Goal: Task Accomplishment & Management: Manage account settings

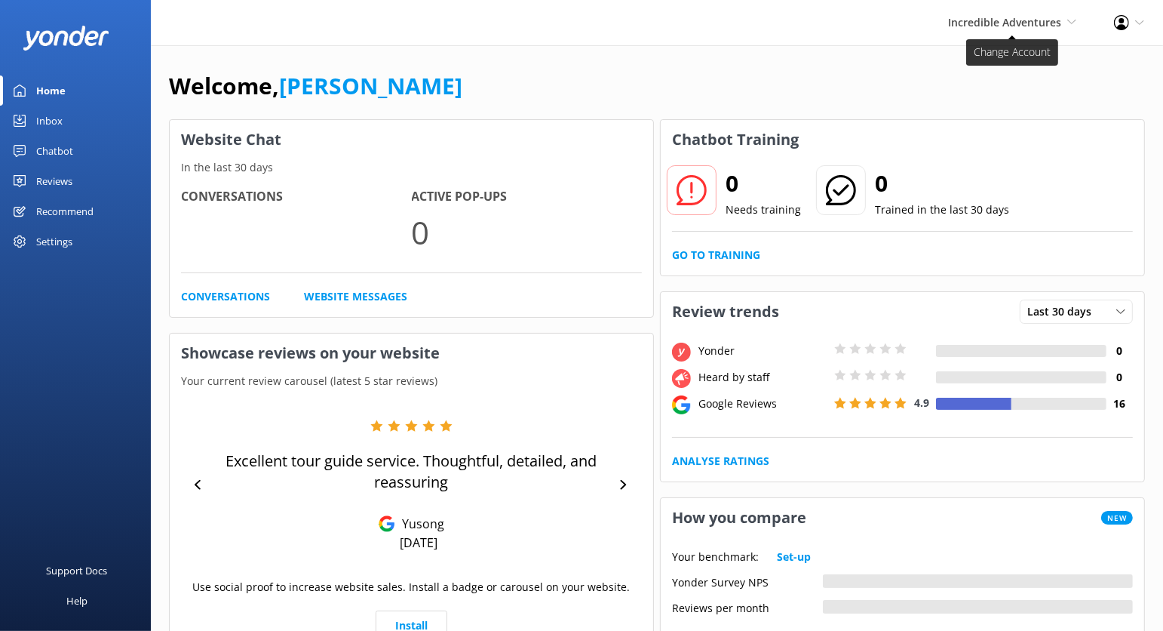
click at [1064, 26] on span "Incredible Adventures [PERSON_NAME] Adventure Co Cool Tours Virtual Assistant […" at bounding box center [1012, 22] width 128 height 17
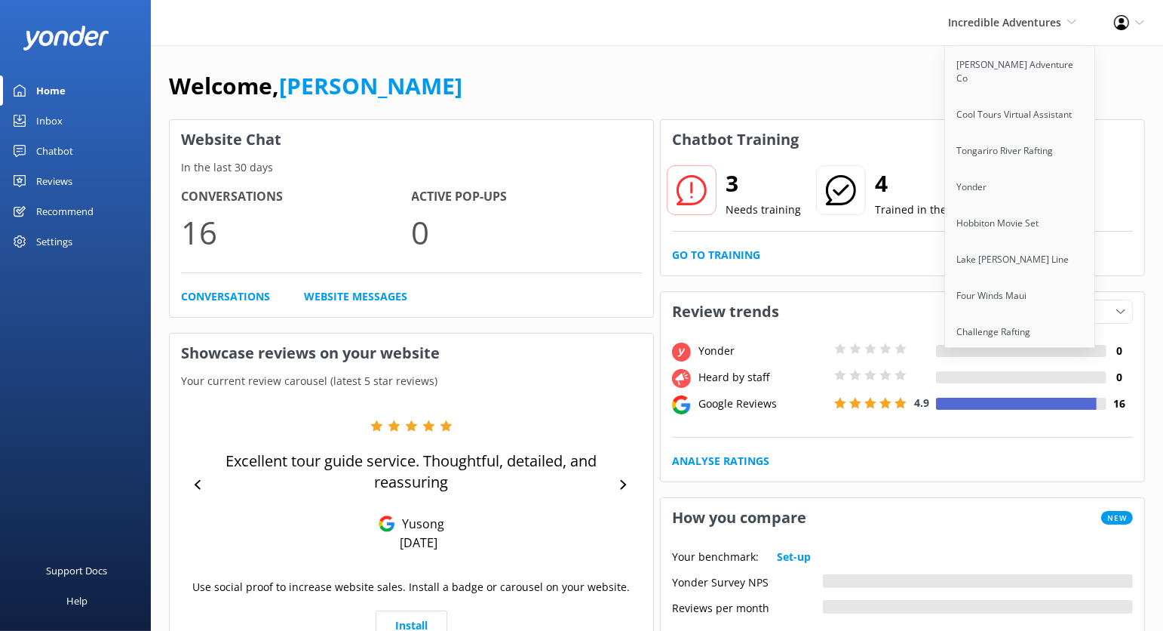
scroll to position [518, 0]
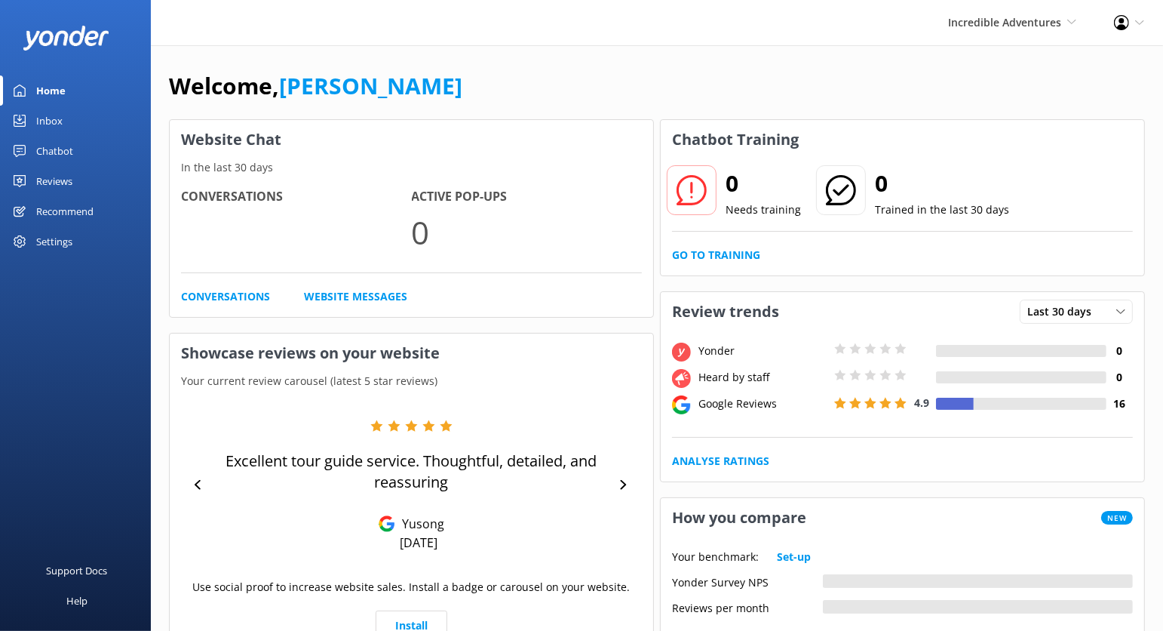
click at [1045, 31] on div "Incredible Adventures [PERSON_NAME] Adventure Co Cool Tours Virtual Assistant […" at bounding box center [1013, 22] width 166 height 45
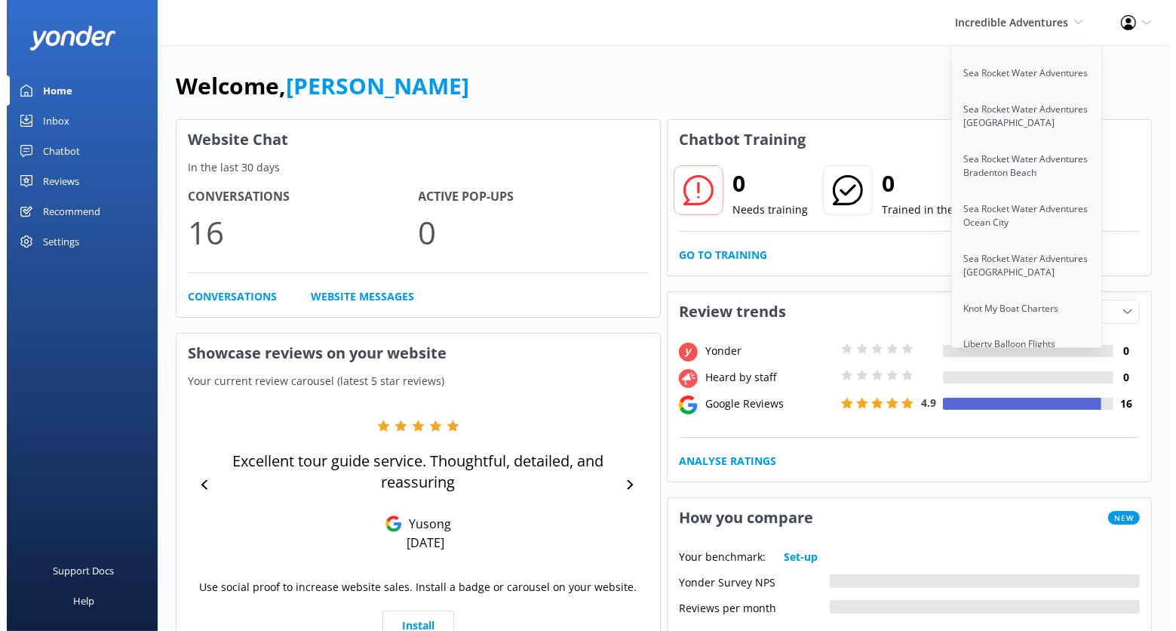
scroll to position [2365, 0]
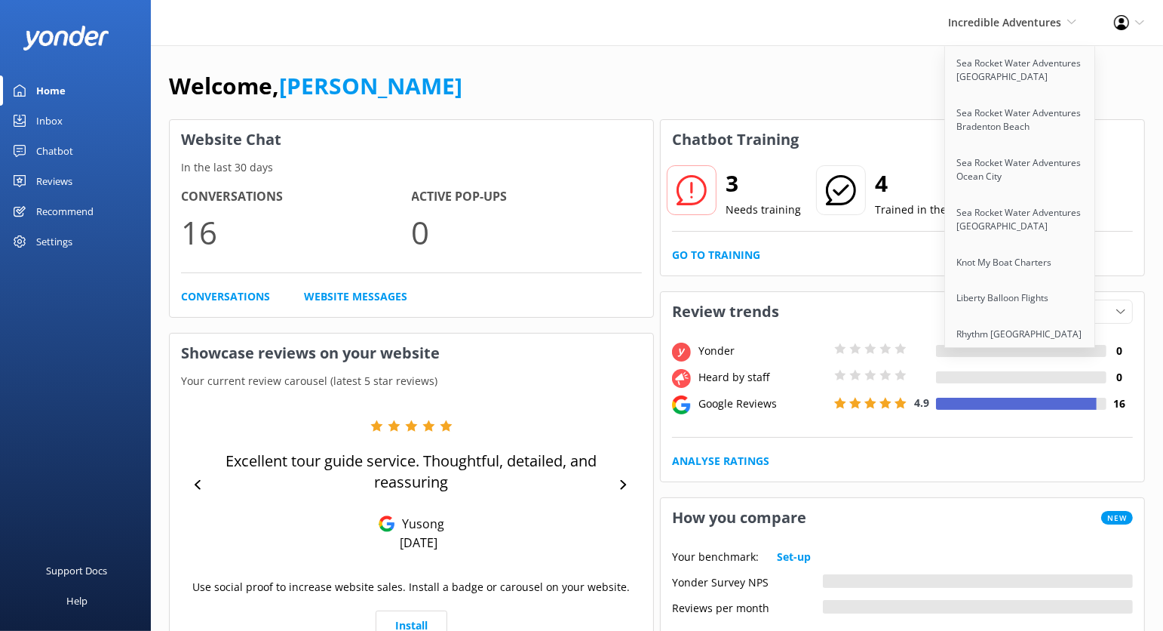
click at [1021, 353] on link "Snowmobile Adventures" at bounding box center [1020, 371] width 151 height 36
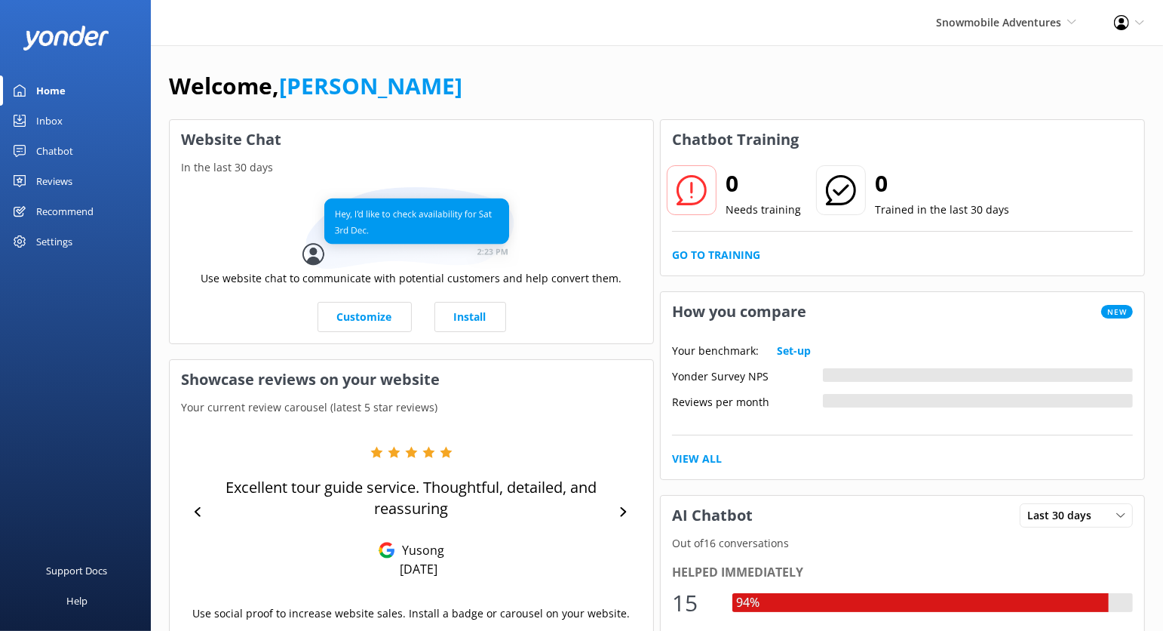
click at [54, 151] on div "Chatbot" at bounding box center [54, 151] width 37 height 30
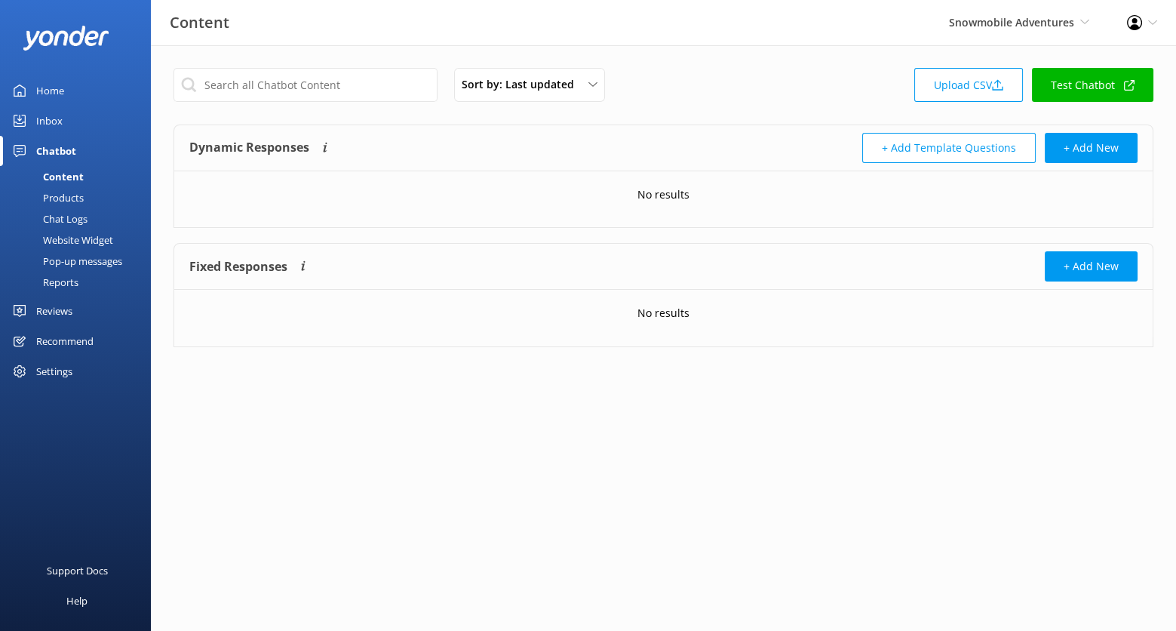
click at [74, 195] on div "Products" at bounding box center [46, 197] width 75 height 21
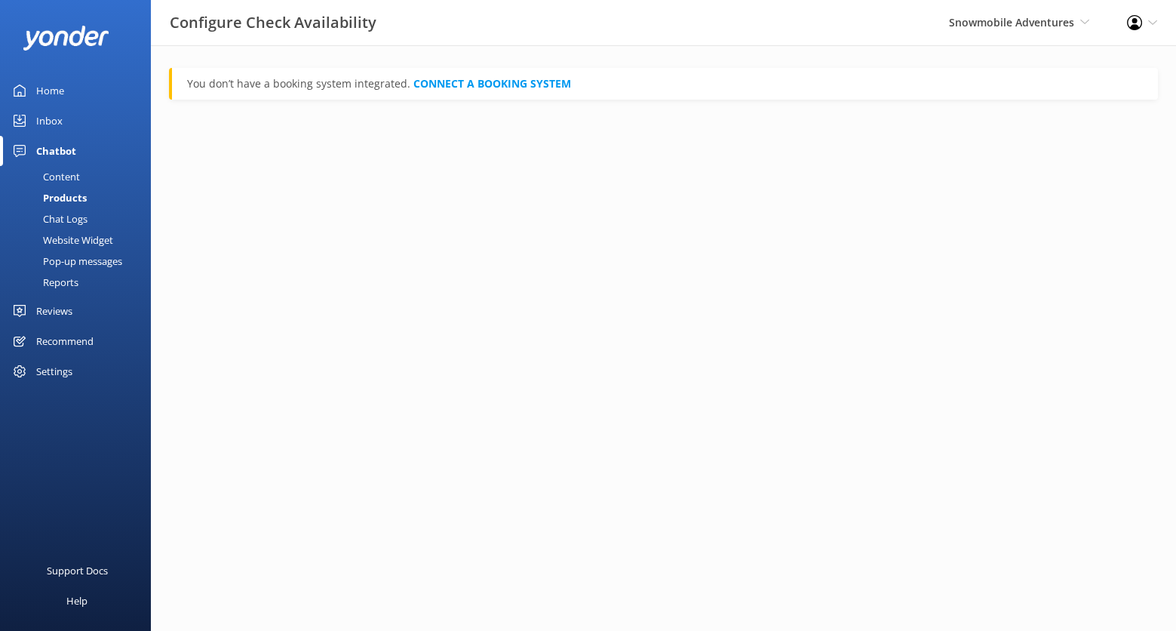
click at [72, 215] on div "Chat Logs" at bounding box center [48, 218] width 78 height 21
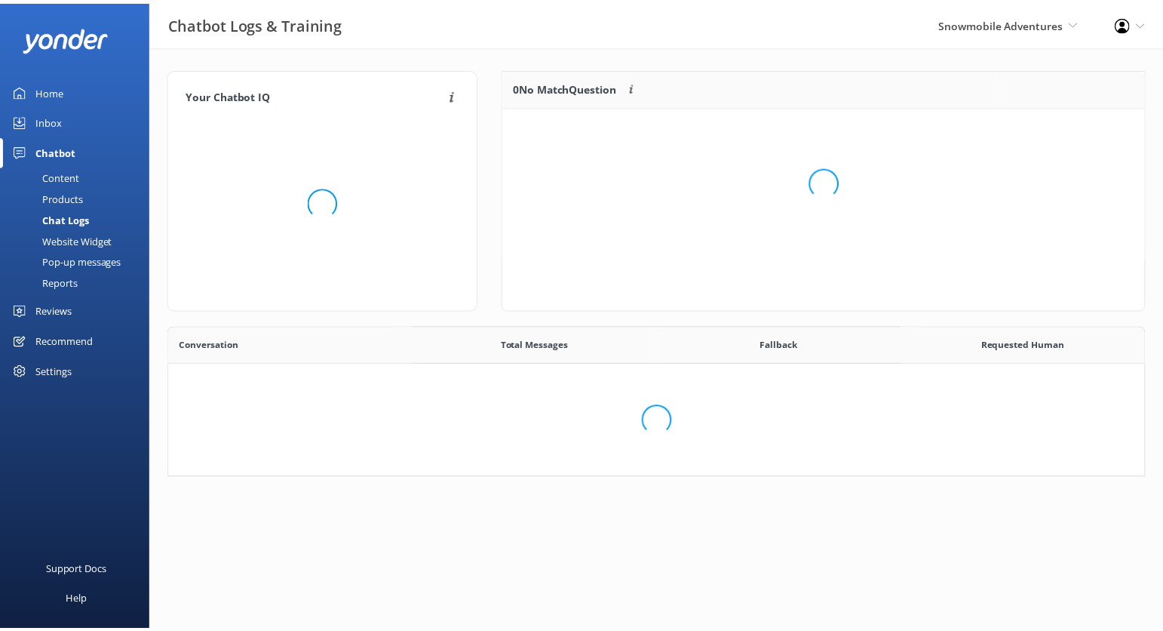
scroll to position [138, 976]
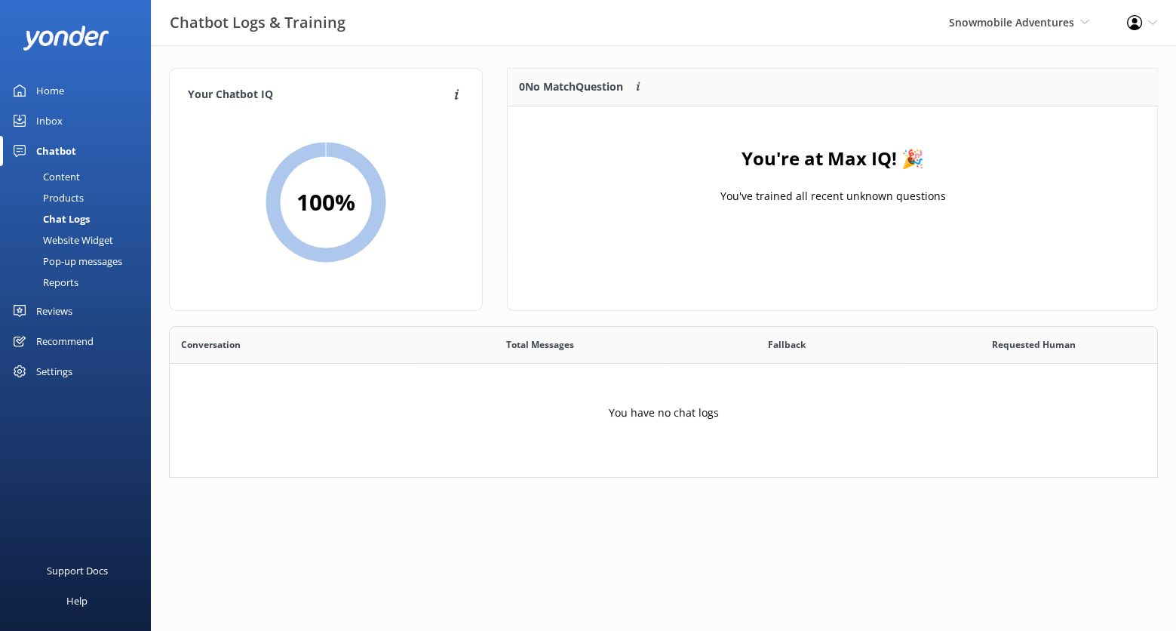
click at [71, 238] on div "Website Widget" at bounding box center [61, 239] width 104 height 21
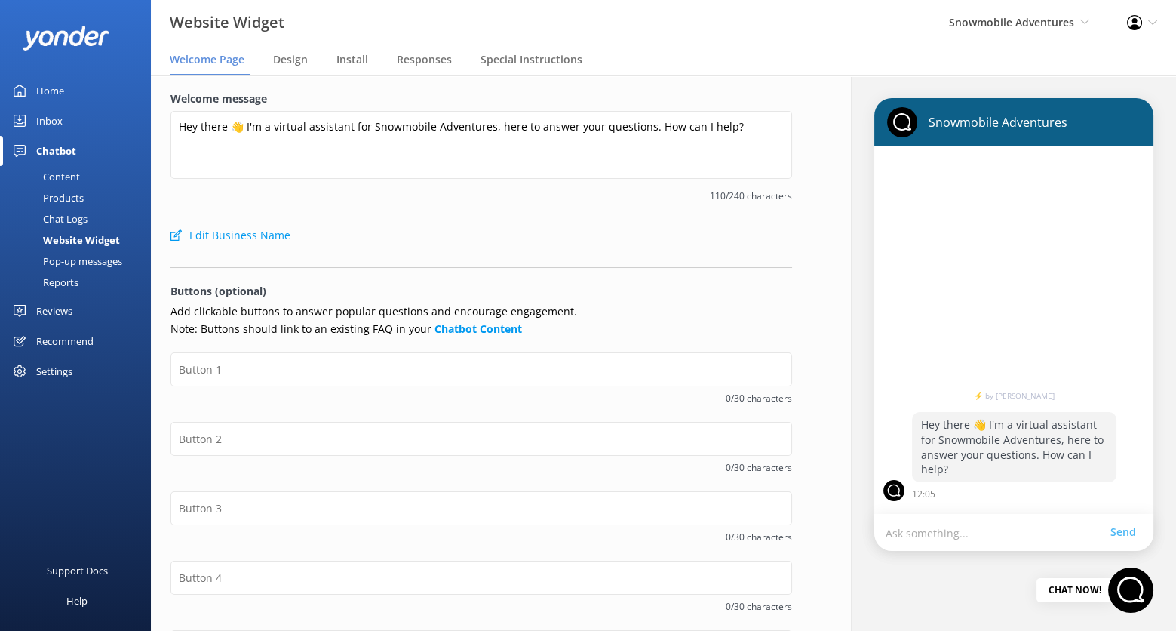
click at [73, 174] on div "Content" at bounding box center [44, 176] width 71 height 21
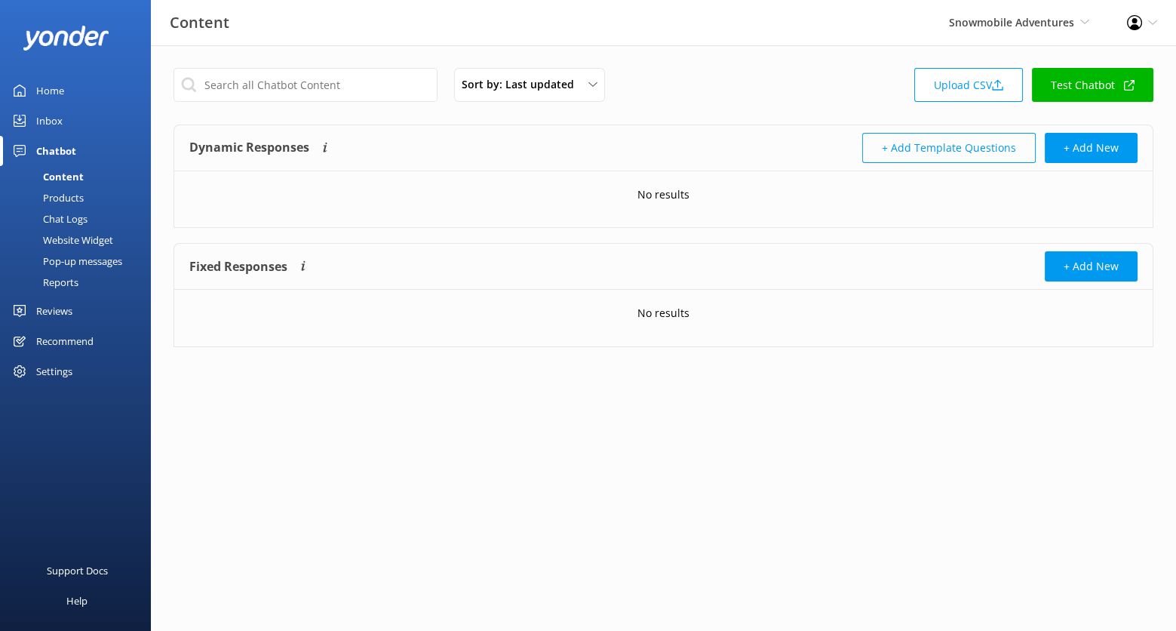
click at [1003, 146] on button "+ Add Template Questions" at bounding box center [949, 148] width 174 height 30
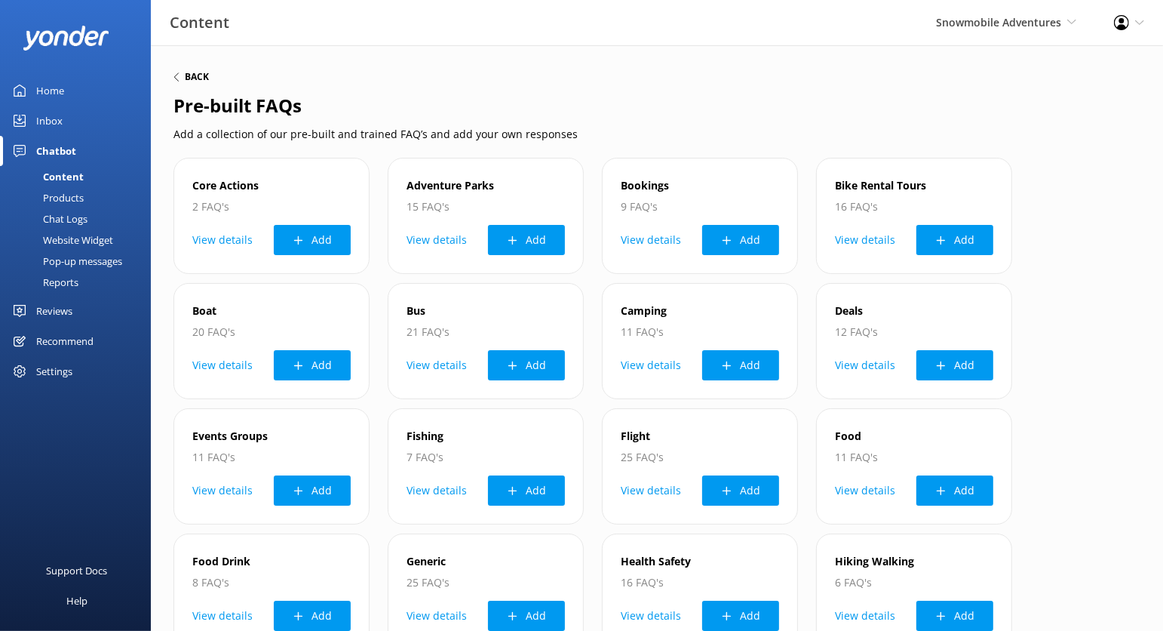
click at [194, 75] on h6 "Back" at bounding box center [197, 76] width 24 height 9
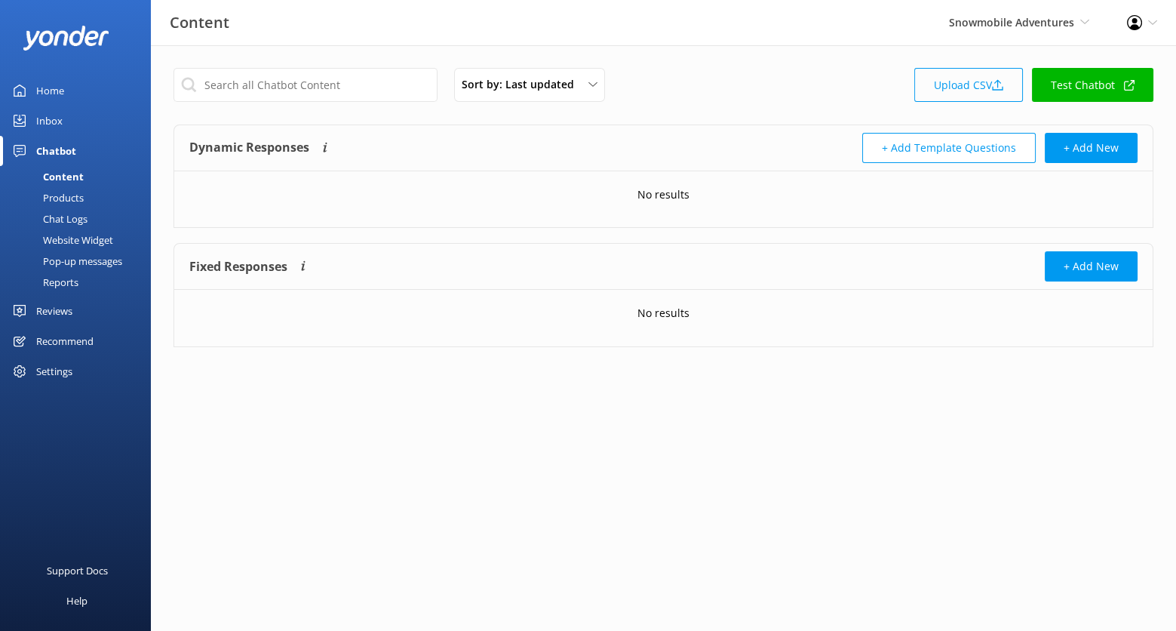
click at [966, 91] on link "Upload CSV" at bounding box center [968, 85] width 109 height 34
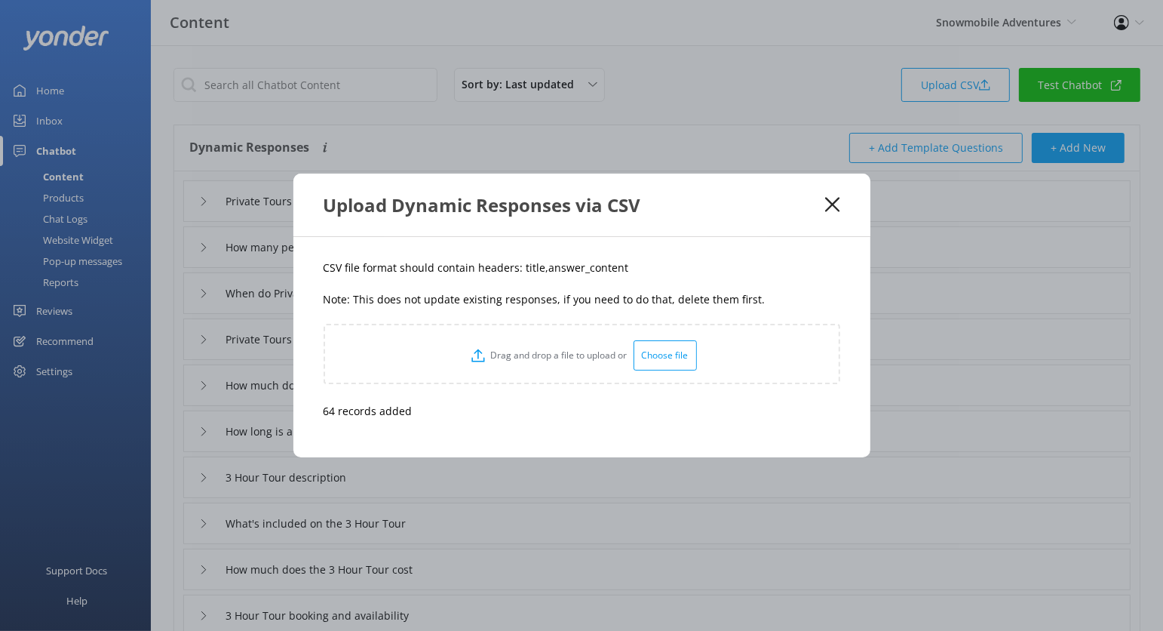
click at [841, 201] on div "Upload Dynamic Responses via CSV" at bounding box center [581, 205] width 577 height 63
click at [836, 204] on icon at bounding box center [832, 204] width 14 height 15
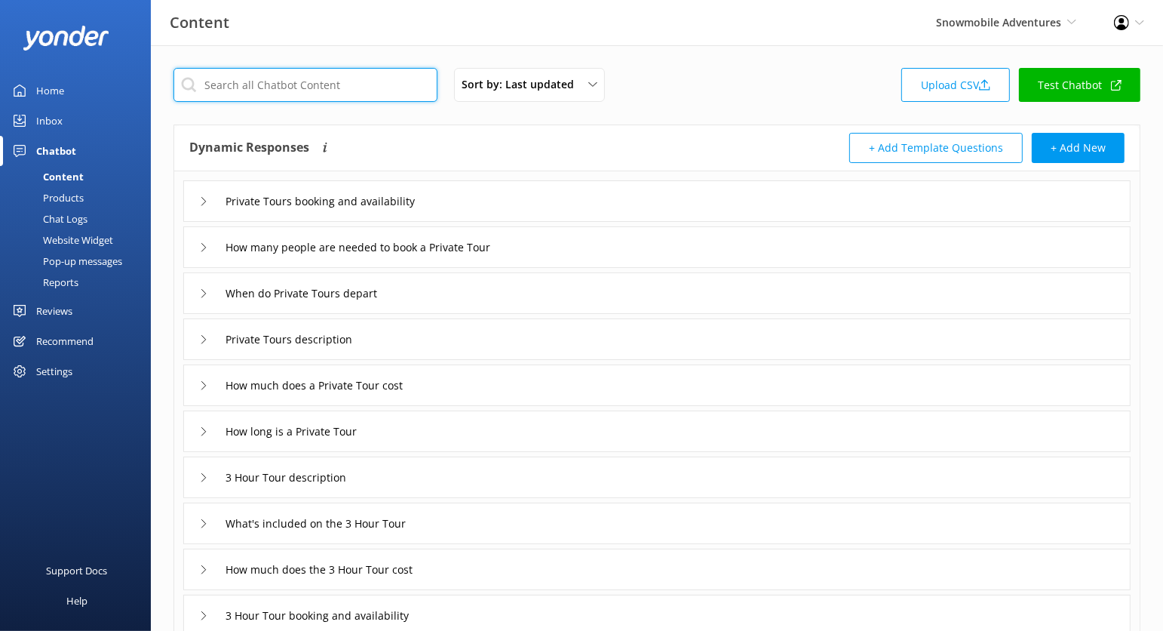
click at [311, 75] on input "text" at bounding box center [306, 85] width 264 height 34
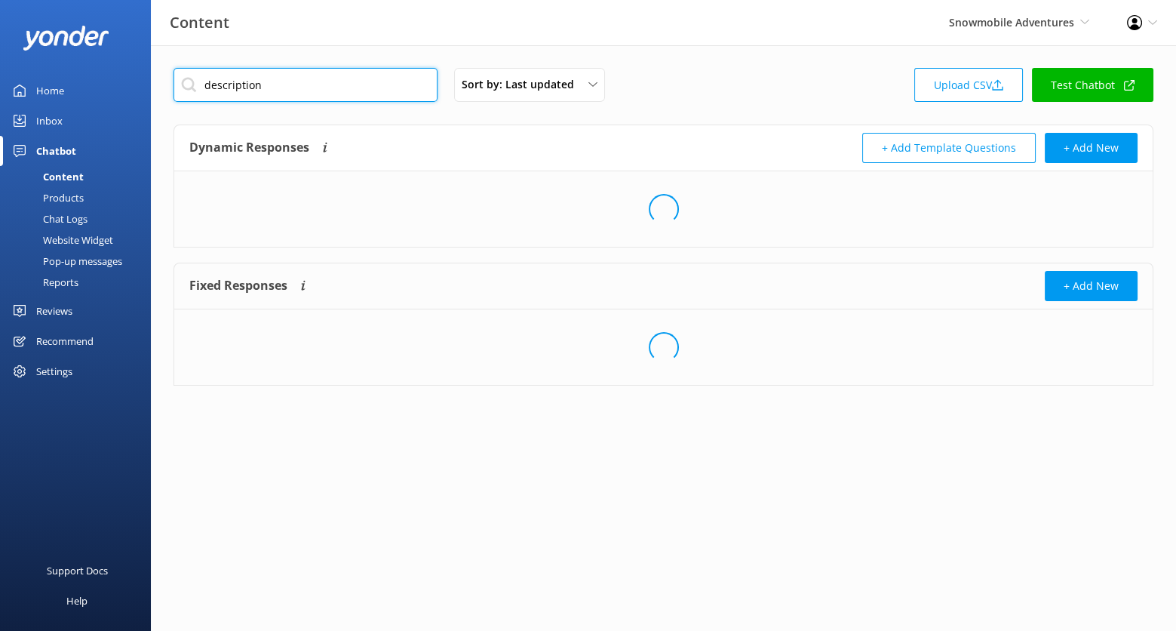
type input "description"
click at [445, 205] on div "Loading.." at bounding box center [663, 208] width 979 height 75
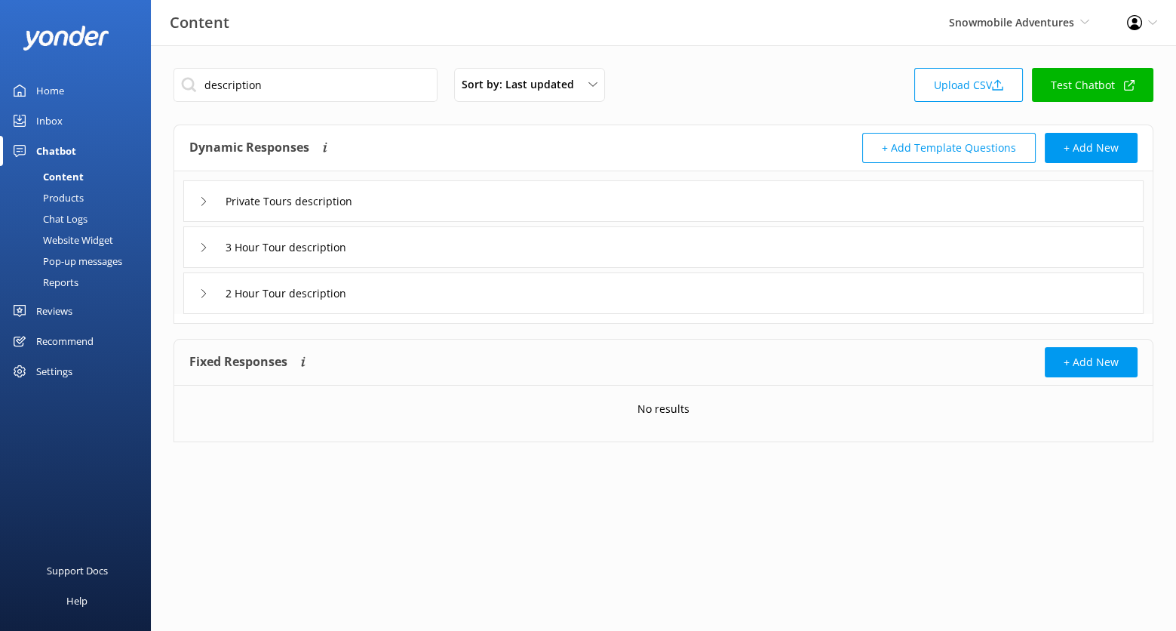
click at [450, 201] on div "Private Tours description" at bounding box center [663, 200] width 960 height 41
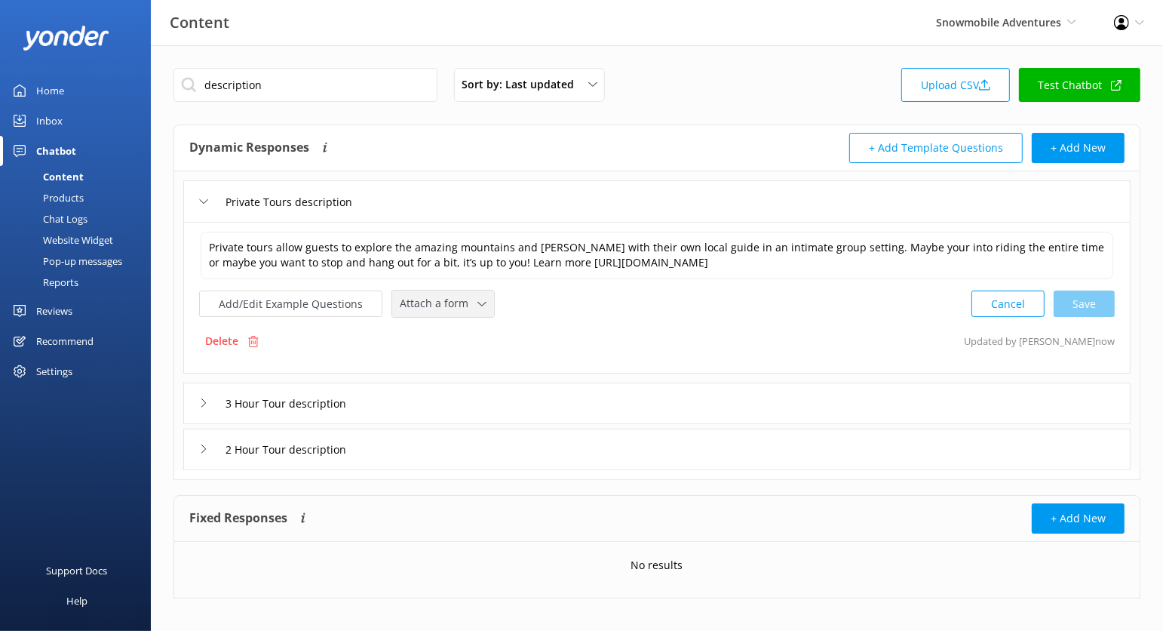
click at [442, 305] on span "Attach a form" at bounding box center [439, 303] width 78 height 17
click at [463, 361] on div "Check availability" at bounding box center [438, 366] width 75 height 15
click at [452, 396] on div "3 Hour Tour description" at bounding box center [657, 401] width 948 height 41
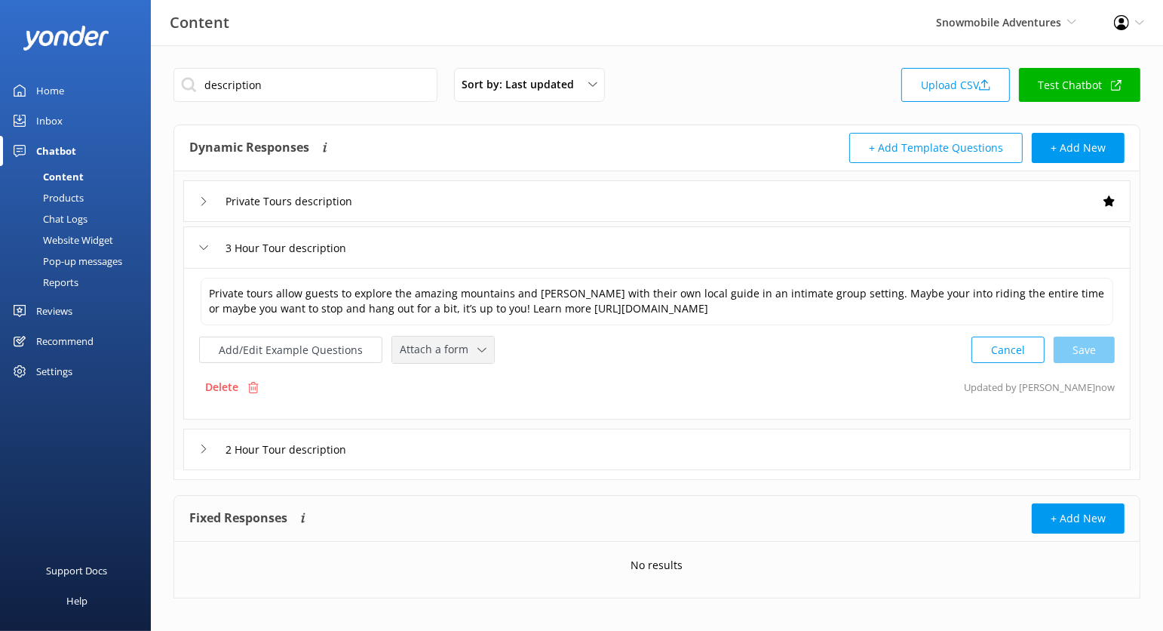
click at [447, 346] on span "Attach a form" at bounding box center [439, 349] width 78 height 17
click at [450, 408] on div "Check availability" at bounding box center [438, 412] width 75 height 15
click at [470, 432] on div "2 Hour Tour description" at bounding box center [657, 447] width 948 height 41
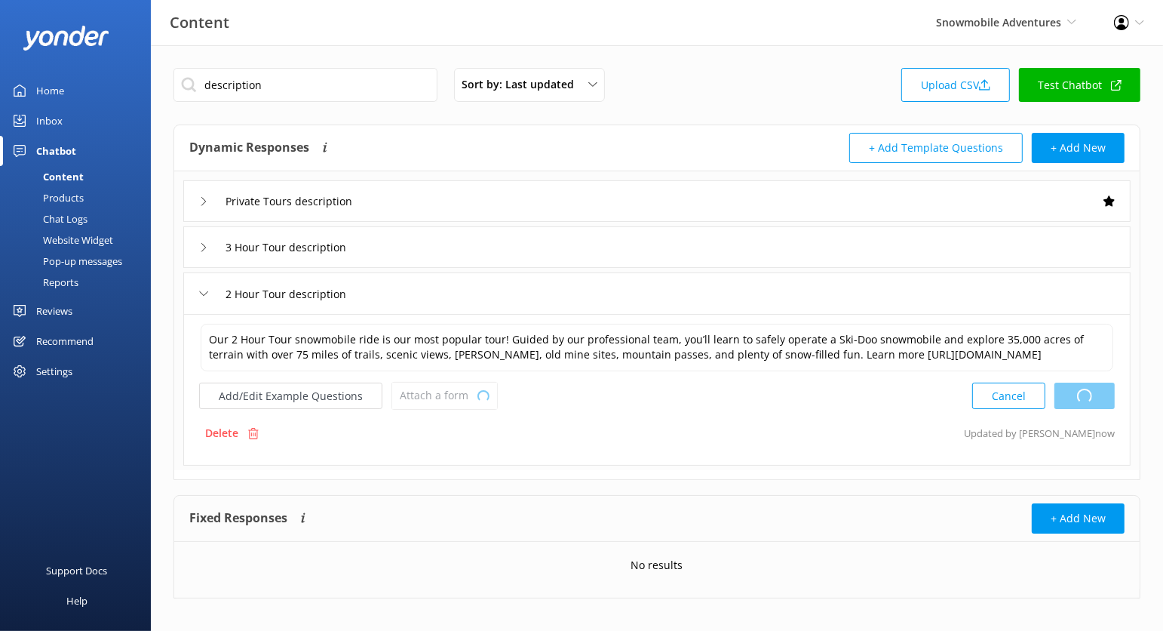
type textarea "Private tours allow guests to explore the amazing mountains and meadows with th…"
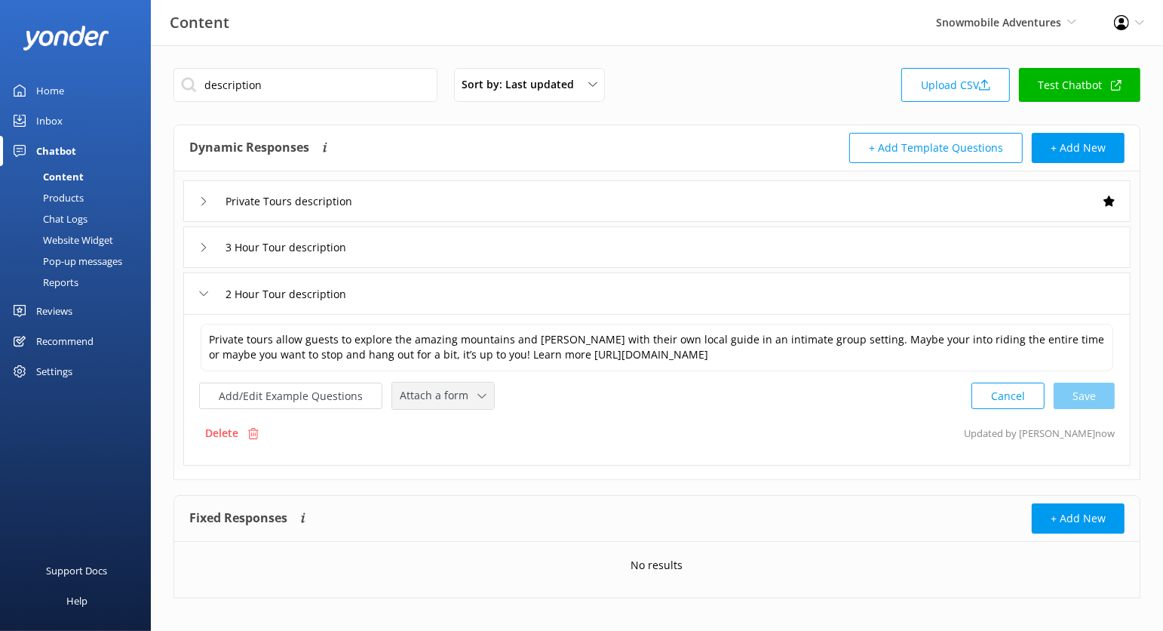
click at [462, 399] on span "Attach a form" at bounding box center [439, 395] width 78 height 17
click at [462, 456] on div "Check availability" at bounding box center [438, 458] width 75 height 15
click at [478, 241] on div "3 Hour Tour description" at bounding box center [657, 246] width 948 height 41
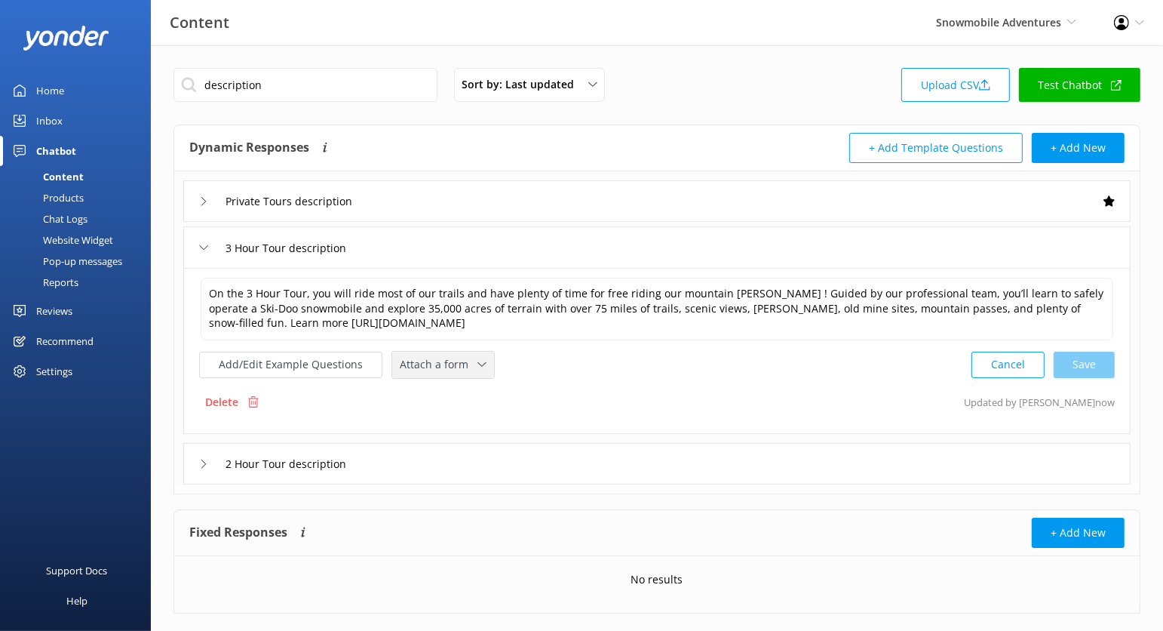
click at [454, 364] on span "Attach a form" at bounding box center [439, 364] width 78 height 17
click at [465, 426] on div "Check availability" at bounding box center [438, 426] width 75 height 15
click at [515, 463] on div "2 Hour Tour description" at bounding box center [657, 461] width 948 height 41
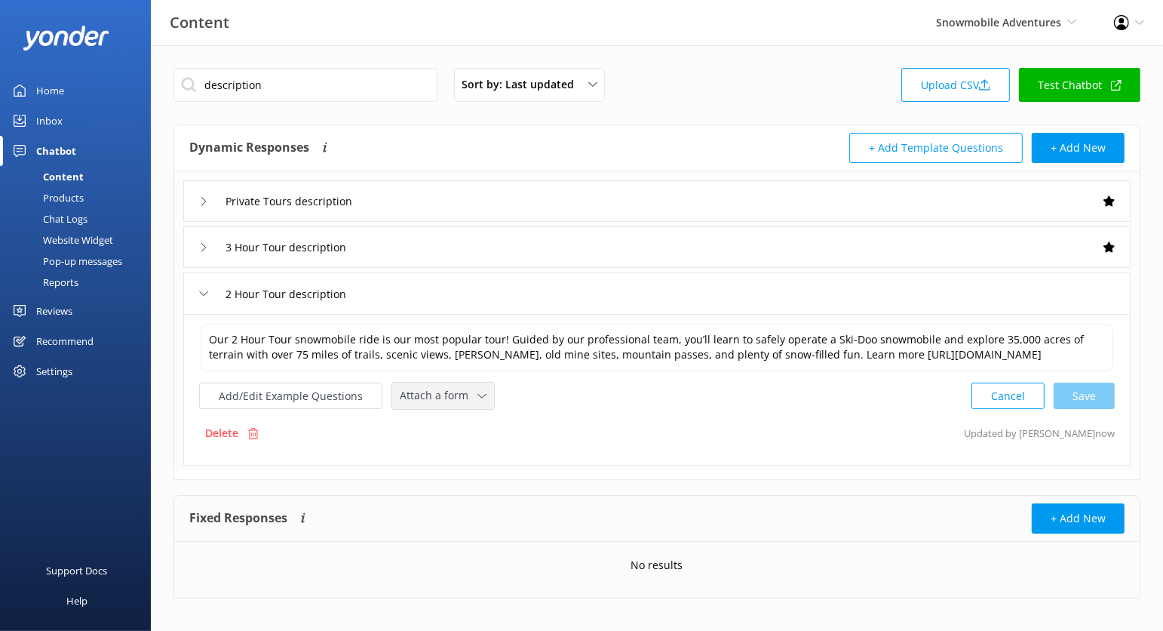
click at [455, 404] on span "Attach a form" at bounding box center [439, 395] width 78 height 17
click at [460, 474] on link "Check availability" at bounding box center [460, 459] width 134 height 30
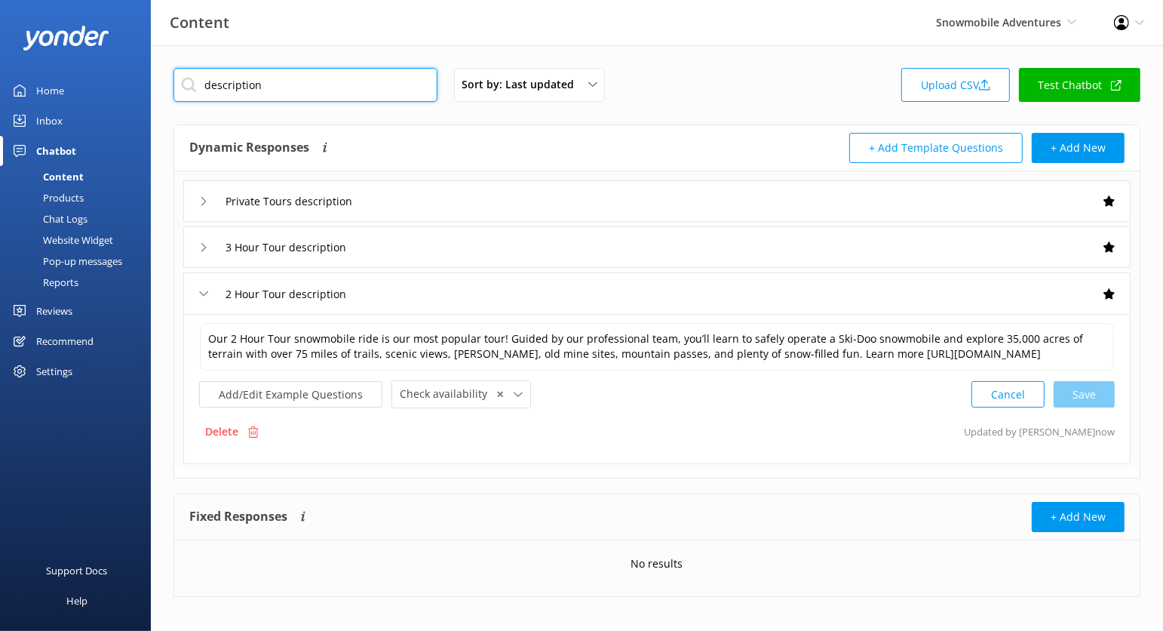
click at [322, 82] on input "description" at bounding box center [306, 85] width 264 height 34
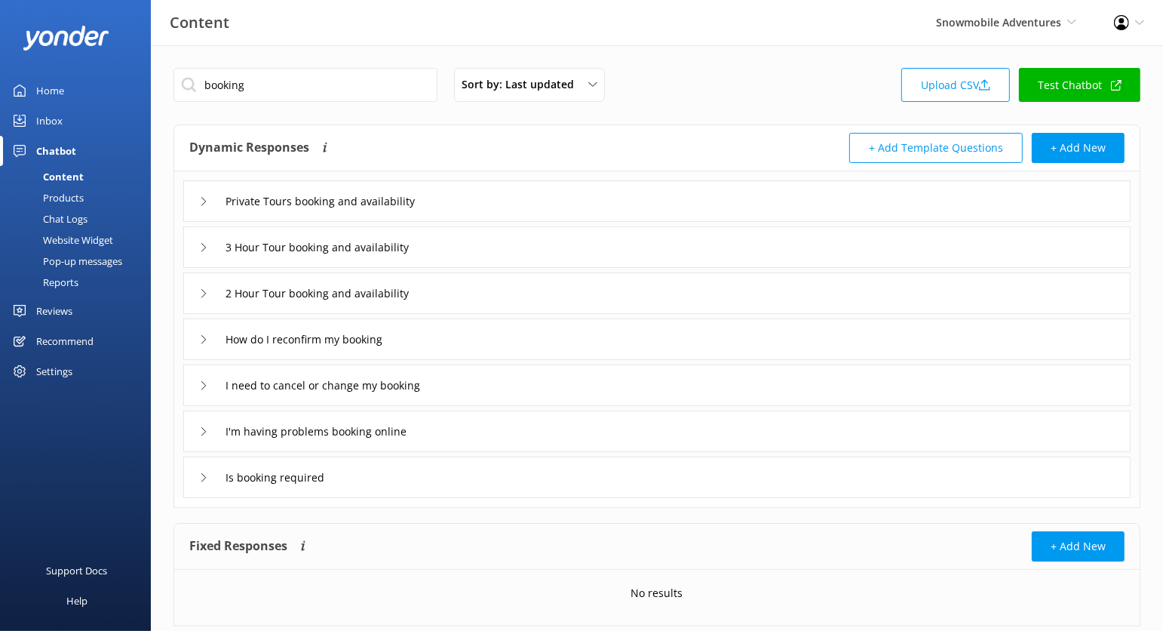
click at [489, 200] on div "Private Tours booking and availability" at bounding box center [657, 200] width 948 height 41
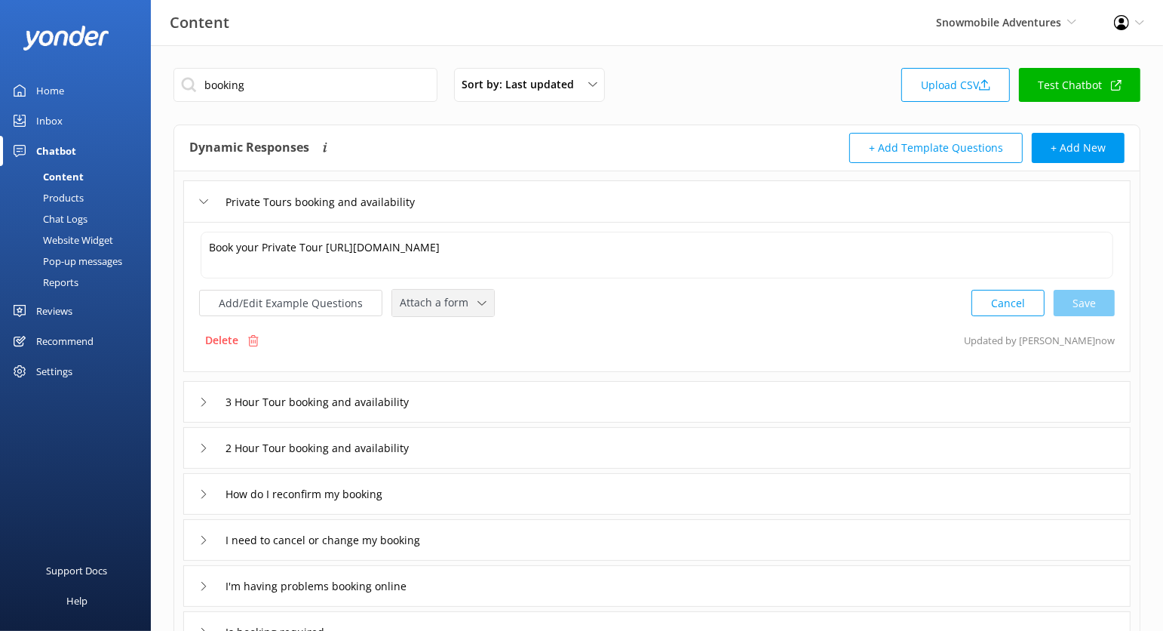
click at [464, 305] on span "Attach a form" at bounding box center [439, 302] width 78 height 17
click at [472, 350] on link "Check availability" at bounding box center [460, 365] width 134 height 30
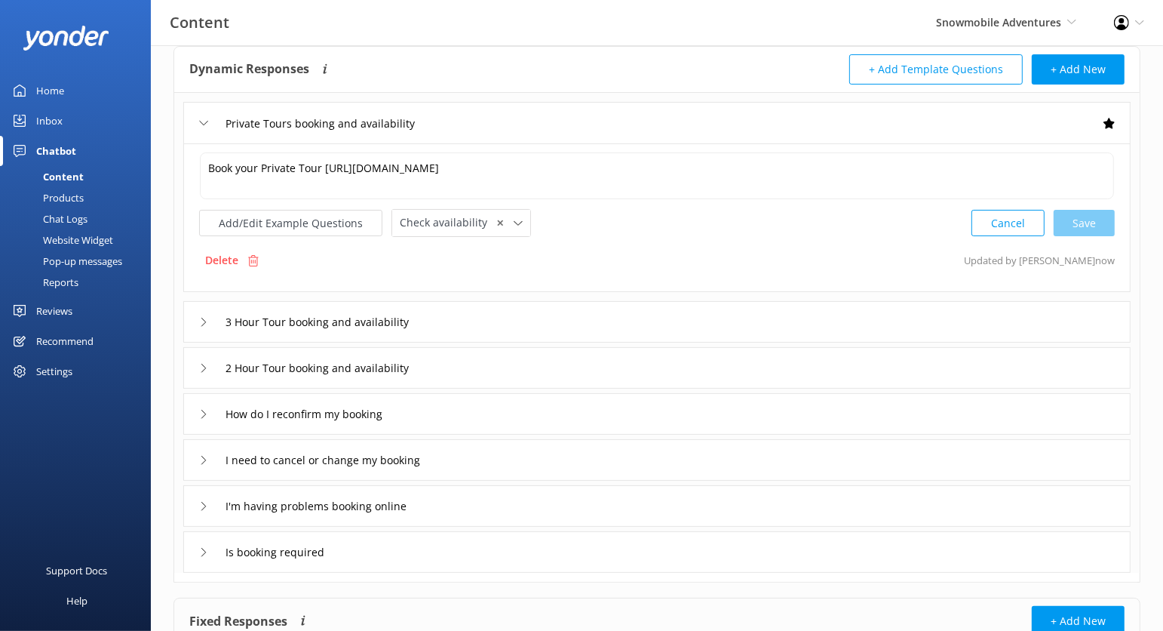
scroll to position [80, 0]
click at [484, 312] on div "3 Hour Tour booking and availability" at bounding box center [657, 320] width 948 height 41
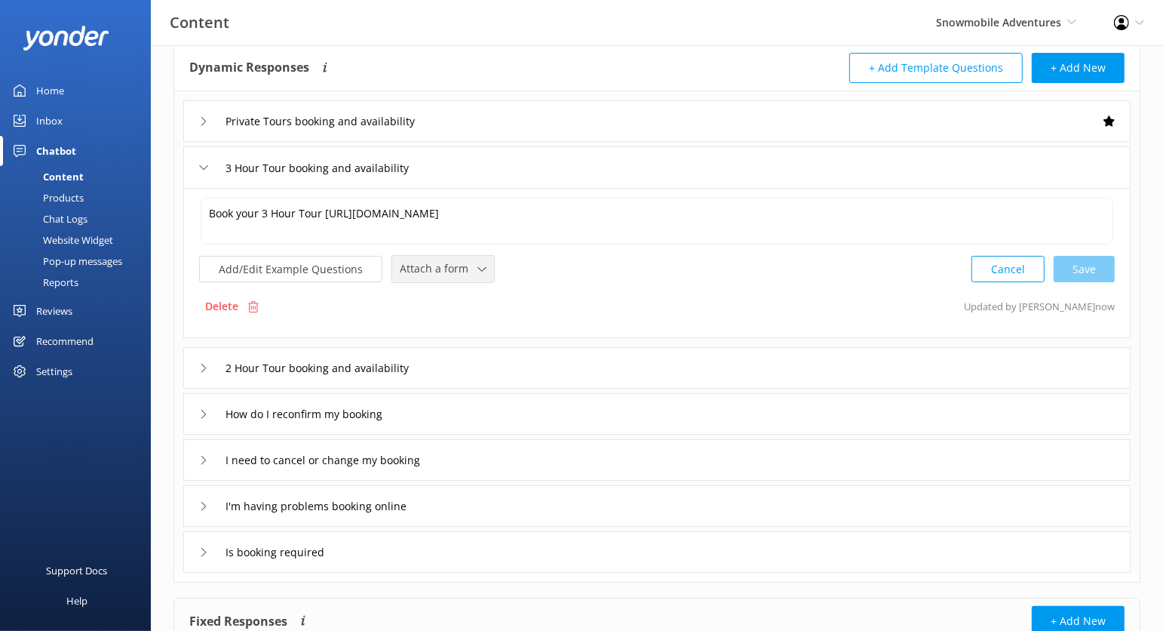
click at [453, 268] on span "Attach a form" at bounding box center [439, 268] width 78 height 17
click at [453, 341] on link "Check availability" at bounding box center [460, 331] width 134 height 30
click at [495, 357] on div "2 Hour Tour booking and availability" at bounding box center [657, 366] width 948 height 41
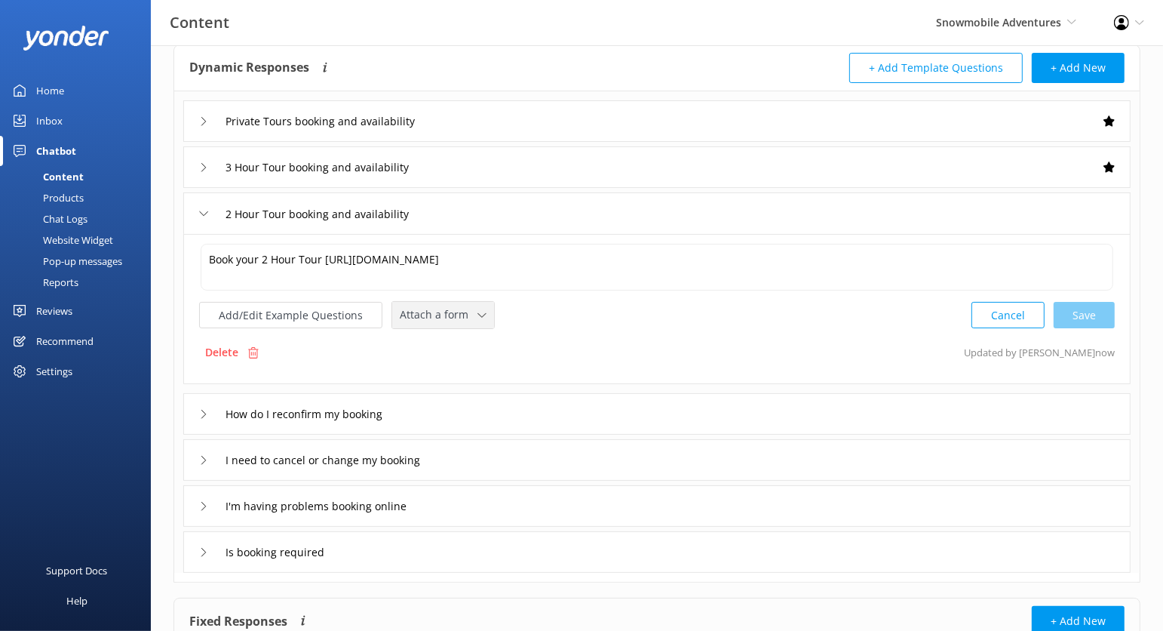
click at [445, 306] on div "Attach a form" at bounding box center [443, 315] width 94 height 19
click at [467, 372] on div "Check availability" at bounding box center [438, 377] width 75 height 15
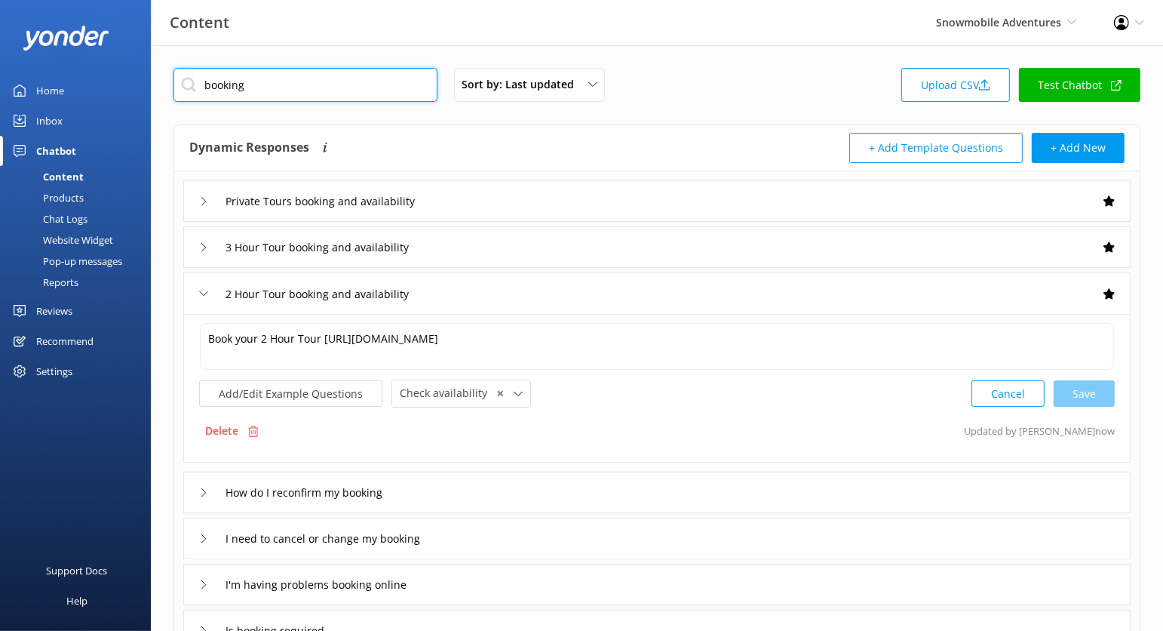
click at [315, 92] on input "booking" at bounding box center [306, 85] width 264 height 34
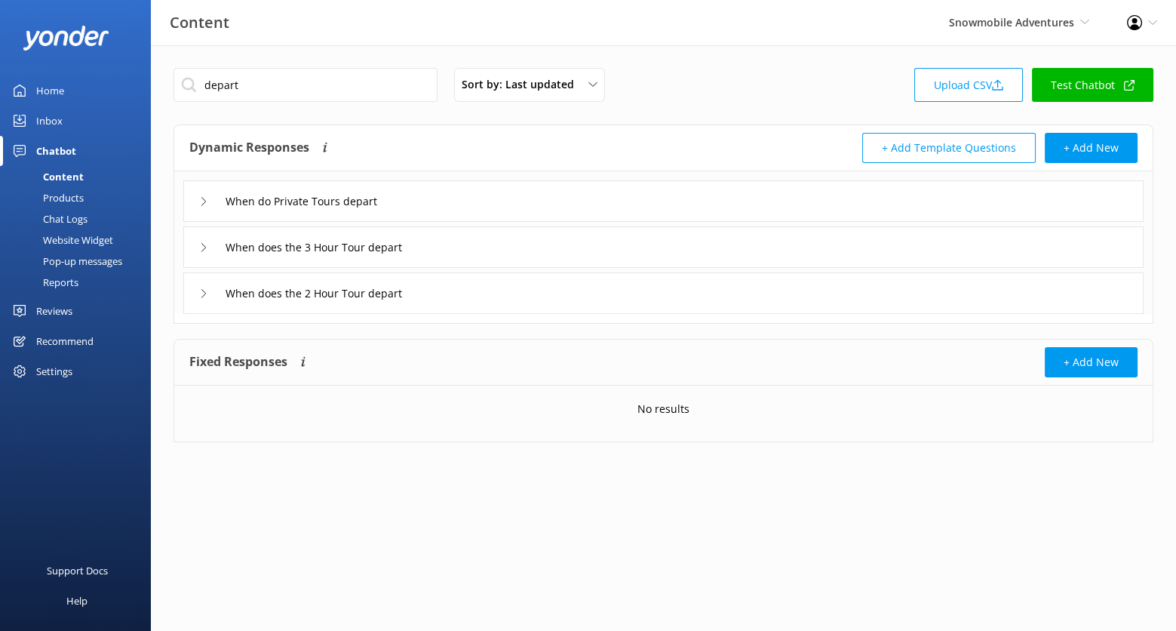
click at [472, 197] on div "When do Private Tours depart" at bounding box center [663, 200] width 960 height 41
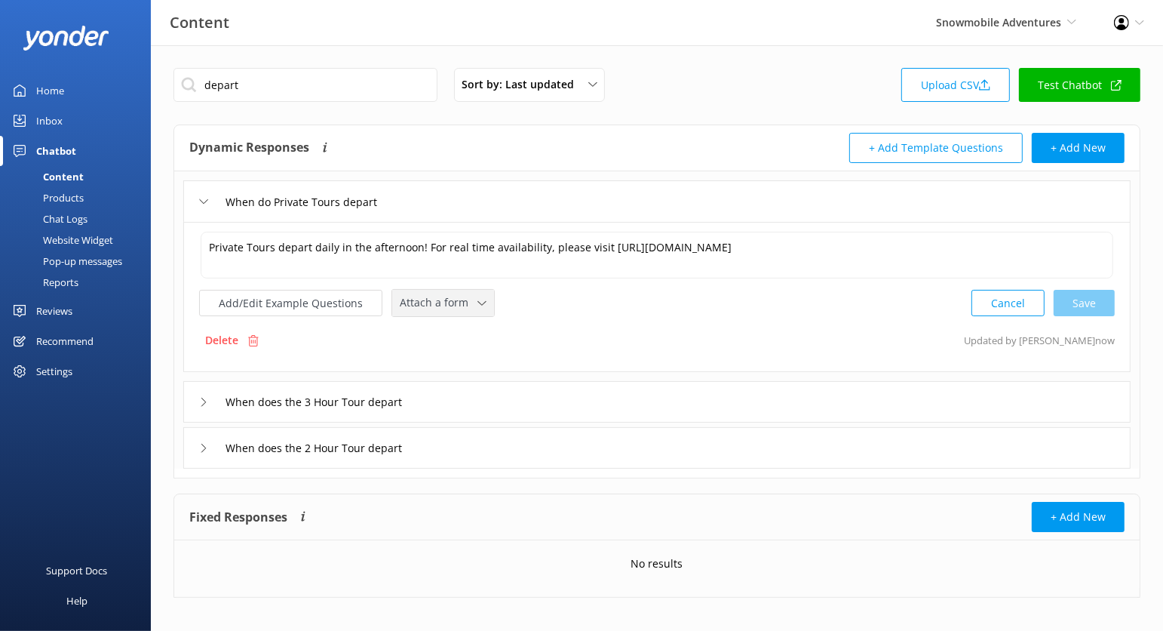
click at [447, 297] on span "Attach a form" at bounding box center [439, 302] width 78 height 17
click at [459, 350] on link "Check availability" at bounding box center [460, 365] width 134 height 30
click at [479, 397] on div "When does the 3 Hour Tour depart" at bounding box center [657, 400] width 948 height 41
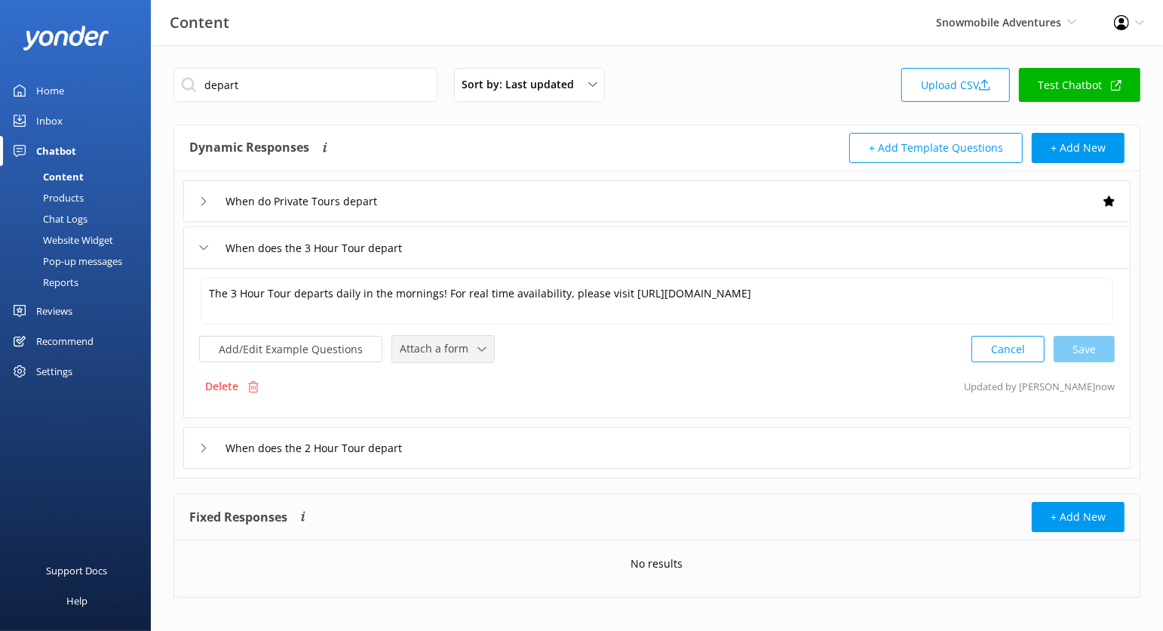
click at [435, 345] on span "Attach a form" at bounding box center [439, 348] width 78 height 17
click at [453, 410] on div "Check availability" at bounding box center [438, 411] width 75 height 15
click at [484, 450] on div "When does the 2 Hour Tour depart" at bounding box center [657, 446] width 948 height 41
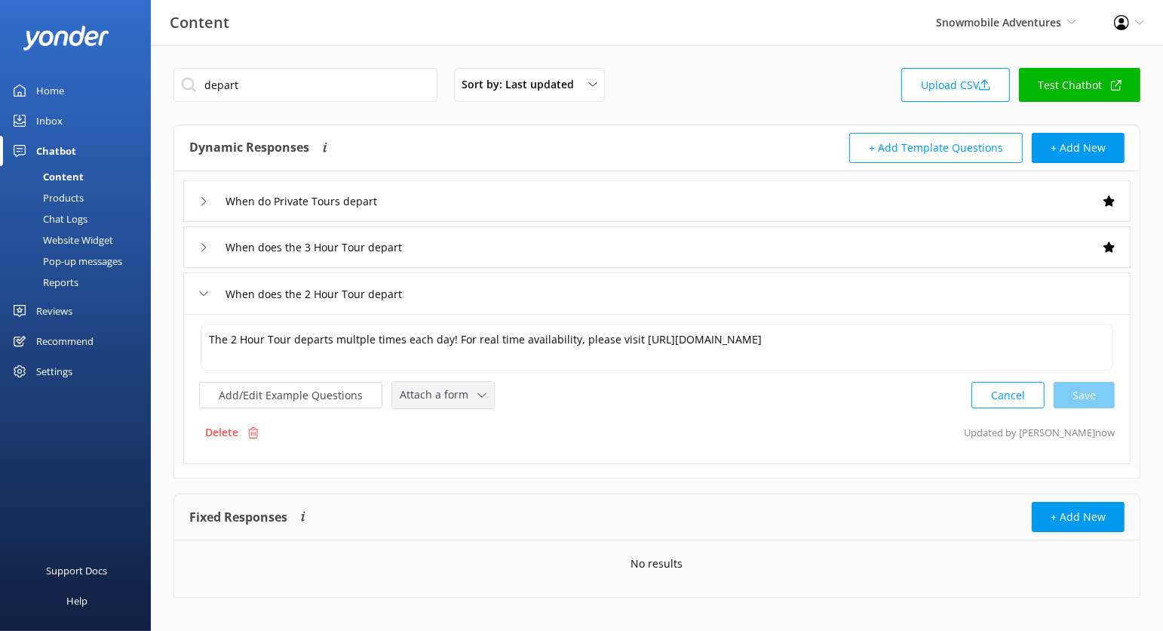
click at [453, 395] on span "Attach a form" at bounding box center [439, 394] width 78 height 17
click at [462, 450] on div "Check availability" at bounding box center [438, 457] width 75 height 15
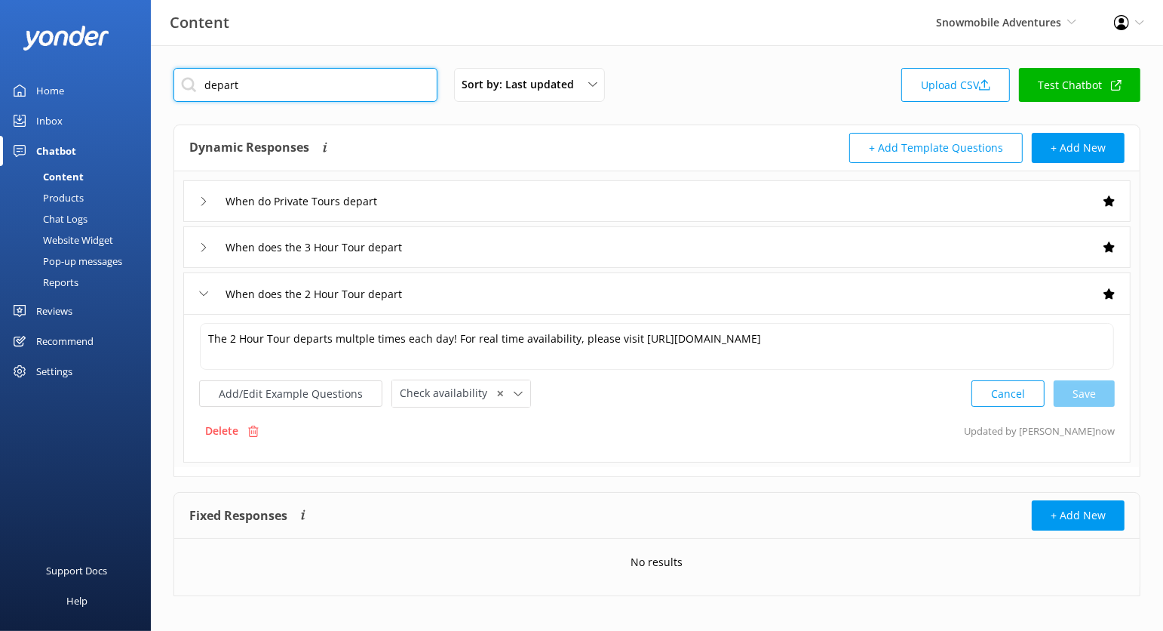
click at [259, 91] on input "depart" at bounding box center [306, 85] width 264 height 34
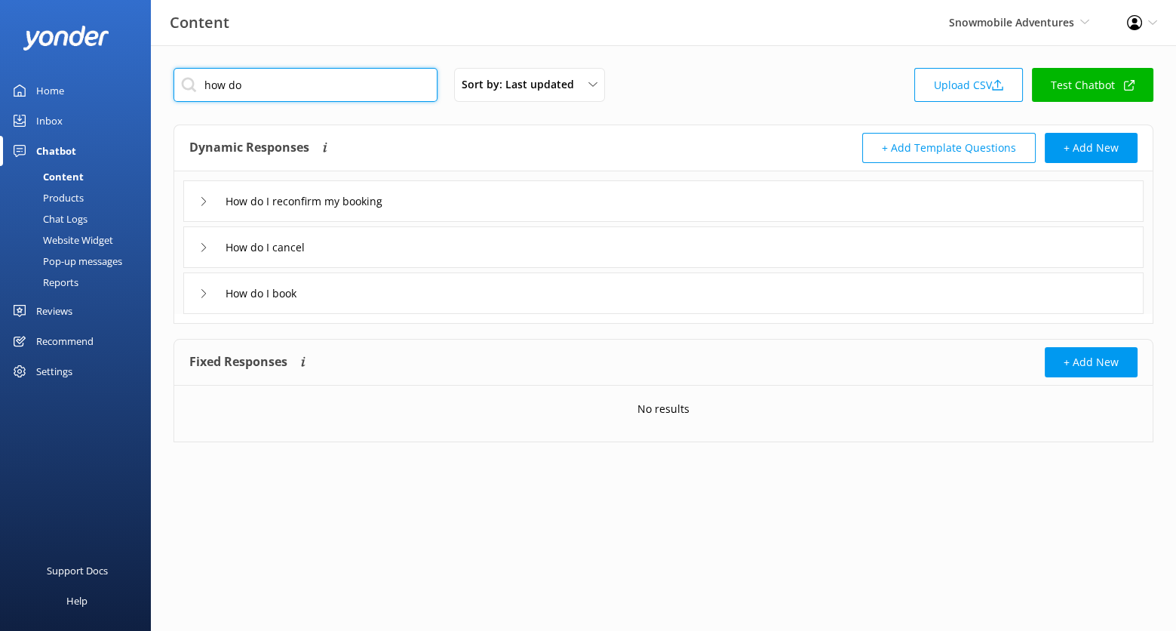
type input "how do"
click at [391, 240] on div "How do I cancel" at bounding box center [663, 246] width 960 height 41
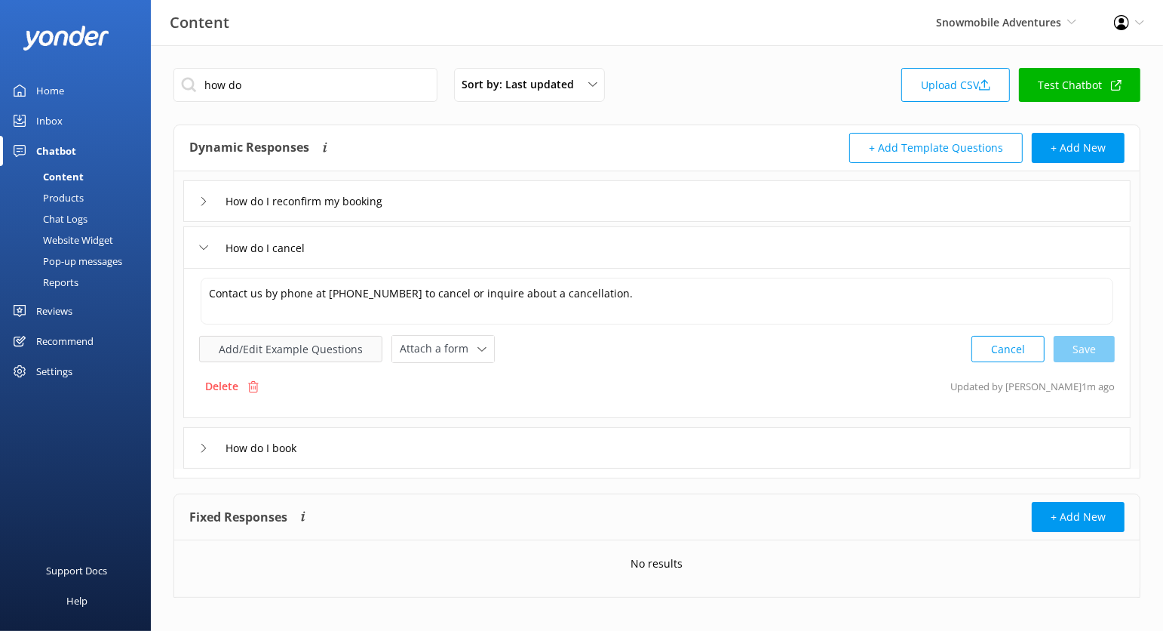
click at [325, 350] on button "Add/Edit Example Questions" at bounding box center [290, 349] width 183 height 26
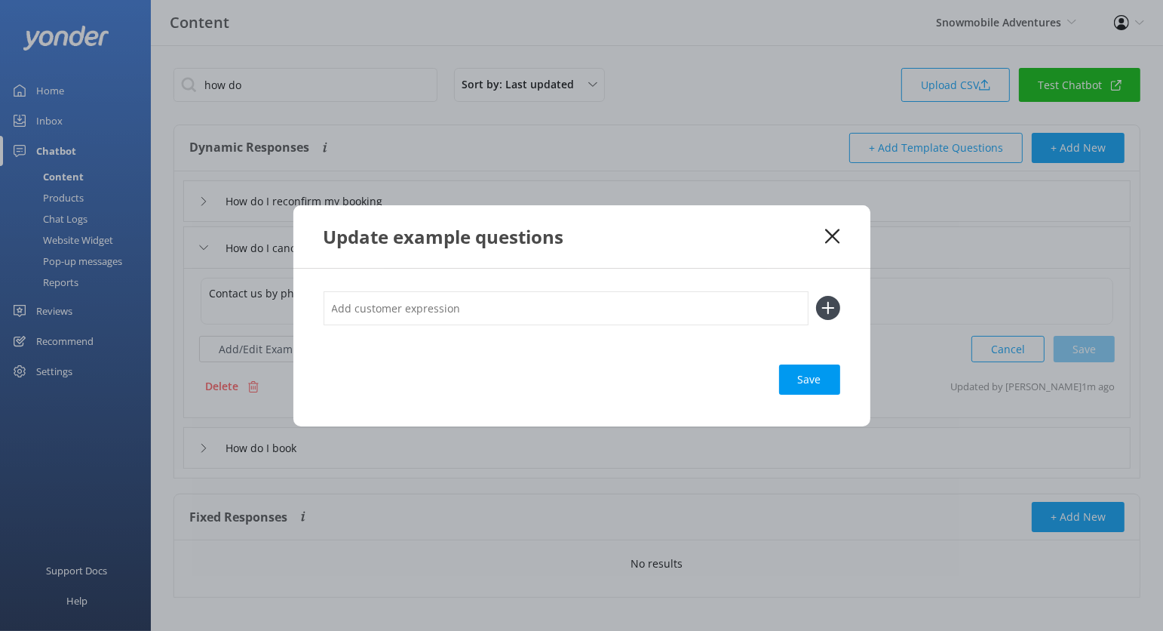
click at [463, 310] on input "text" at bounding box center [566, 308] width 485 height 34
type input "I want to cancel"
click at [816, 296] on button at bounding box center [828, 308] width 24 height 24
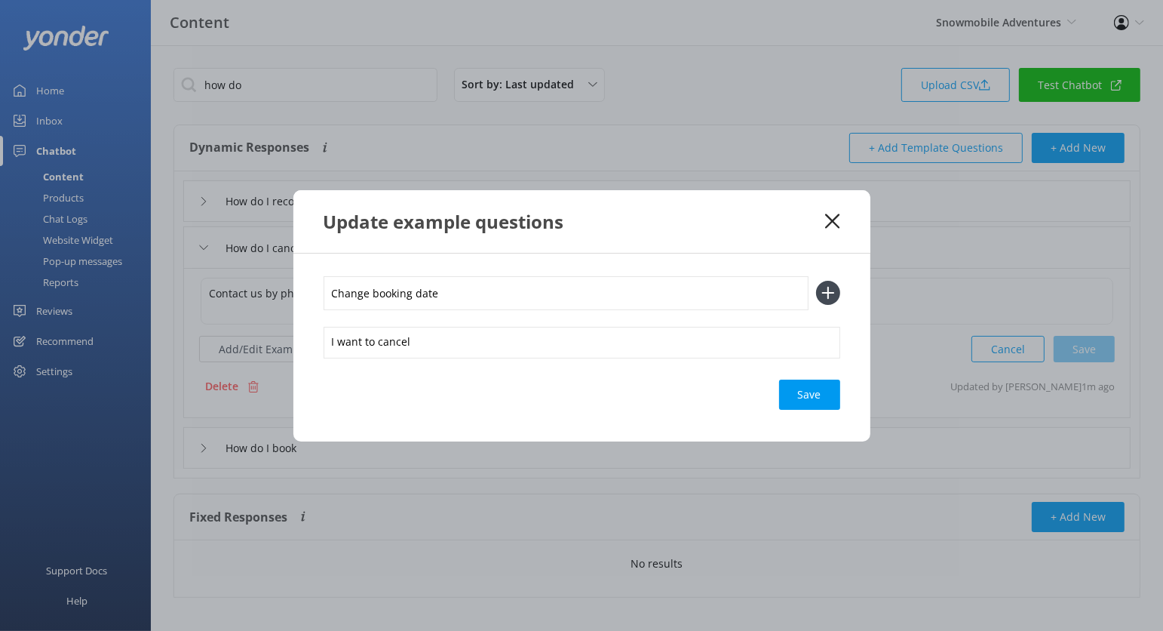
type input "Change booking date"
click at [816, 281] on button at bounding box center [828, 293] width 24 height 24
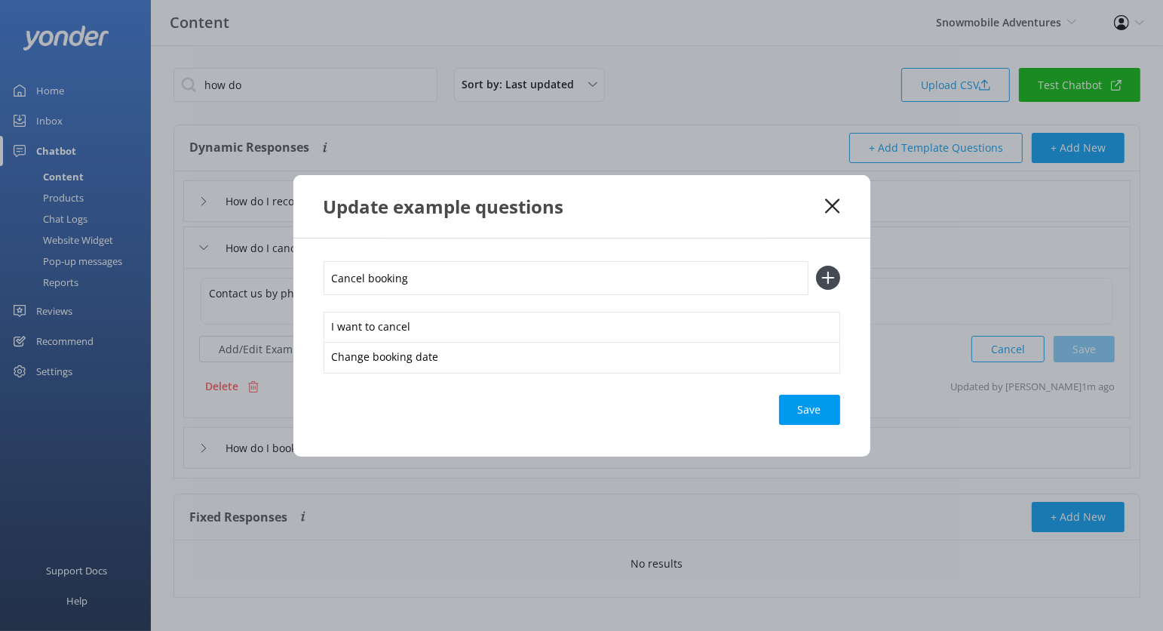
type input "Cancel booking"
click at [816, 266] on button at bounding box center [828, 278] width 24 height 24
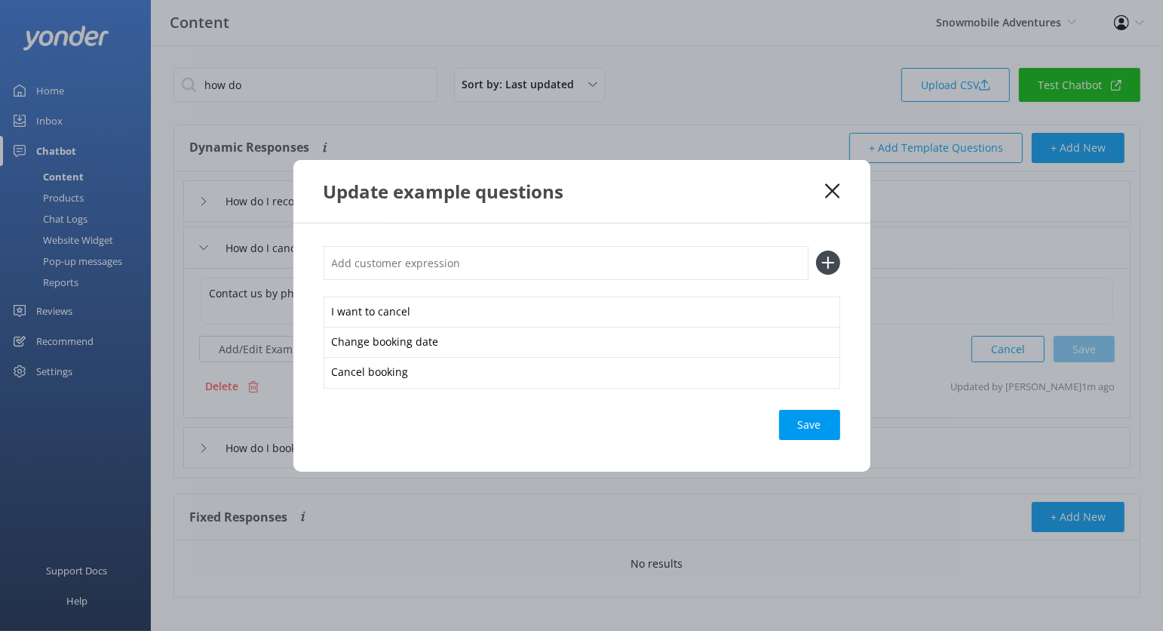
click at [813, 438] on div "Save" at bounding box center [809, 425] width 61 height 30
click at [646, 265] on input "text" at bounding box center [566, 263] width 485 height 34
type input "Cancel reservation"
click at [816, 250] on button at bounding box center [828, 262] width 24 height 24
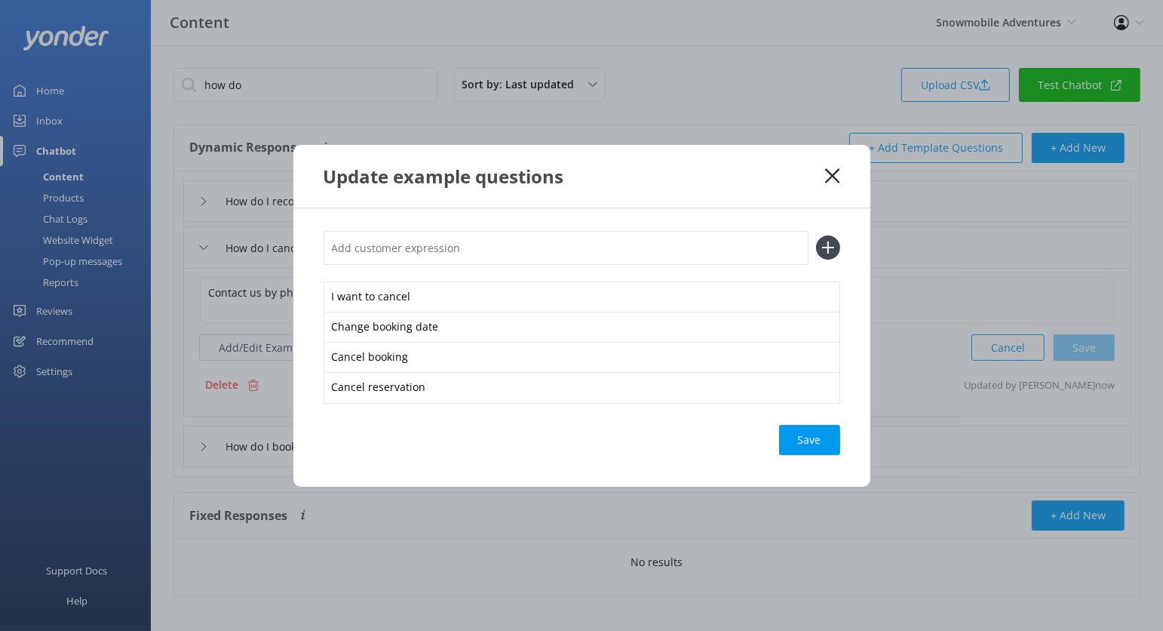
click at [635, 256] on input "text" at bounding box center [566, 248] width 485 height 34
type input "Change reservation"
click at [816, 235] on button at bounding box center [828, 247] width 24 height 24
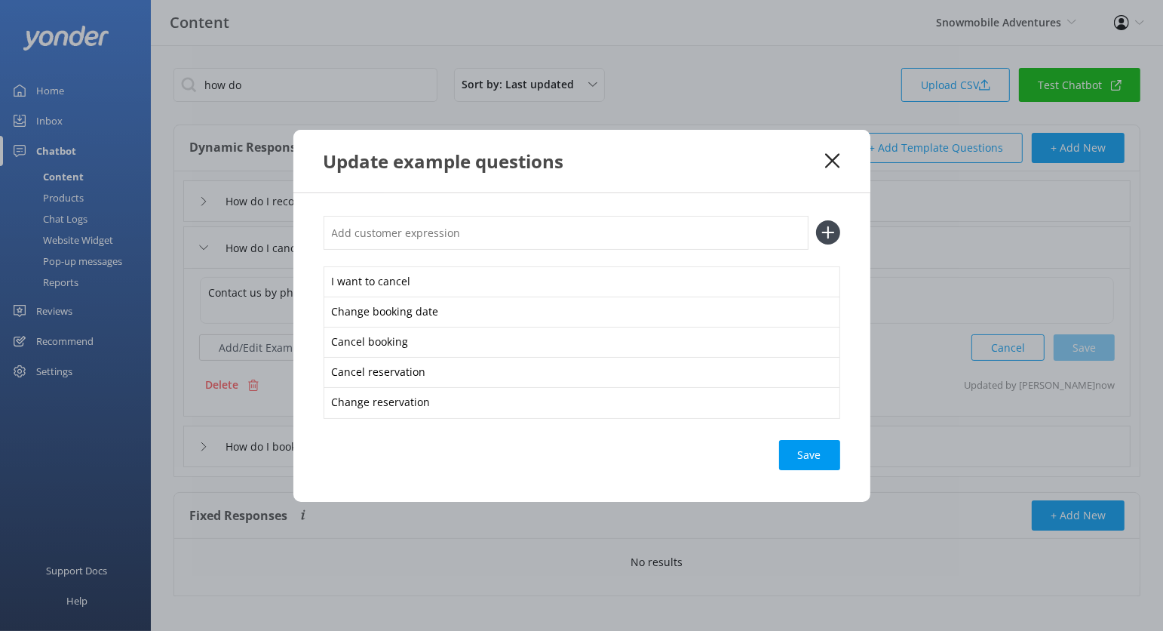
click at [628, 229] on input "text" at bounding box center [566, 233] width 485 height 34
type input "Update booking"
click at [816, 220] on button at bounding box center [828, 232] width 24 height 24
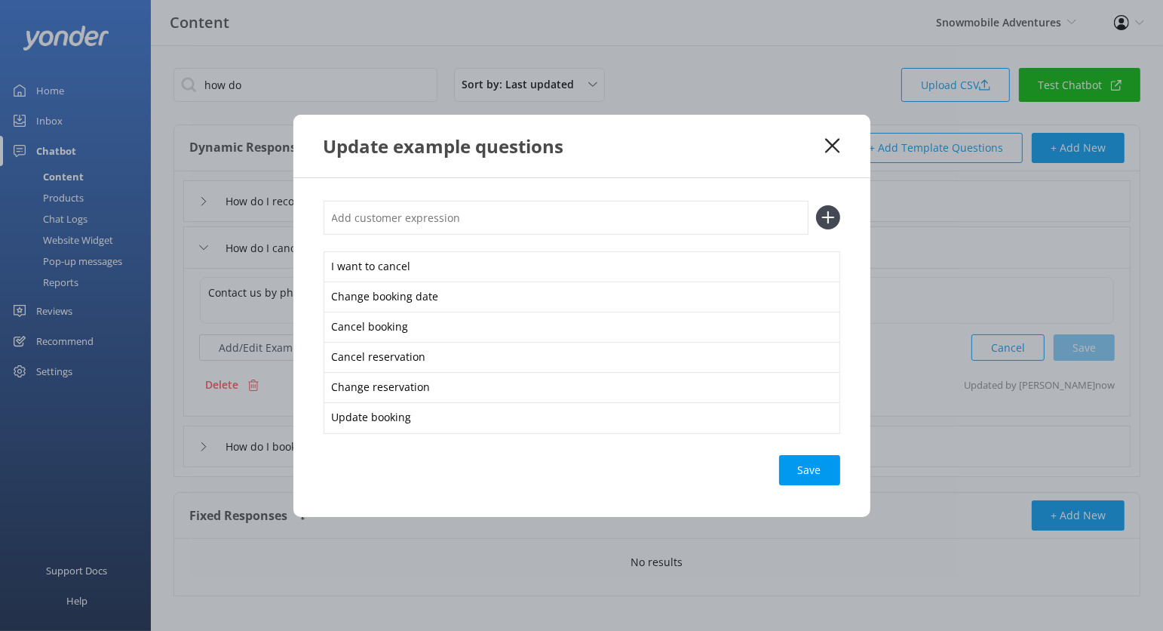
click at [801, 465] on div "Save" at bounding box center [809, 470] width 61 height 30
click at [831, 143] on use at bounding box center [832, 145] width 14 height 14
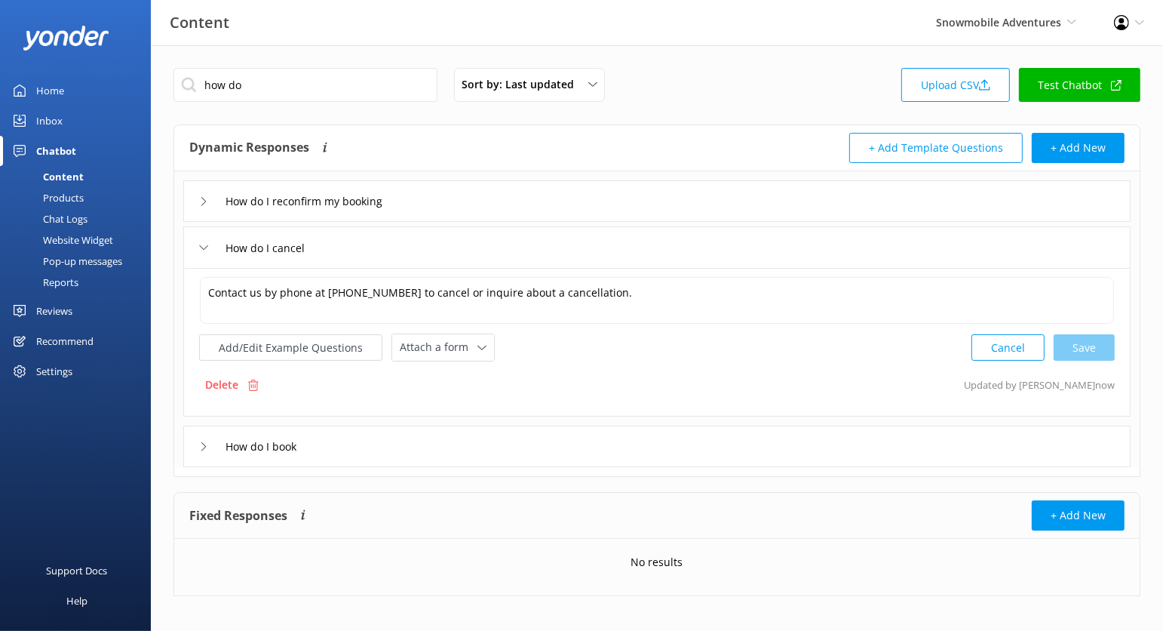
click at [493, 450] on div "How do I book" at bounding box center [657, 446] width 948 height 41
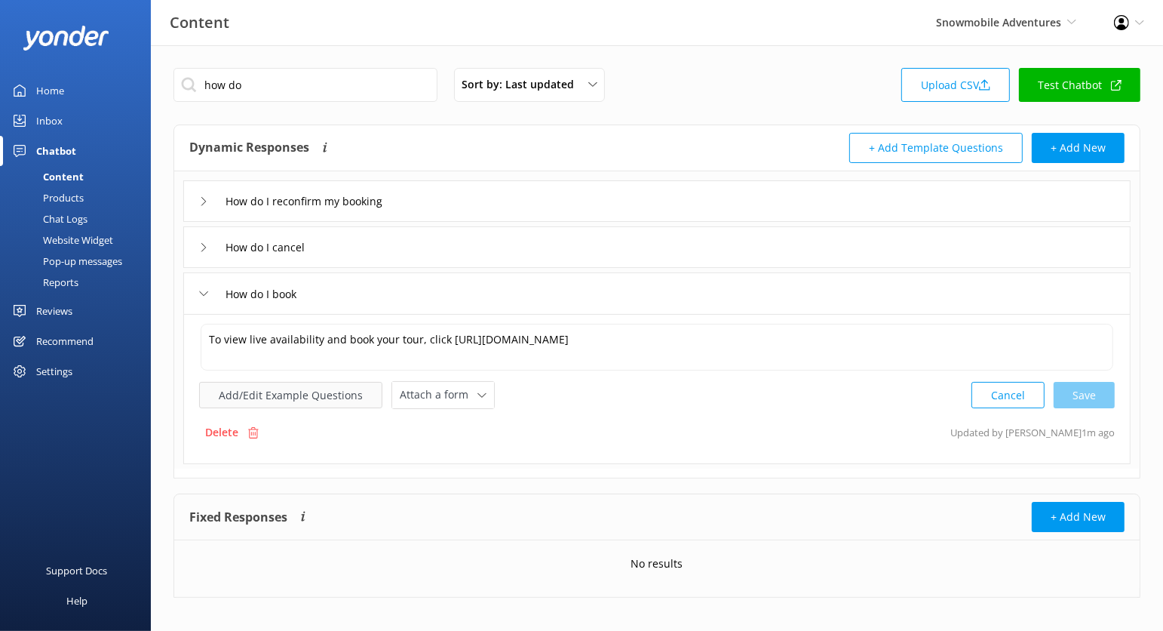
click at [324, 398] on button "Add/Edit Example Questions" at bounding box center [290, 395] width 183 height 26
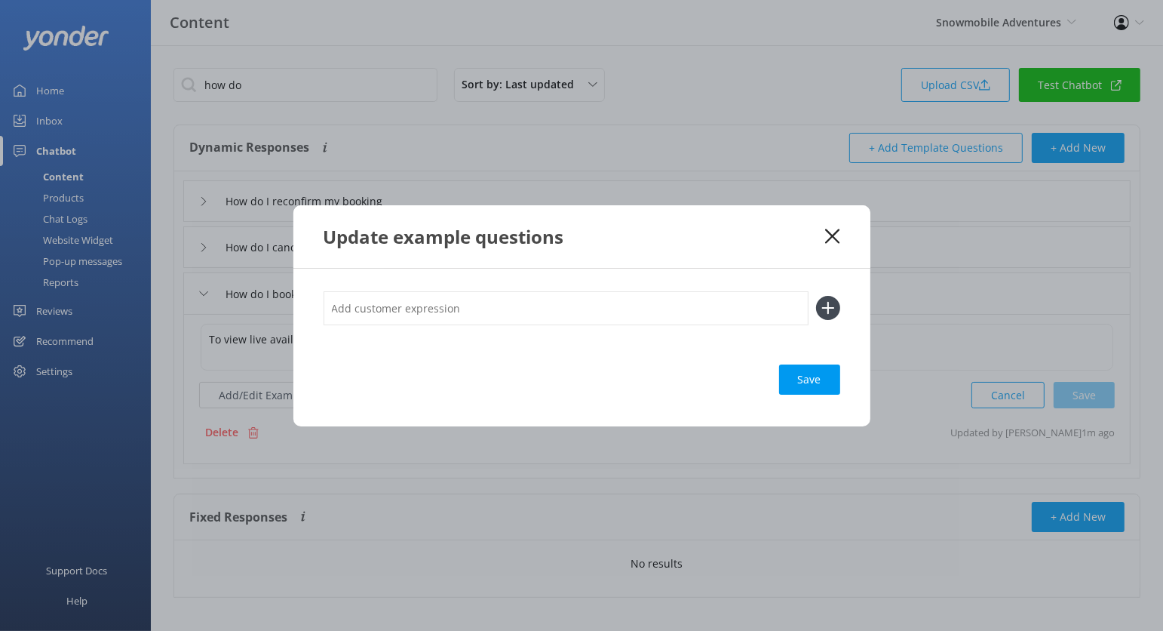
click at [428, 318] on input "text" at bounding box center [566, 308] width 485 height 34
type input "H"
type input "Make a reservation"
click at [816, 296] on button at bounding box center [828, 308] width 24 height 24
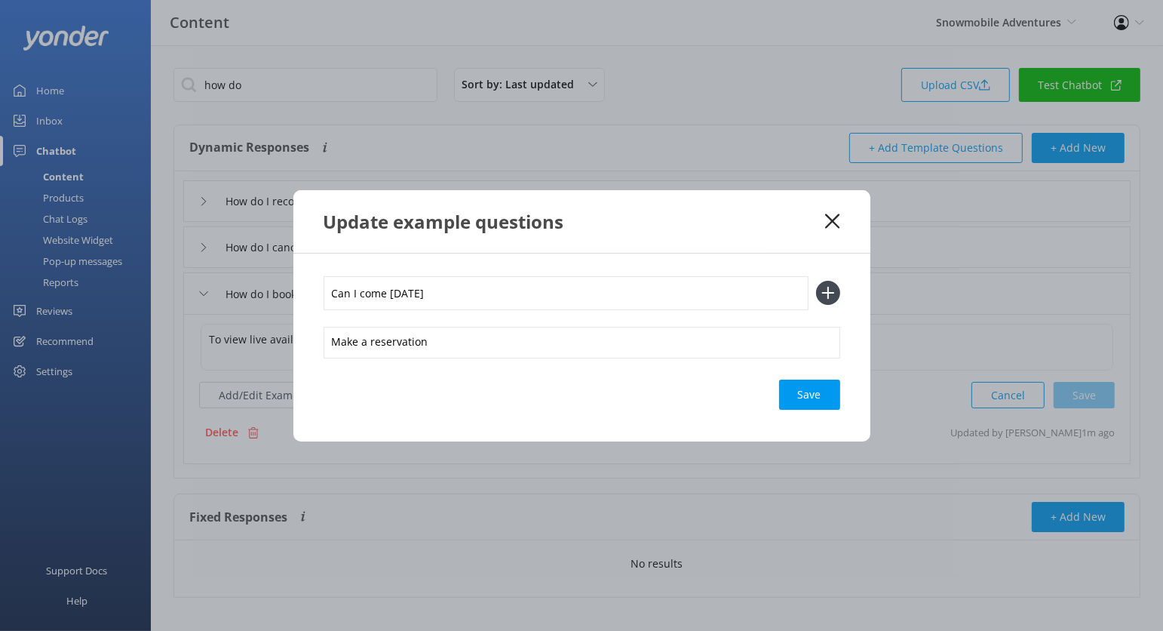
type input "Can I come tomorrow"
click at [816, 281] on button at bounding box center [828, 293] width 24 height 24
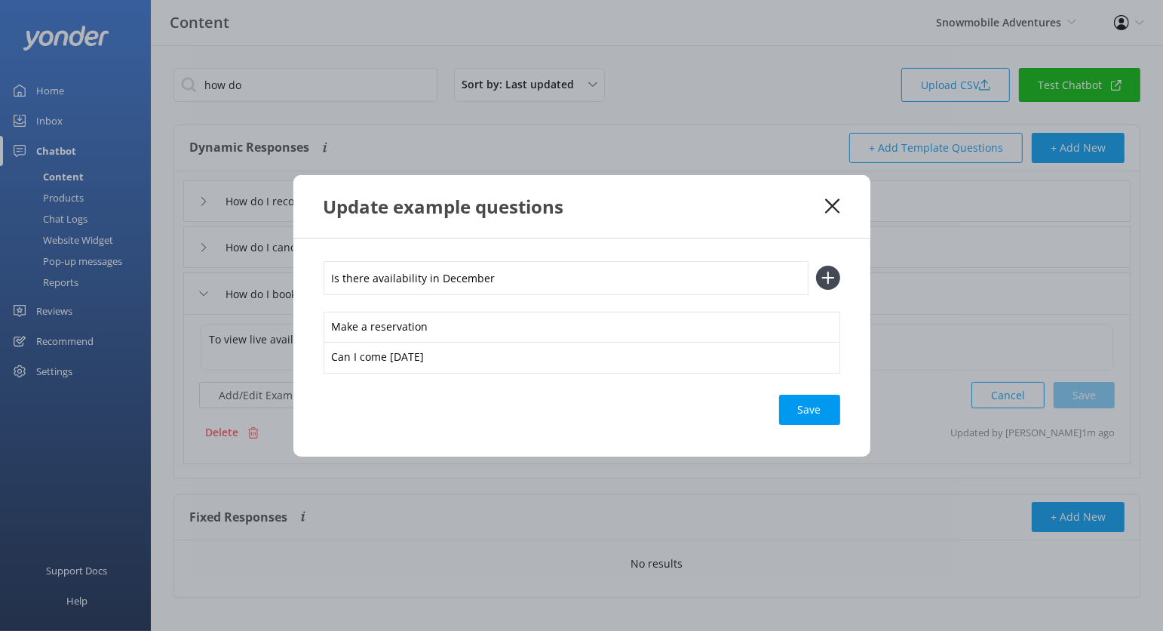
type input "Is there availability in December"
click at [816, 266] on button at bounding box center [828, 278] width 24 height 24
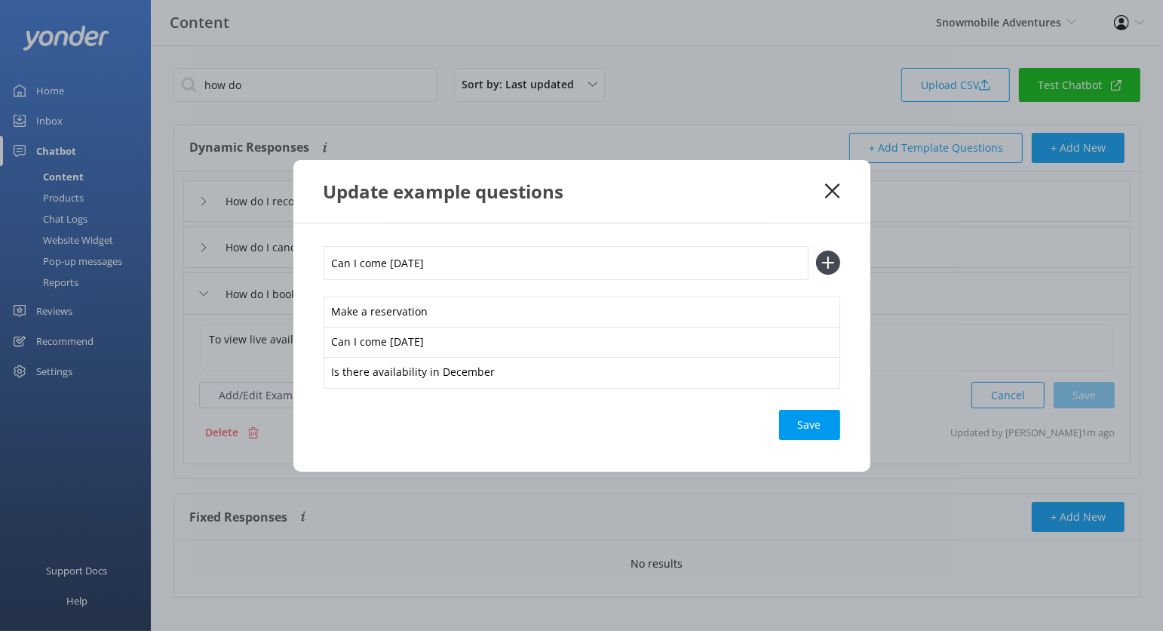
type input "Can I come December 25th"
click at [816, 250] on button at bounding box center [828, 262] width 24 height 24
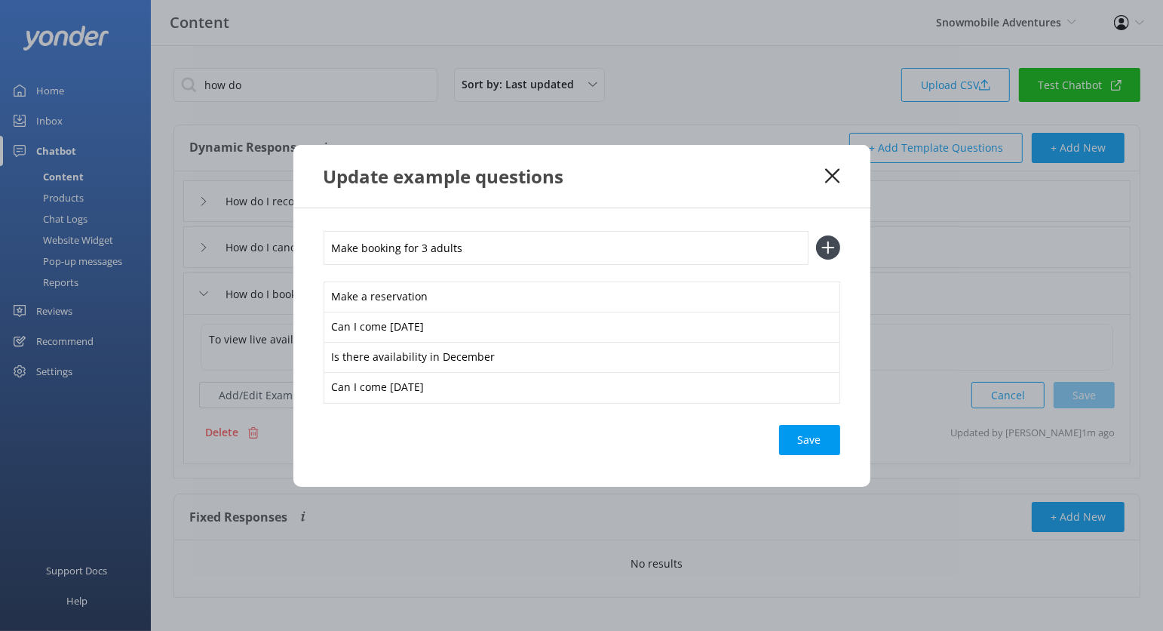
type input "Make booking for 3 adults"
click at [816, 235] on button at bounding box center [828, 247] width 24 height 24
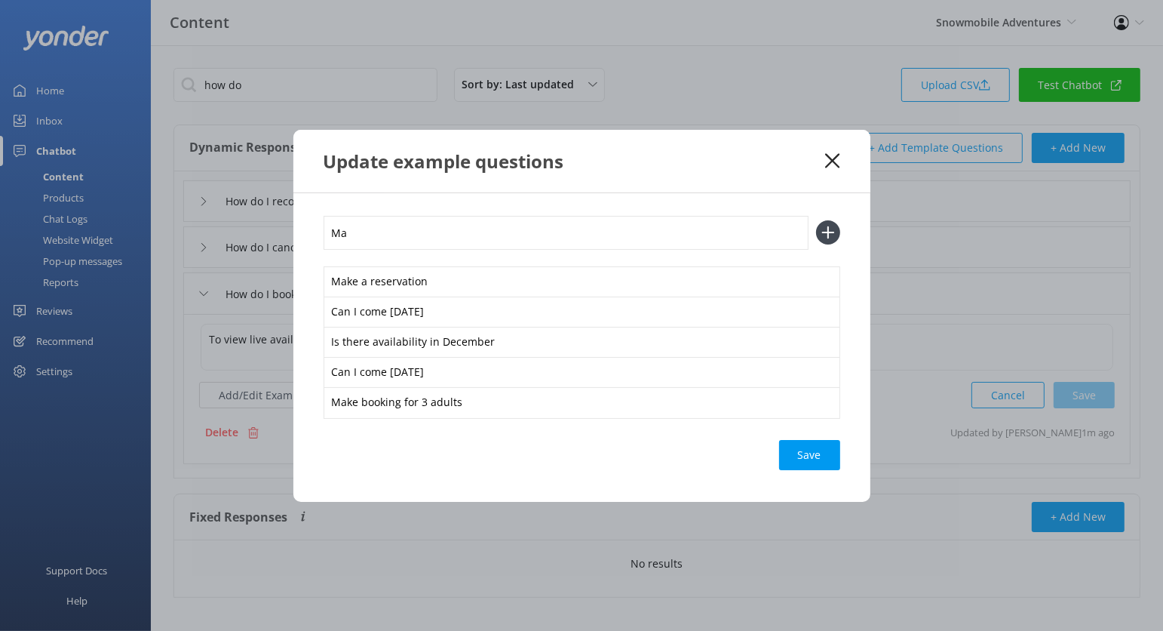
type input "M"
type input "I want to come with my family"
click at [816, 220] on button at bounding box center [828, 232] width 24 height 24
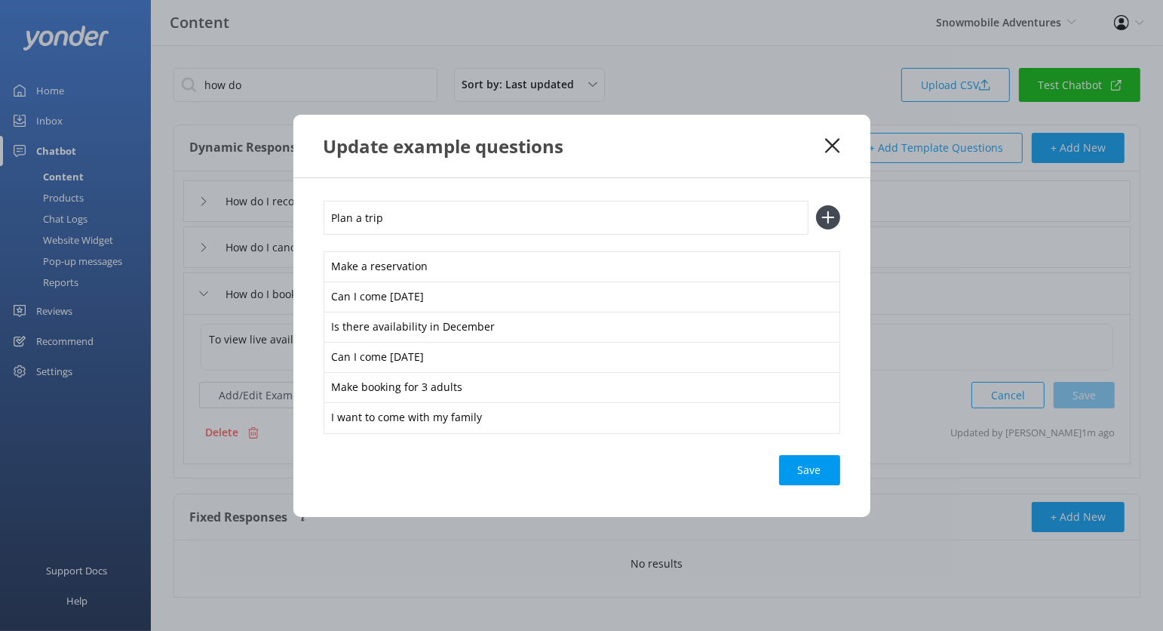
type input "Plan a trip"
click at [816, 205] on button at bounding box center [828, 217] width 24 height 24
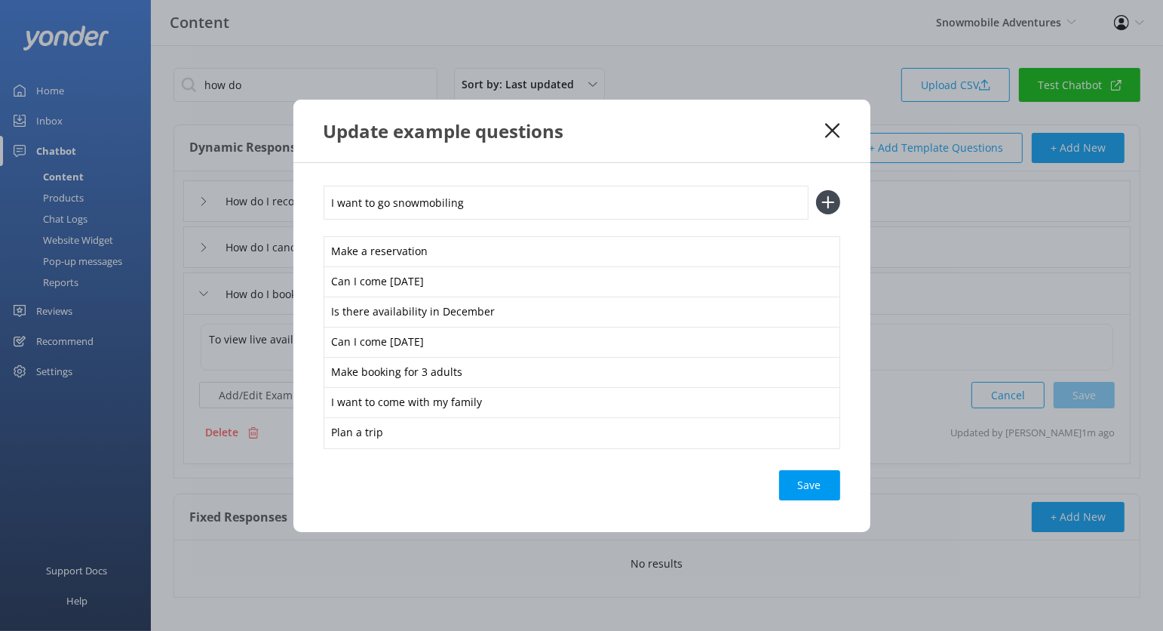
type input "I want to go snowmobiling"
click at [816, 190] on button at bounding box center [828, 202] width 24 height 24
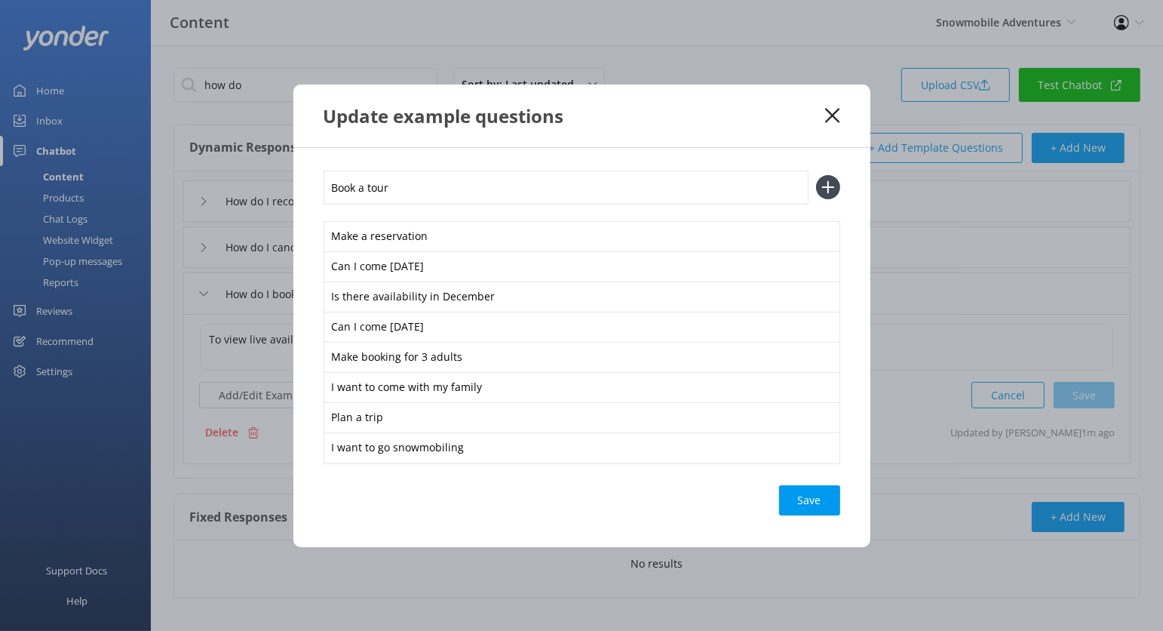
type input "Book a tour"
click at [816, 175] on button at bounding box center [828, 187] width 24 height 24
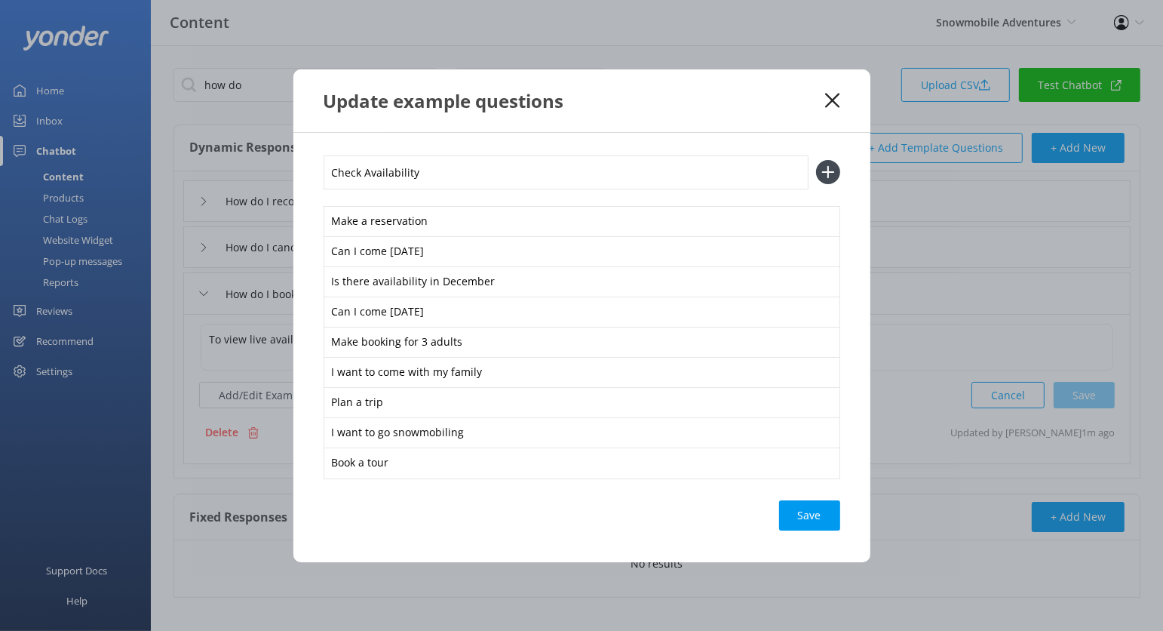
click at [385, 180] on input "Check Availability" at bounding box center [566, 172] width 485 height 34
type input "Check Availability"
click at [816, 160] on button at bounding box center [828, 172] width 24 height 24
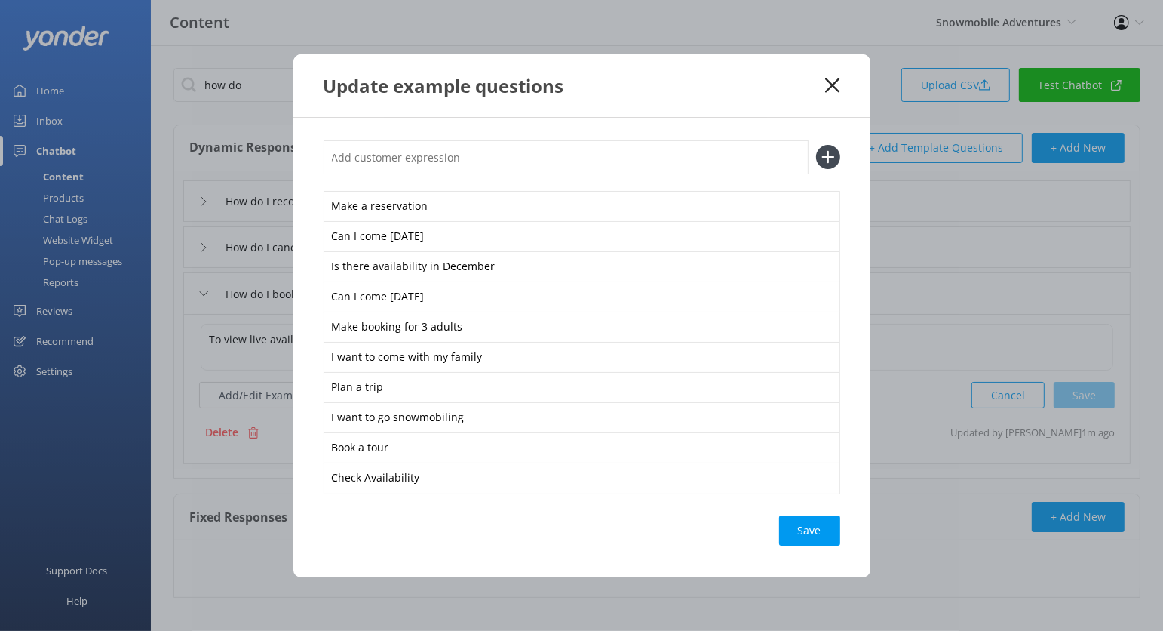
paste input "Check Availability"
type input "Check Availability"
click at [816, 145] on button at bounding box center [828, 157] width 24 height 24
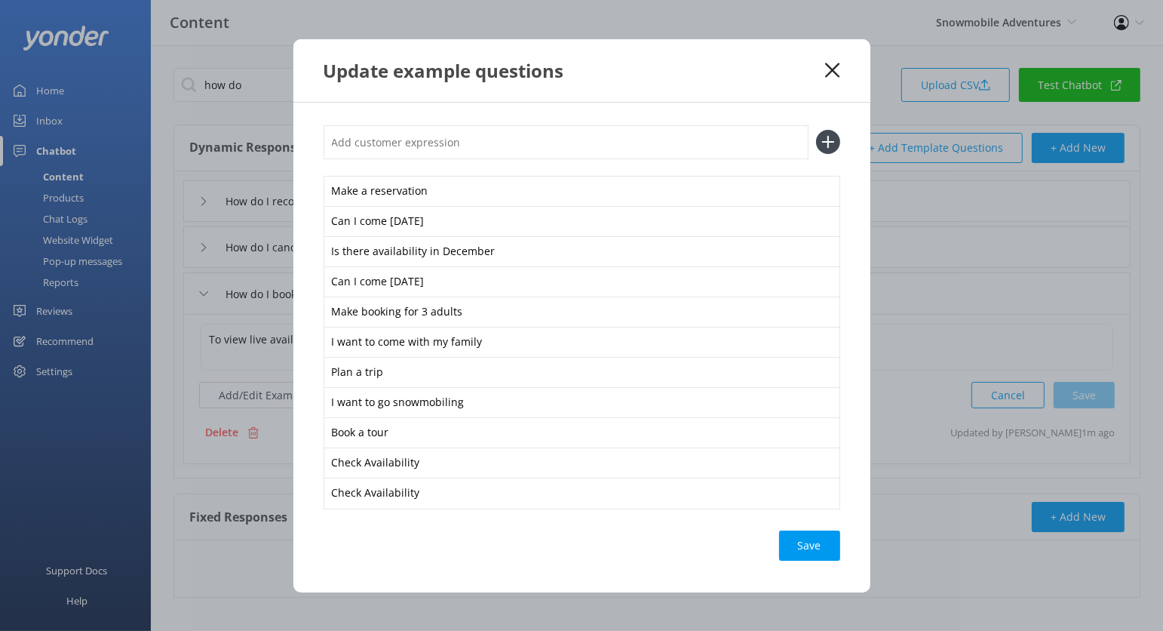
paste input "Check Availability"
type input "Check Availability"
click at [816, 130] on button at bounding box center [828, 142] width 24 height 24
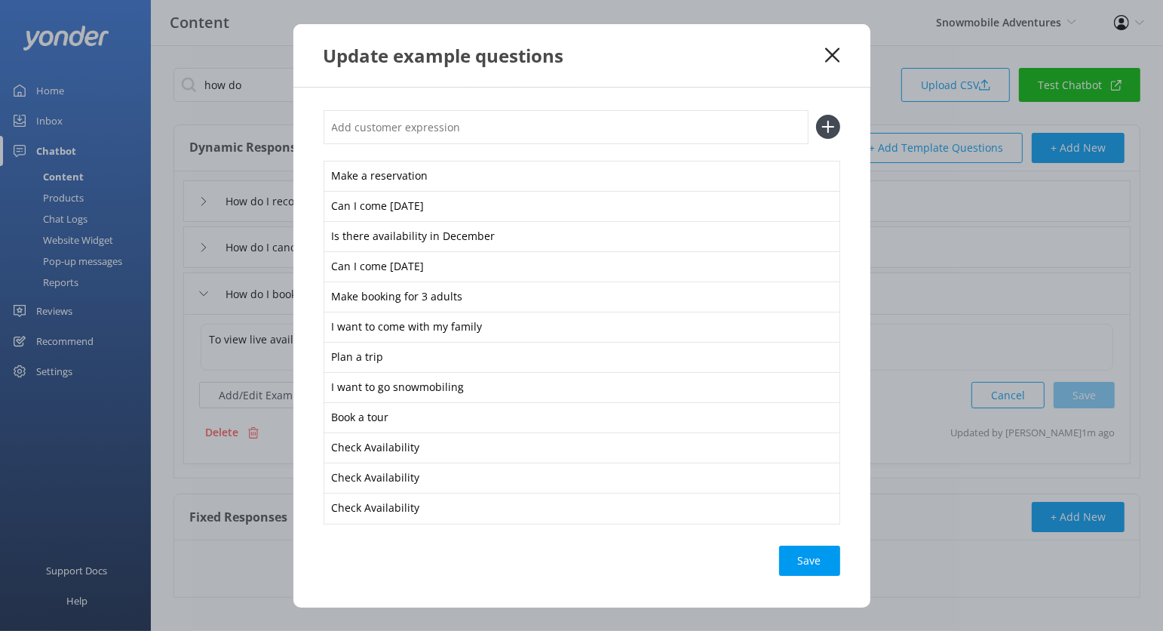
paste input "Check Availability"
type input "Check Availability"
click at [816, 115] on button at bounding box center [828, 127] width 24 height 24
click at [792, 589] on div "Save" at bounding box center [809, 589] width 61 height 30
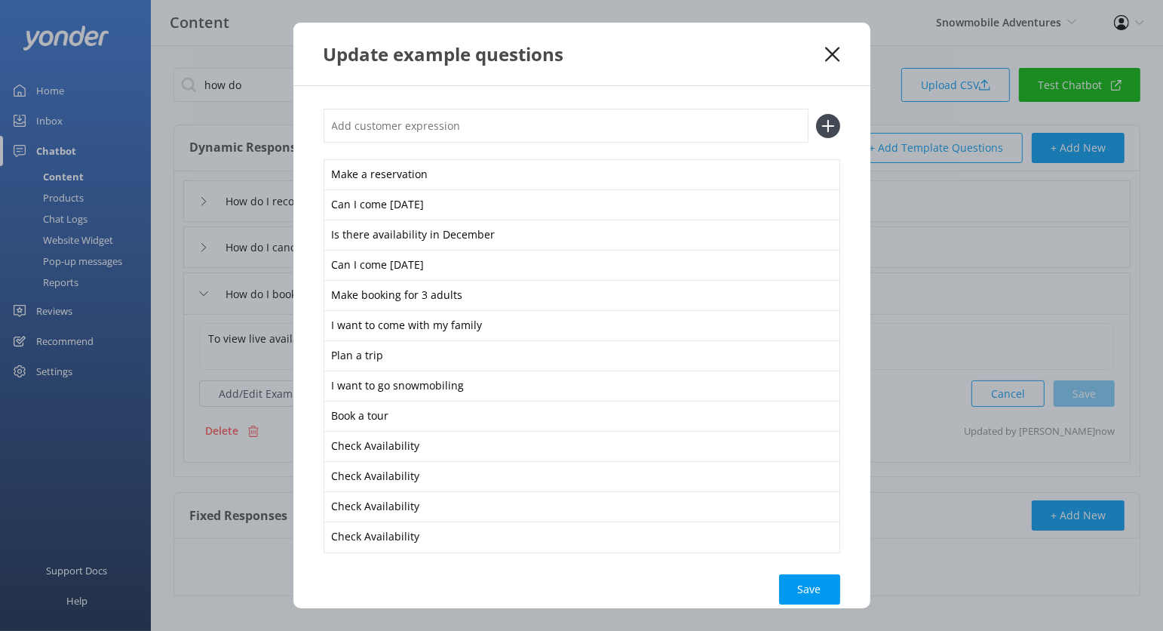
click at [839, 65] on div "Update example questions" at bounding box center [581, 54] width 577 height 63
click at [834, 54] on icon at bounding box center [832, 54] width 14 height 15
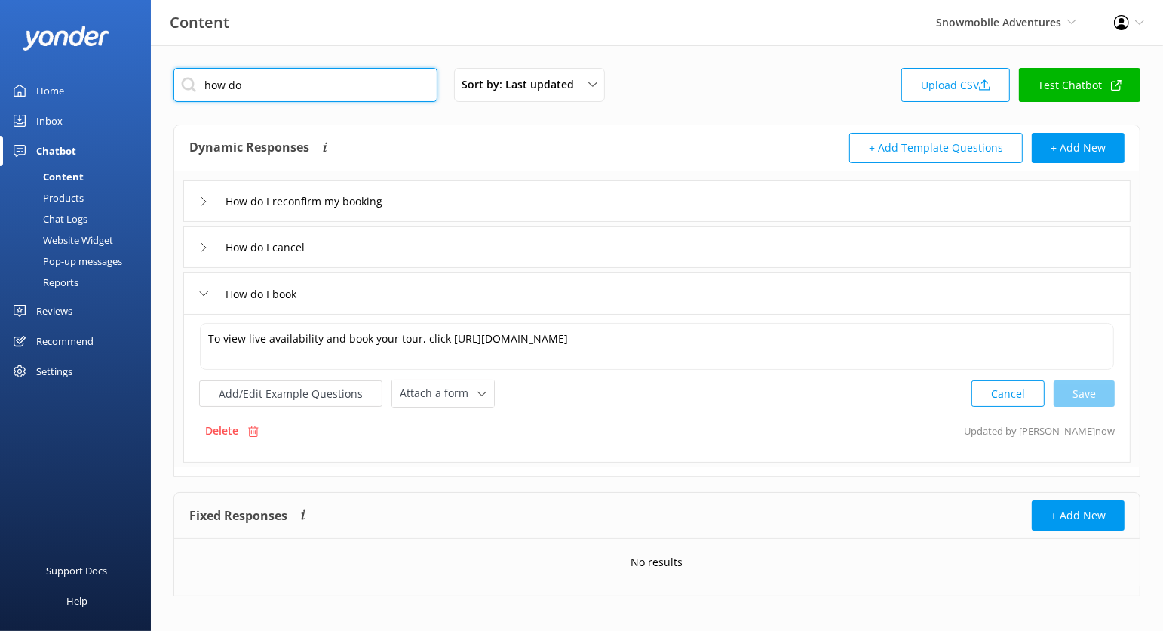
click at [318, 87] on input "how do" at bounding box center [306, 85] width 264 height 34
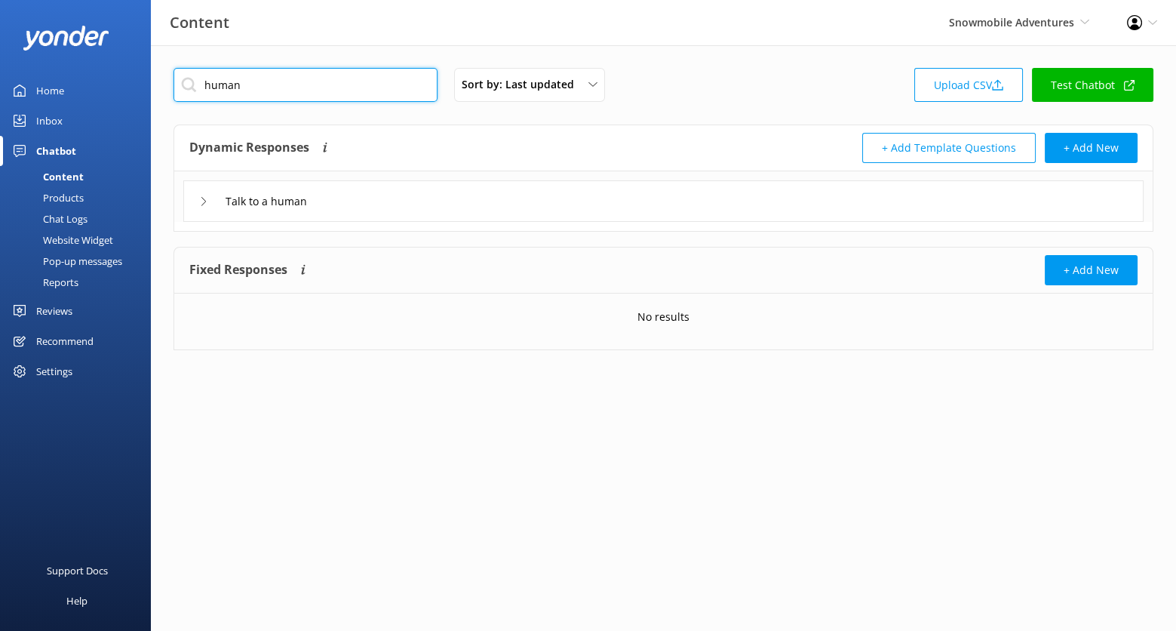
type input "human"
click at [470, 203] on div "Talk to a human" at bounding box center [663, 200] width 960 height 41
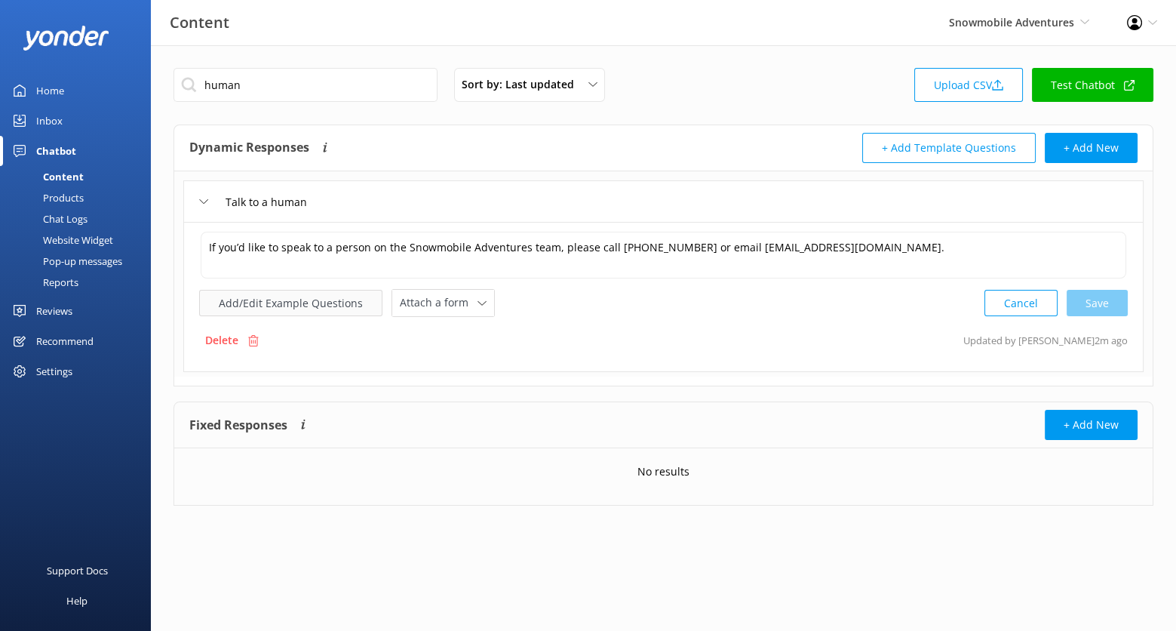
click at [344, 290] on button "Add/Edit Example Questions" at bounding box center [290, 303] width 183 height 26
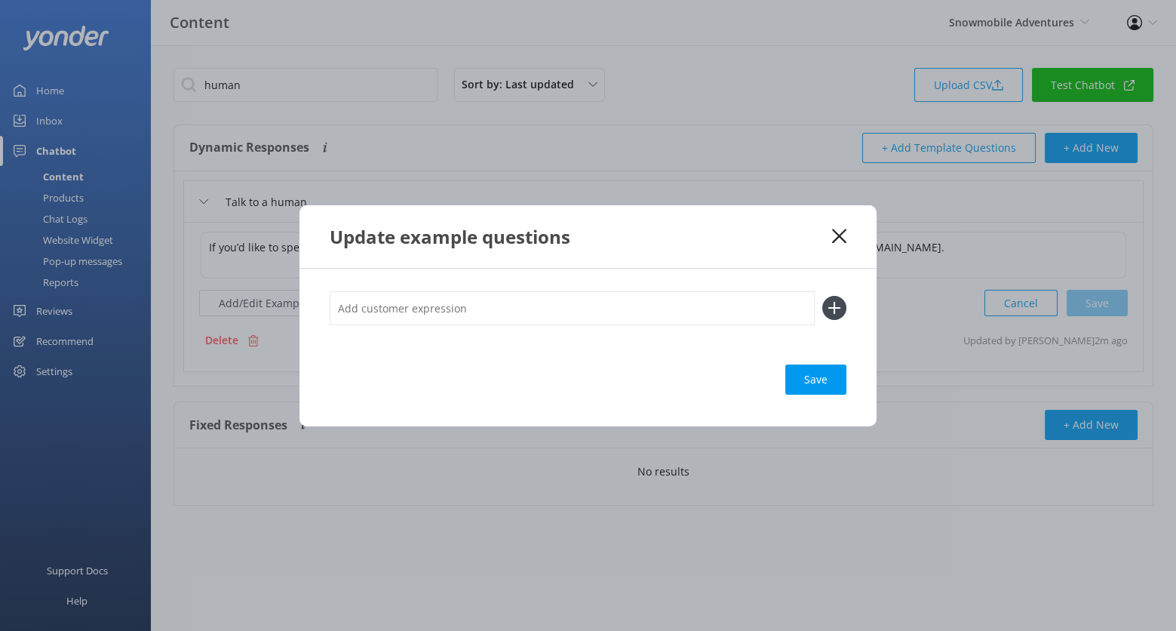
click at [573, 315] on input "text" at bounding box center [572, 308] width 485 height 34
type input "live chat"
click at [822, 296] on button at bounding box center [834, 308] width 24 height 24
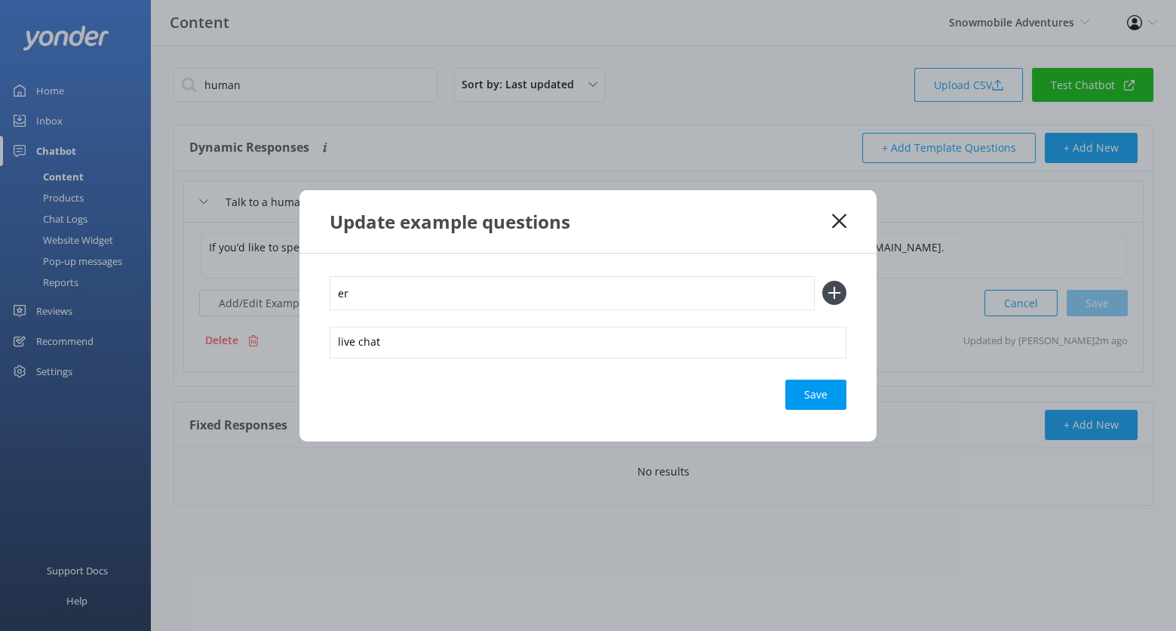
type input "e"
type input "real person"
click at [822, 281] on button at bounding box center [834, 293] width 24 height 24
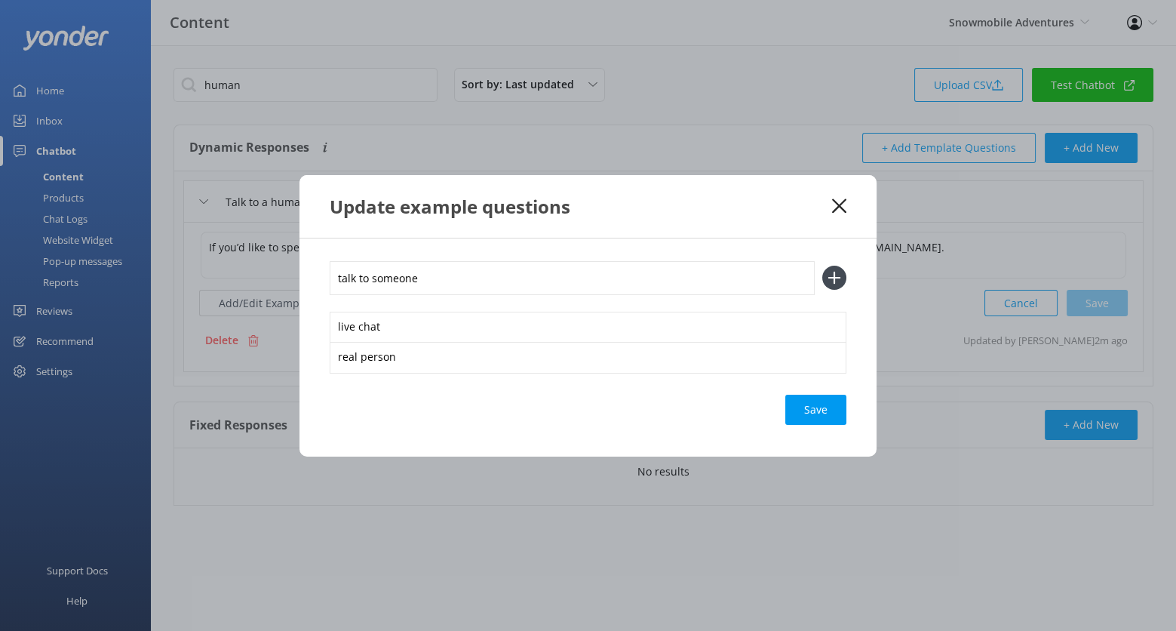
type input "talk to someone"
click at [822, 266] on button at bounding box center [834, 278] width 24 height 24
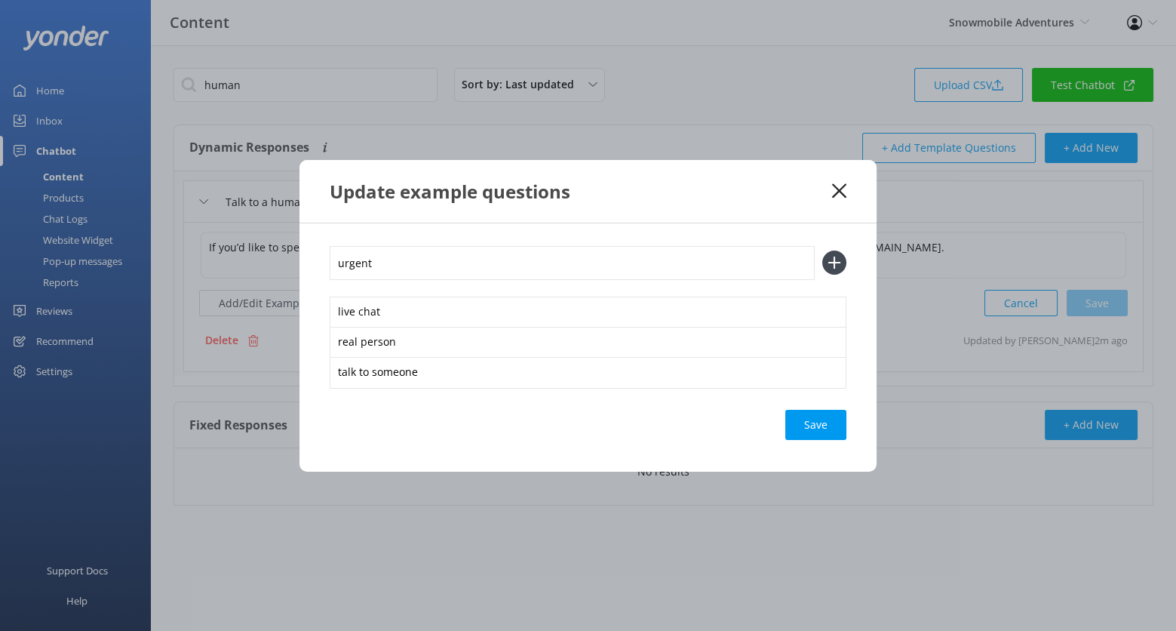
type input "urgent"
click at [822, 250] on button at bounding box center [834, 262] width 24 height 24
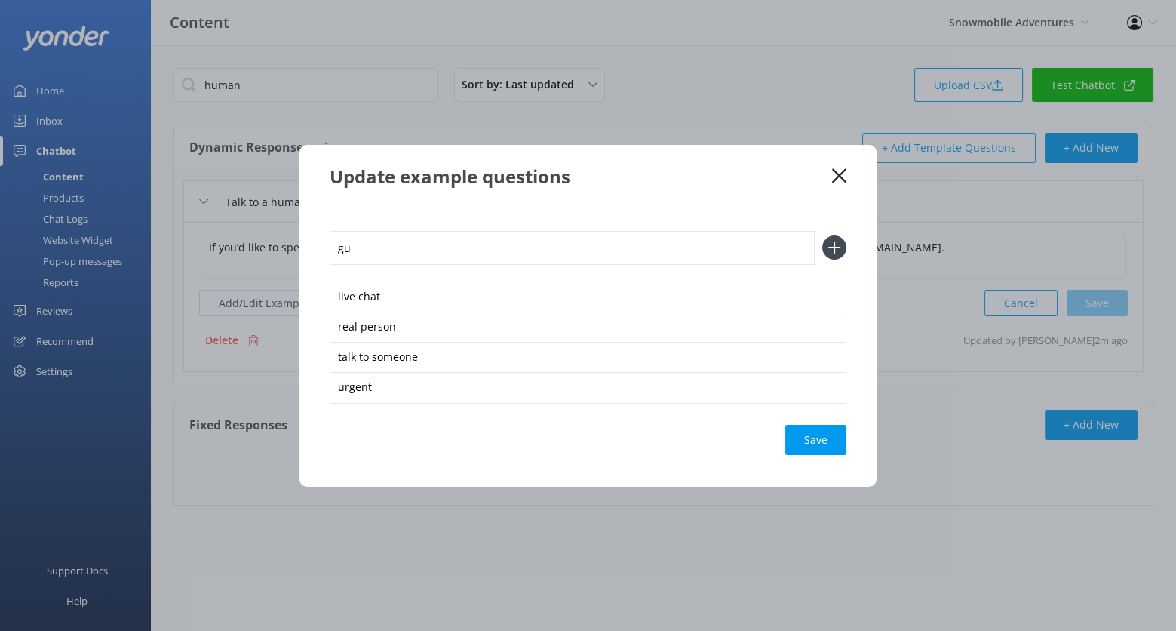
type input "g"
type input "customer service"
click at [822, 235] on button at bounding box center [834, 247] width 24 height 24
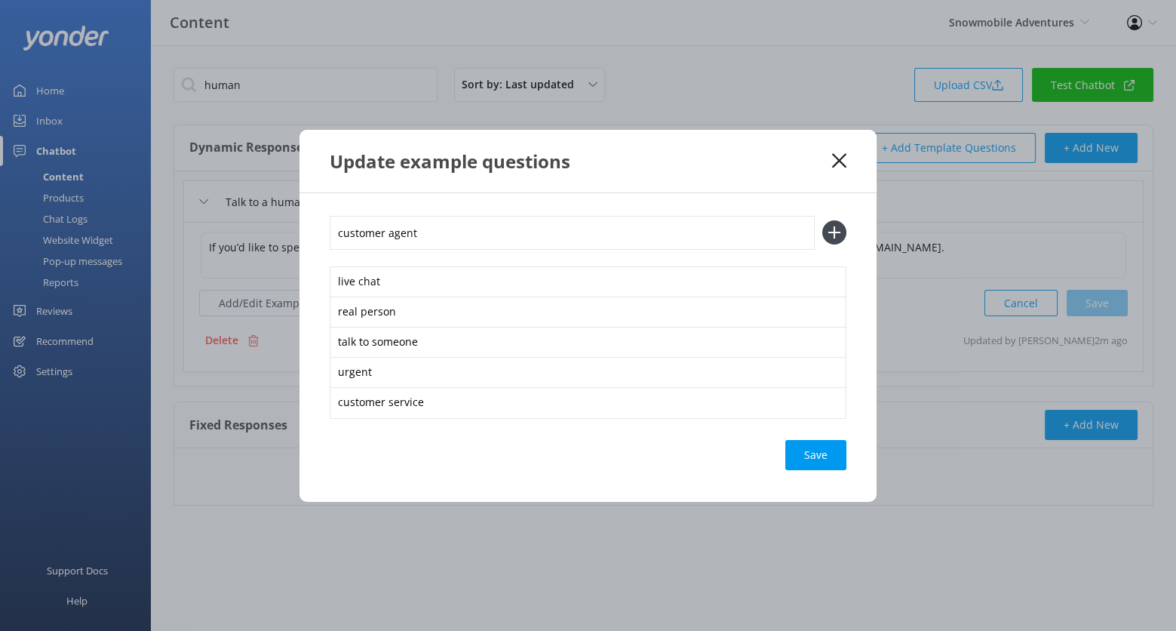
type input "customer agent"
click at [822, 220] on button at bounding box center [834, 232] width 24 height 24
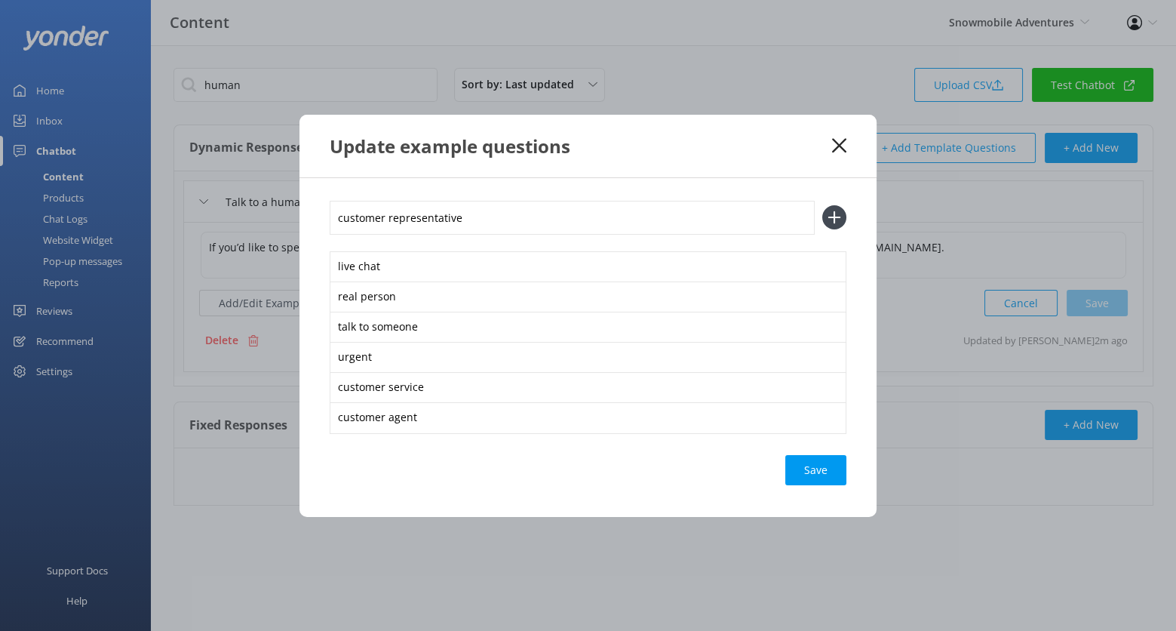
type input "customer representative"
click at [822, 205] on button at bounding box center [834, 217] width 24 height 24
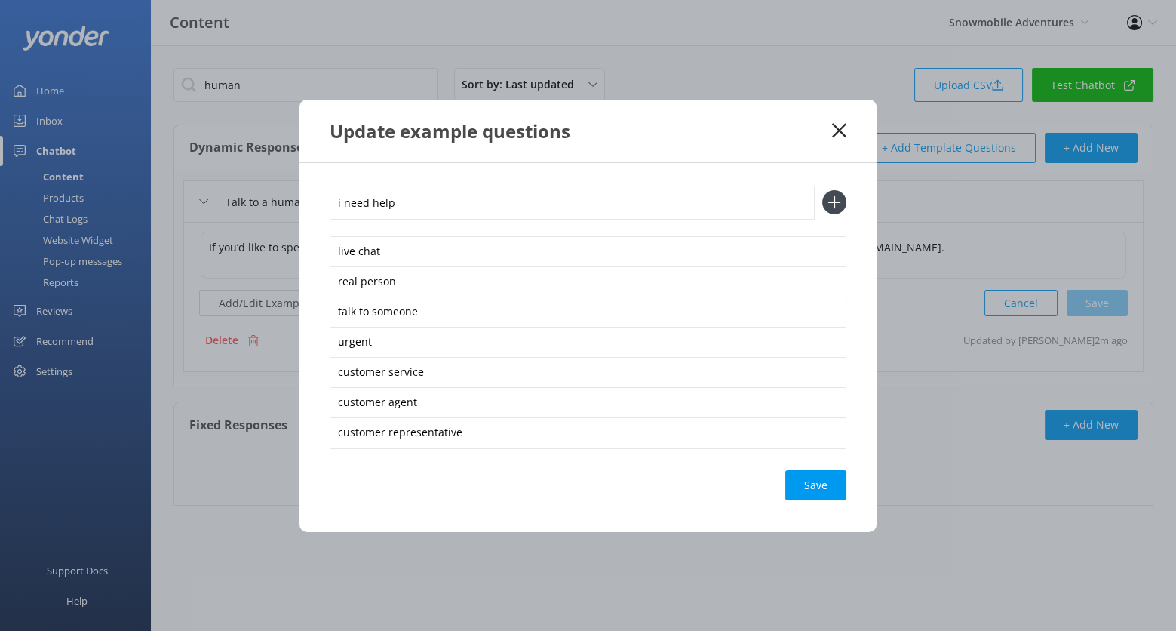
type input "i need help"
click at [822, 190] on button at bounding box center [834, 202] width 24 height 24
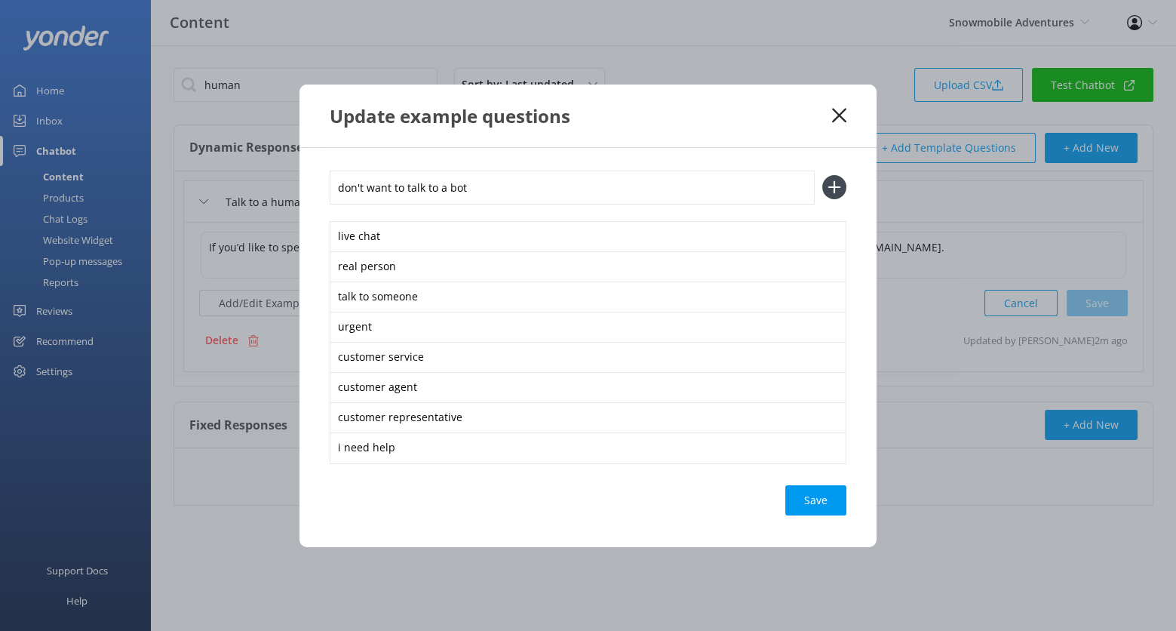
type input "don't want to talk to a bot"
click at [822, 175] on button at bounding box center [834, 187] width 24 height 24
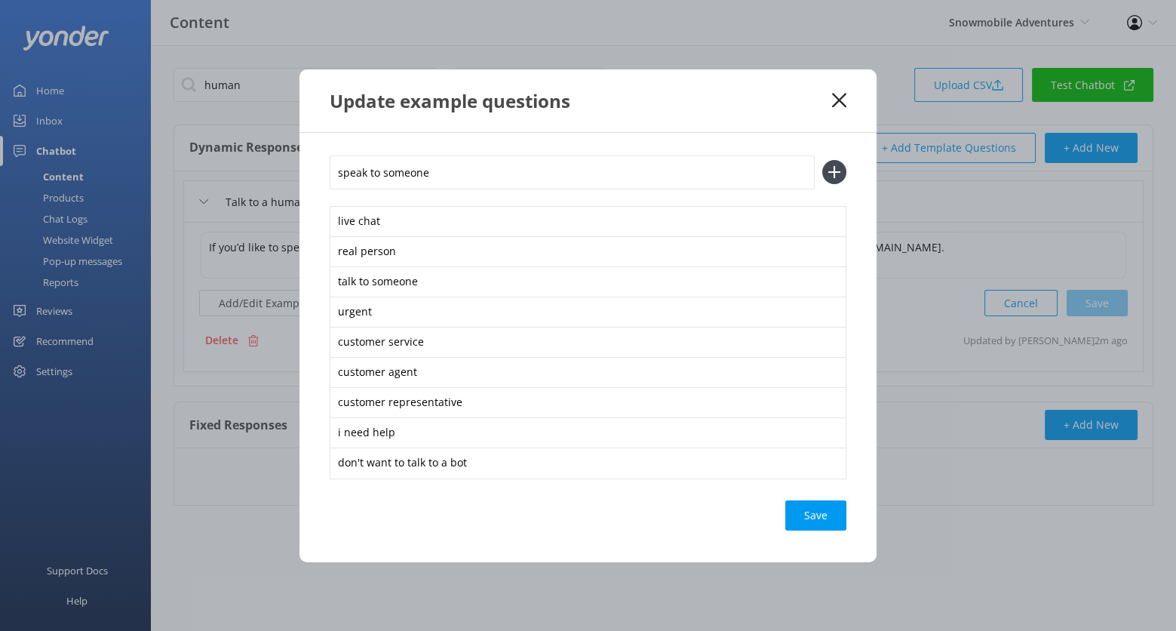
type input "speak to someone"
click at [822, 160] on button at bounding box center [834, 172] width 24 height 24
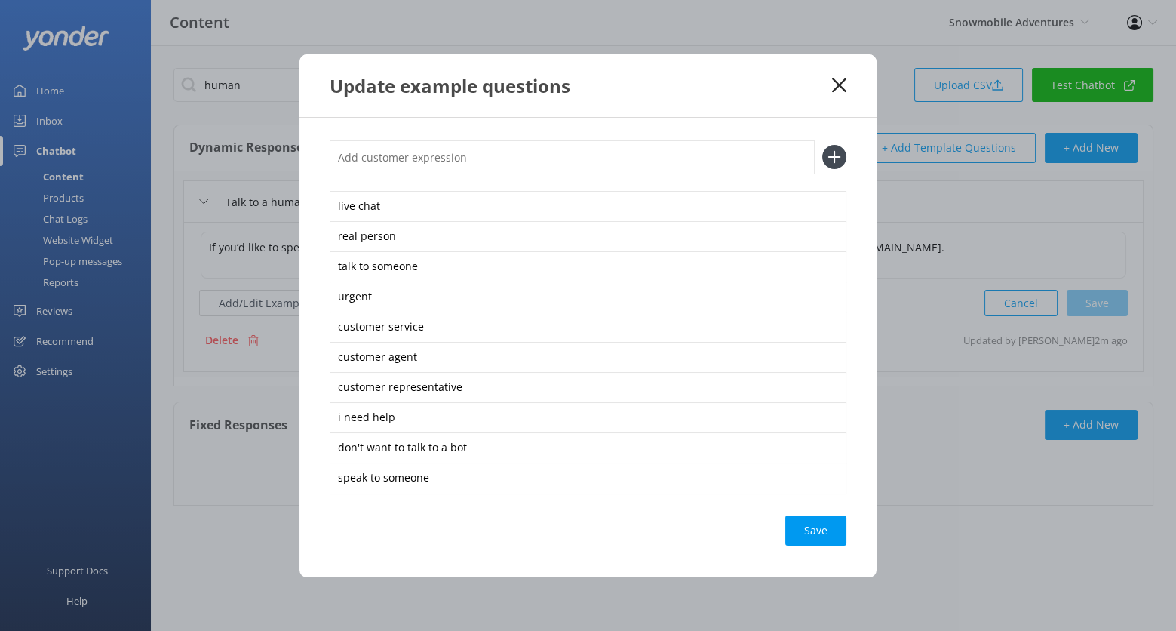
click at [813, 523] on div "Save" at bounding box center [815, 530] width 61 height 30
click at [838, 86] on use at bounding box center [839, 85] width 14 height 14
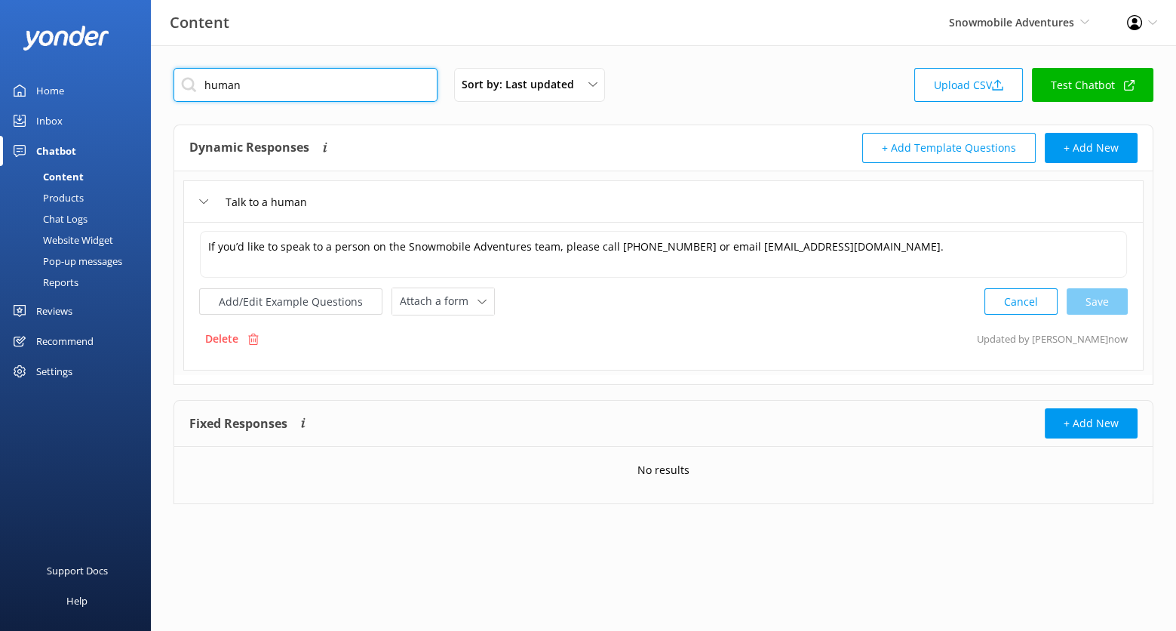
click at [311, 75] on input "human" at bounding box center [306, 85] width 264 height 34
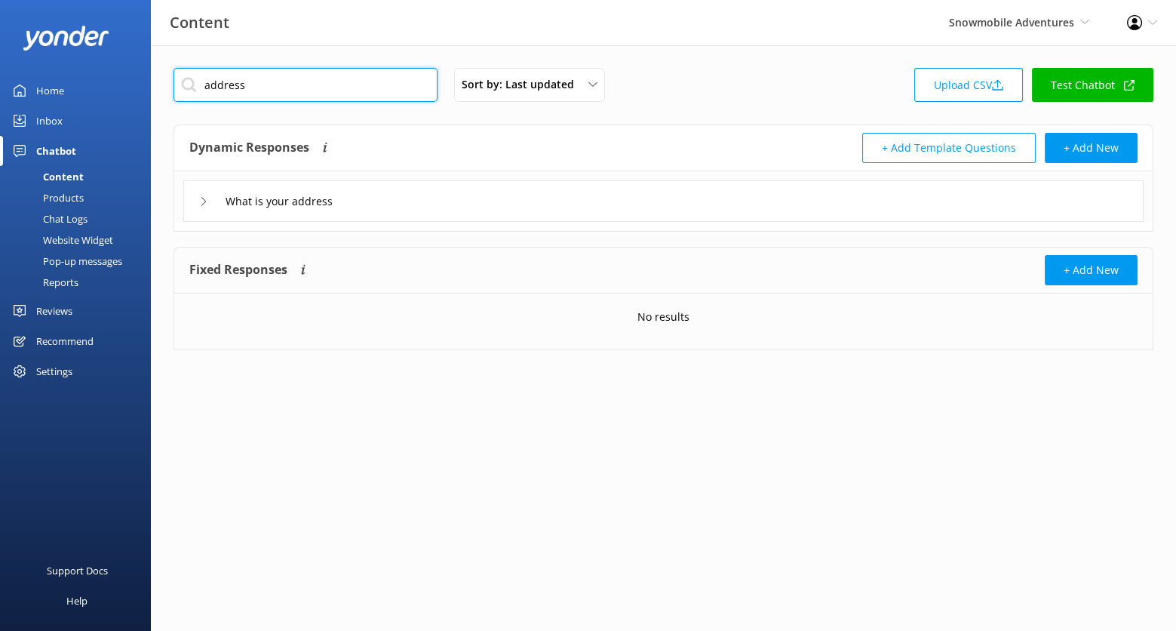
type input "address"
click at [426, 201] on div "What is your address" at bounding box center [663, 200] width 960 height 41
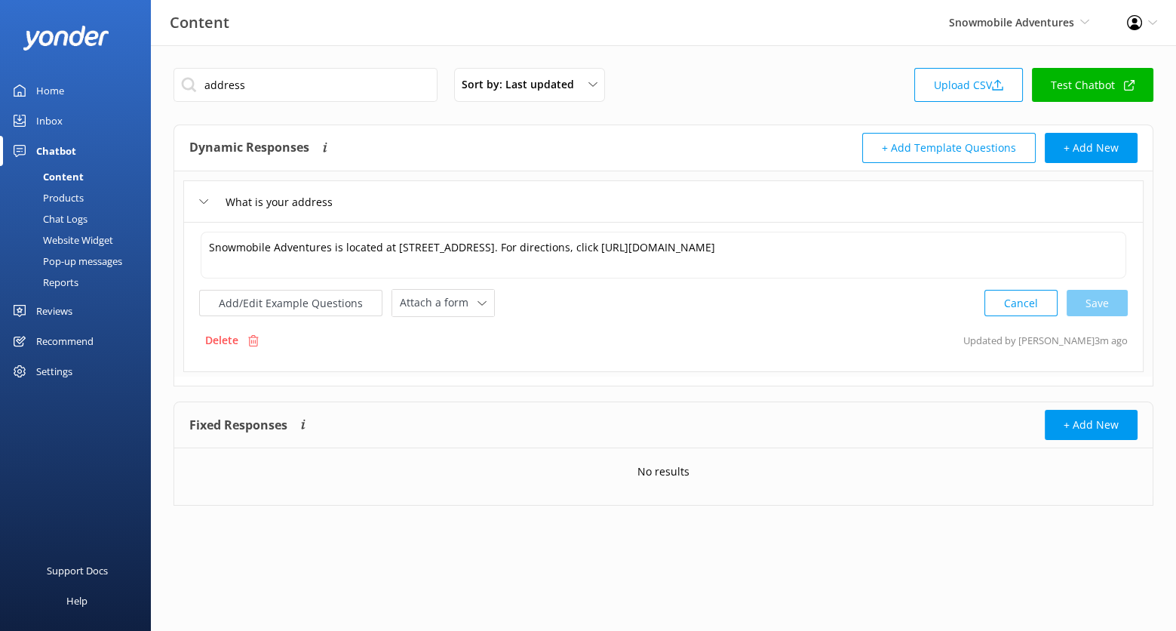
click at [335, 284] on div "Snowmobile Adventures is located at 64 Hermosa Park Road, Durango, CO 81301. Fo…" at bounding box center [663, 273] width 929 height 87
click at [330, 301] on button "Add/Edit Example Questions" at bounding box center [290, 303] width 183 height 26
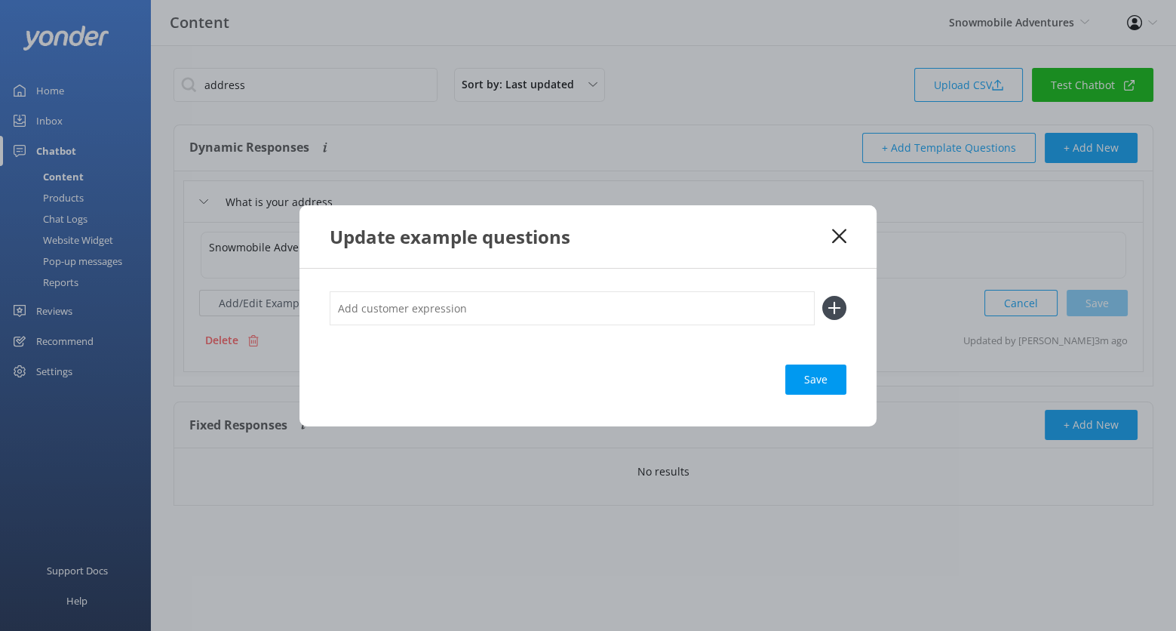
click at [392, 306] on input "text" at bounding box center [572, 308] width 485 height 34
type input "Where are you"
click at [822, 296] on button at bounding box center [834, 308] width 24 height 24
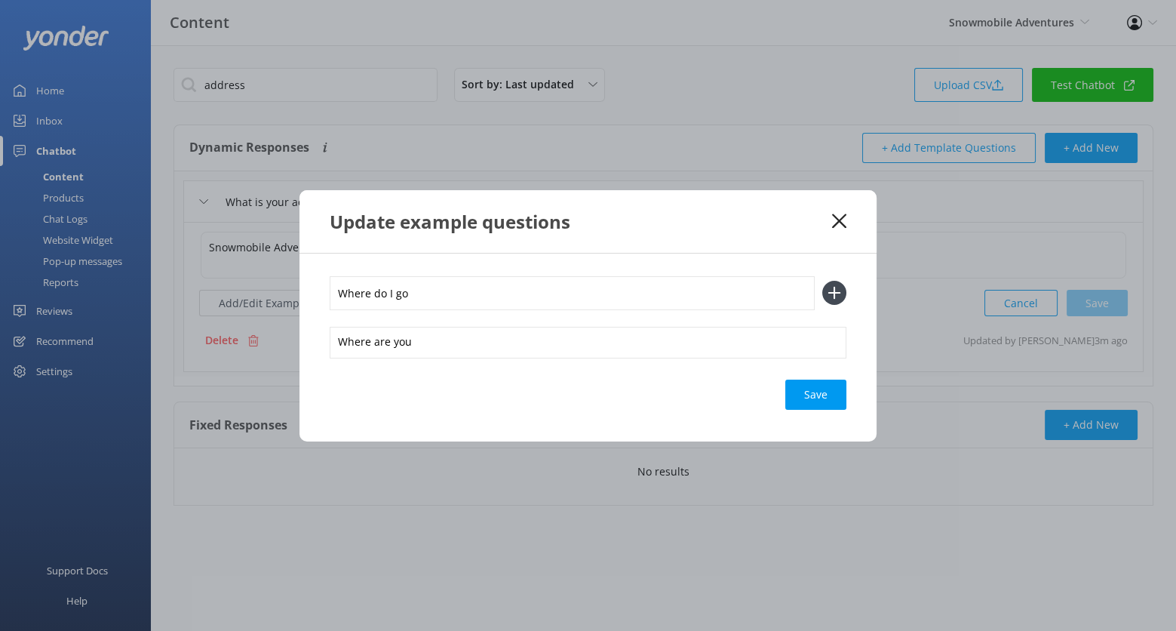
type input "Where do I go"
click at [822, 281] on button at bounding box center [834, 293] width 24 height 24
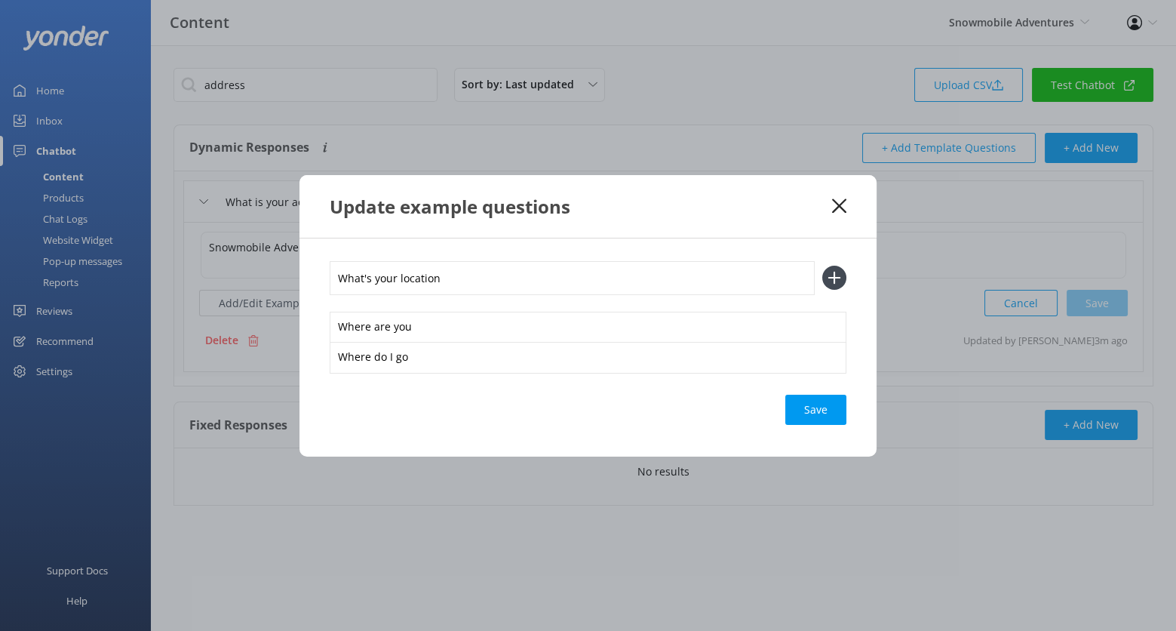
type input "What's your location"
click at [822, 266] on button at bounding box center [834, 278] width 24 height 24
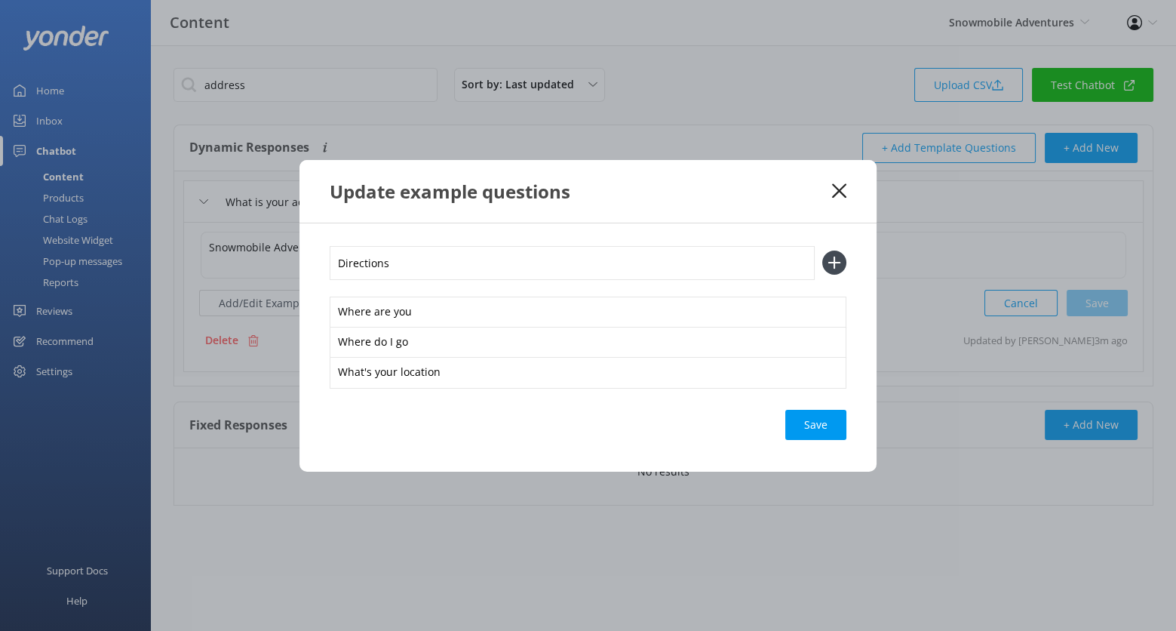
type input "Directions"
click at [822, 250] on button at bounding box center [834, 262] width 24 height 24
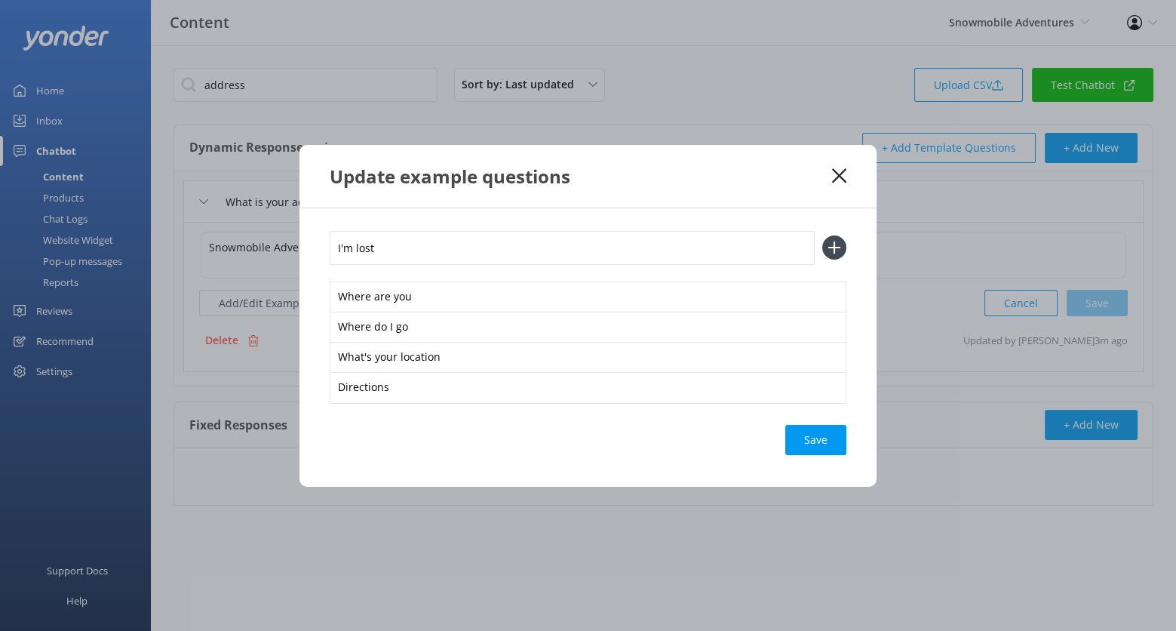
type input "I'm lost"
click at [822, 235] on button at bounding box center [834, 247] width 24 height 24
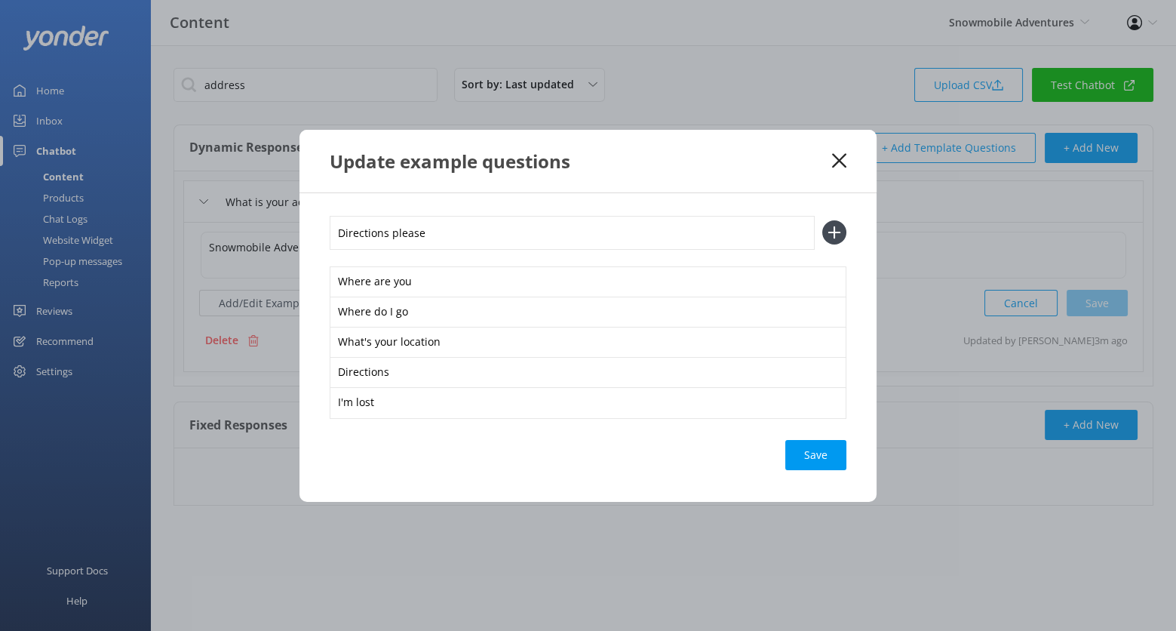
type input "Directions please"
click at [822, 220] on button at bounding box center [834, 232] width 24 height 24
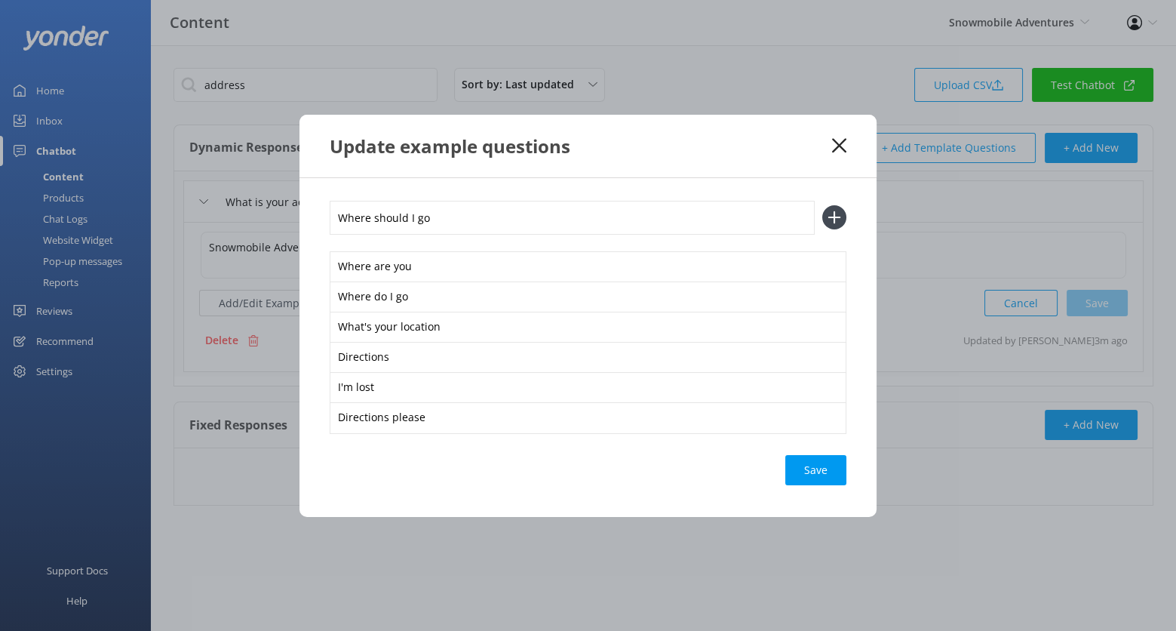
type input "Where should I go"
click at [822, 205] on button at bounding box center [834, 217] width 24 height 24
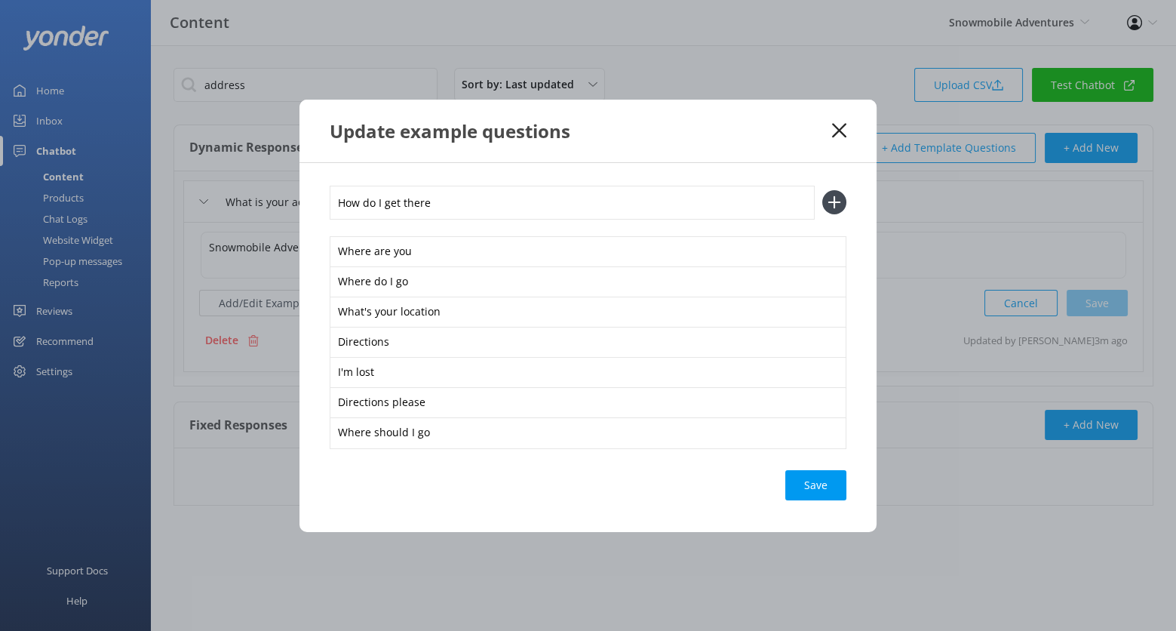
type input "How do I get there"
click at [822, 190] on button at bounding box center [834, 202] width 24 height 24
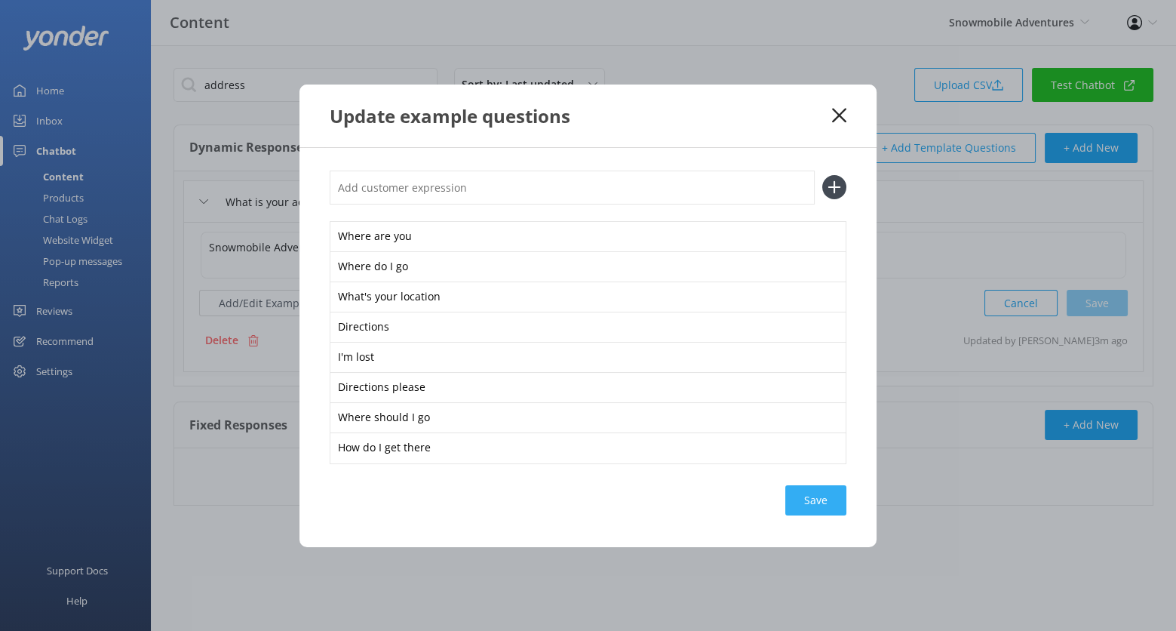
click at [810, 493] on div "Save" at bounding box center [815, 500] width 61 height 30
click at [844, 113] on icon at bounding box center [839, 115] width 14 height 15
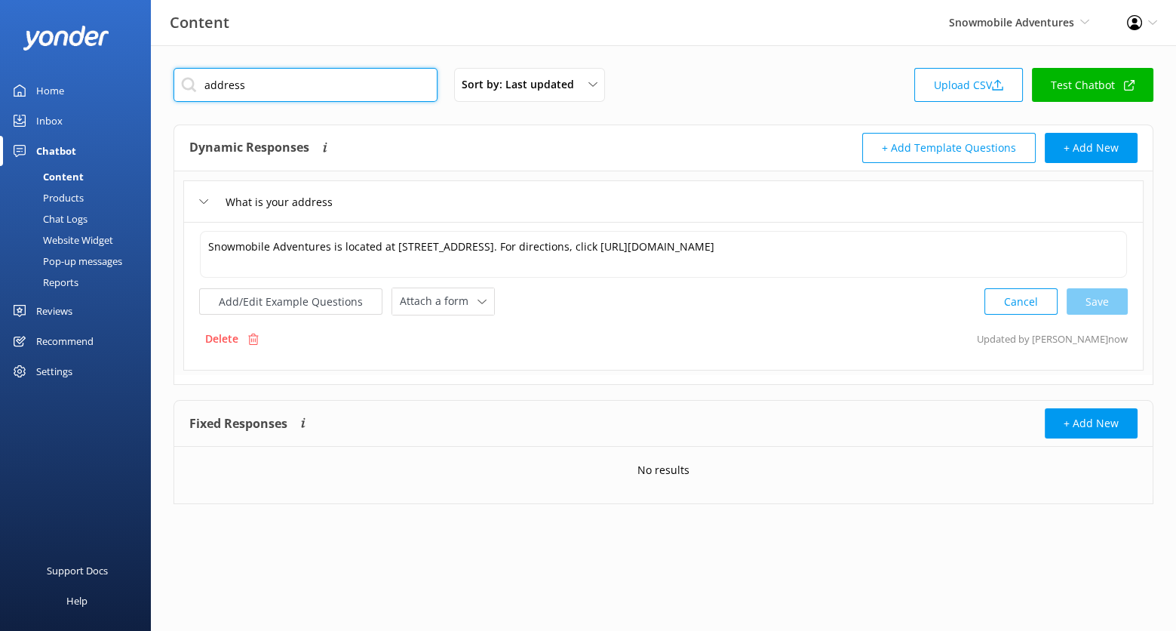
click at [315, 82] on input "address" at bounding box center [306, 85] width 264 height 34
click at [695, 90] on div "Sort by: Last updated Title (A-Z) Last updated Upload CSV Test Chatbot" at bounding box center [664, 89] width 980 height 43
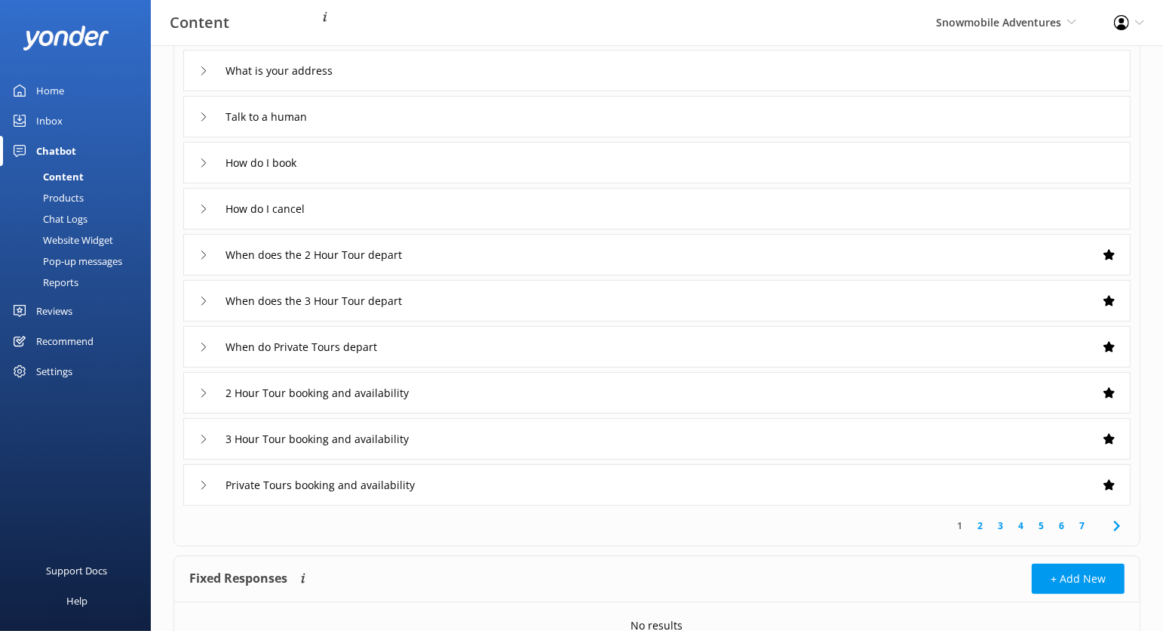
scroll to position [201, 0]
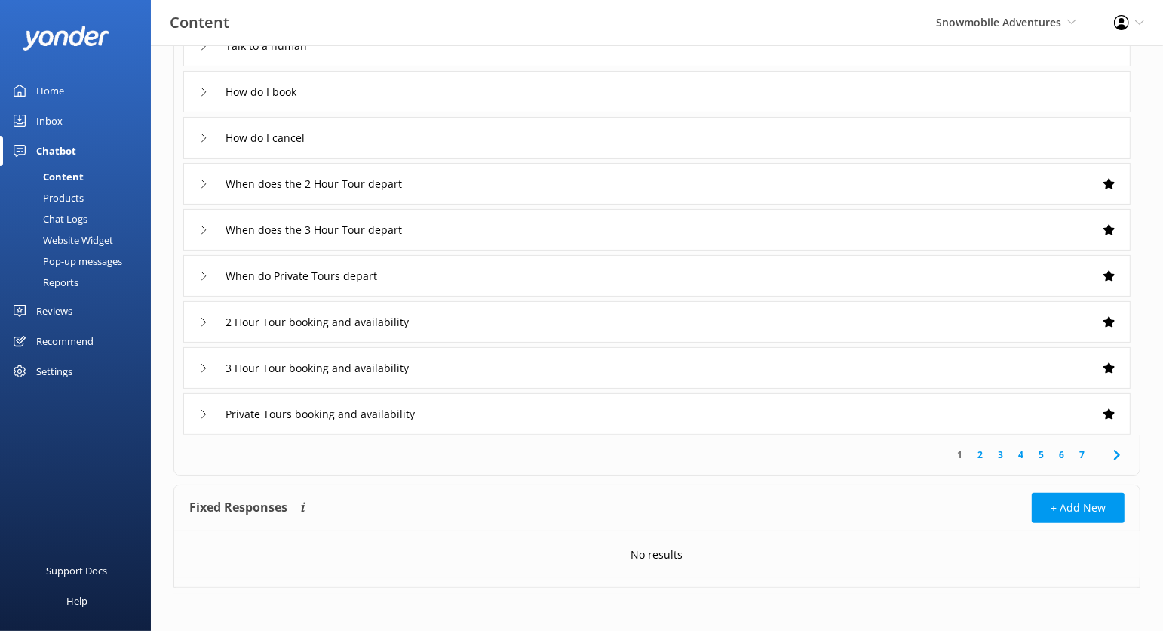
click at [984, 453] on link "2" at bounding box center [980, 454] width 20 height 14
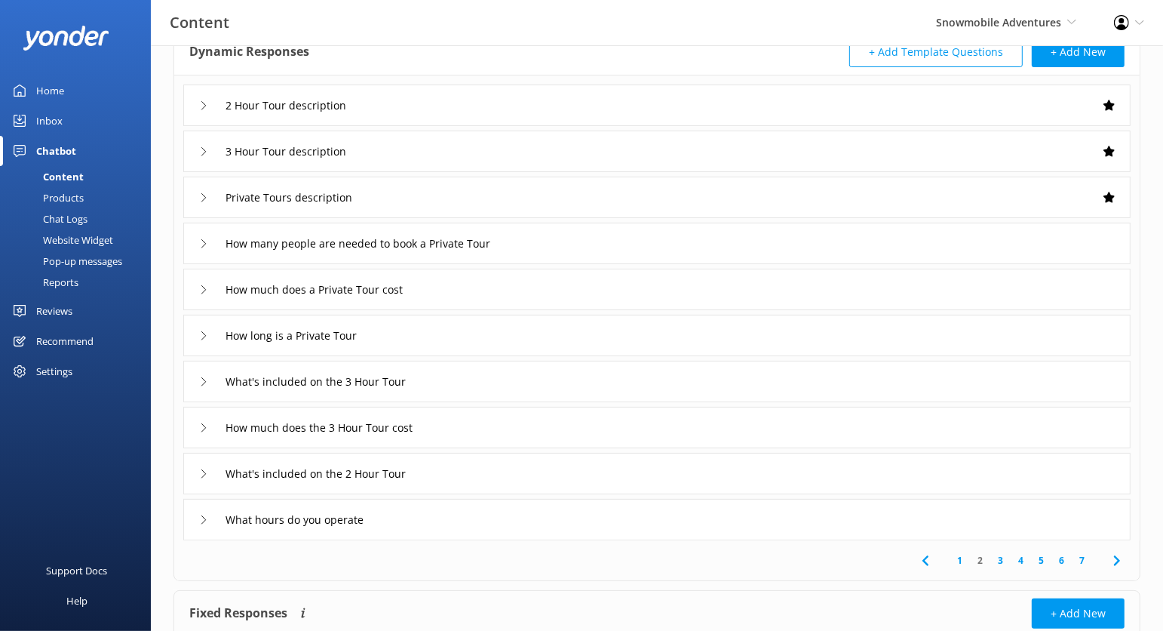
scroll to position [99, 0]
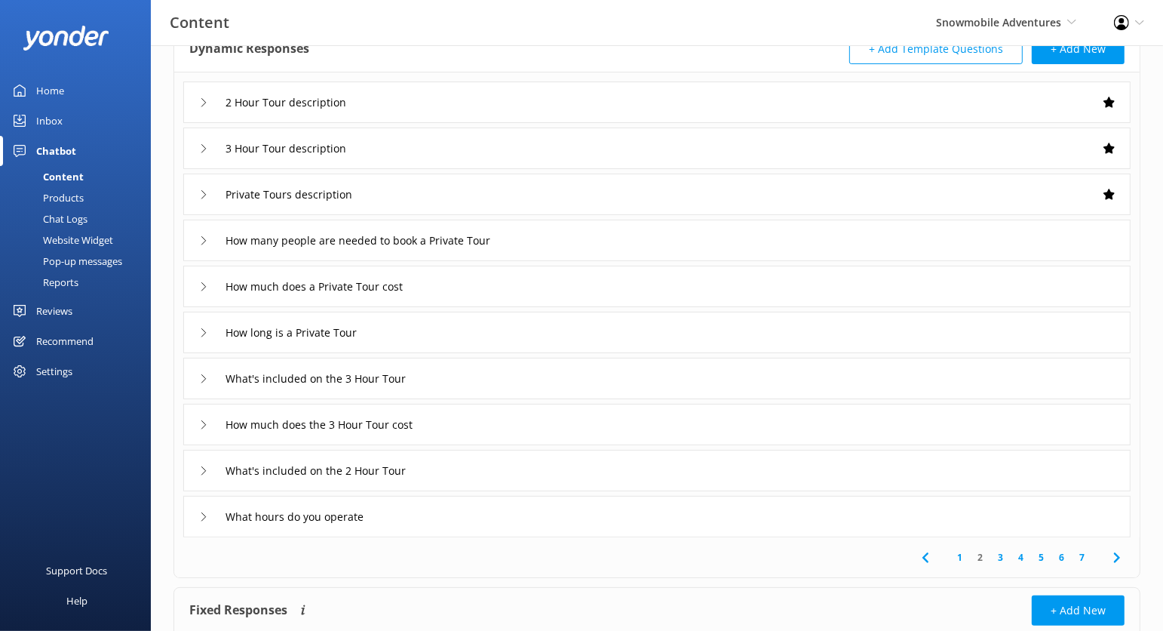
click at [993, 552] on link "3" at bounding box center [1001, 557] width 20 height 14
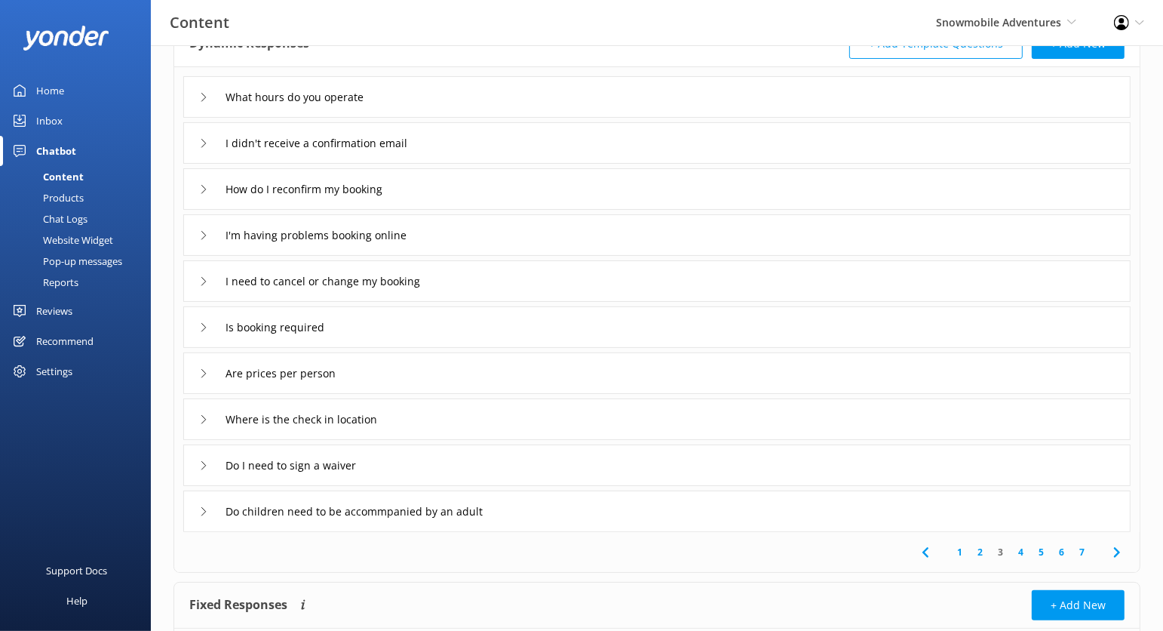
scroll to position [115, 0]
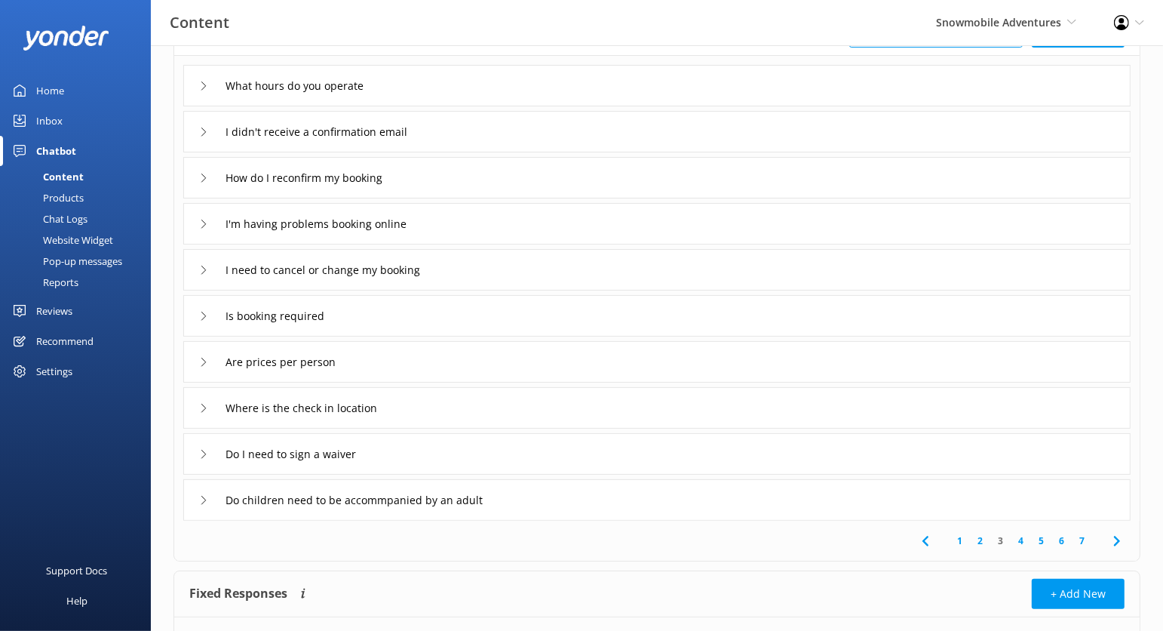
click at [1023, 538] on link "4" at bounding box center [1021, 540] width 20 height 14
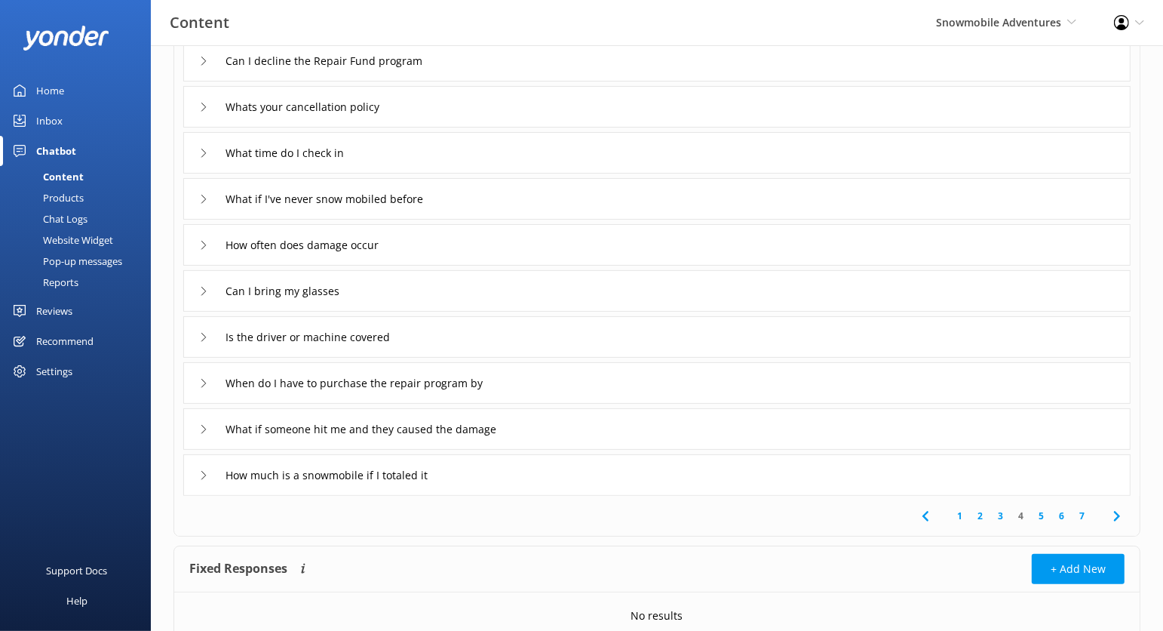
scroll to position [149, 0]
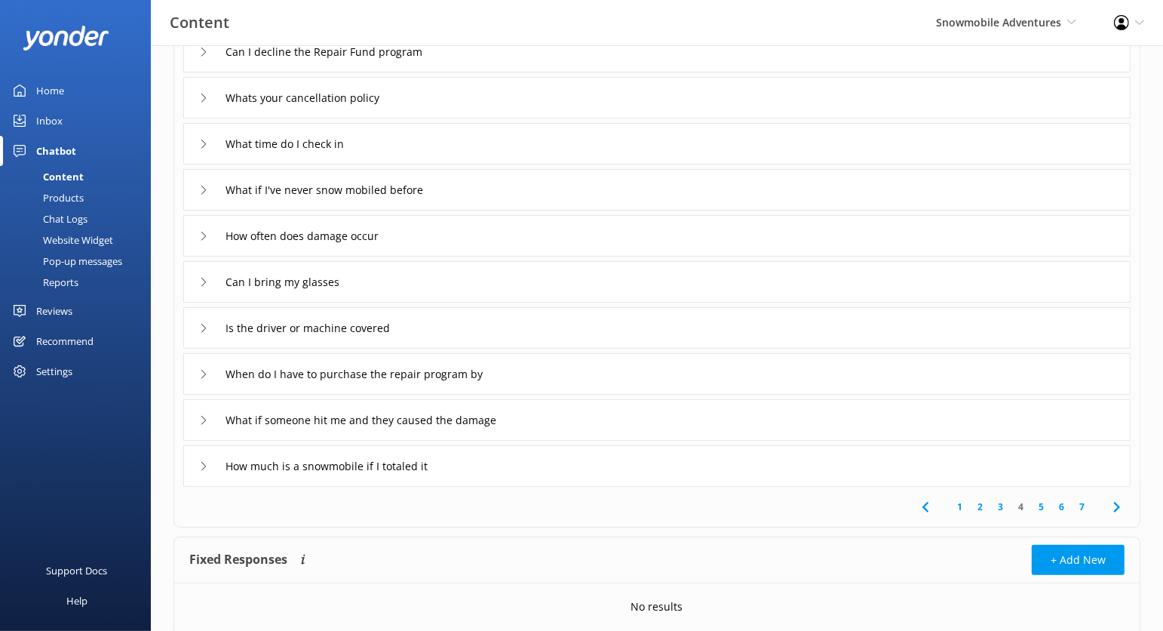
click at [1042, 504] on link "5" at bounding box center [1041, 506] width 20 height 14
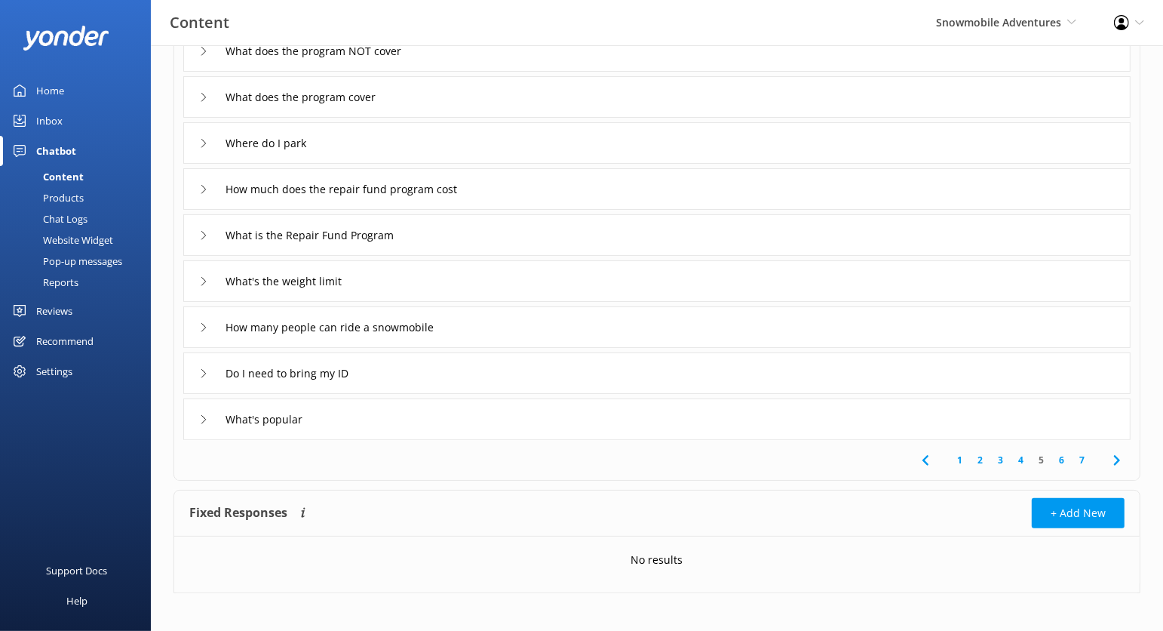
scroll to position [201, 0]
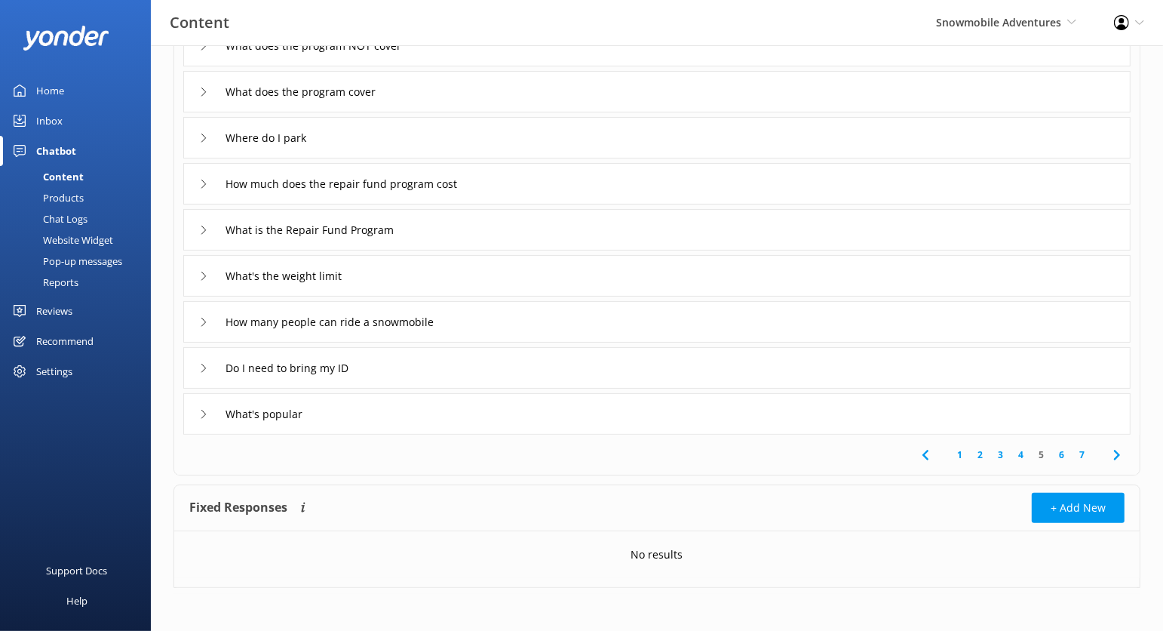
click at [1064, 453] on link "6" at bounding box center [1062, 454] width 20 height 14
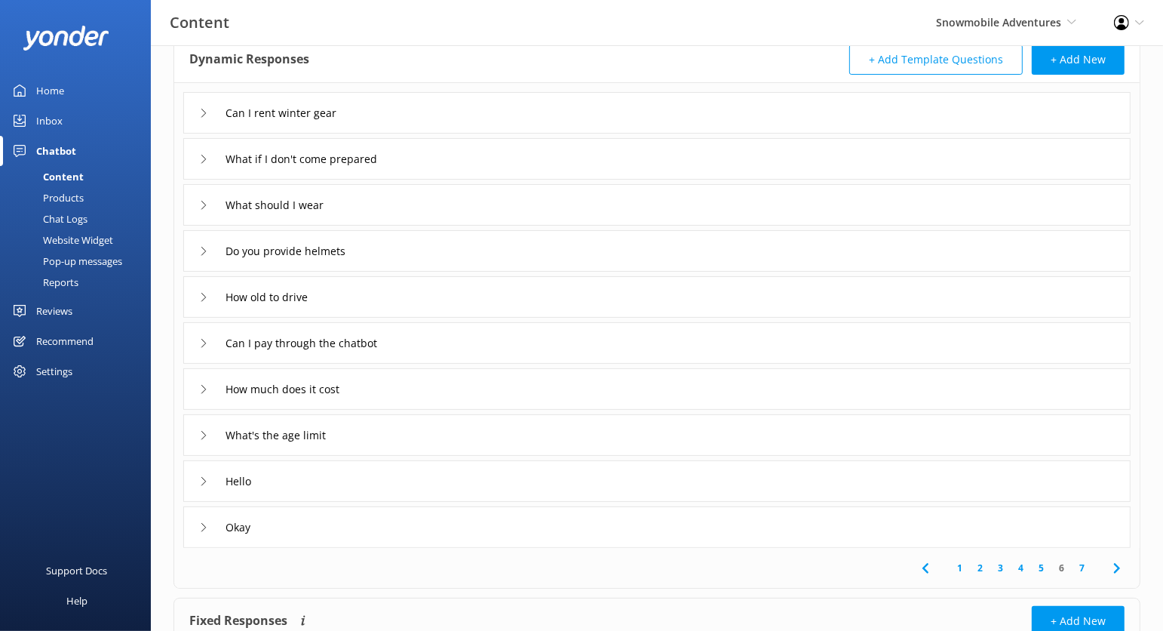
scroll to position [201, 0]
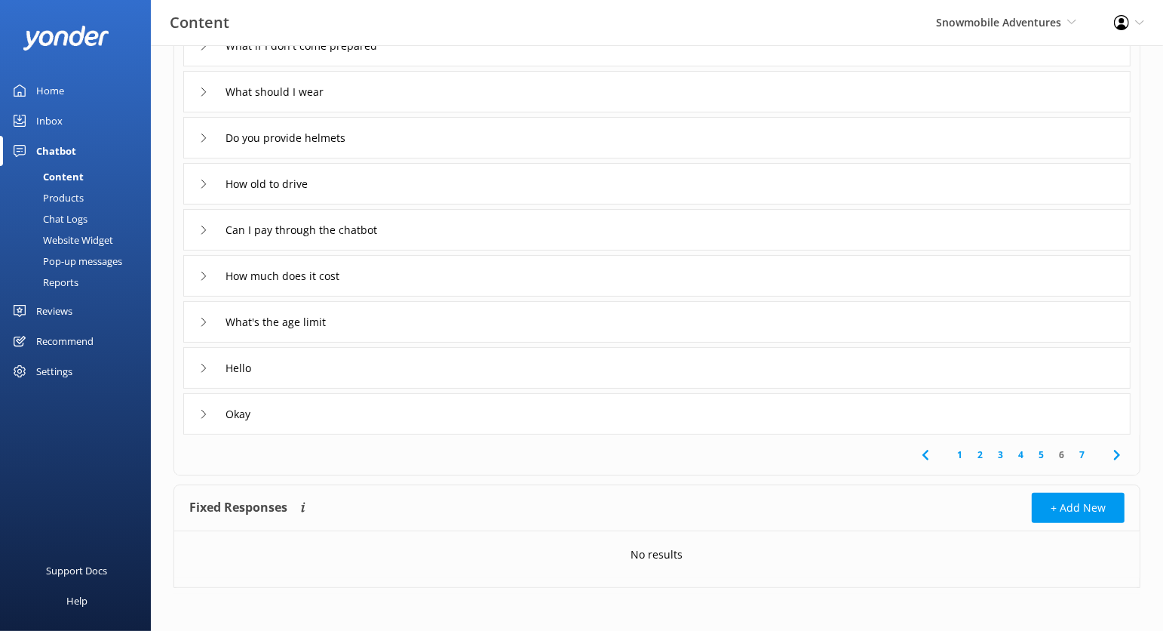
click at [1047, 455] on link "5" at bounding box center [1041, 454] width 20 height 14
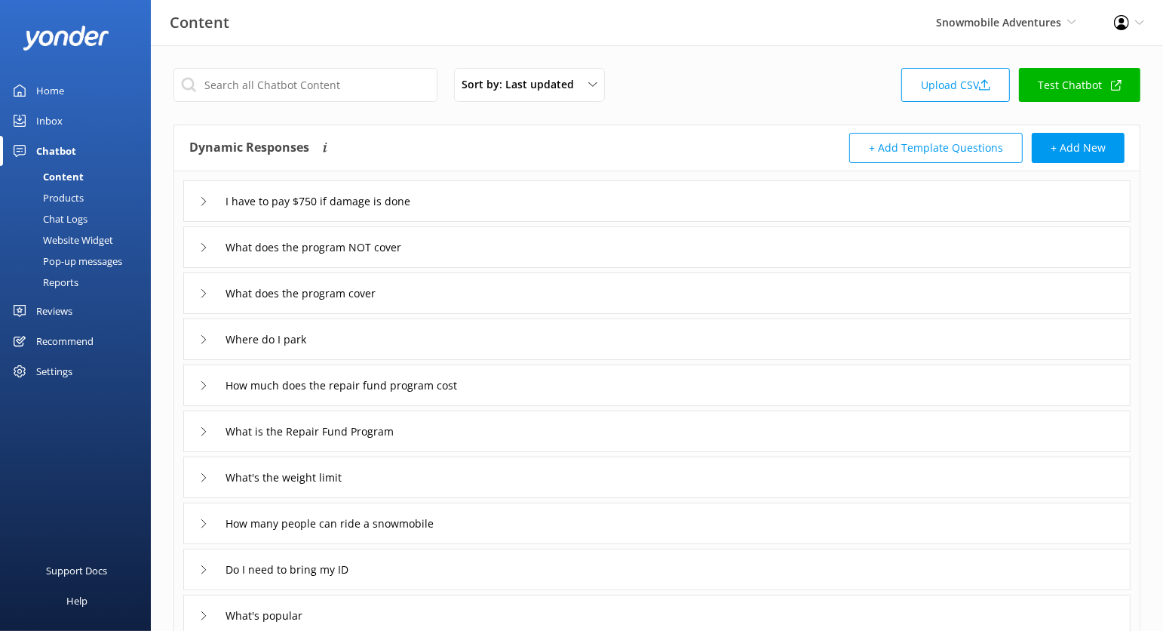
scroll to position [201, 0]
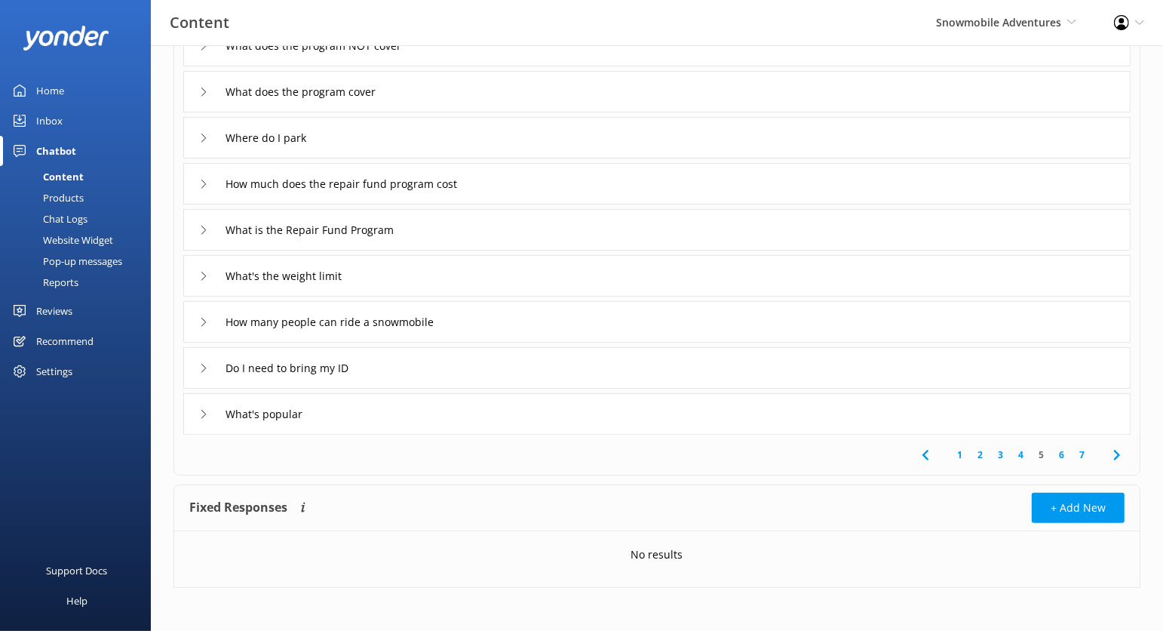
click at [591, 424] on div "What's popular" at bounding box center [657, 413] width 948 height 41
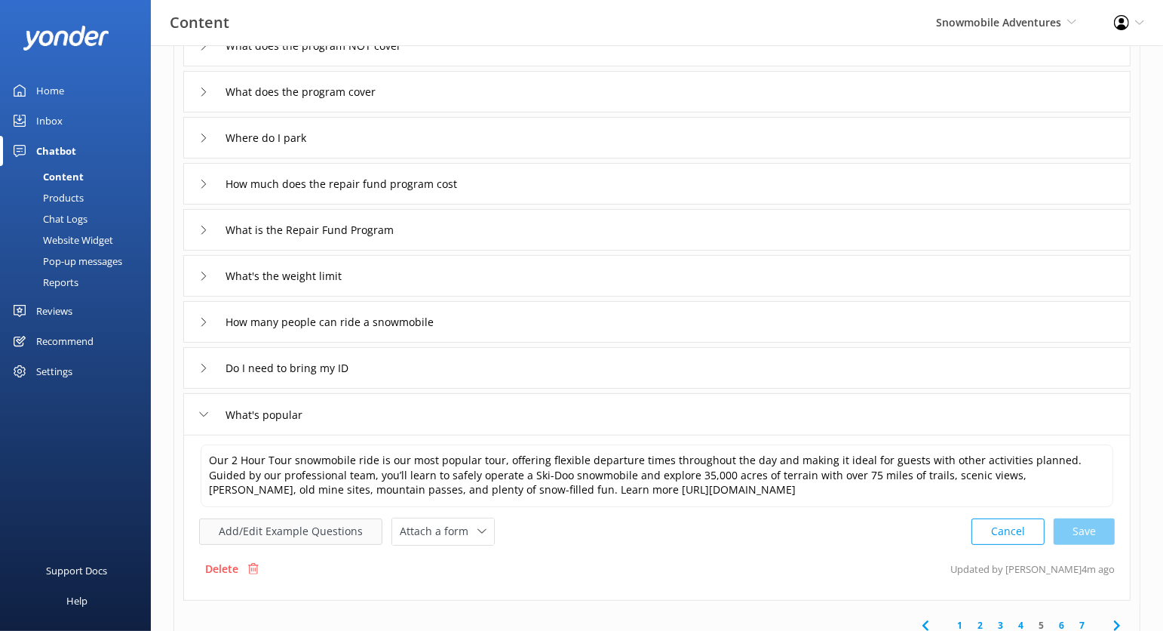
click at [320, 527] on button "Add/Edit Example Questions" at bounding box center [290, 531] width 183 height 26
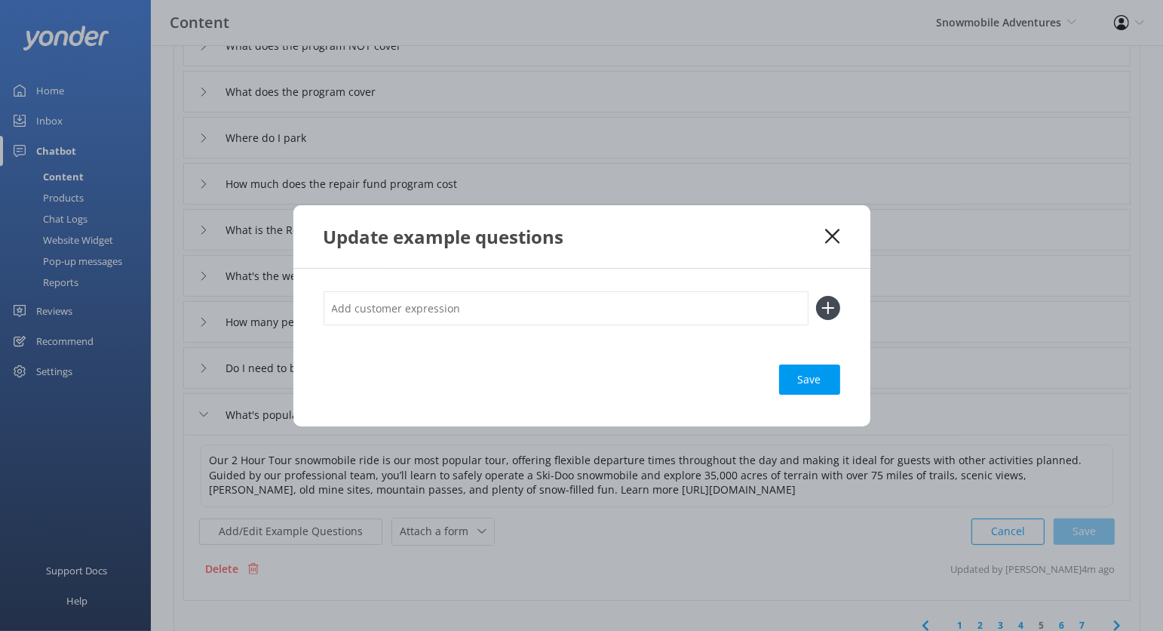
click at [428, 305] on input "text" at bounding box center [566, 308] width 485 height 34
type input "What do you recommend"
click at [816, 296] on button at bounding box center [828, 308] width 24 height 24
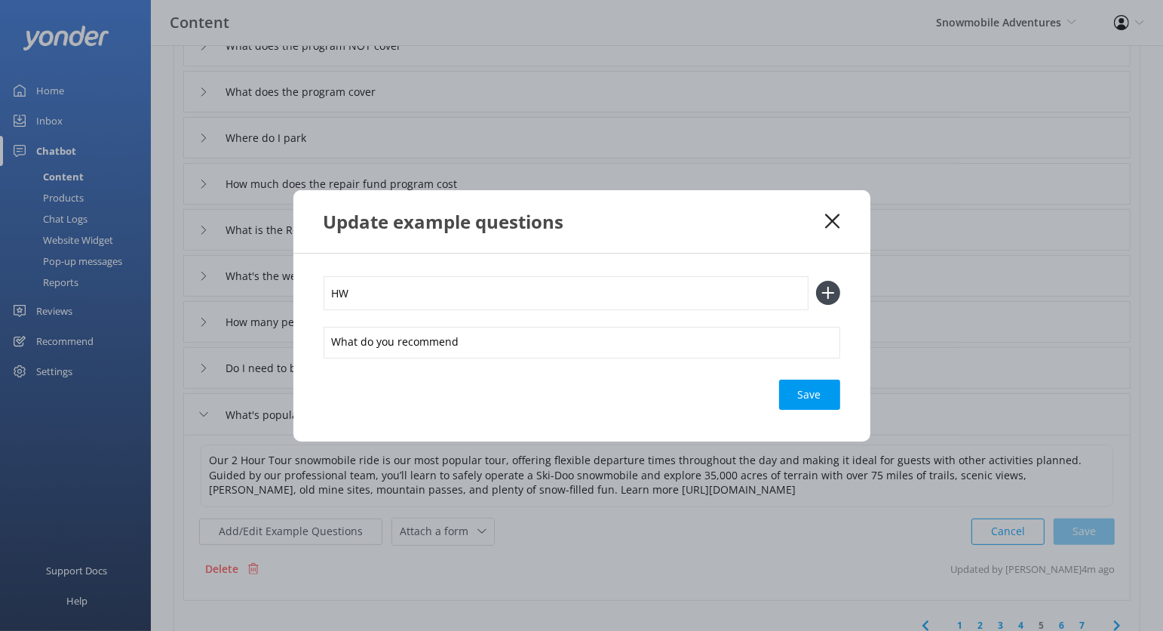
type input "H"
type input "What is good for first timers"
click at [816, 281] on button at bounding box center [828, 293] width 24 height 24
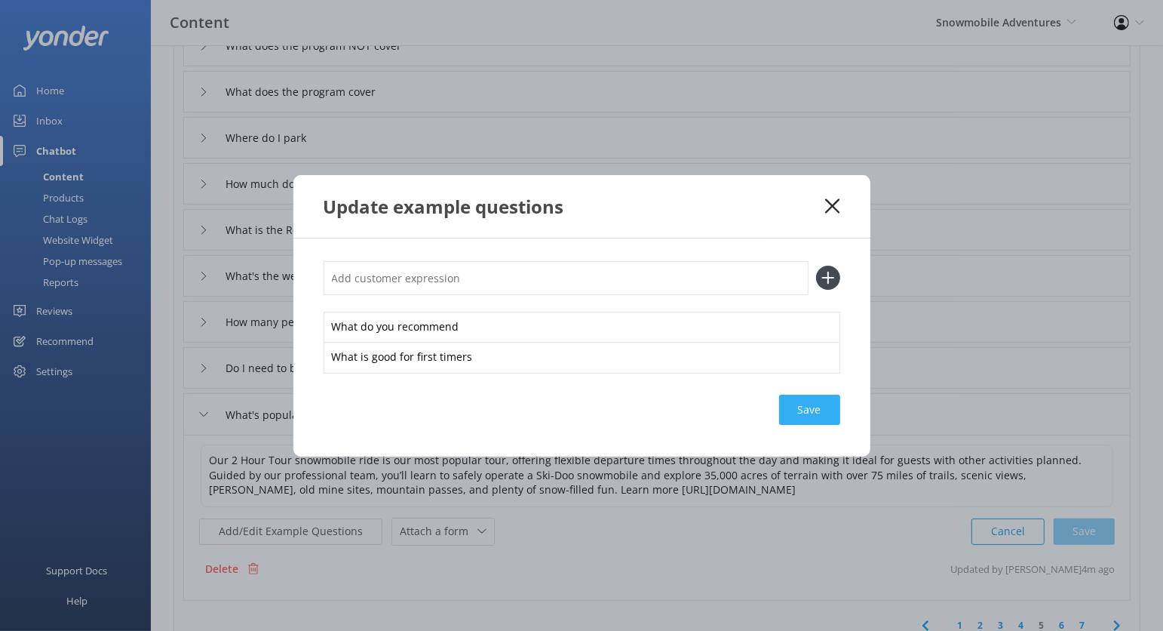
click at [792, 421] on div "Save" at bounding box center [809, 410] width 61 height 30
click at [834, 198] on div "Update example questions" at bounding box center [581, 206] width 577 height 63
click at [836, 204] on icon at bounding box center [832, 205] width 14 height 15
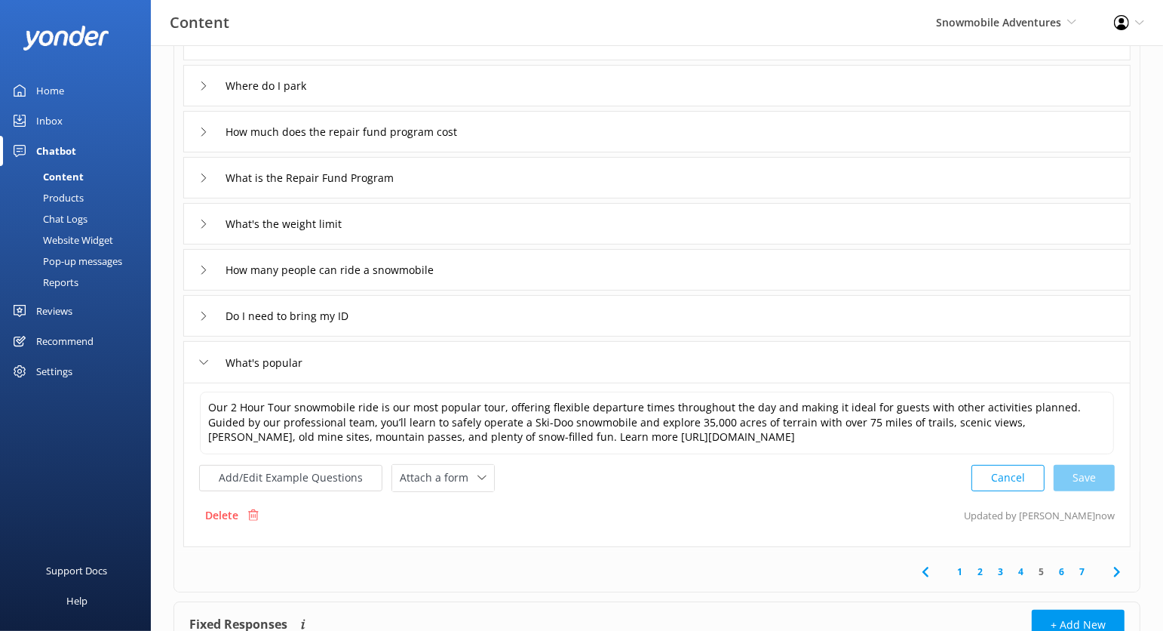
scroll to position [303, 0]
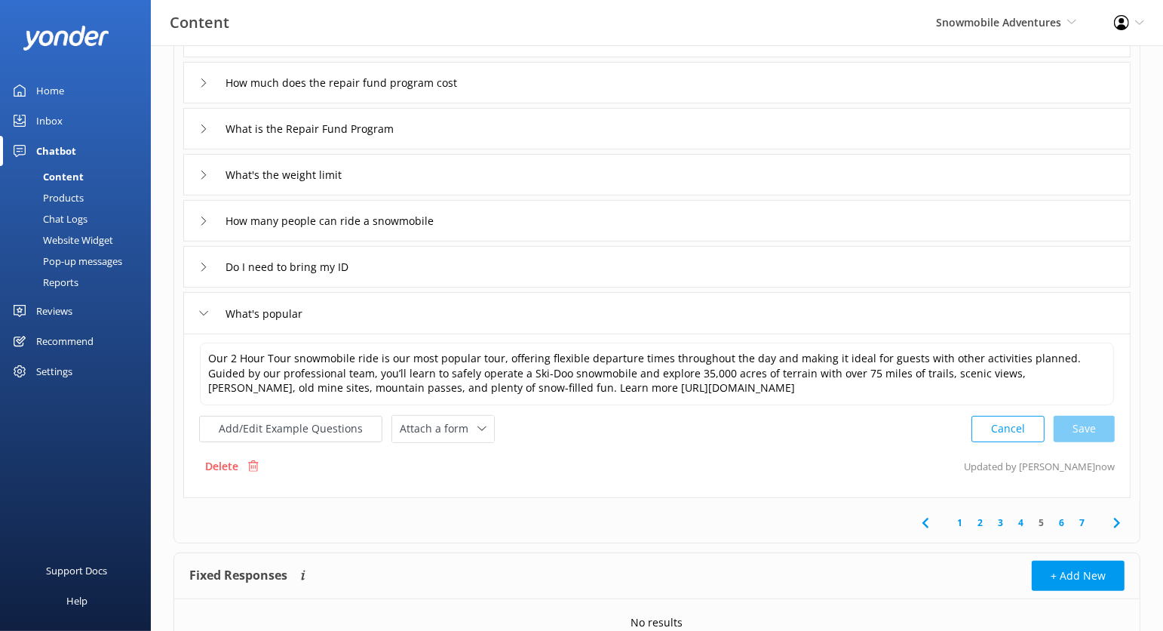
click at [1061, 521] on link "6" at bounding box center [1062, 522] width 20 height 14
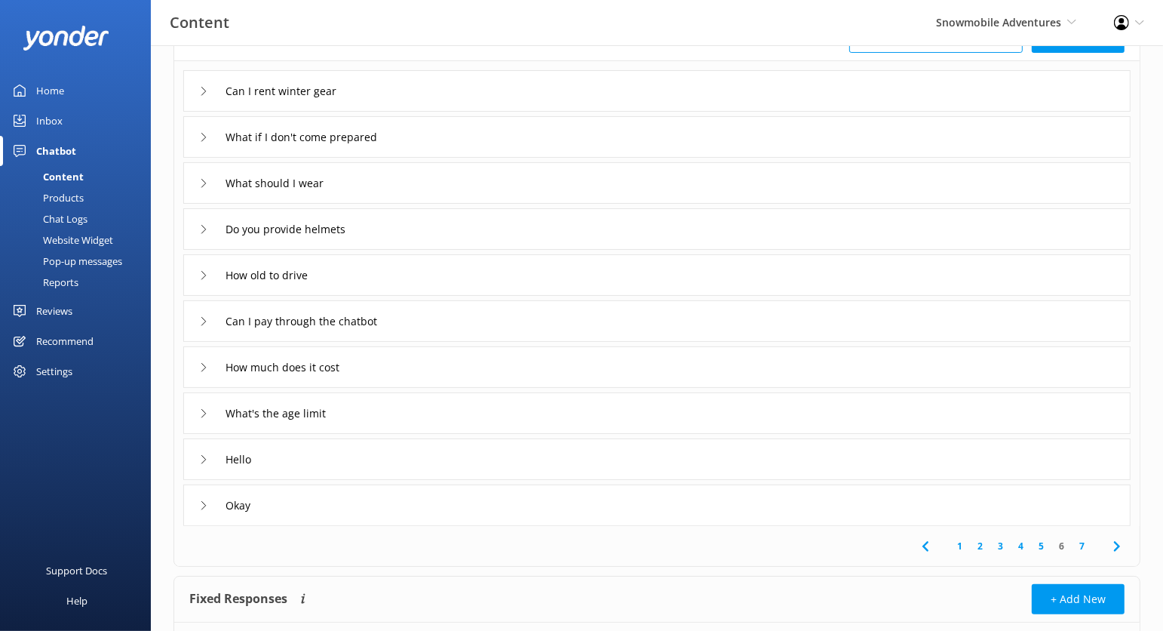
scroll to position [115, 0]
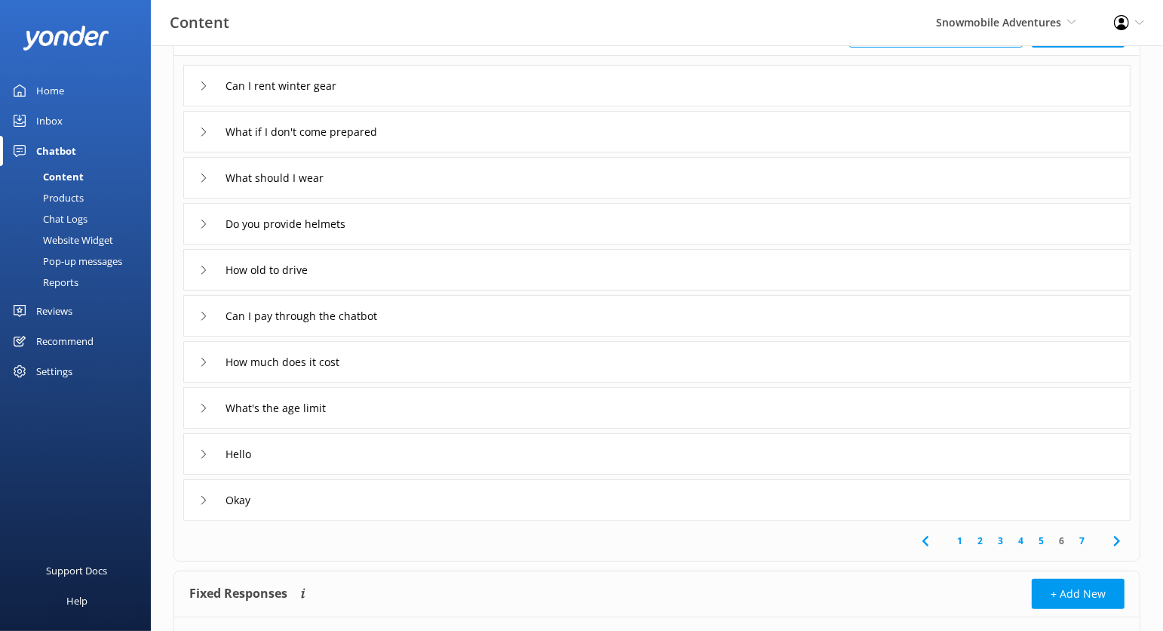
click at [1083, 543] on link "7" at bounding box center [1082, 540] width 20 height 14
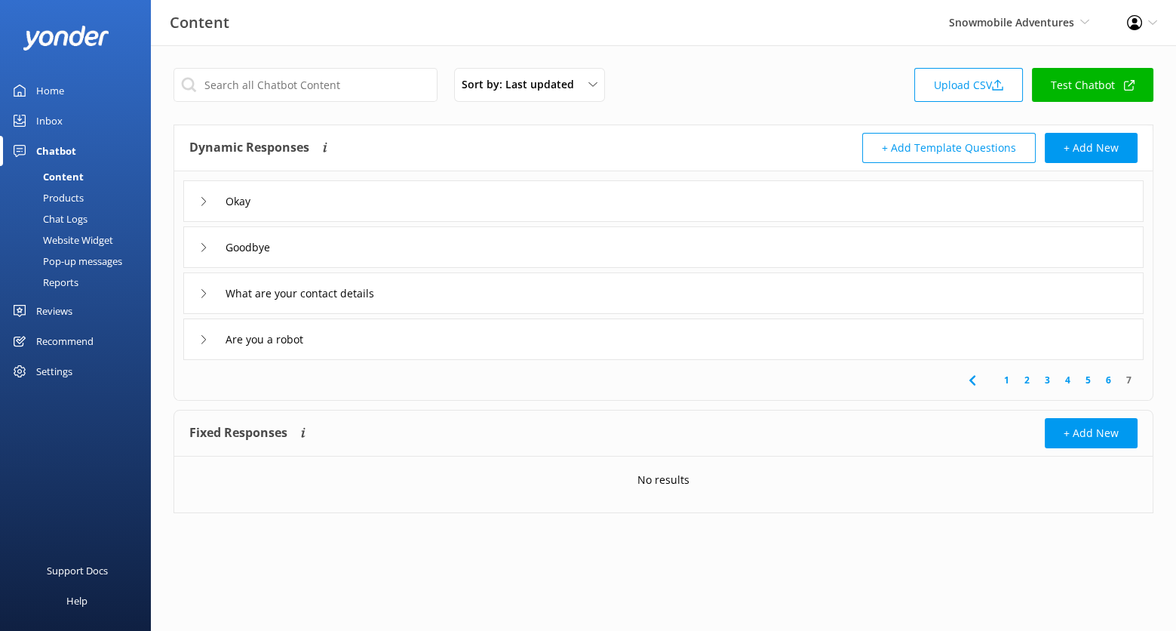
click at [1109, 381] on link "6" at bounding box center [1109, 380] width 20 height 14
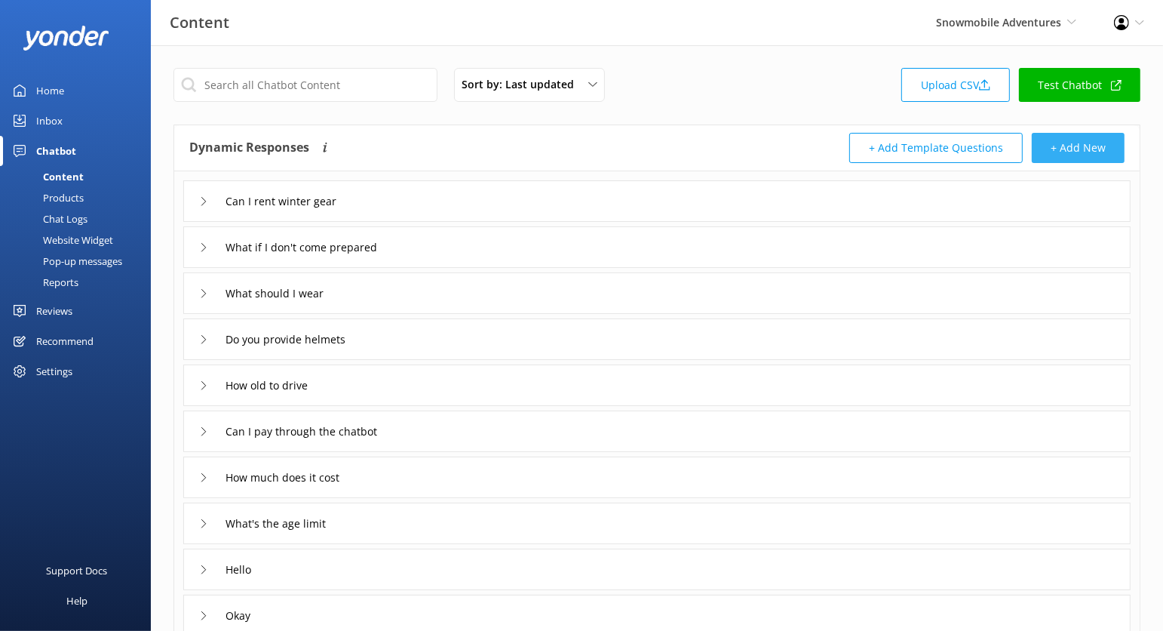
click at [1056, 143] on button "+ Add New" at bounding box center [1078, 148] width 93 height 30
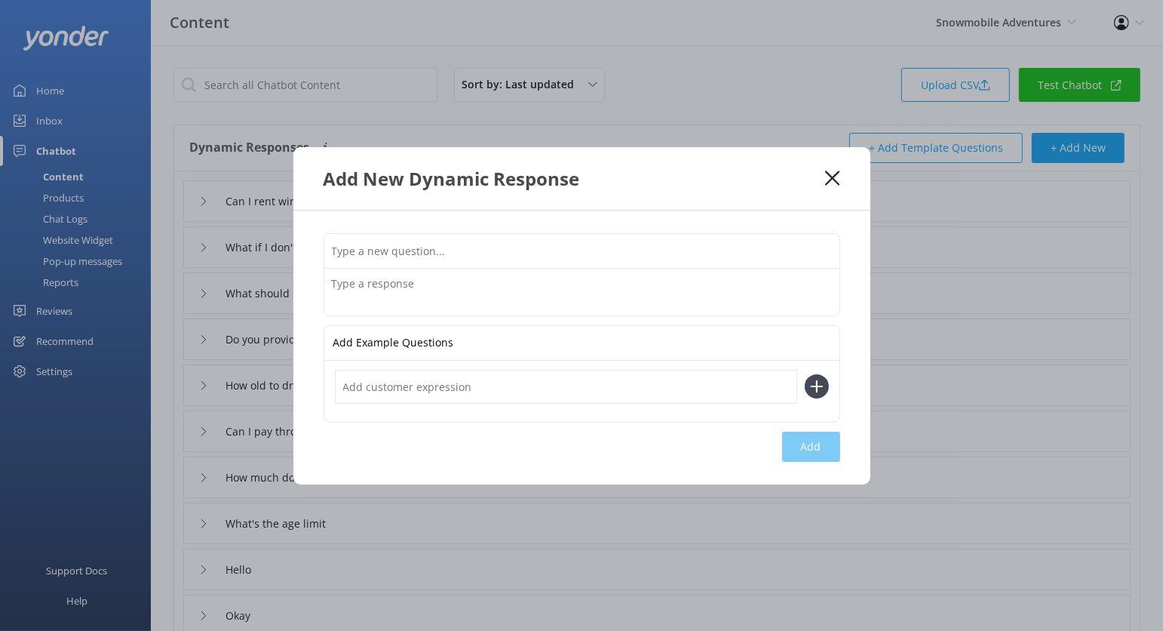
click at [504, 241] on input "text" at bounding box center [581, 251] width 515 height 34
type input "How many people can fit"
click at [837, 172] on icon at bounding box center [832, 178] width 14 height 15
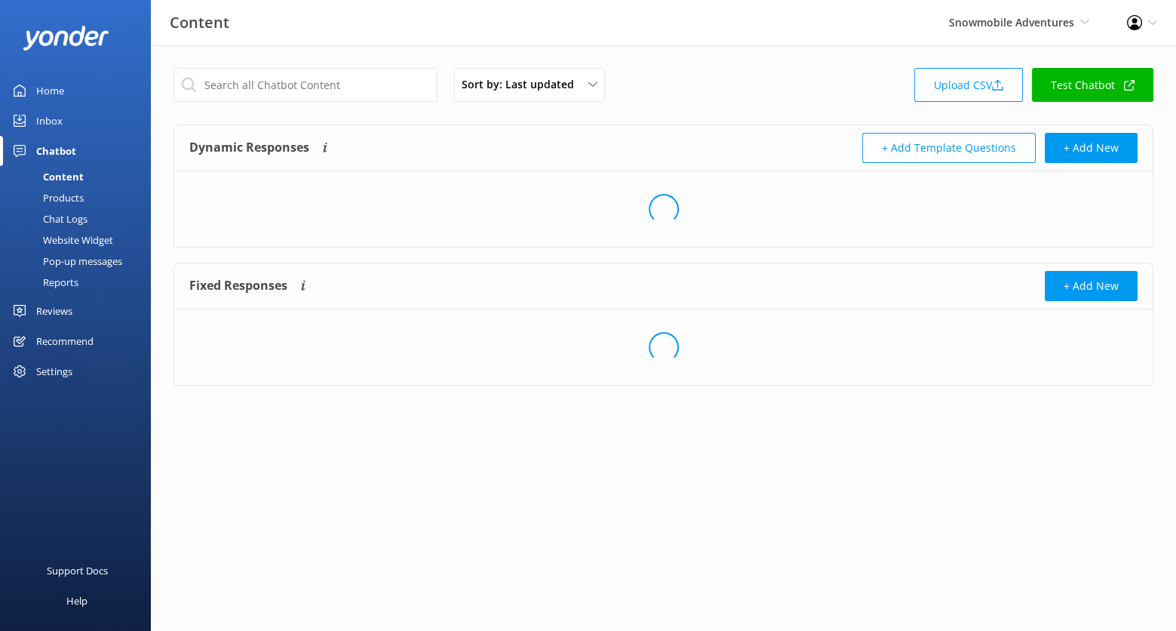
click at [80, 240] on div "Website Widget" at bounding box center [61, 239] width 104 height 21
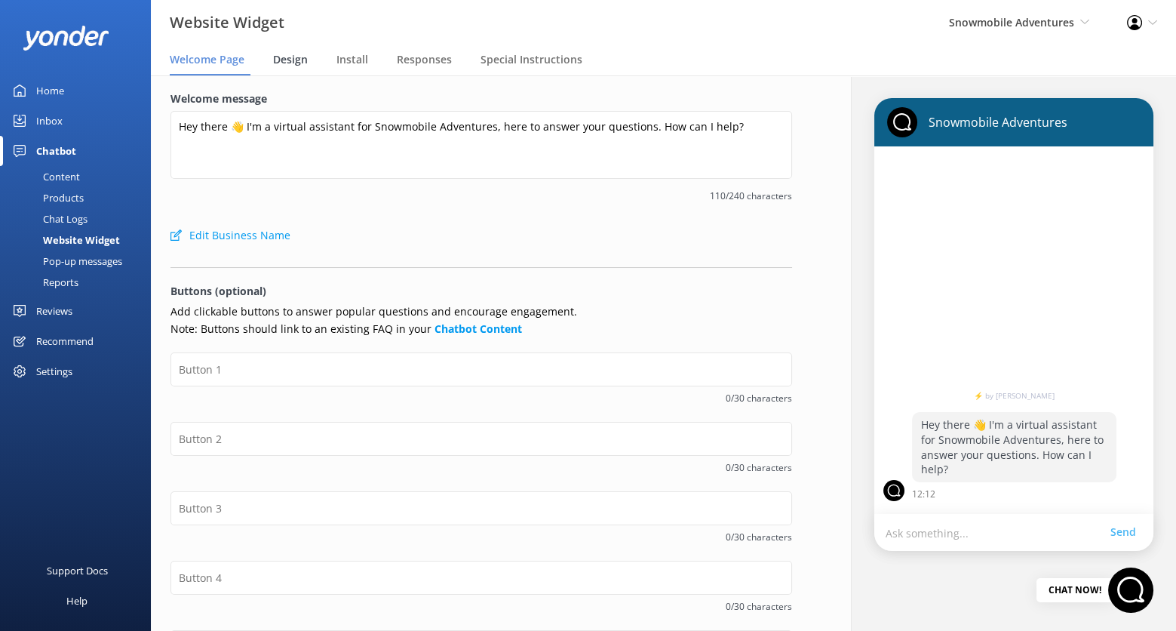
click at [297, 67] on div "Design" at bounding box center [293, 60] width 41 height 30
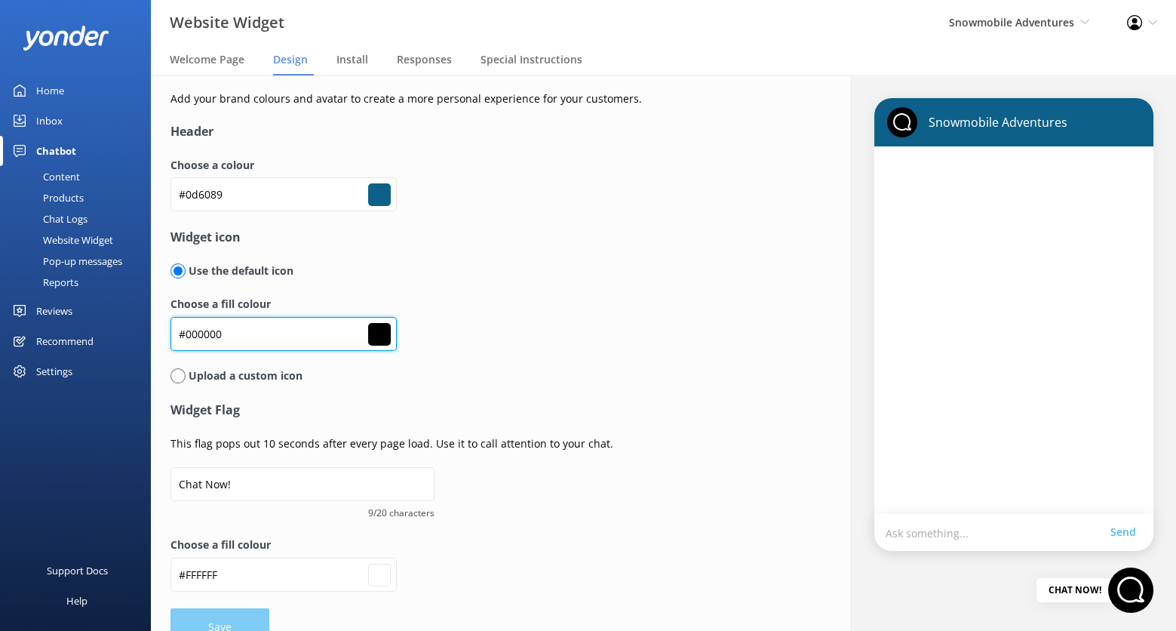
click at [204, 334] on input "#000000" at bounding box center [284, 334] width 226 height 34
paste input "f75528"
type input "#f75528"
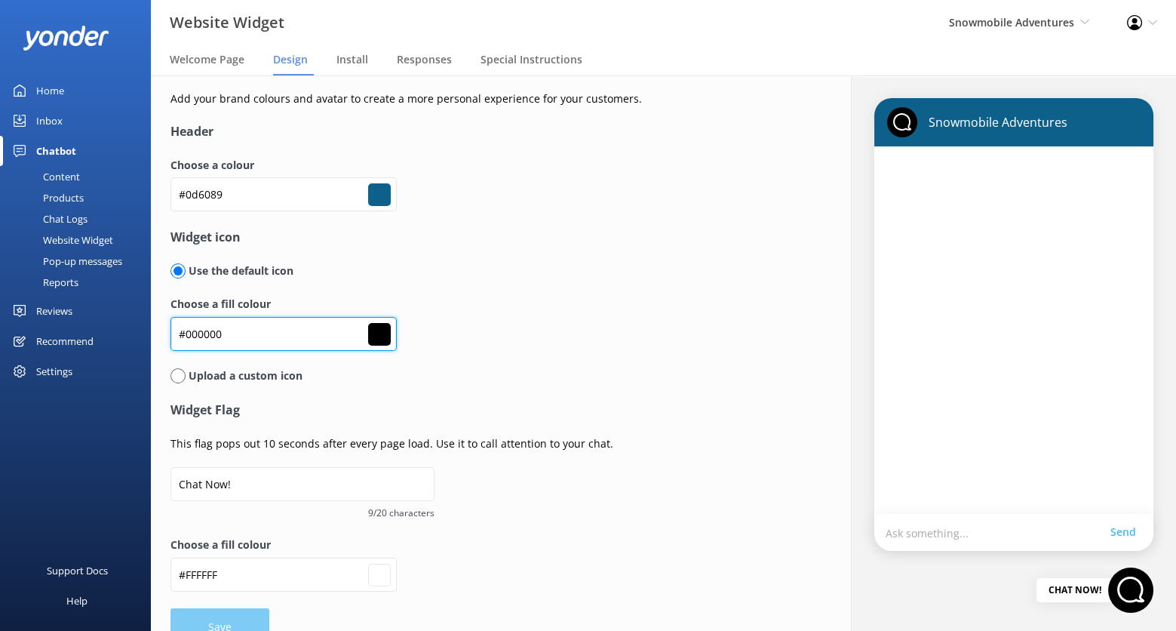
type input "#f75528"
type input "#ffffff"
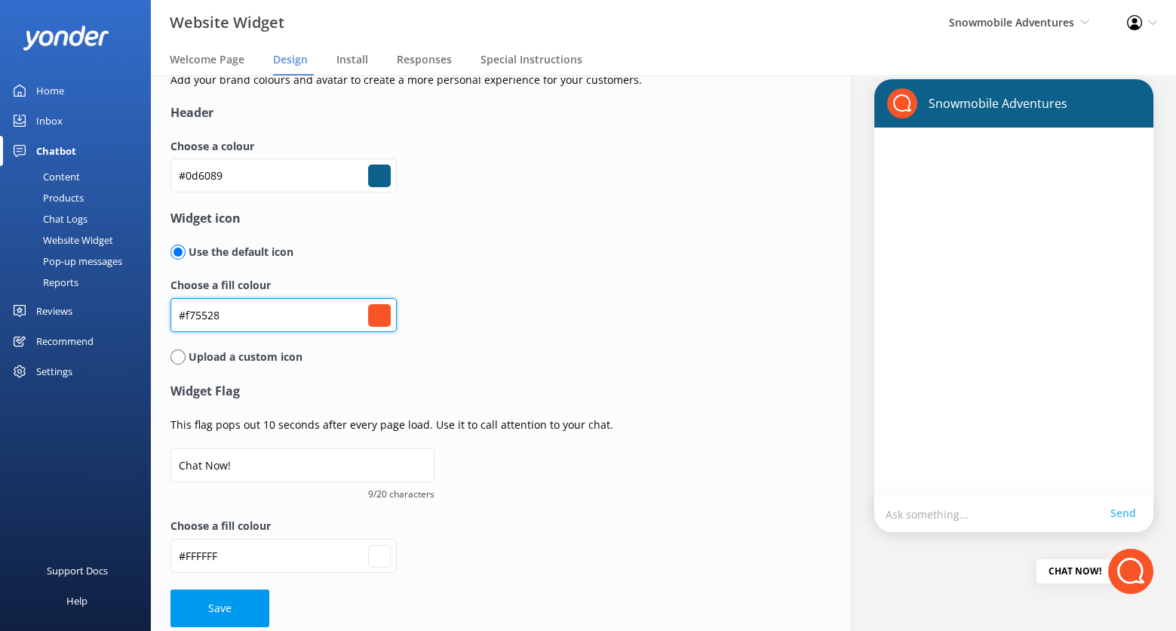
scroll to position [26, 0]
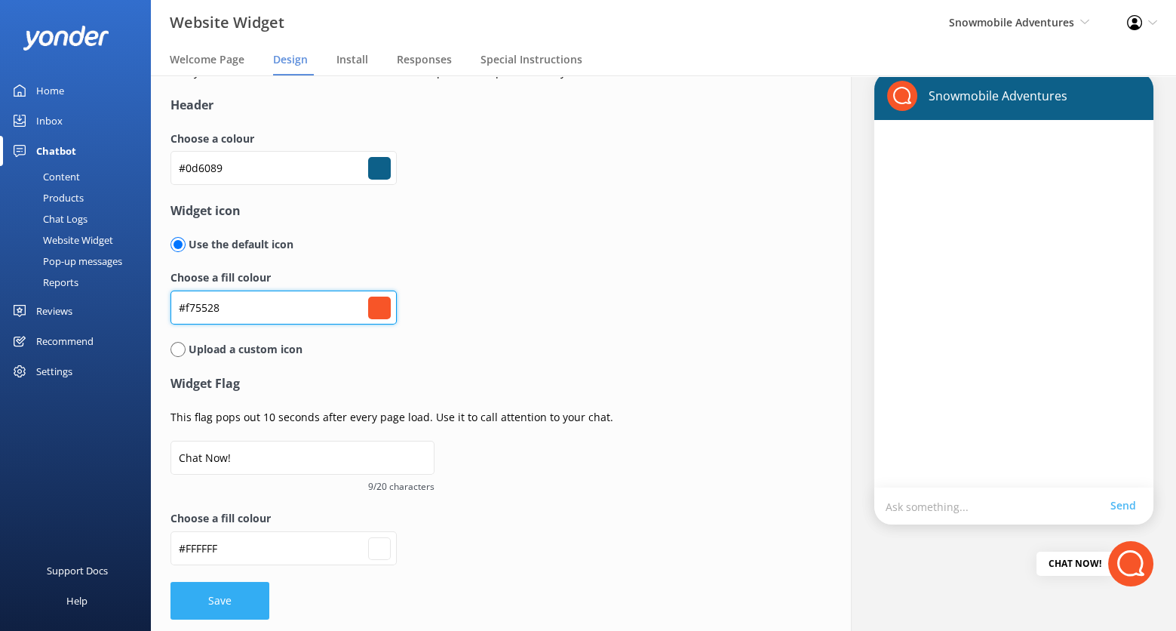
type input "#f75528"
click at [250, 599] on button "Save" at bounding box center [220, 601] width 99 height 38
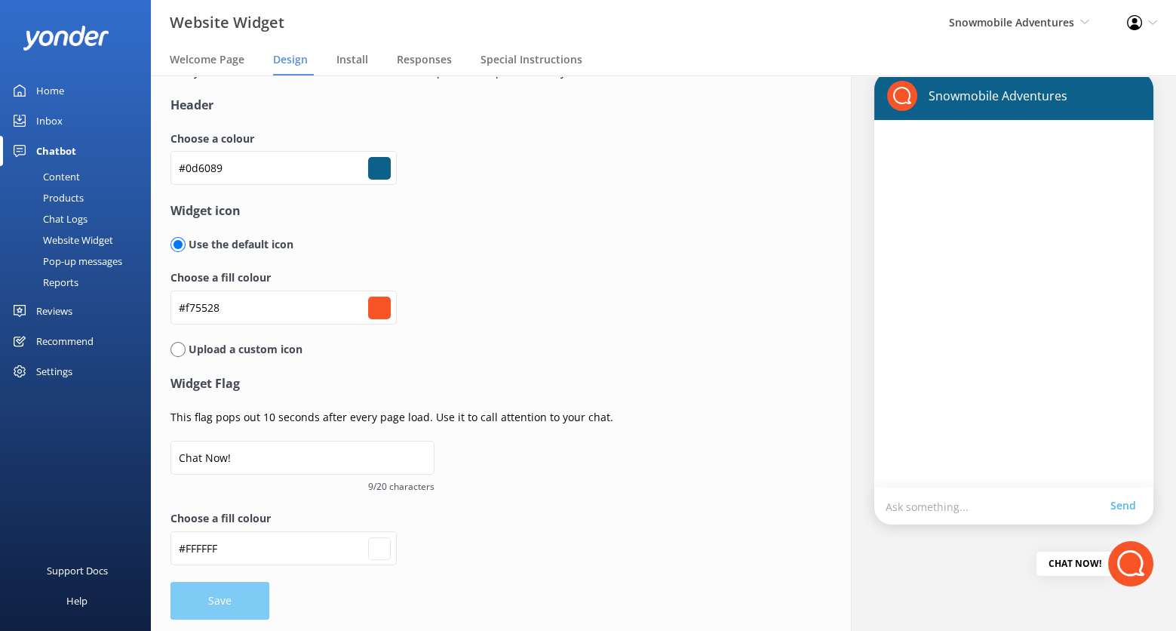
type input "#ffffff"
click at [236, 60] on span "Welcome Page" at bounding box center [207, 59] width 75 height 15
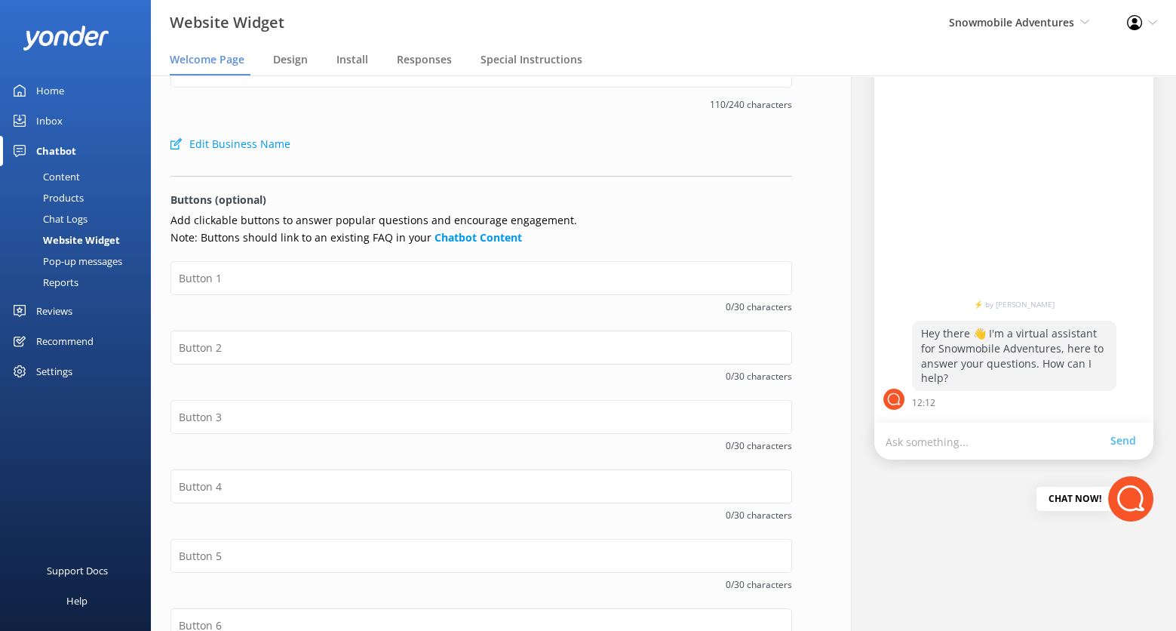
scroll to position [97, 0]
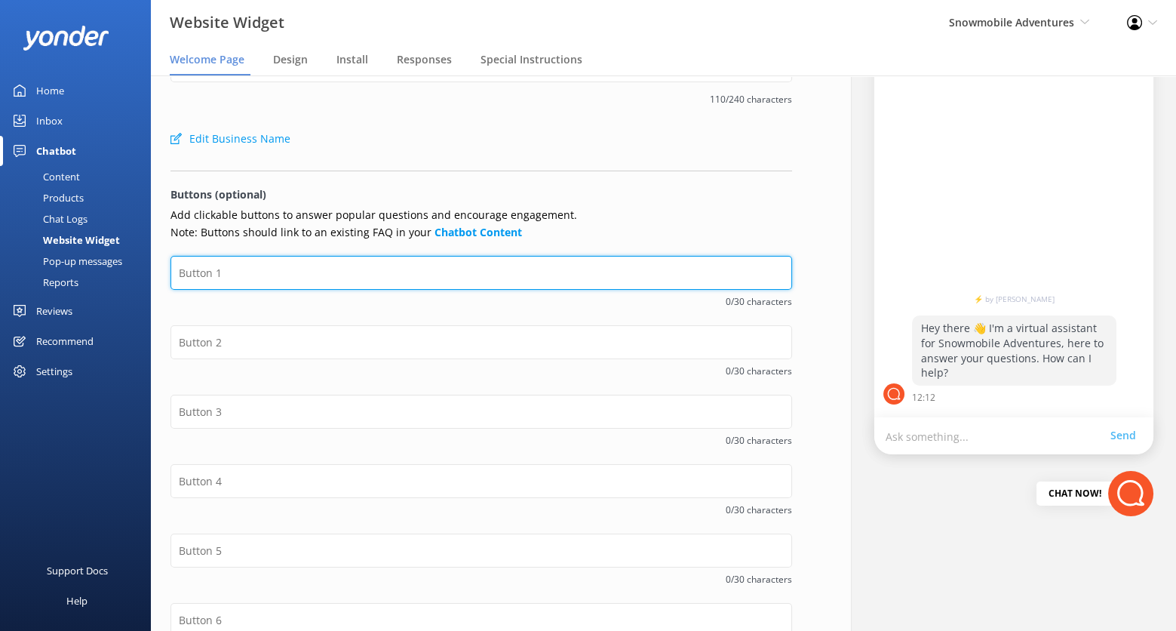
click at [347, 274] on input "text" at bounding box center [482, 273] width 622 height 34
type input "Check Availability"
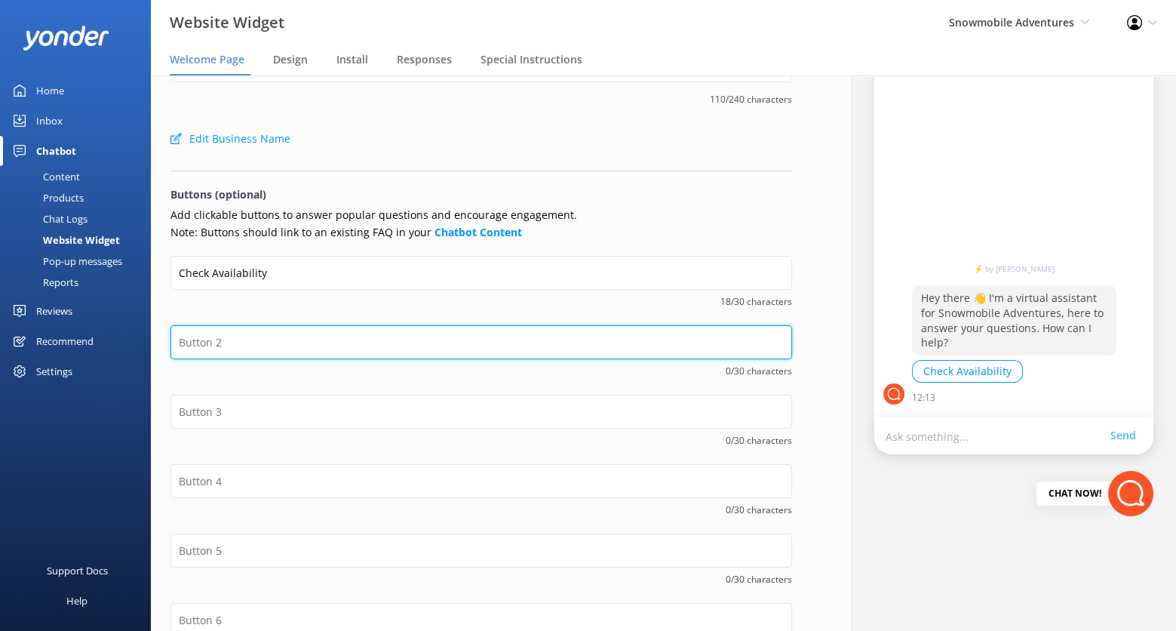
click at [323, 349] on input "text" at bounding box center [482, 342] width 622 height 34
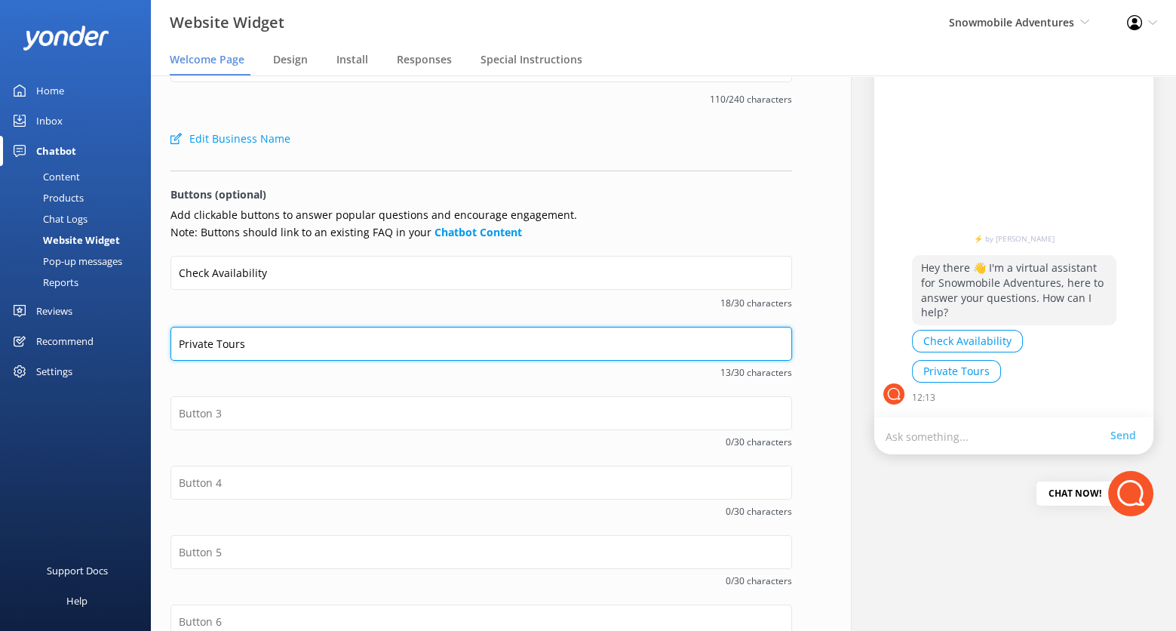
type input "Private Tours"
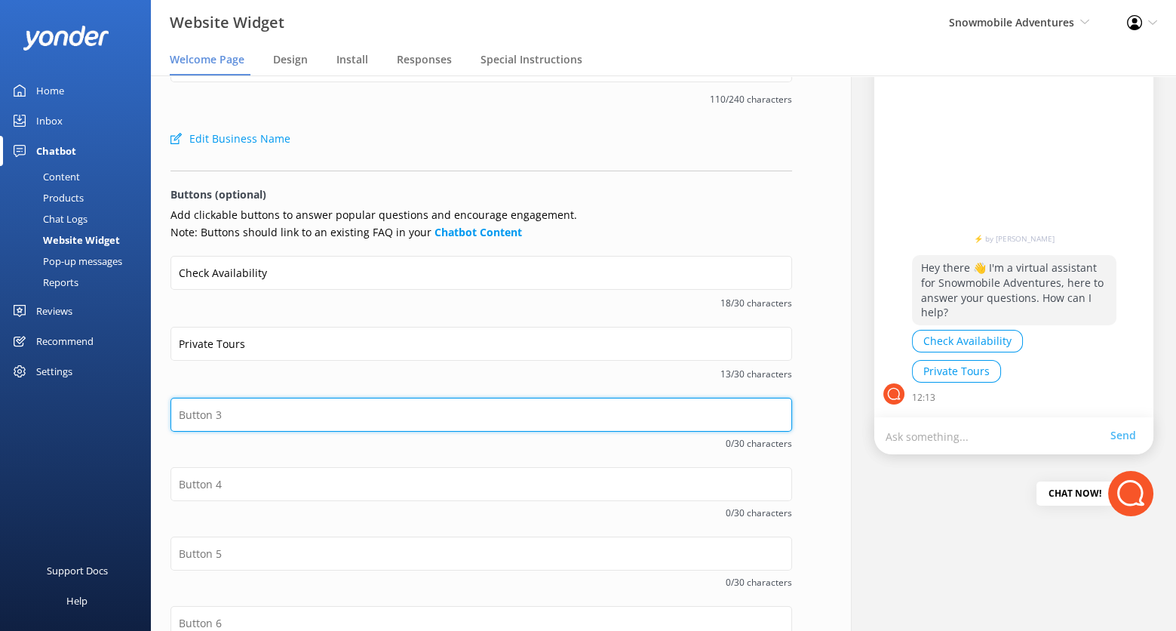
click at [395, 411] on input "text" at bounding box center [482, 415] width 622 height 34
type input "r"
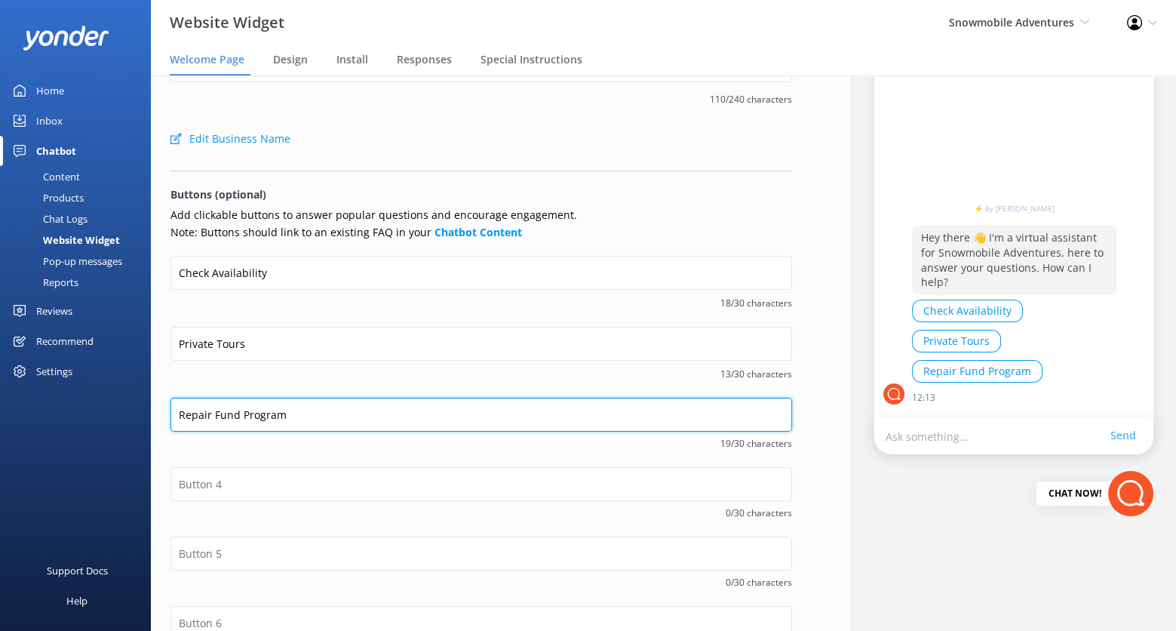
type input "Repair Fund Program"
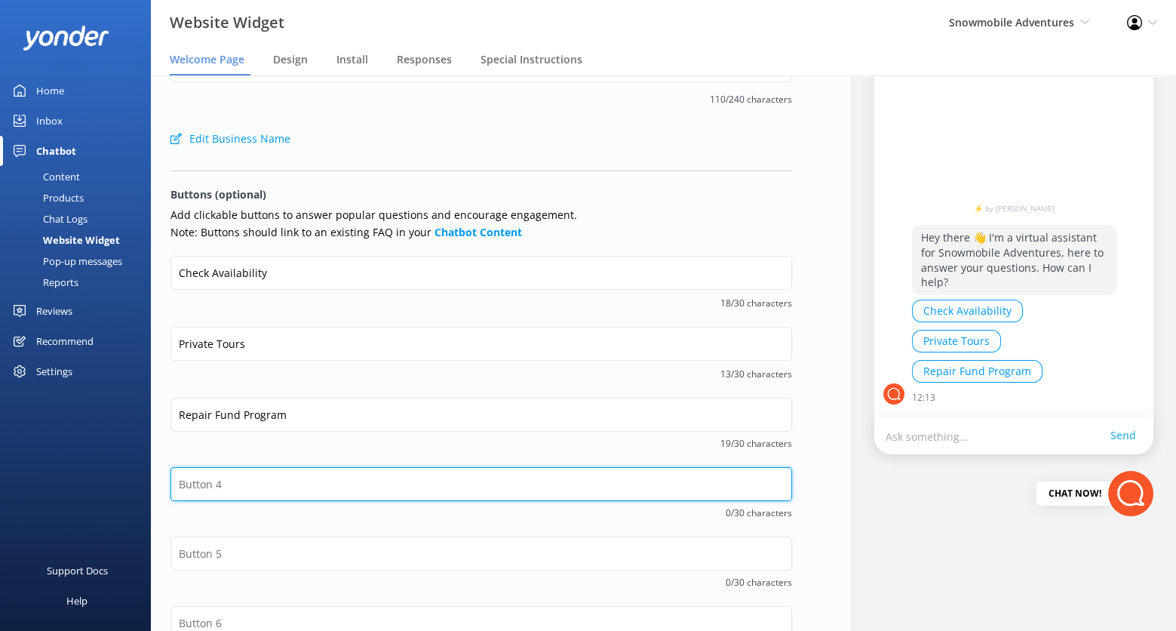
click at [346, 483] on input "text" at bounding box center [482, 484] width 622 height 34
type input "Contact Us"
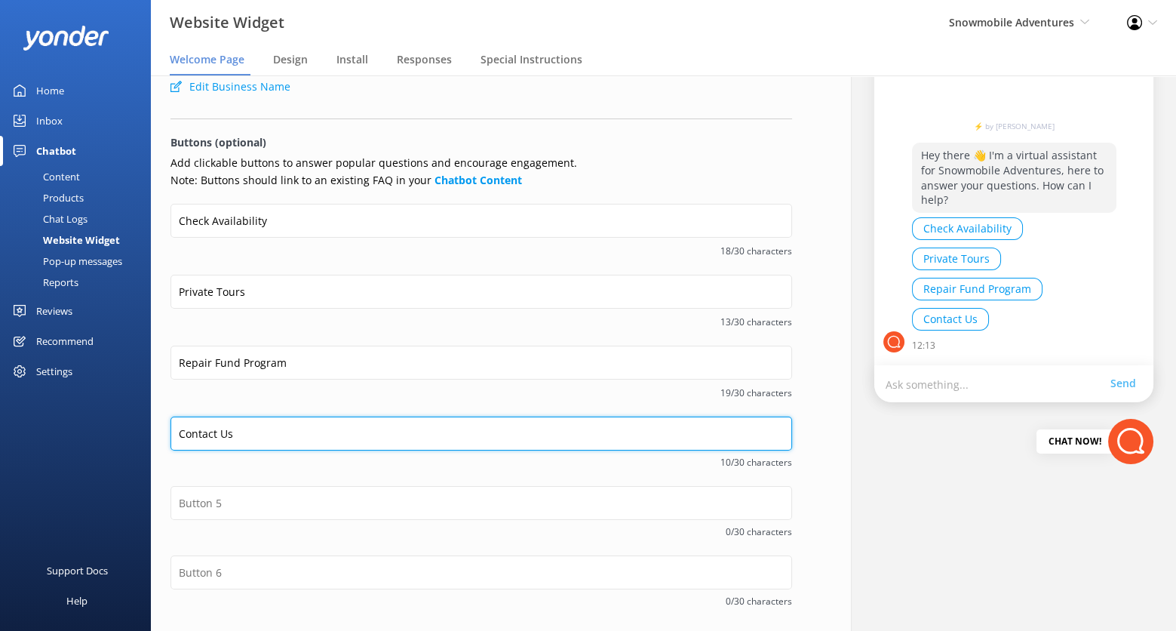
scroll to position [152, 0]
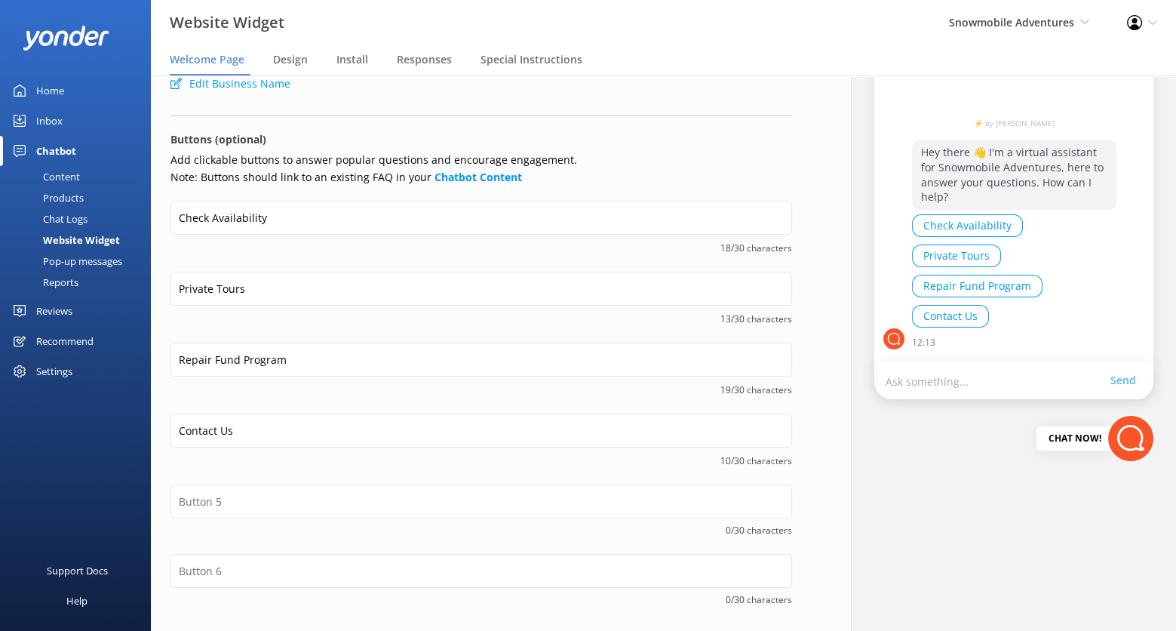
click at [451, 455] on span "10/30 characters" at bounding box center [482, 460] width 622 height 14
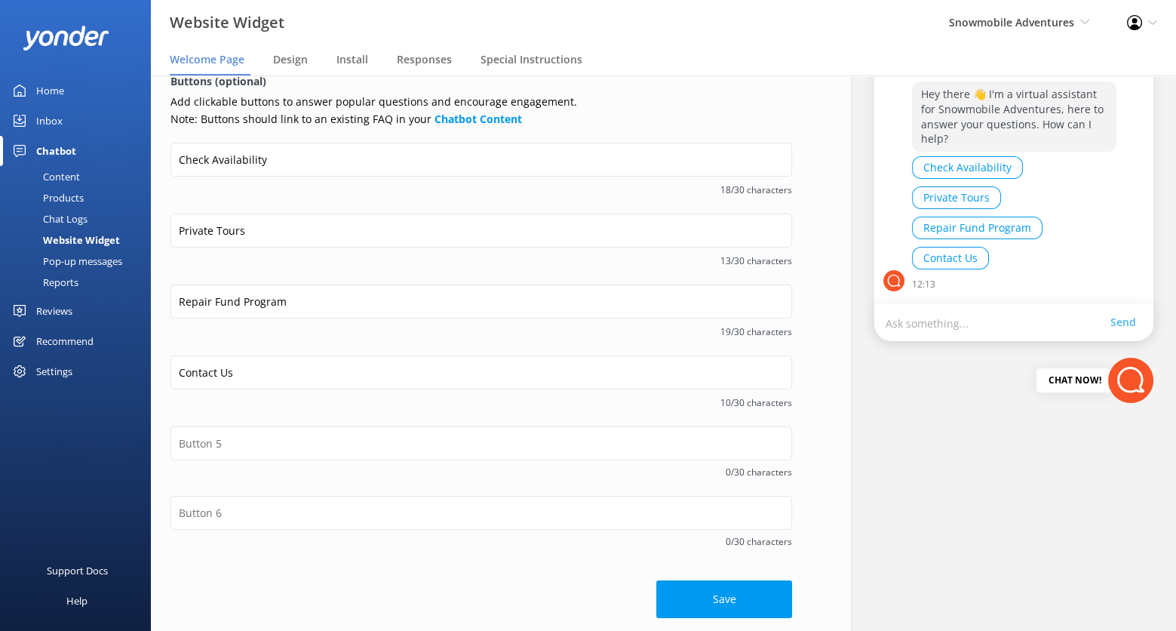
click at [678, 576] on div "Save" at bounding box center [482, 591] width 622 height 53
click at [678, 590] on button "Save" at bounding box center [724, 599] width 136 height 38
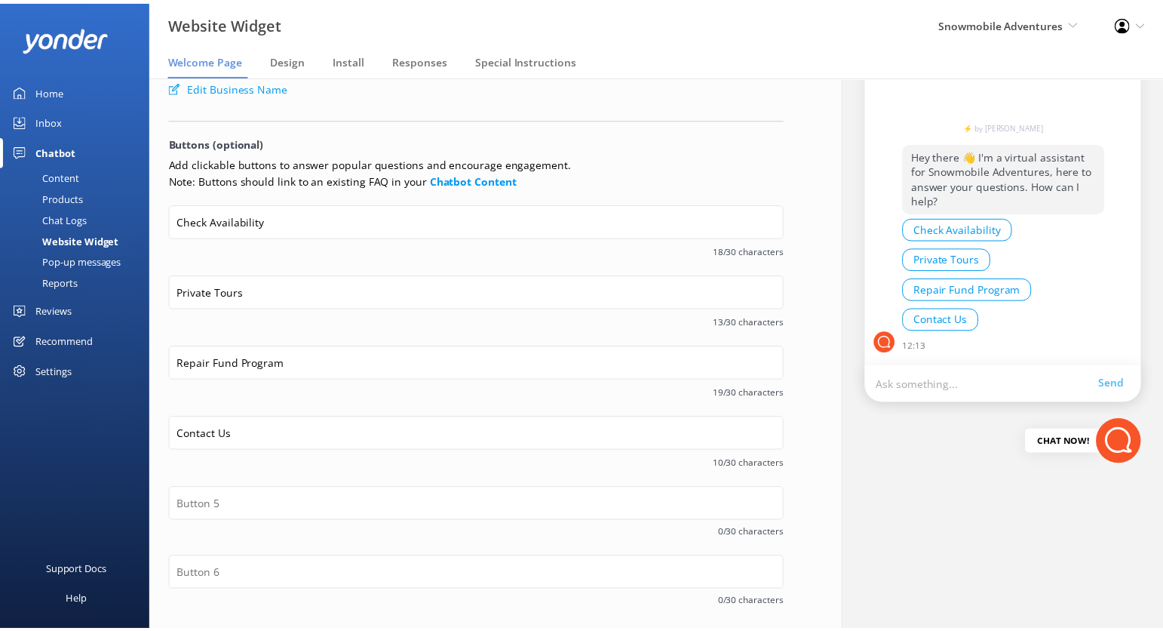
scroll to position [106, 0]
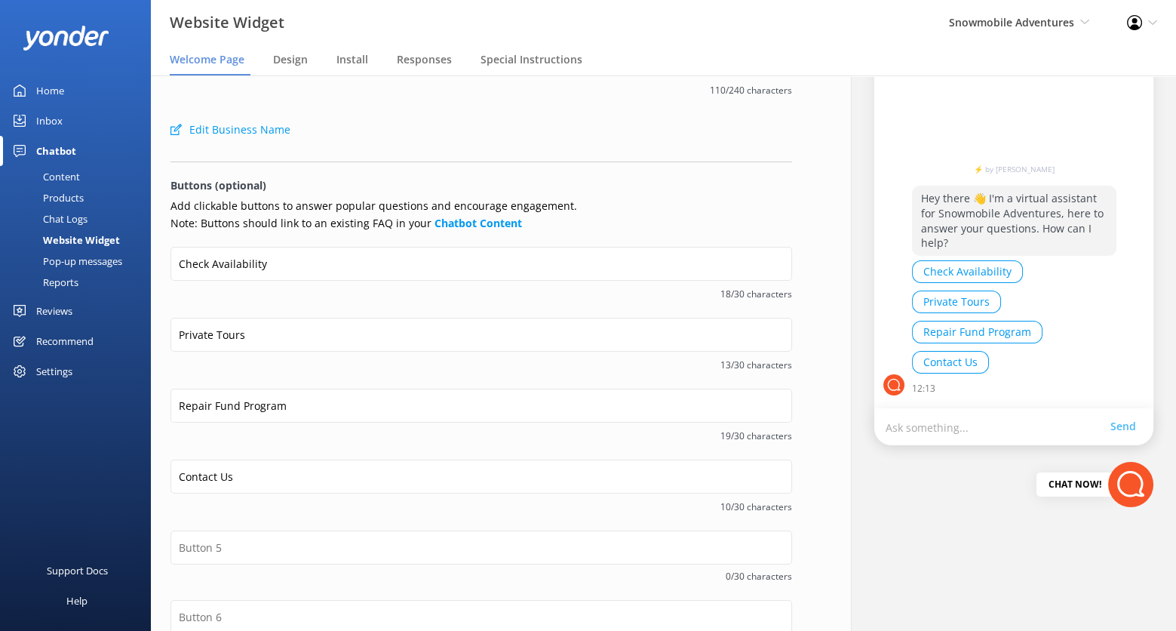
click at [69, 177] on div "Content" at bounding box center [44, 176] width 71 height 21
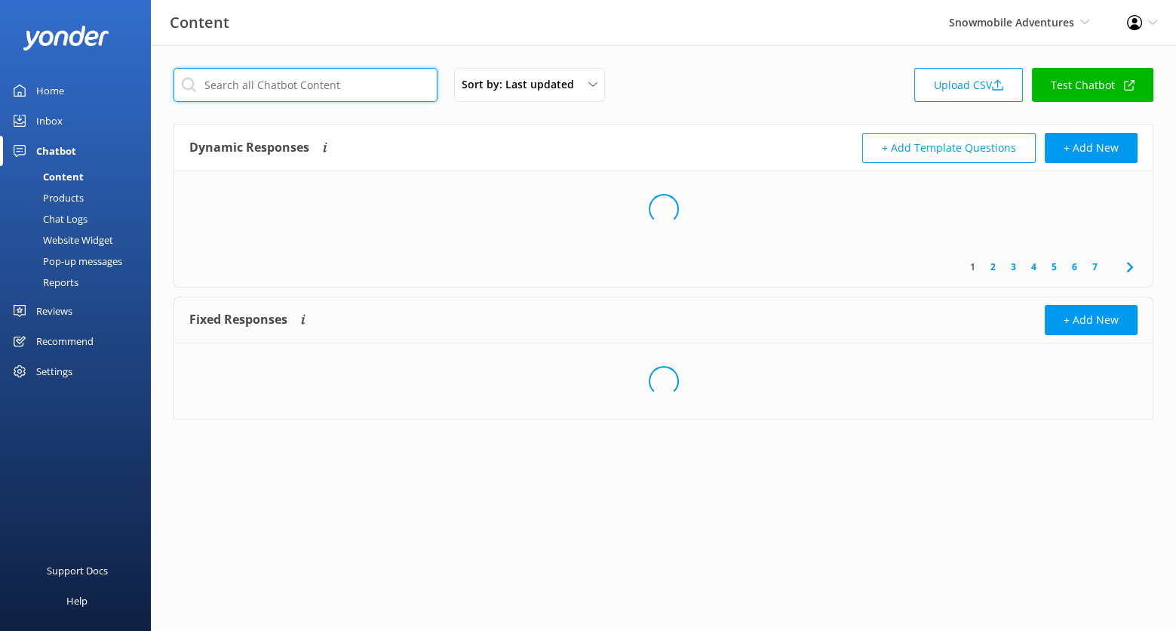
click at [327, 89] on input "text" at bounding box center [306, 85] width 264 height 34
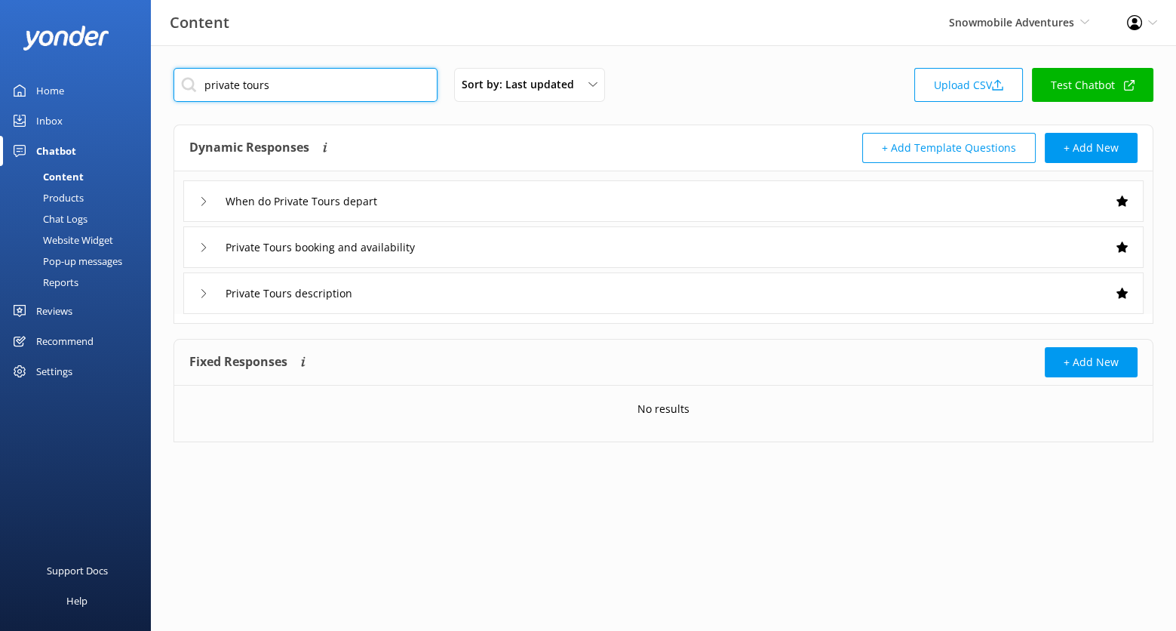
type input "private tours"
click at [499, 195] on div "When do Private Tours depart" at bounding box center [663, 200] width 960 height 41
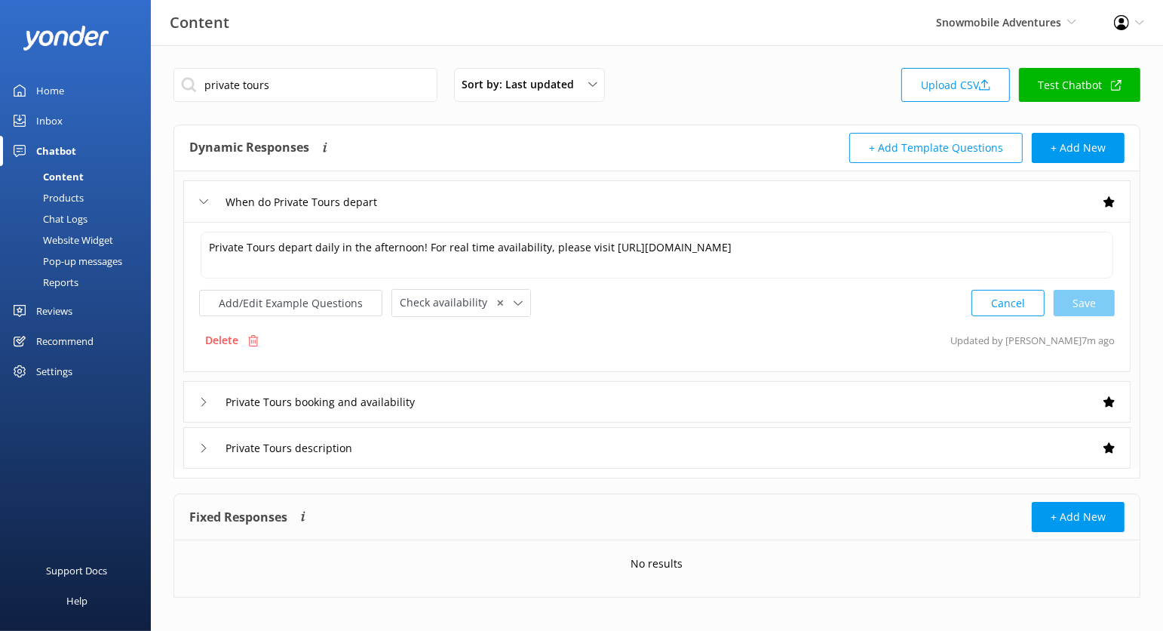
click at [475, 441] on div "Private Tours description" at bounding box center [657, 447] width 948 height 41
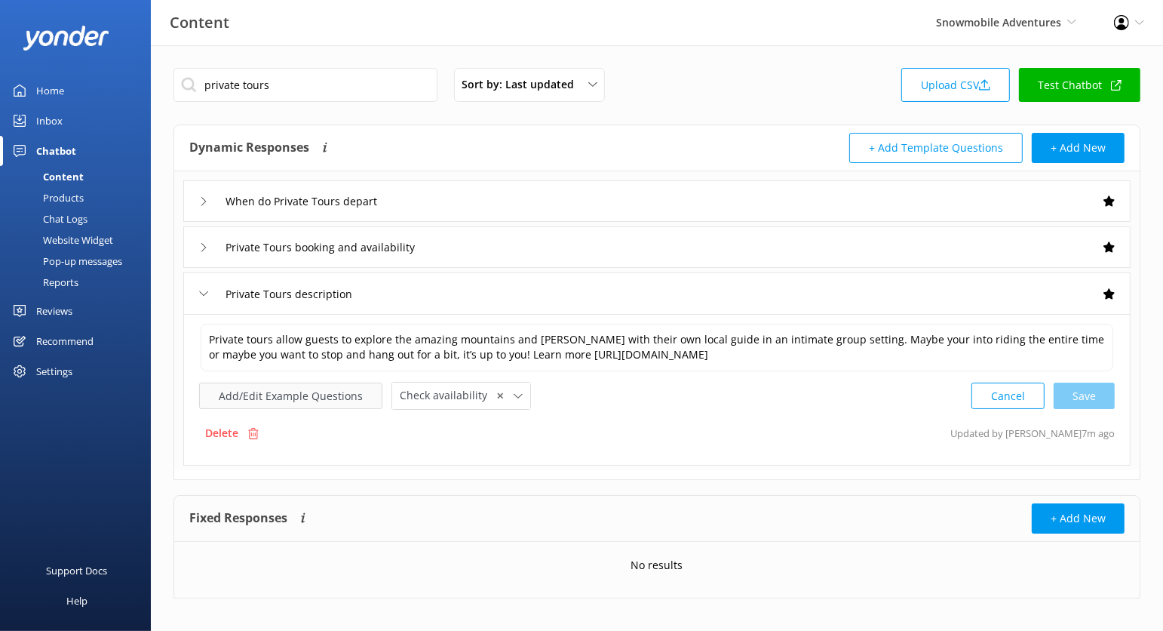
click at [323, 392] on button "Add/Edit Example Questions" at bounding box center [290, 396] width 183 height 26
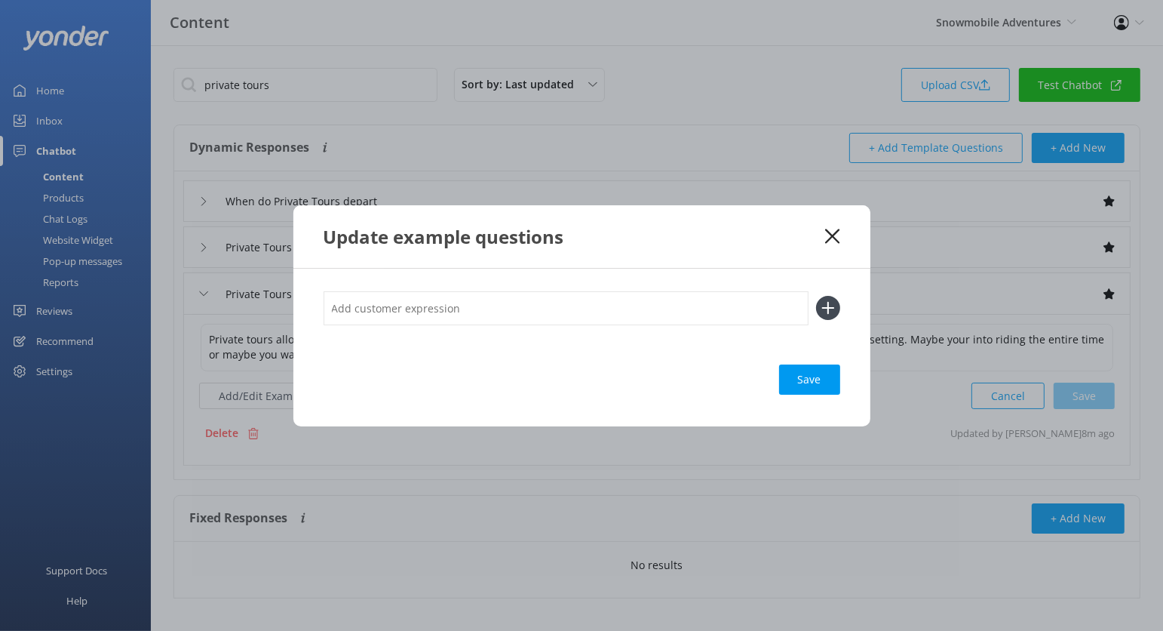
click at [443, 318] on input "text" at bounding box center [566, 308] width 485 height 34
type input "Private Tours"
click at [816, 296] on button at bounding box center [828, 308] width 24 height 24
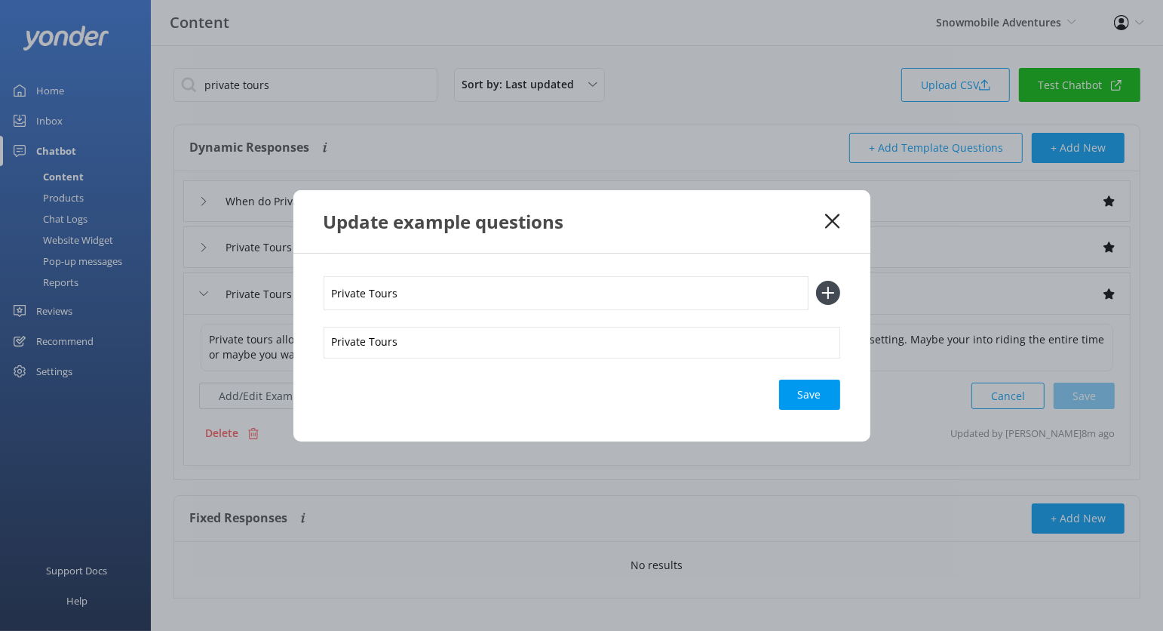
type input "Private Tours"
click at [816, 281] on button at bounding box center [828, 293] width 24 height 24
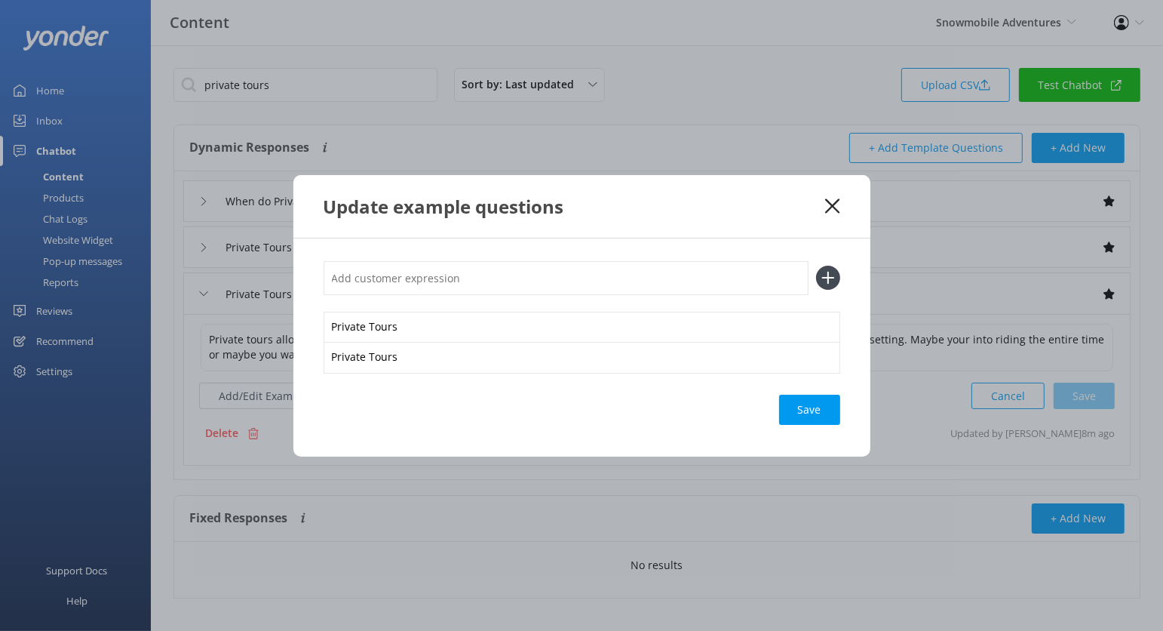
type input "T"
type input "Private Tours"
click at [816, 266] on button at bounding box center [828, 278] width 24 height 24
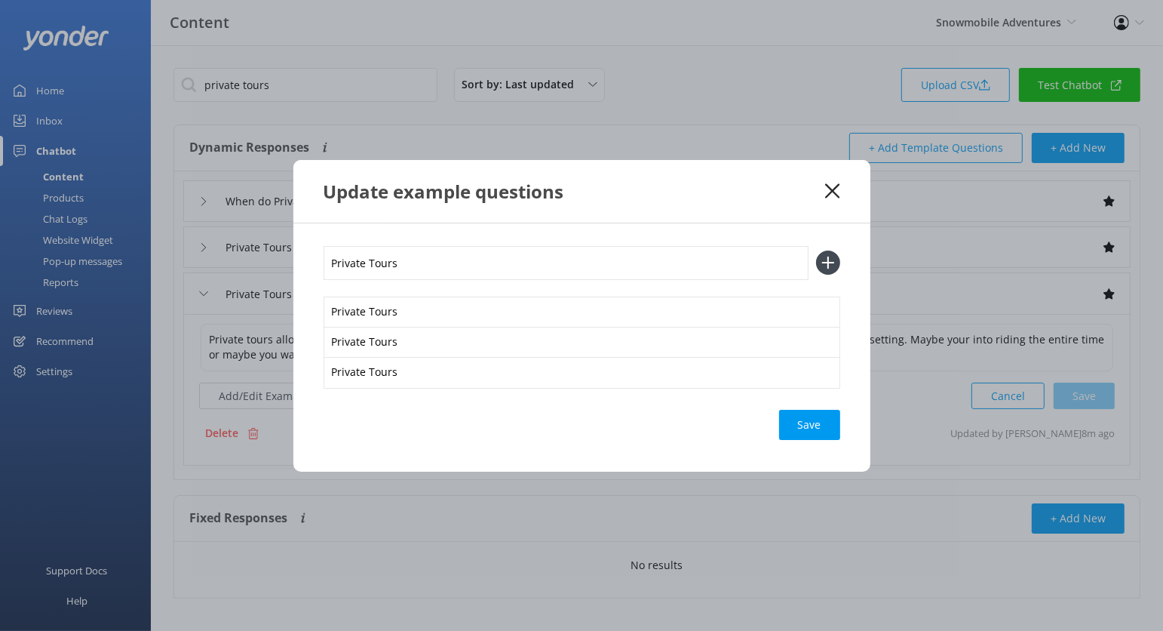
type input "Private Tours"
click at [816, 250] on button at bounding box center [828, 262] width 24 height 24
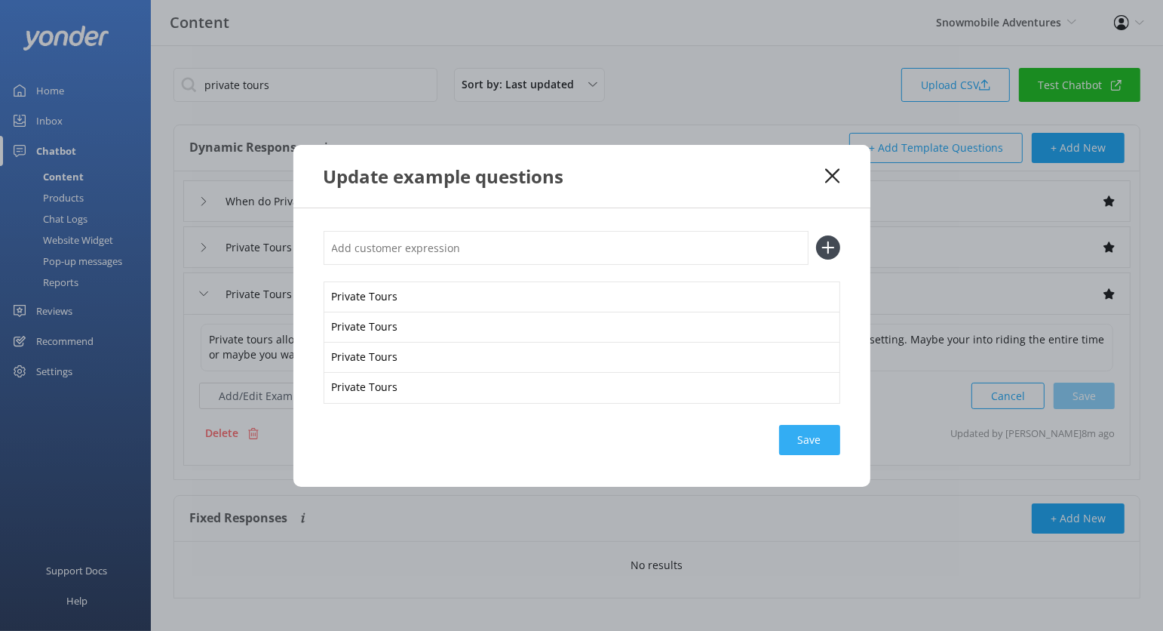
click at [825, 433] on div "Save" at bounding box center [809, 440] width 61 height 30
click at [831, 171] on icon at bounding box center [832, 175] width 14 height 15
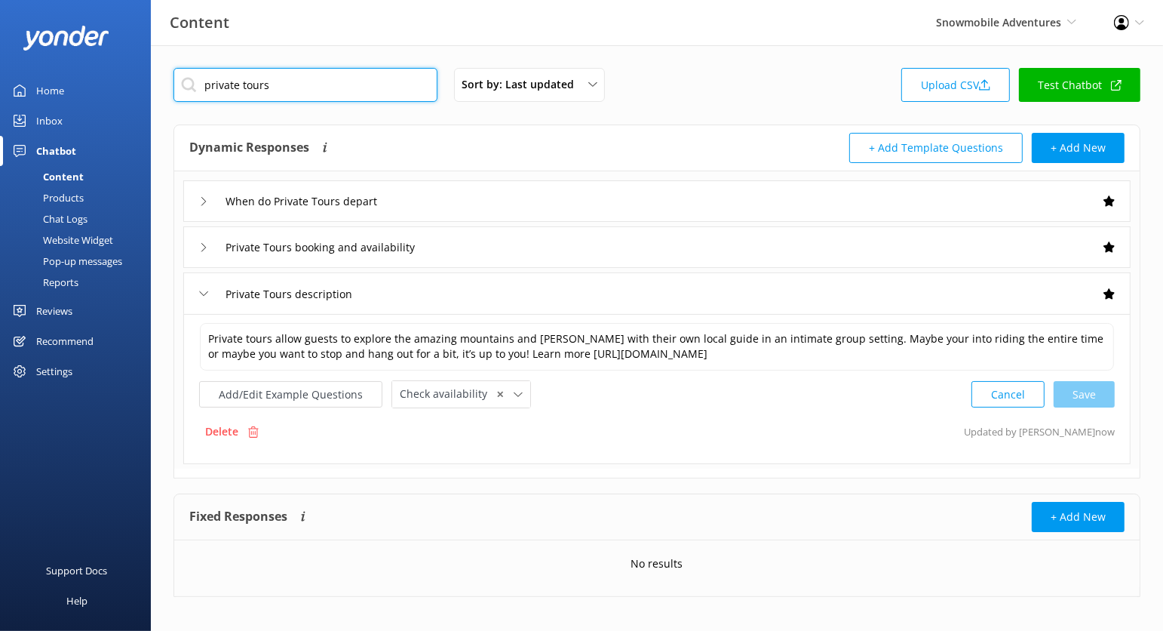
click at [278, 96] on input "private tours" at bounding box center [306, 85] width 264 height 34
type input "o"
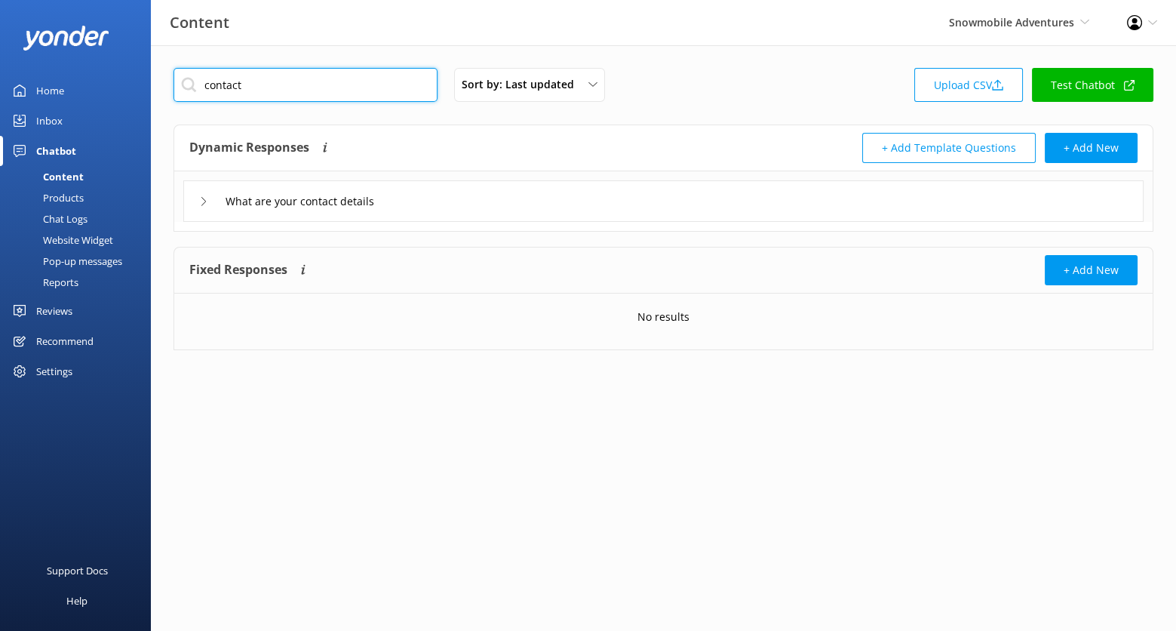
type input "contact"
click at [467, 208] on div "What are your contact details" at bounding box center [663, 200] width 960 height 41
click at [426, 202] on div "What are your contact details" at bounding box center [663, 200] width 960 height 41
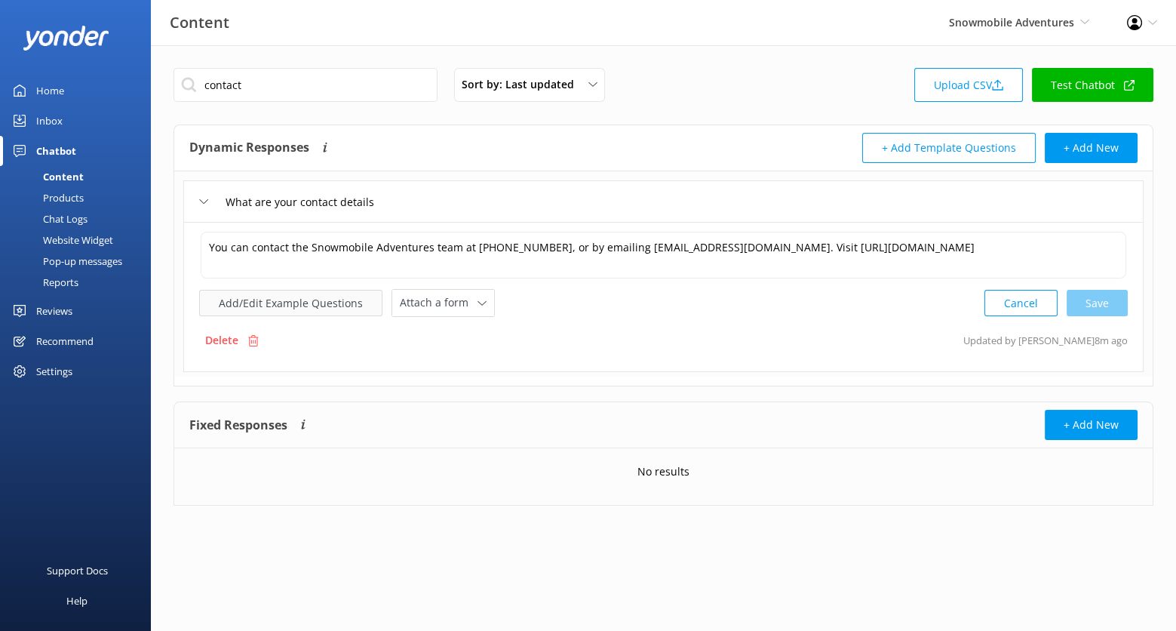
click at [316, 311] on button "Add/Edit Example Questions" at bounding box center [290, 303] width 183 height 26
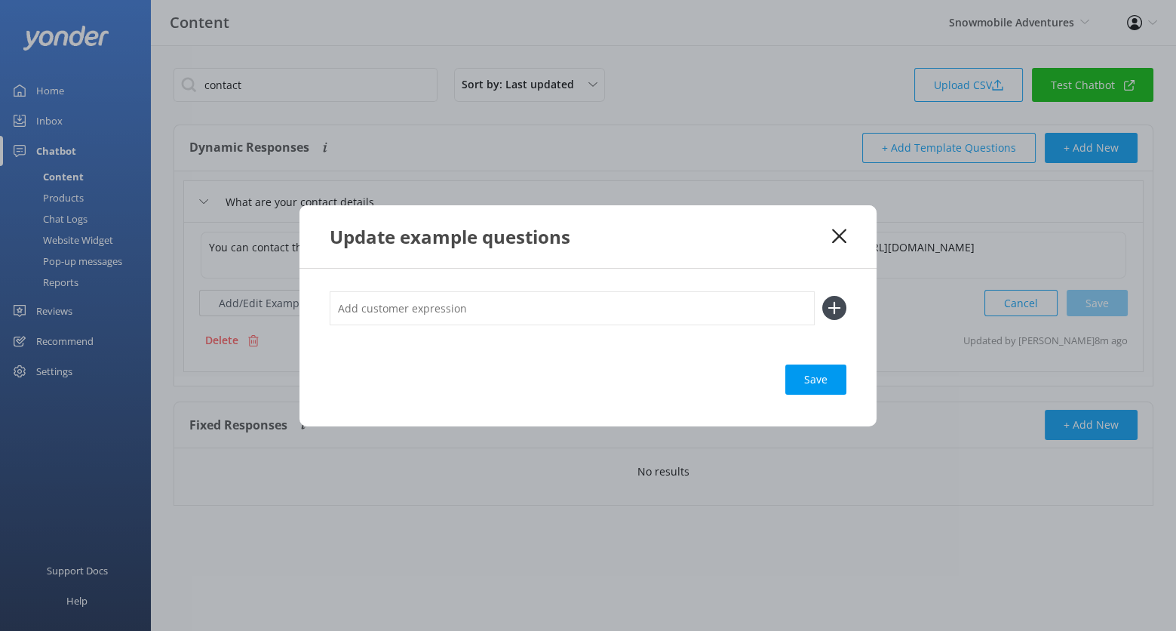
click at [398, 306] on input "text" at bounding box center [572, 308] width 485 height 34
type input "Get in touch"
click at [822, 296] on button at bounding box center [834, 308] width 24 height 24
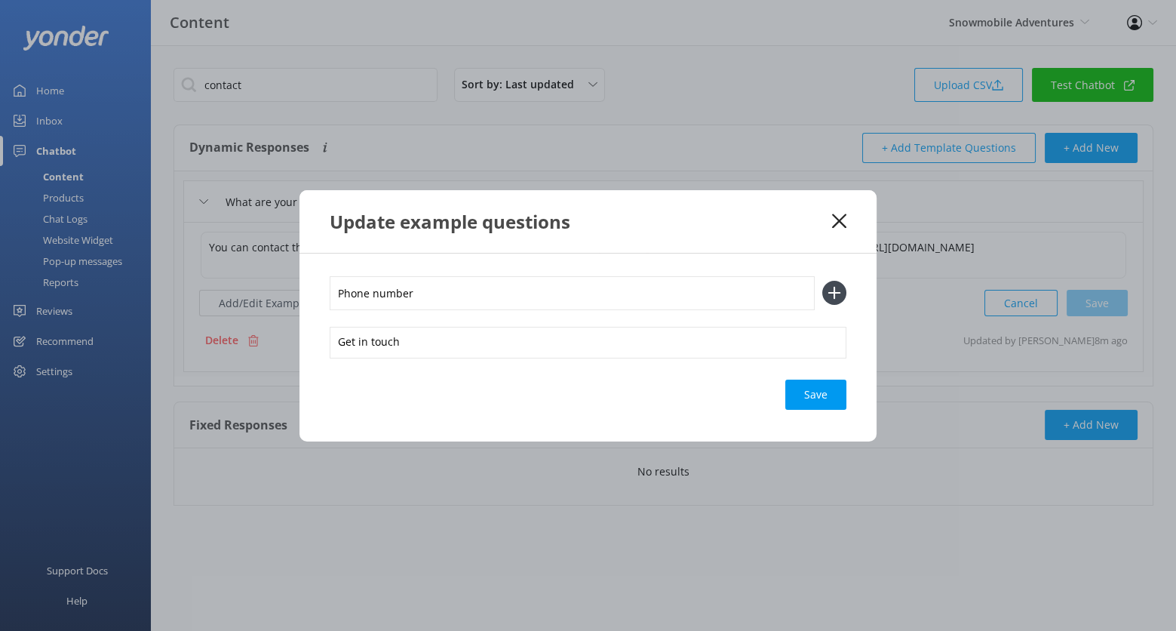
type input "Phone number"
click at [822, 281] on button at bounding box center [834, 293] width 24 height 24
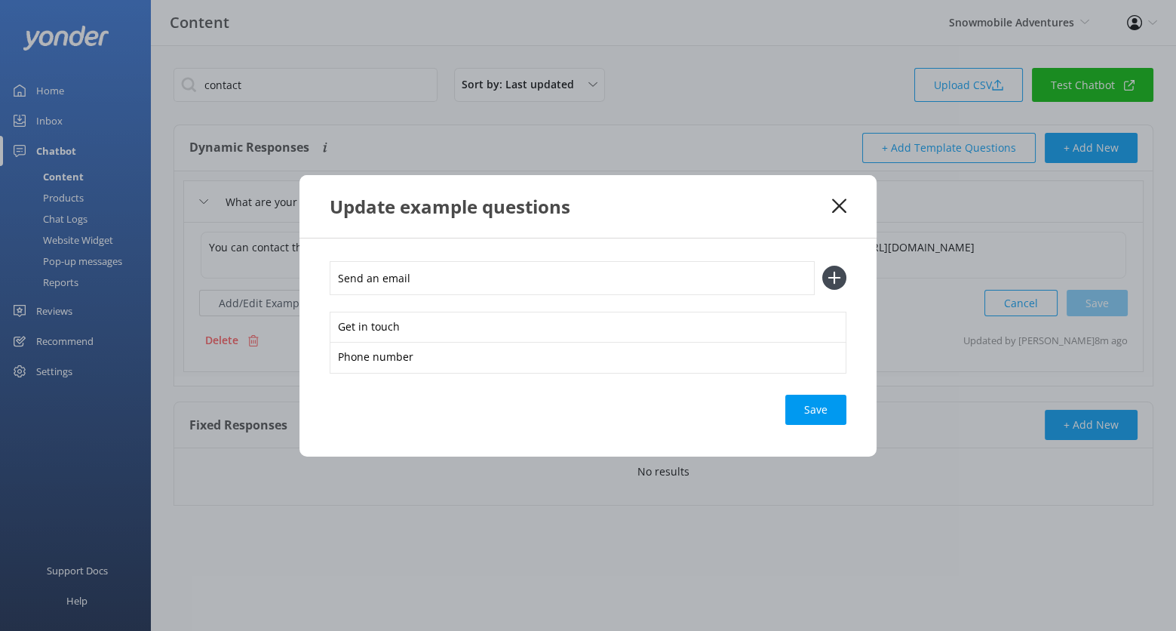
type input "Send an email"
click at [822, 266] on button at bounding box center [834, 278] width 24 height 24
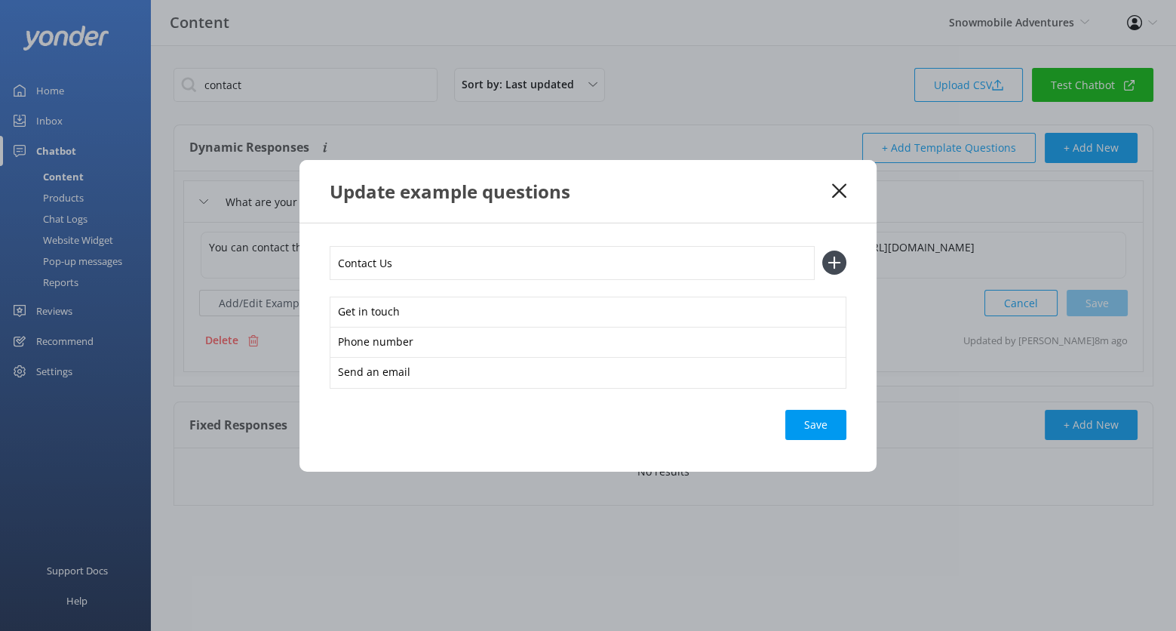
type input "Contact Us"
click at [822, 250] on button at bounding box center [834, 262] width 24 height 24
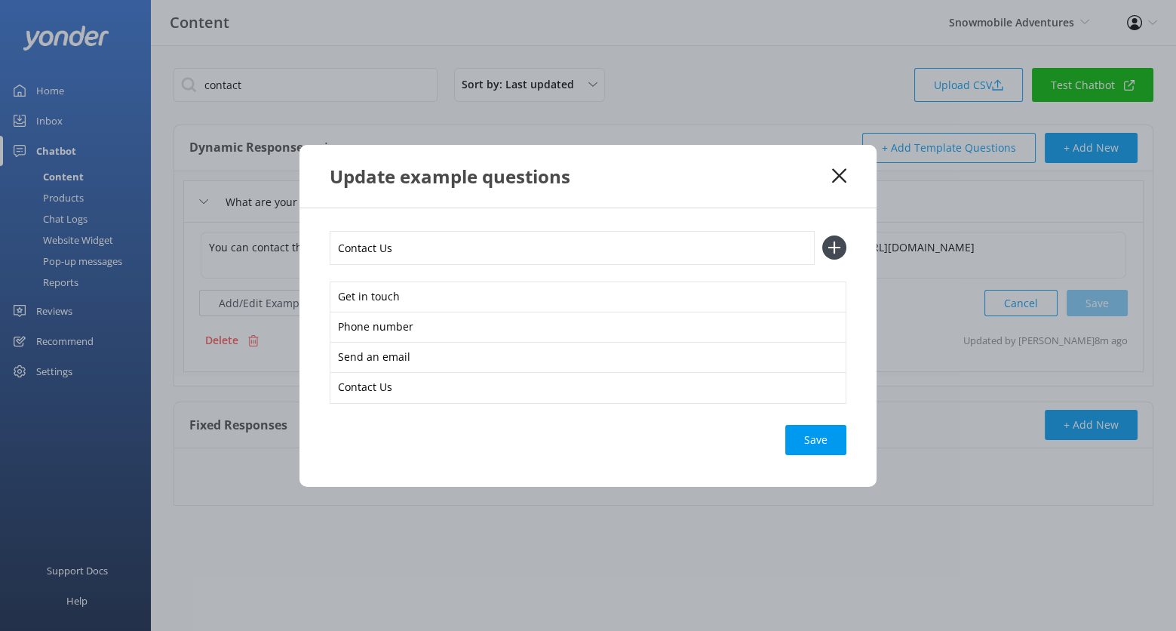
type input "Contact Us"
click at [822, 235] on button at bounding box center [834, 247] width 24 height 24
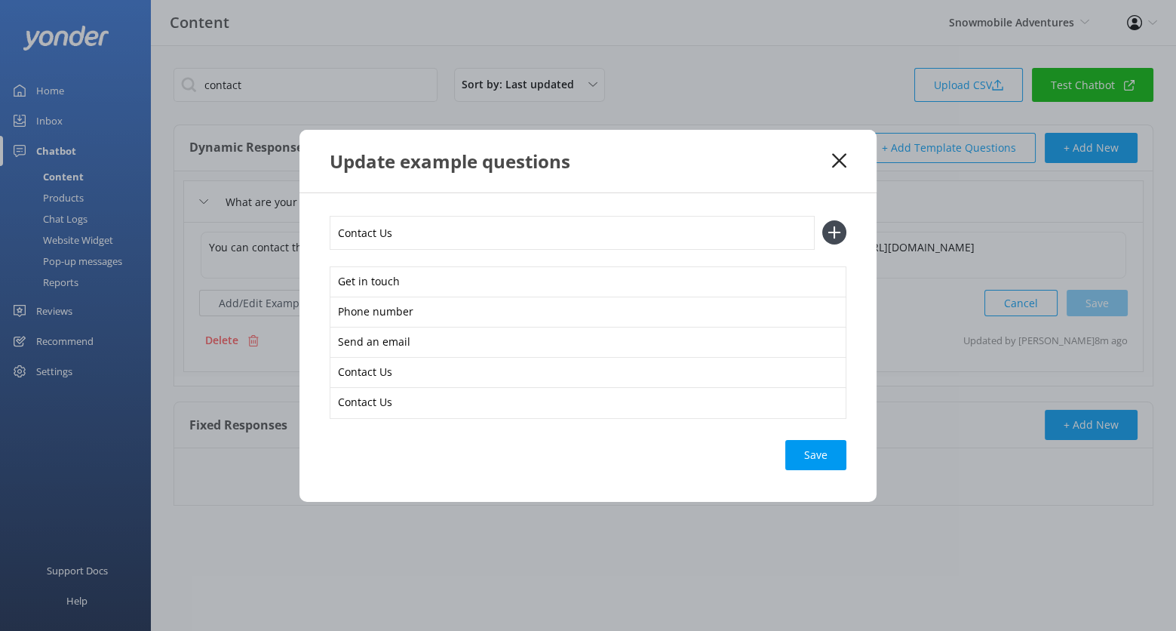
type input "Contact Us"
click at [822, 220] on button at bounding box center [834, 232] width 24 height 24
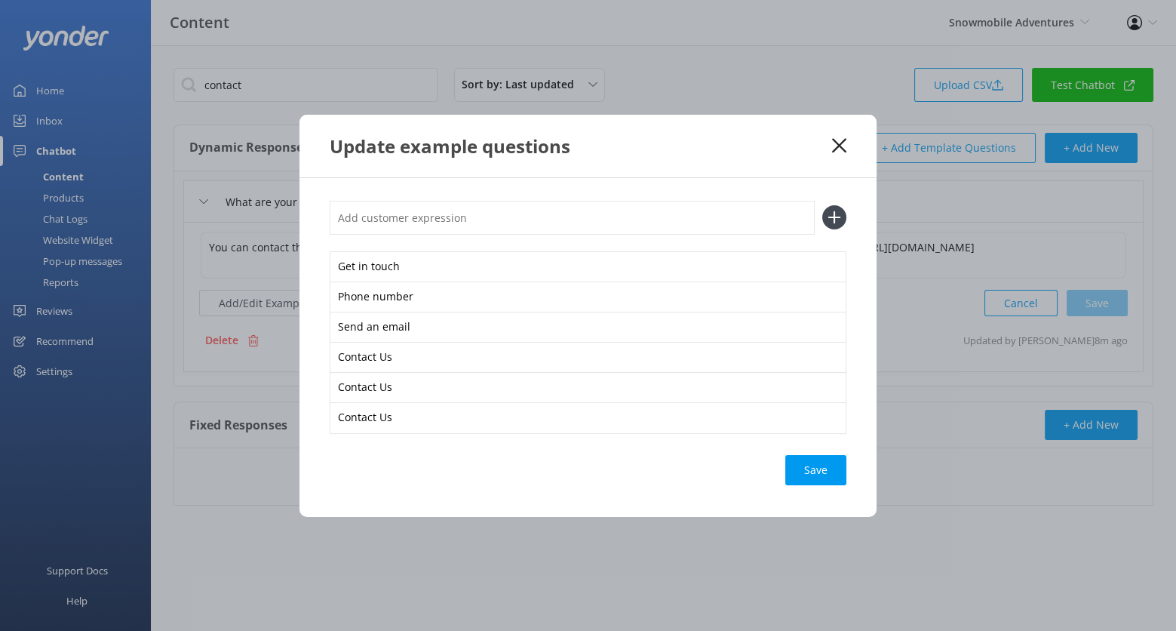
click at [816, 456] on div "Save" at bounding box center [815, 470] width 61 height 30
click at [846, 140] on use at bounding box center [839, 145] width 14 height 14
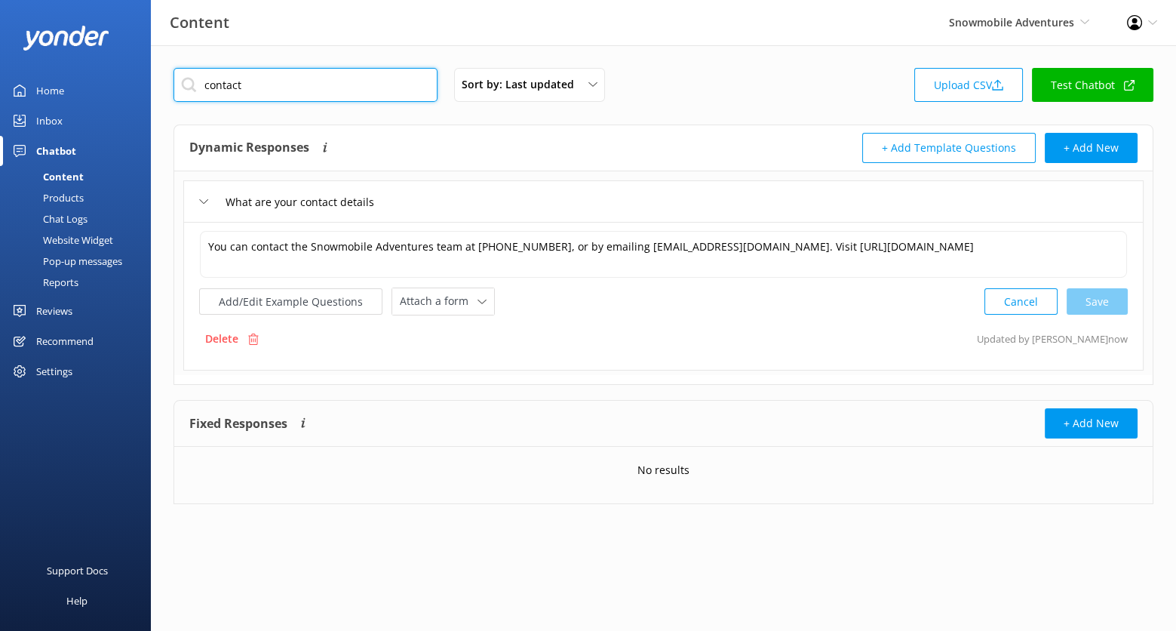
click at [348, 83] on input "contact" at bounding box center [306, 85] width 264 height 34
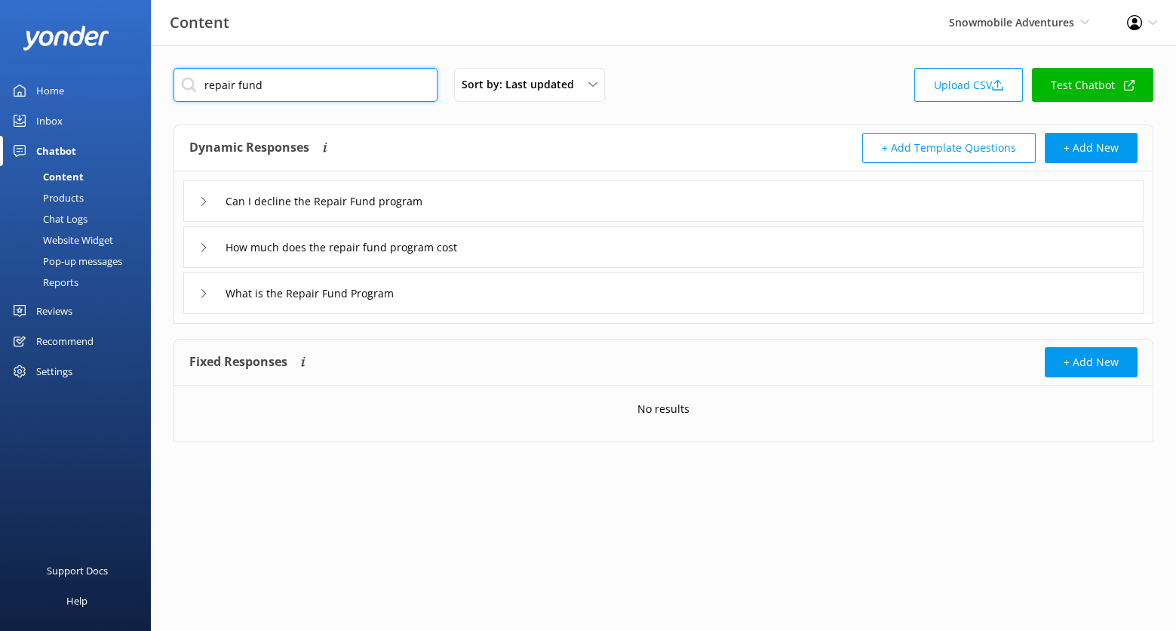
type input "repair fund"
click at [491, 291] on div "What is the Repair Fund Program" at bounding box center [663, 292] width 960 height 41
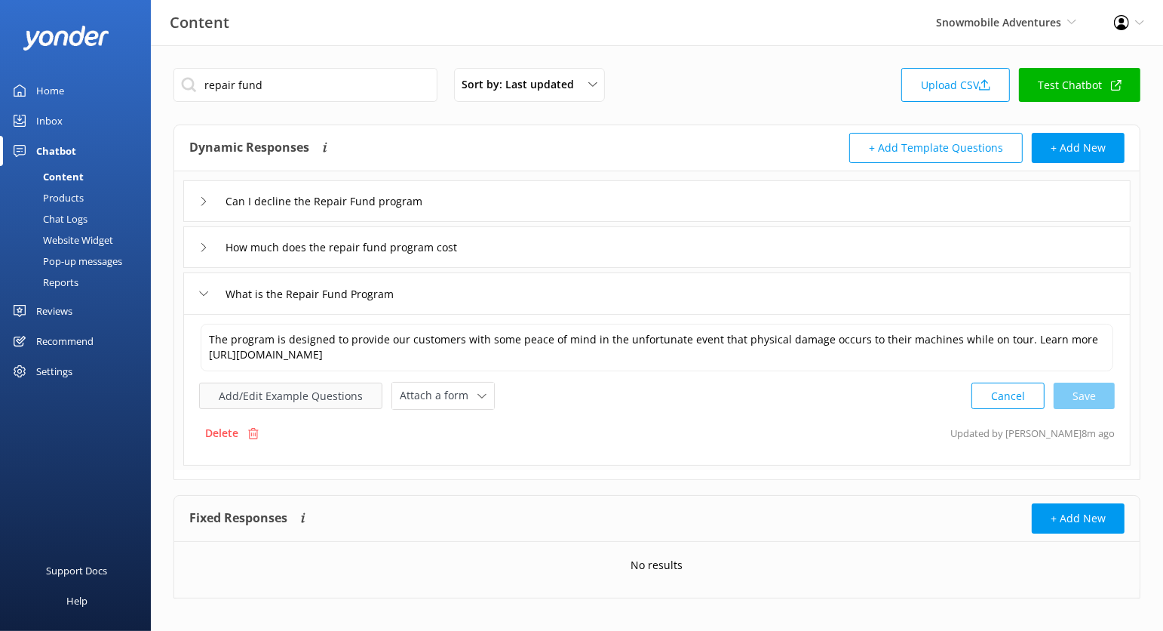
click at [332, 392] on button "Add/Edit Example Questions" at bounding box center [290, 396] width 183 height 26
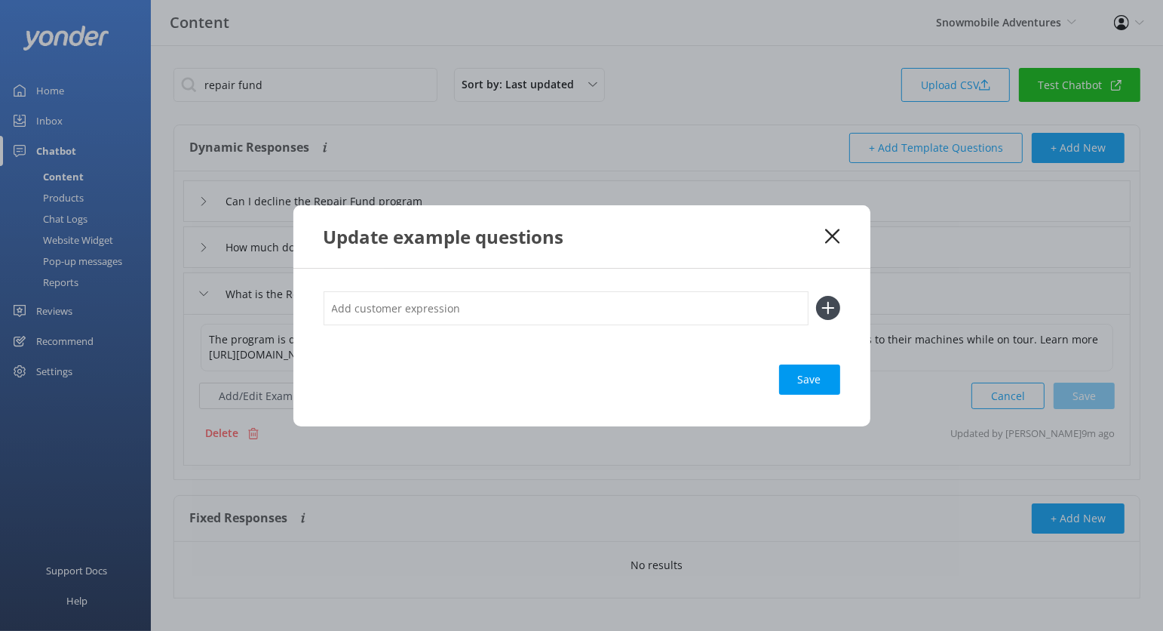
click at [395, 314] on input "text" at bounding box center [566, 308] width 485 height 34
type input "Repair Fund Program"
click at [816, 296] on button at bounding box center [828, 308] width 24 height 24
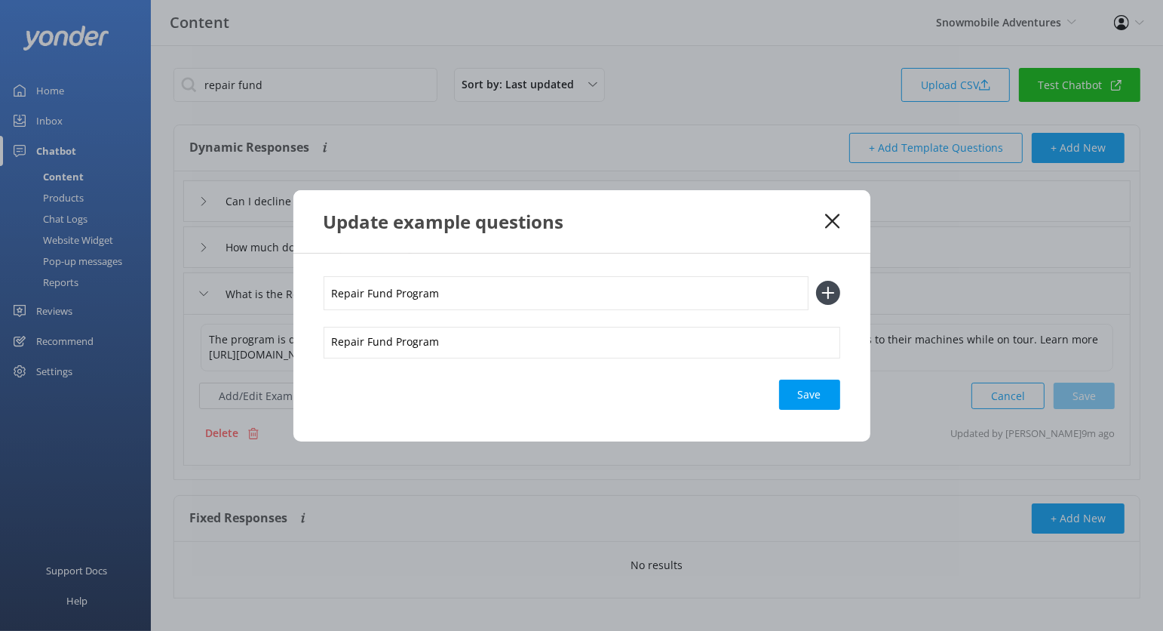
type input "Repair Fund Program"
click at [816, 281] on button at bounding box center [828, 293] width 24 height 24
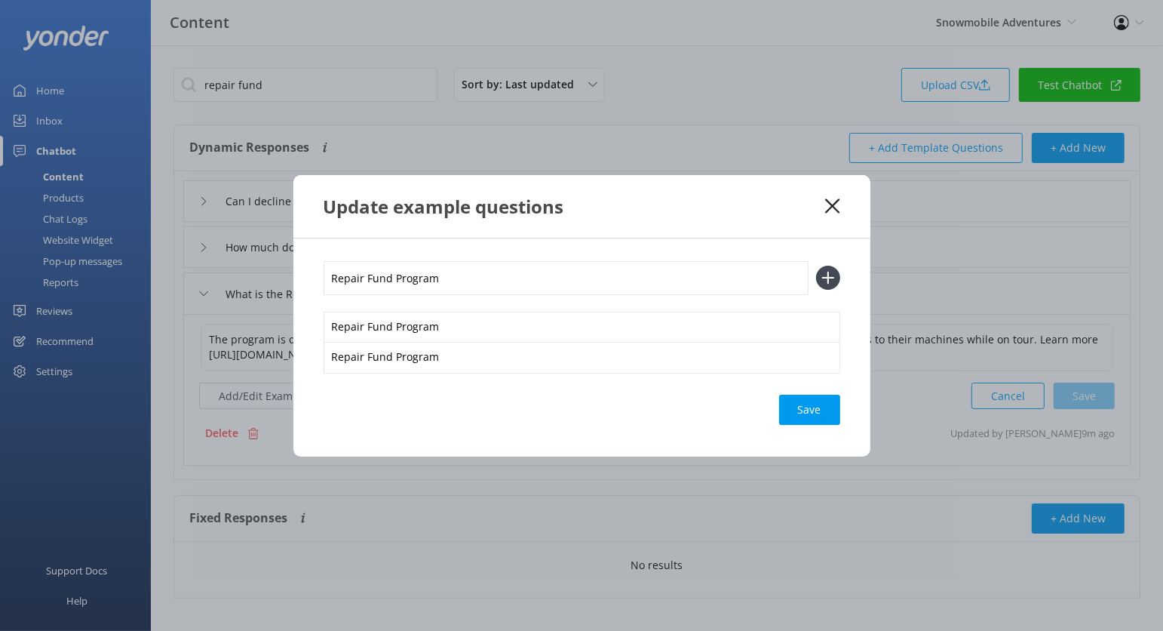
type input "Repair Fund Program"
click at [816, 266] on button at bounding box center [828, 278] width 24 height 24
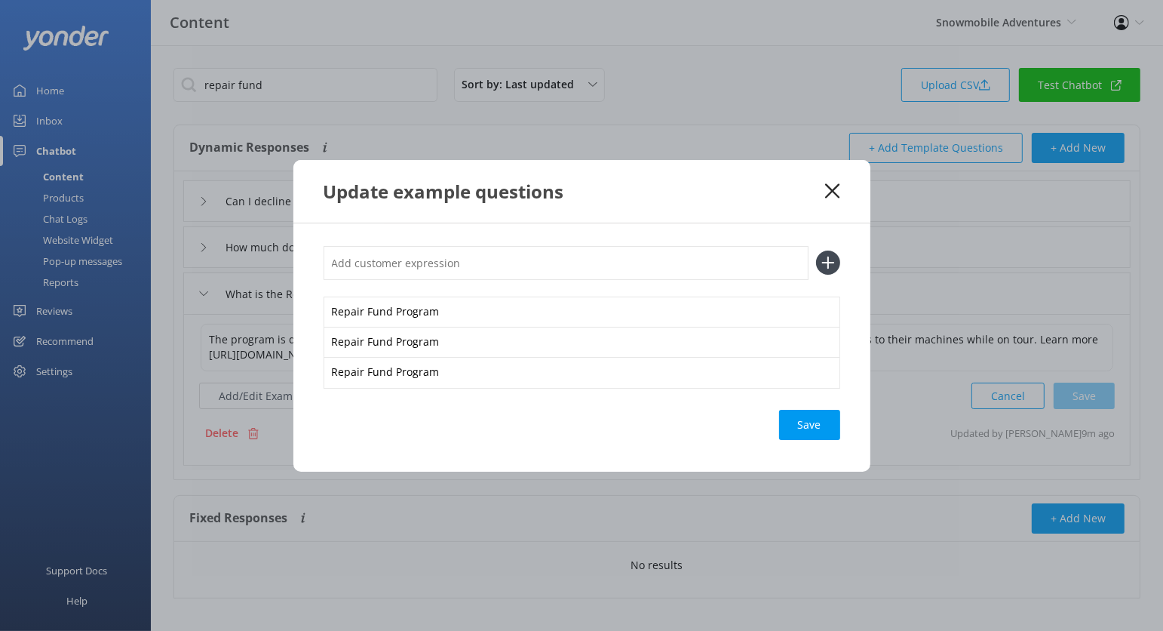
click at [801, 422] on div "Save" at bounding box center [809, 425] width 61 height 30
click at [834, 190] on use at bounding box center [832, 190] width 14 height 14
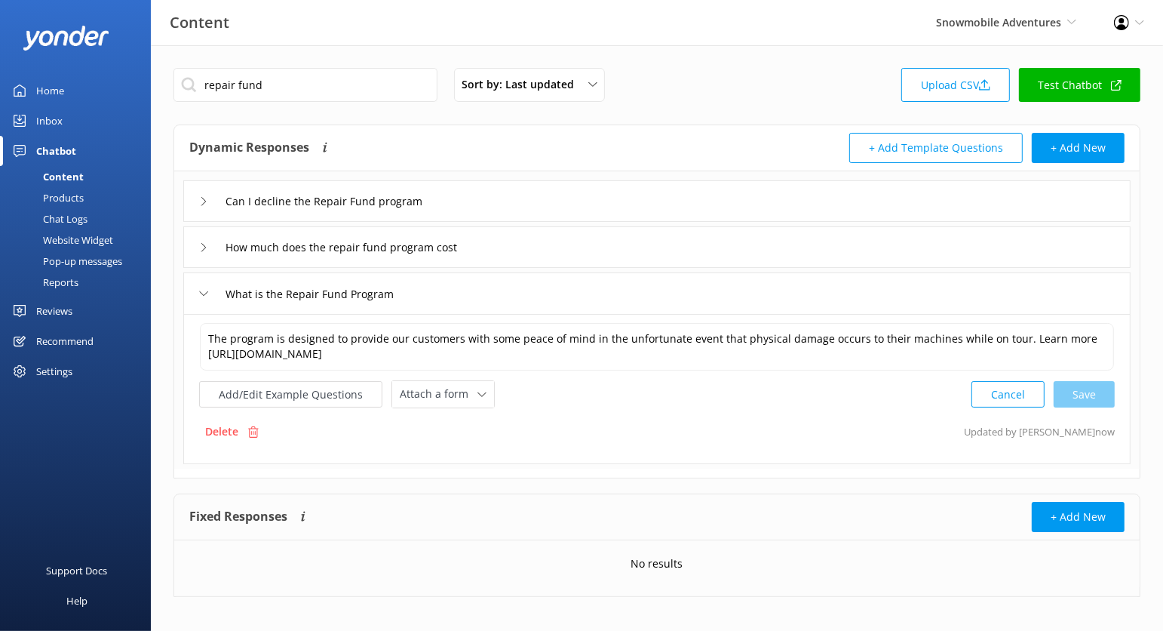
click at [75, 190] on div "Products" at bounding box center [46, 197] width 75 height 21
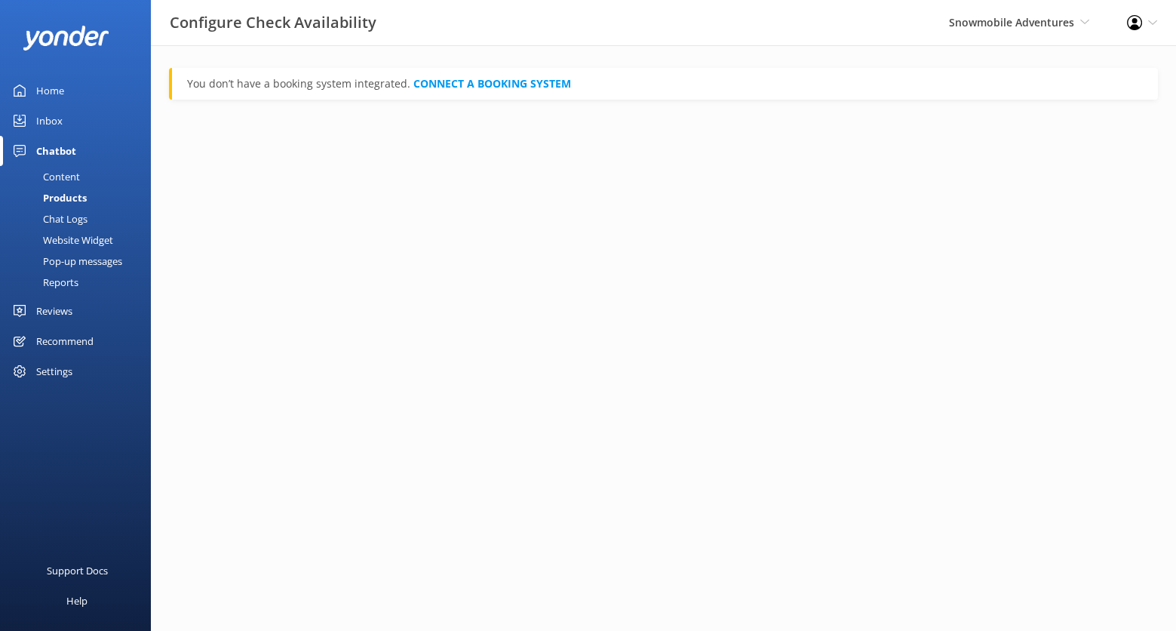
click at [72, 174] on div "Content" at bounding box center [44, 176] width 71 height 21
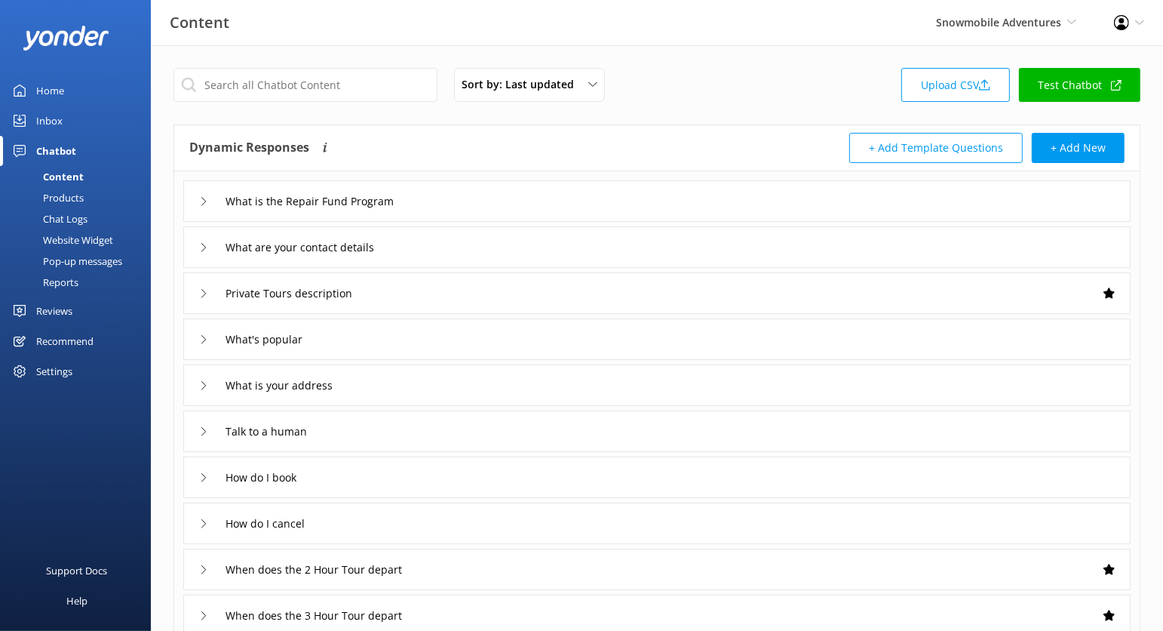
click at [1076, 88] on link "Test Chatbot" at bounding box center [1079, 85] width 121 height 34
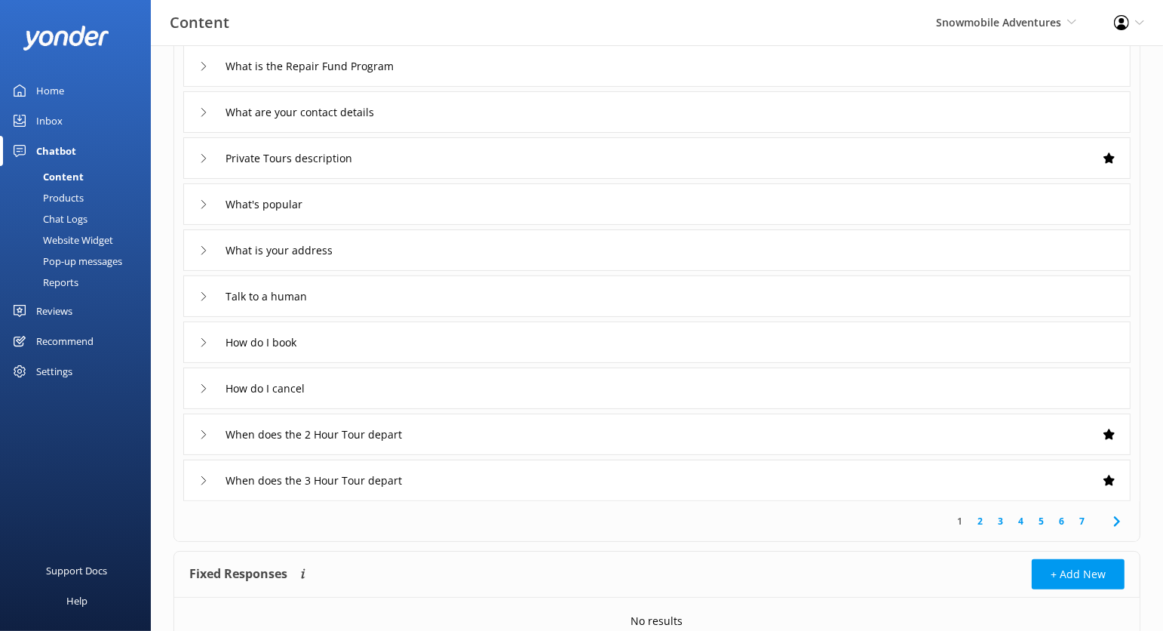
scroll to position [65, 0]
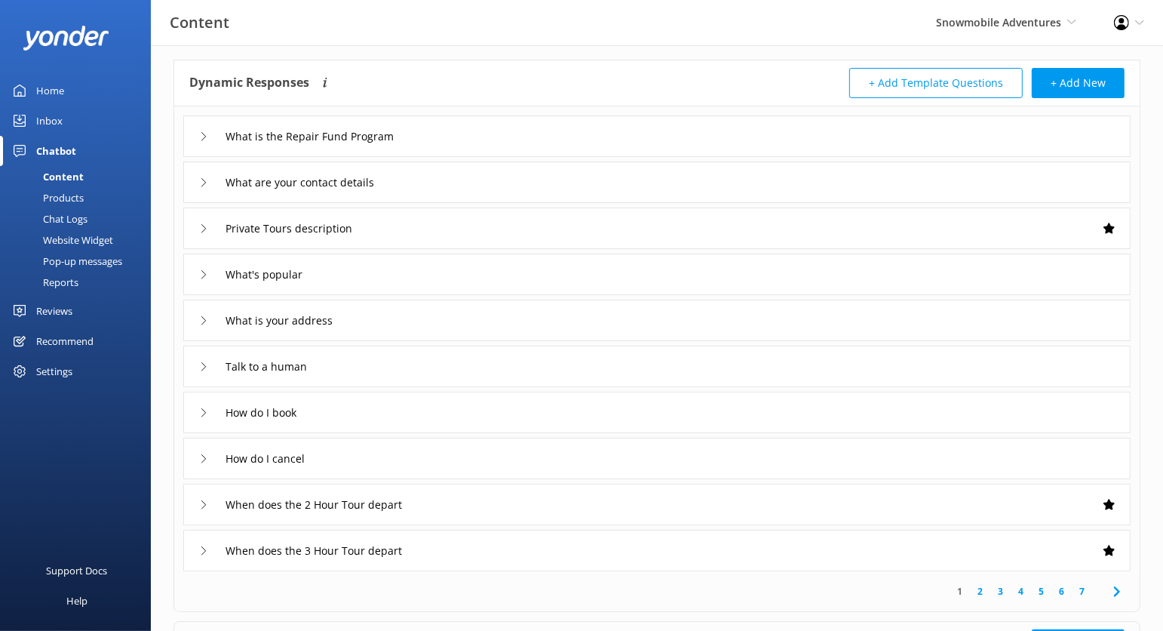
click at [52, 359] on div "Settings" at bounding box center [54, 371] width 36 height 30
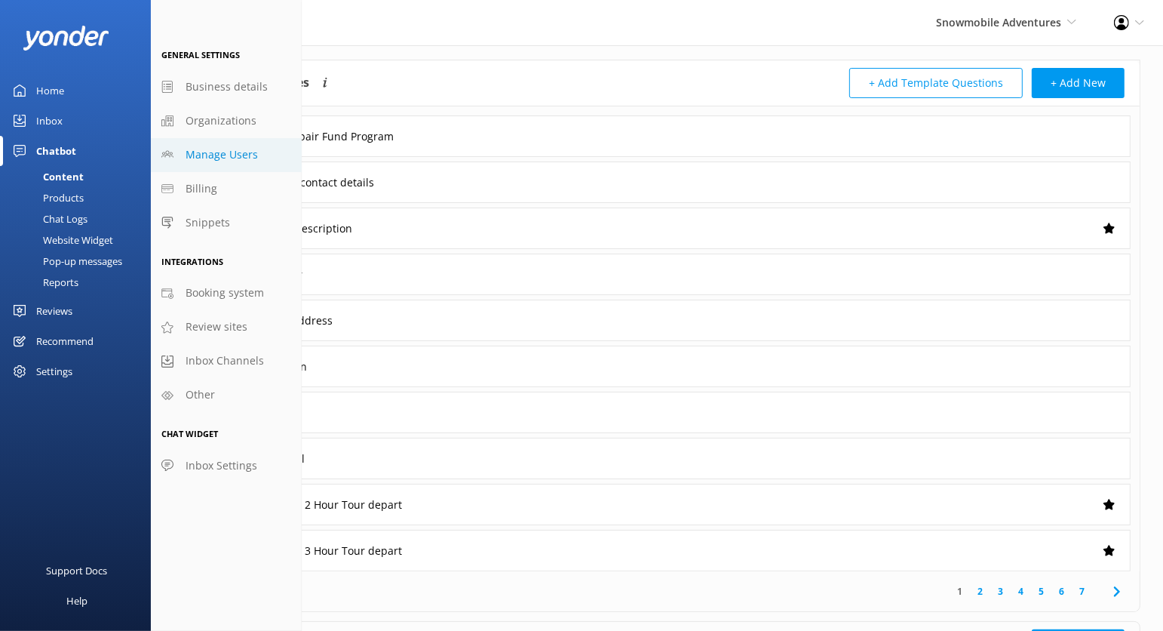
click at [241, 151] on span "Manage Users" at bounding box center [222, 154] width 72 height 17
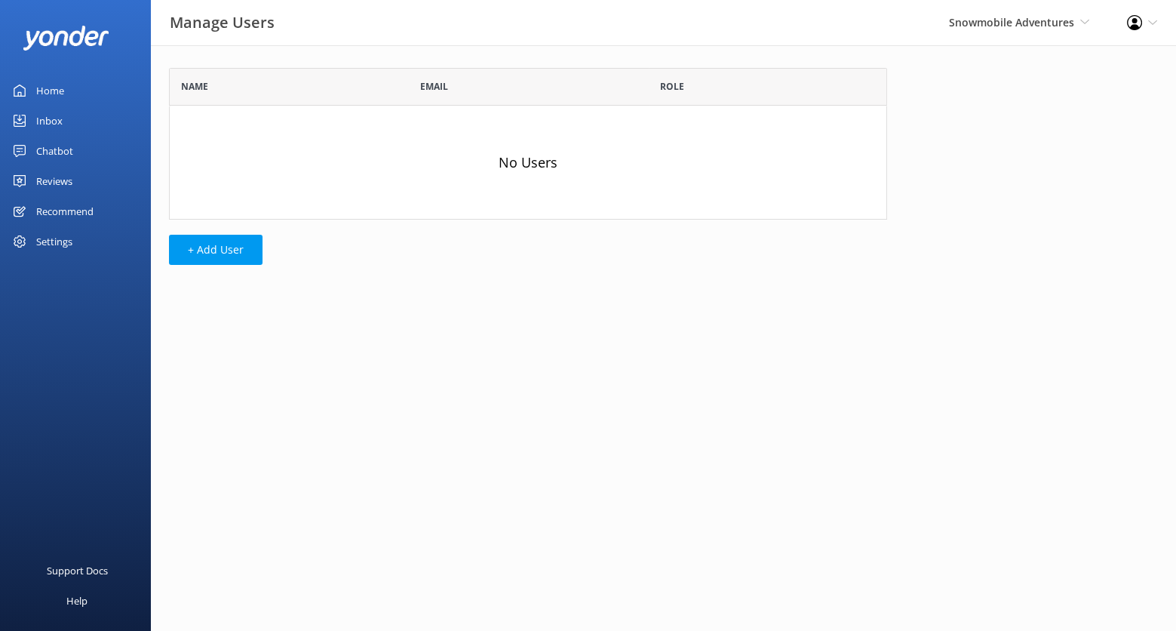
scroll to position [138, 705]
click at [229, 247] on button "+ Add User" at bounding box center [216, 250] width 94 height 30
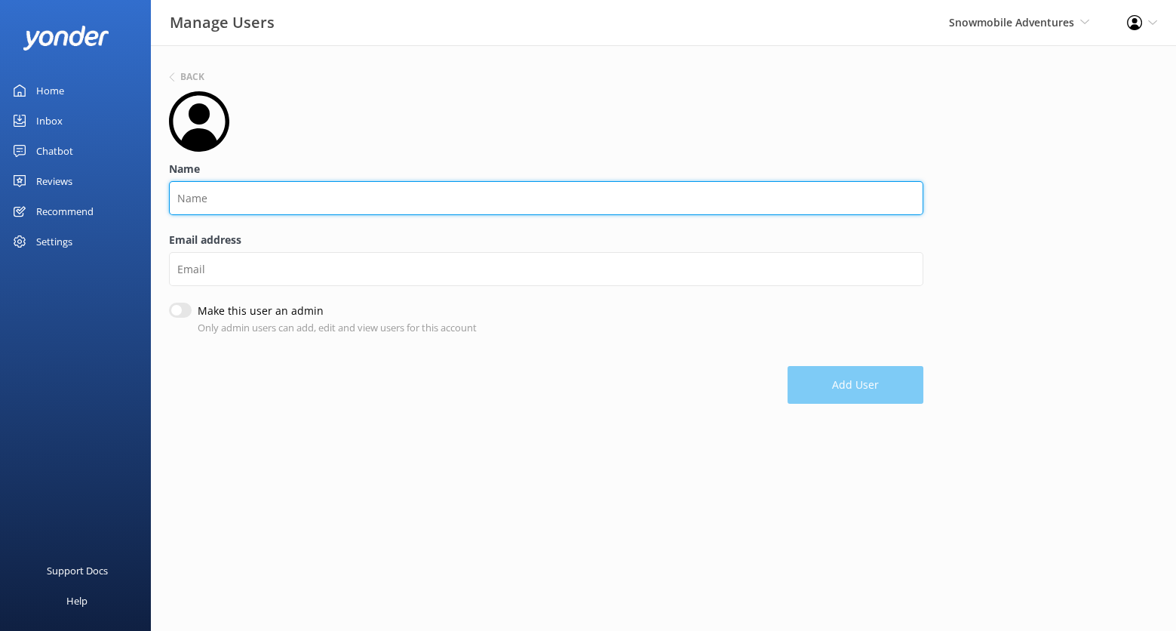
click at [284, 186] on input "Name" at bounding box center [546, 198] width 754 height 34
type input "Lacey"
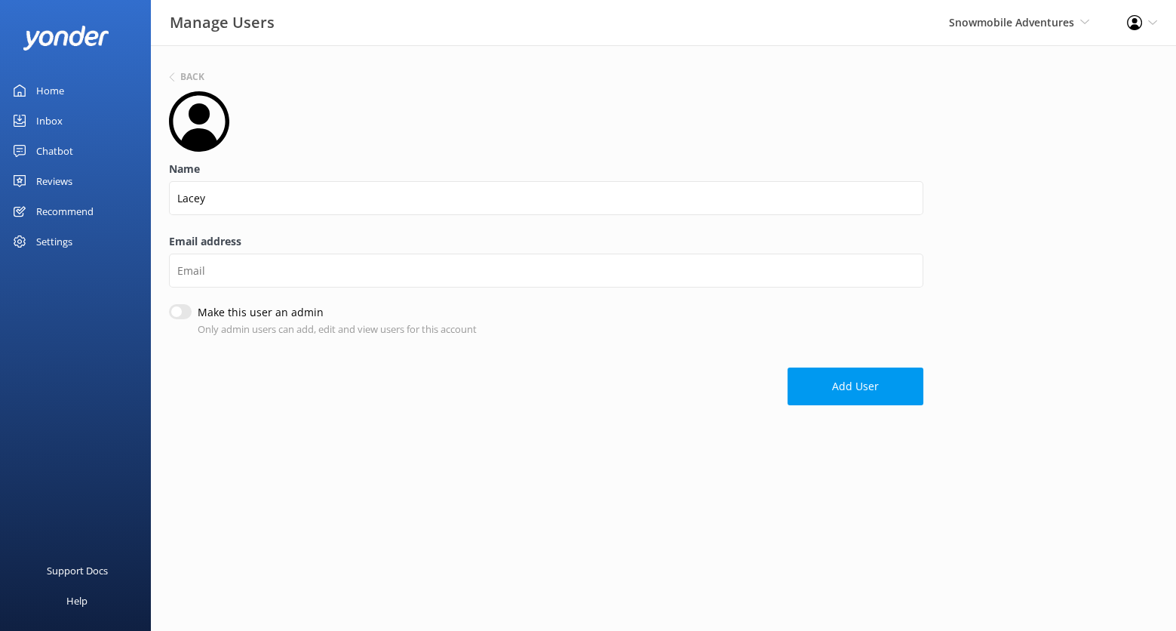
click at [177, 306] on input "Make this user an admin" at bounding box center [180, 311] width 23 height 15
checkbox input "true"
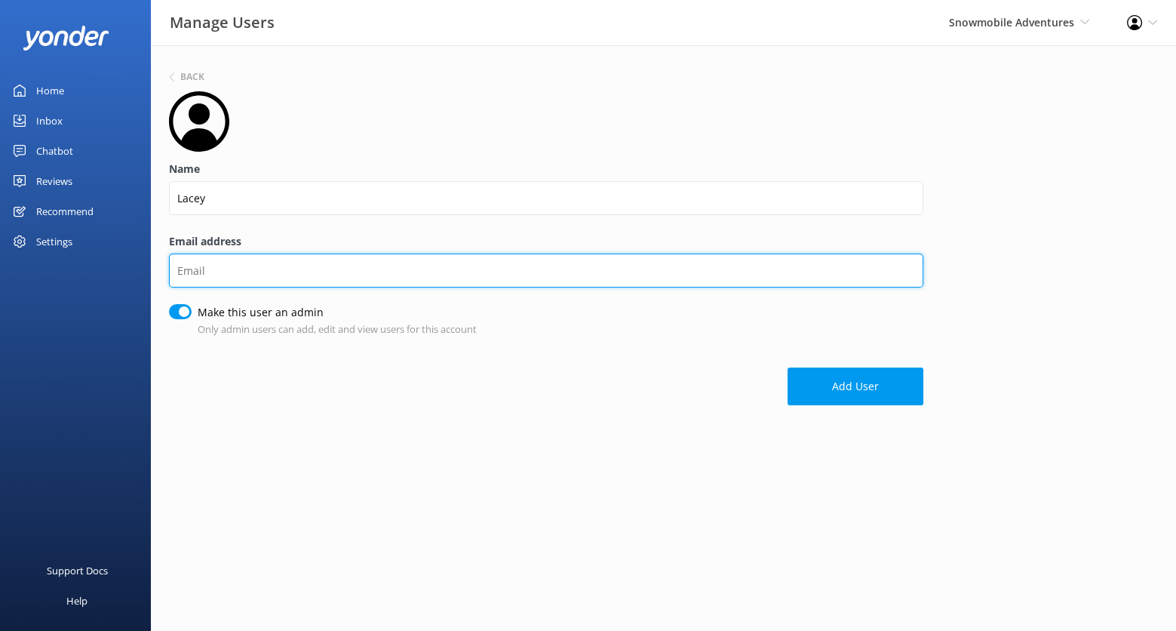
click at [229, 273] on input "Email address" at bounding box center [546, 271] width 754 height 34
paste input "laceyinco@yahoo.com"
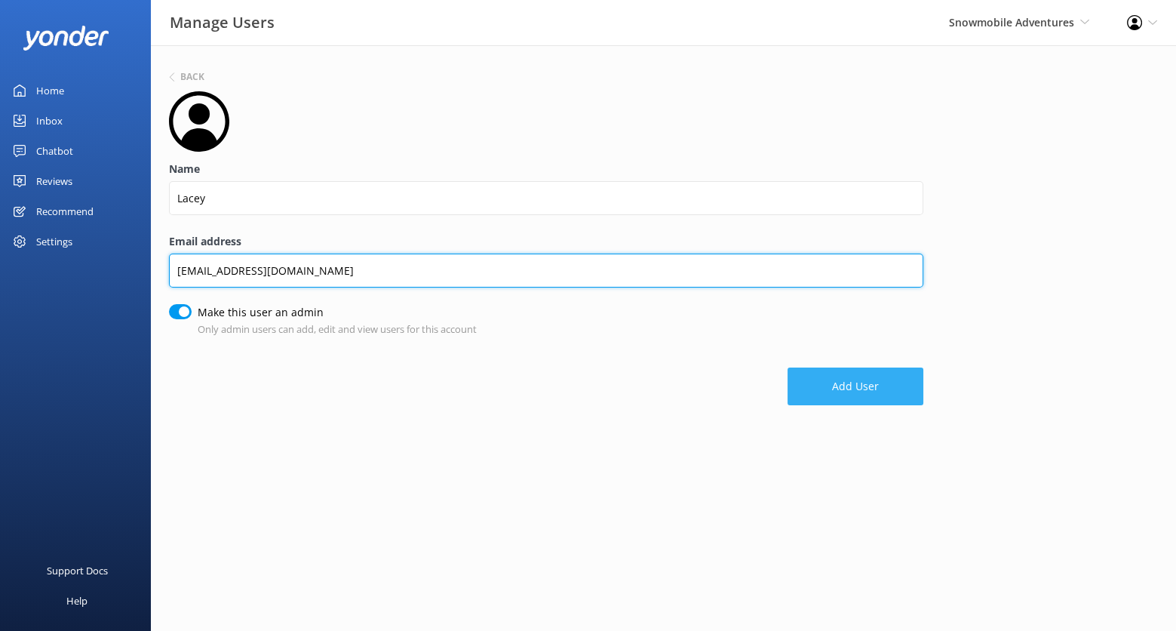
type input "laceyinco@yahoo.com"
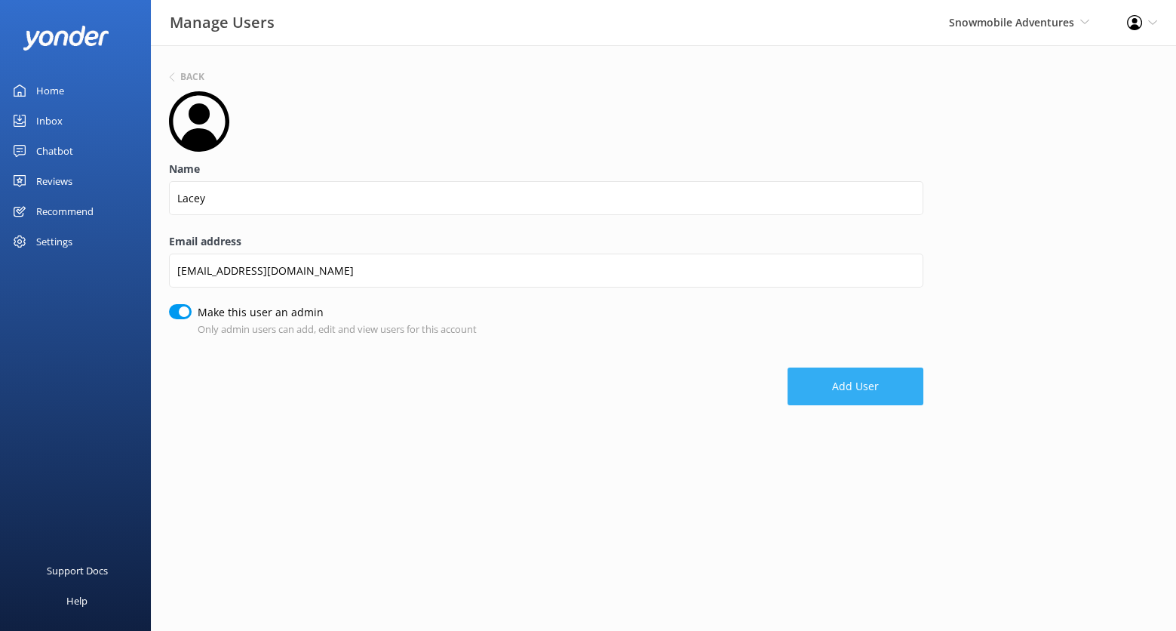
click at [883, 383] on button "Add User" at bounding box center [856, 386] width 136 height 38
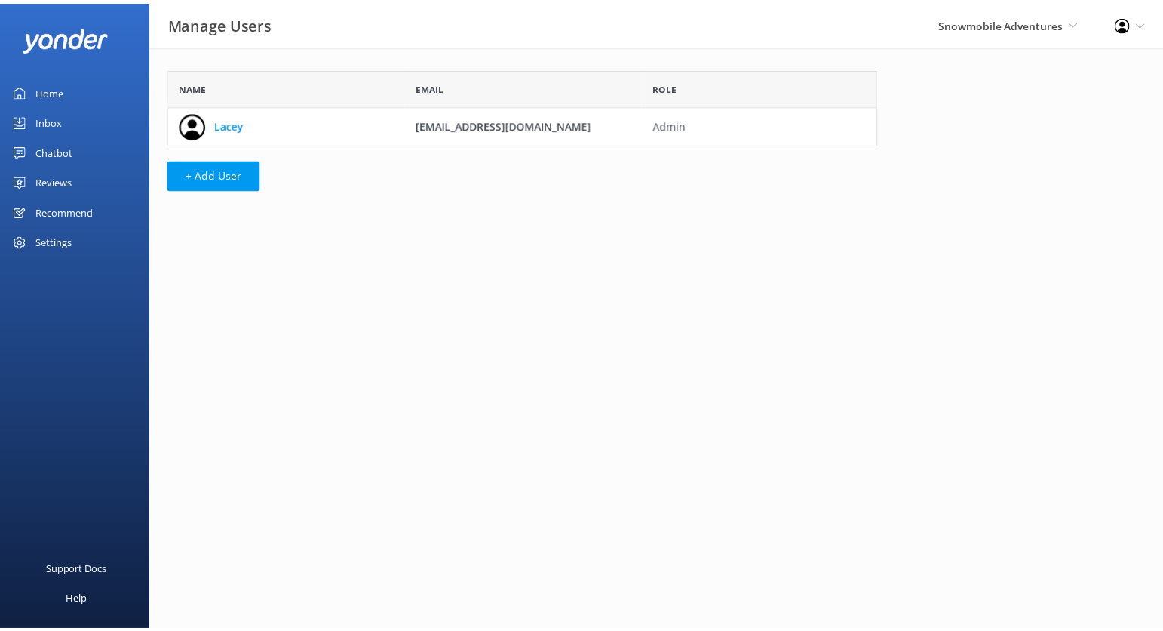
scroll to position [63, 705]
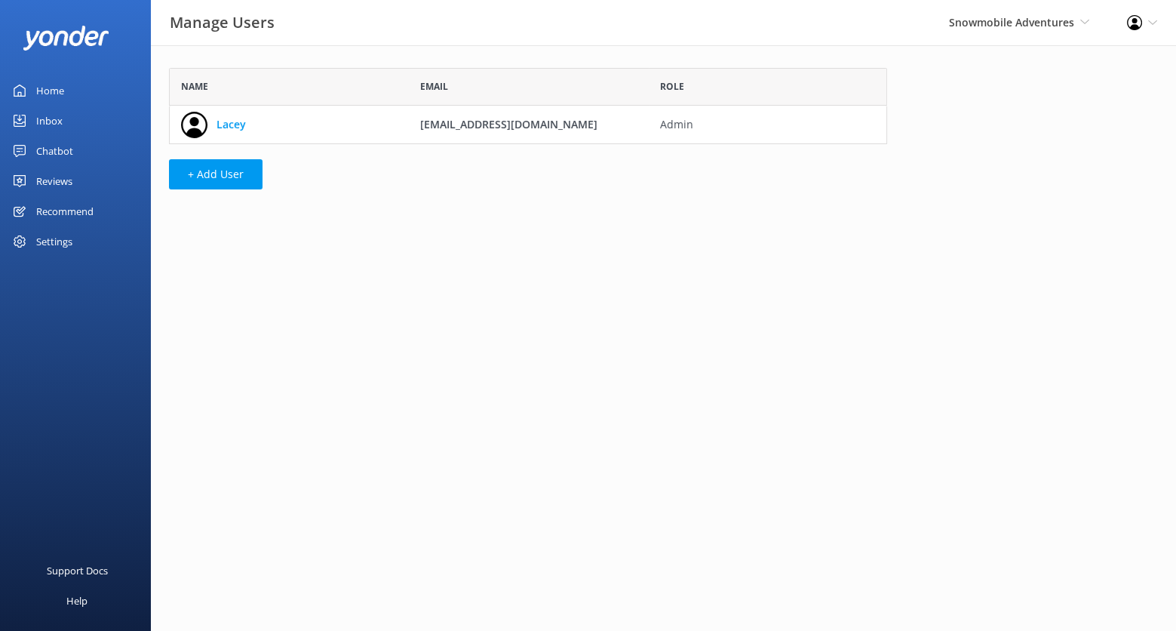
click at [56, 177] on div "Reviews" at bounding box center [54, 181] width 36 height 30
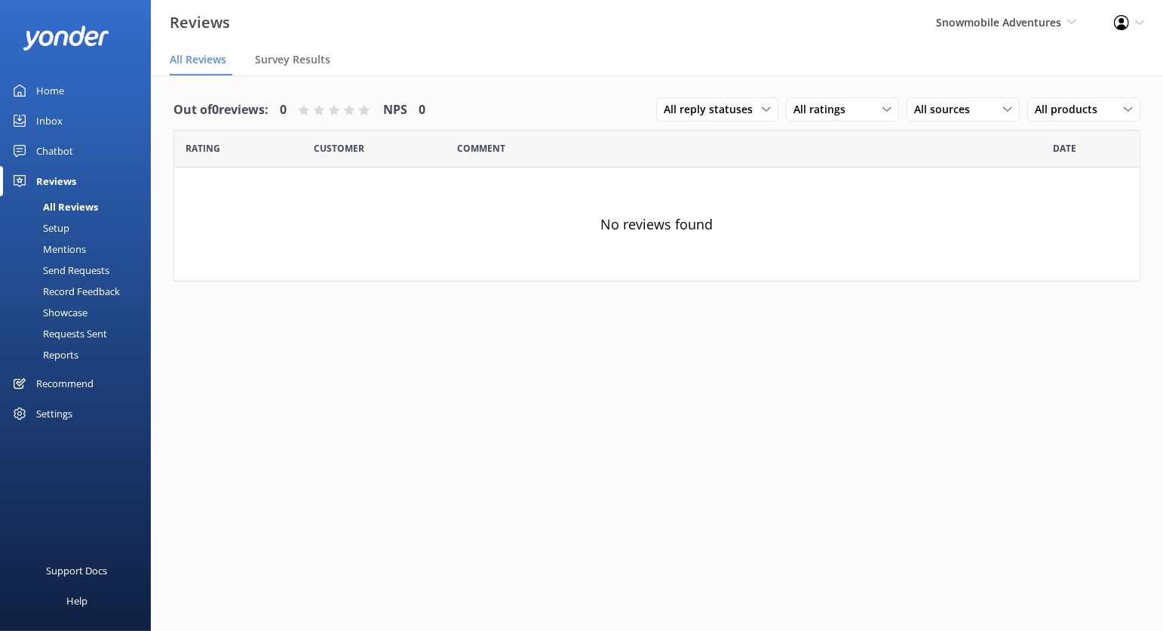
click at [60, 223] on div "Setup" at bounding box center [39, 227] width 60 height 21
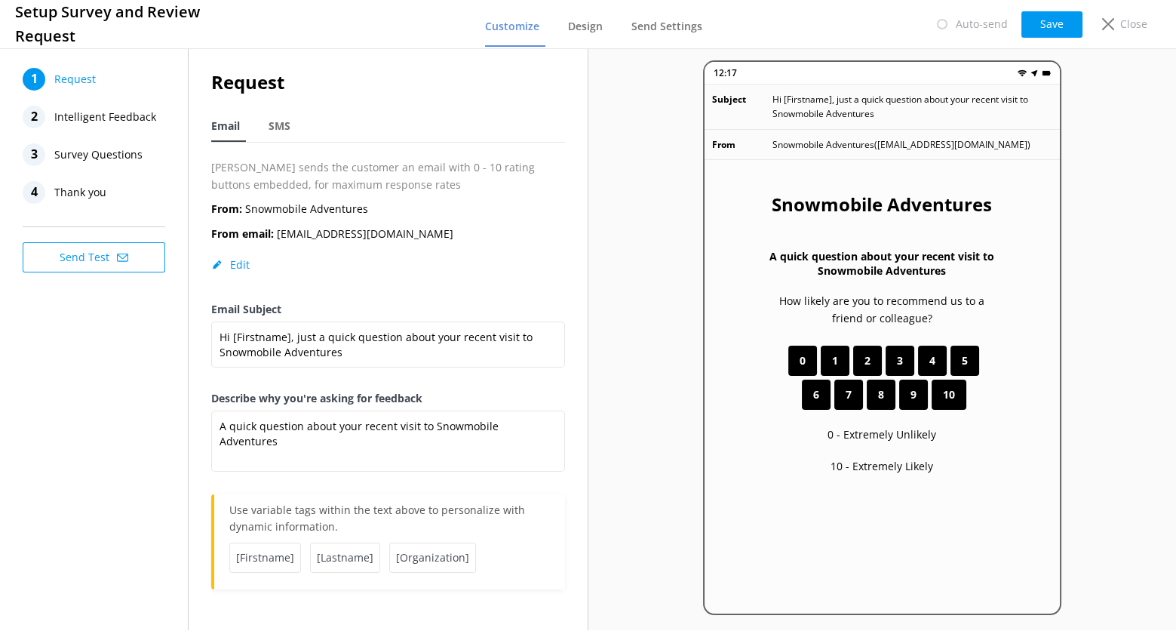
click at [108, 118] on span "Intelligent Feedback" at bounding box center [105, 117] width 102 height 23
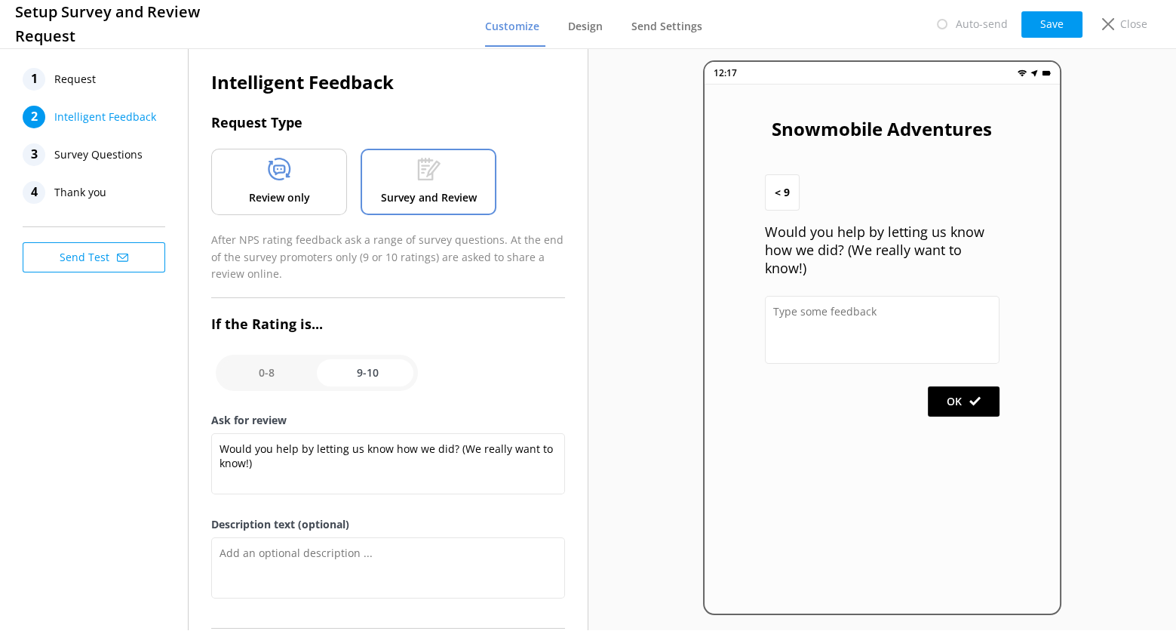
click at [272, 177] on use at bounding box center [279, 169] width 23 height 23
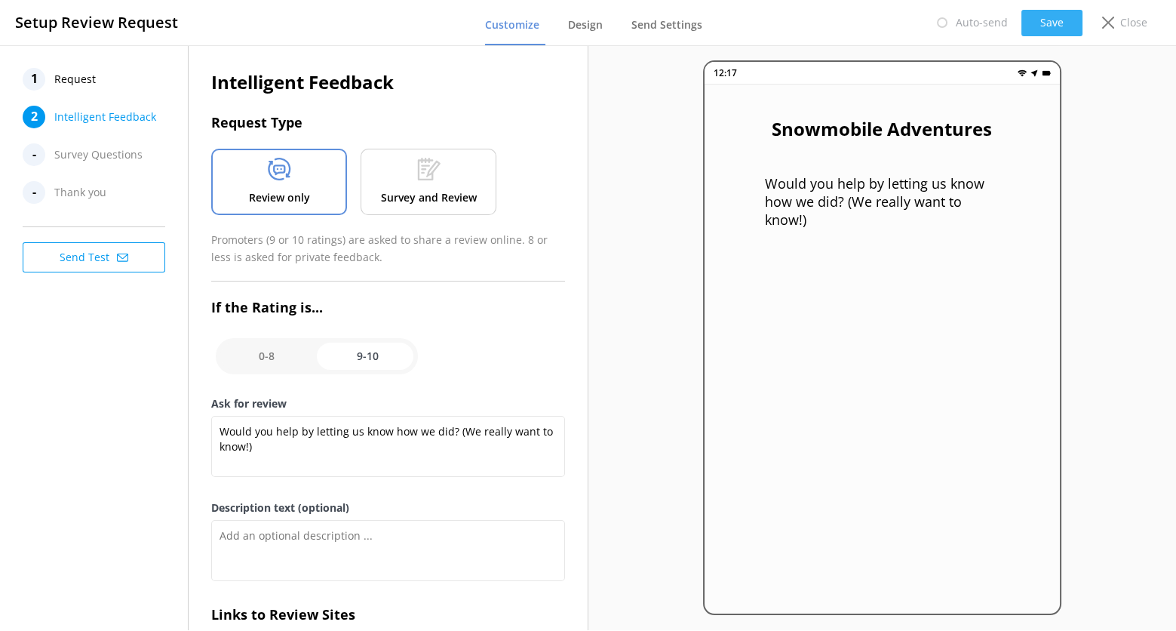
click at [1045, 26] on button "Save" at bounding box center [1052, 23] width 61 height 26
click at [68, 77] on span "Request" at bounding box center [74, 79] width 41 height 23
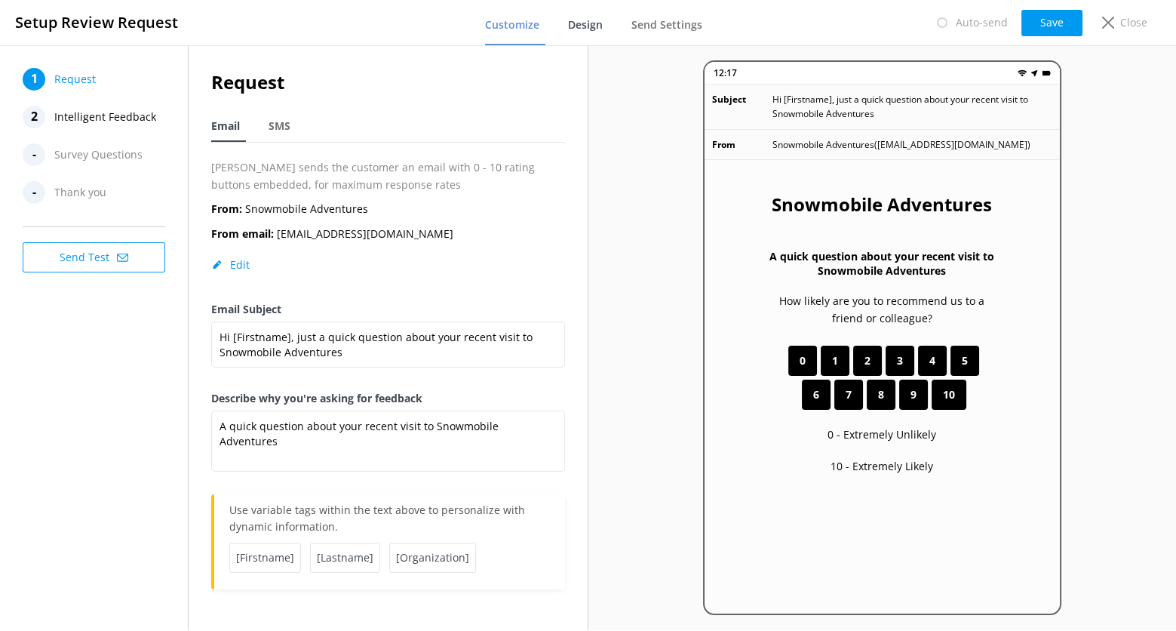
click at [588, 31] on span "Design" at bounding box center [585, 24] width 35 height 15
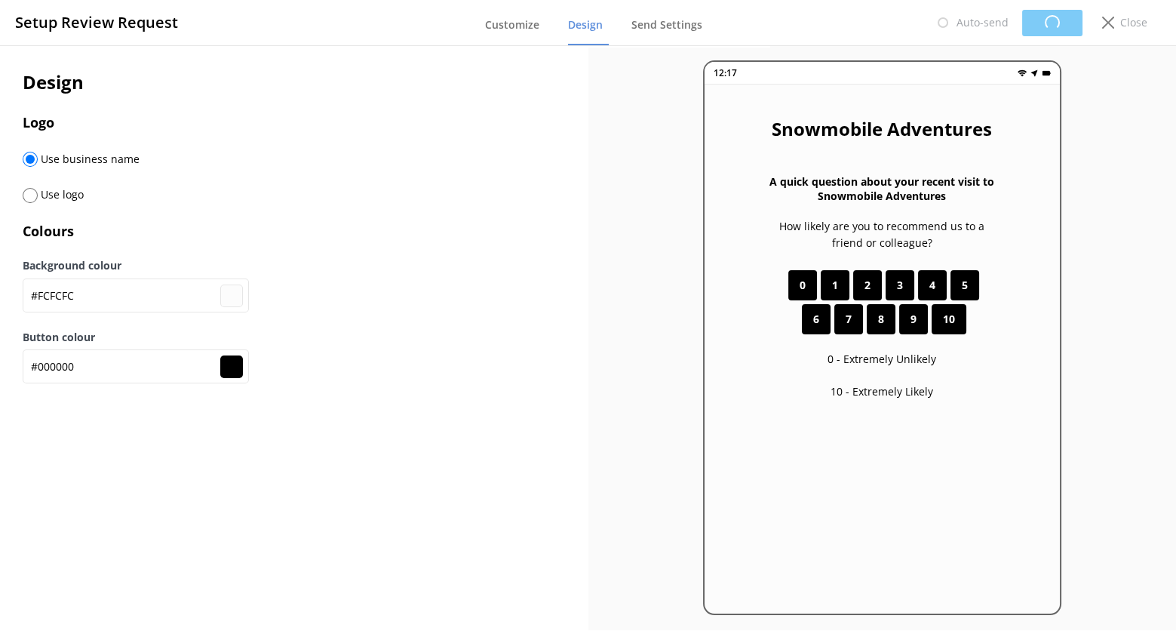
type input "#fcfcfc"
click at [72, 203] on div "Use logo" at bounding box center [294, 203] width 543 height 36
drag, startPoint x: 63, startPoint y: 192, endPoint x: 74, endPoint y: 192, distance: 10.6
click at [63, 192] on span "Use logo" at bounding box center [61, 194] width 46 height 14
click at [35, 201] on input "radio" at bounding box center [30, 195] width 15 height 15
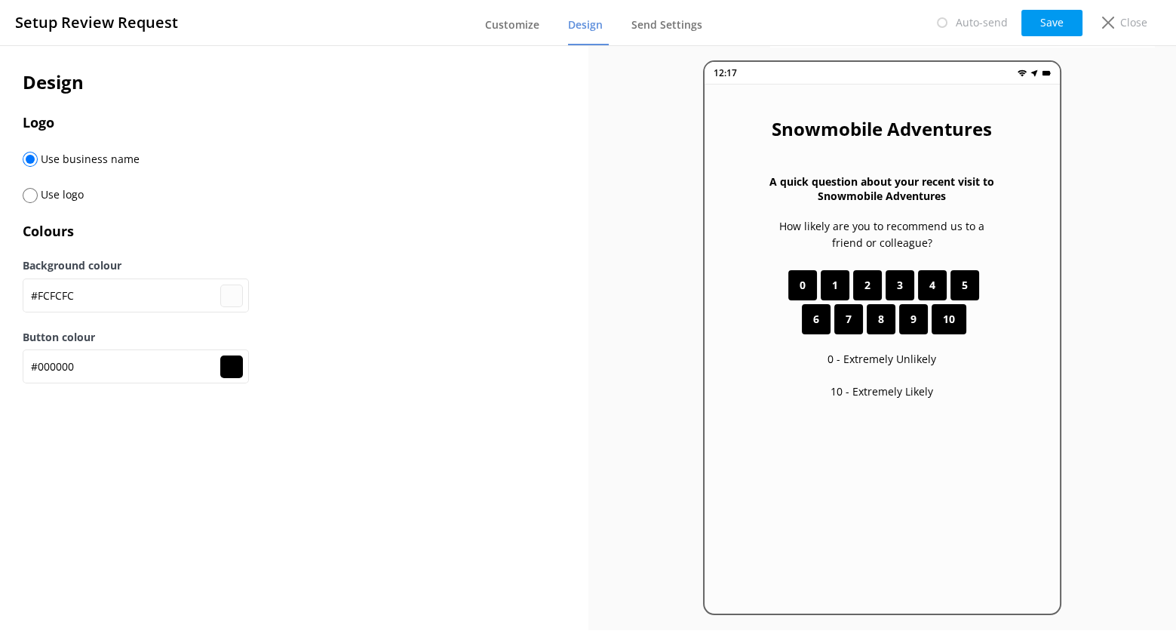
radio input "true"
radio input "false"
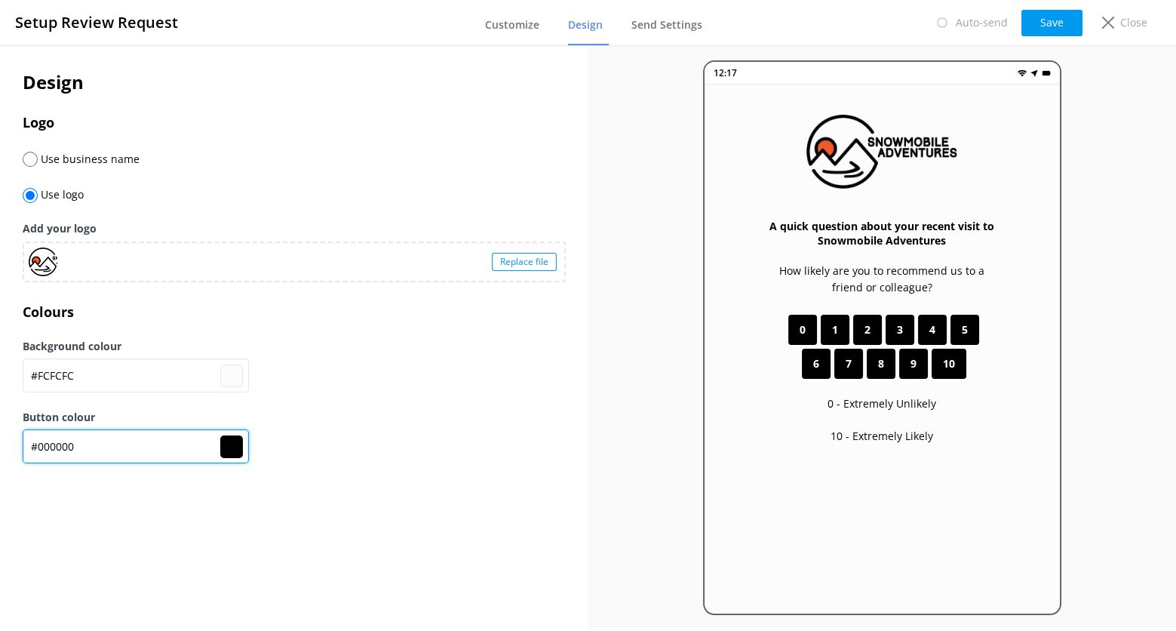
drag, startPoint x: 94, startPoint y: 453, endPoint x: 16, endPoint y: 452, distance: 77.7
click at [16, 452] on div "Design Logo Use business name Use logo Add your logo Replace file Colours Backg…" at bounding box center [294, 273] width 589 height 457
click at [157, 442] on input "#000000" at bounding box center [136, 446] width 226 height 34
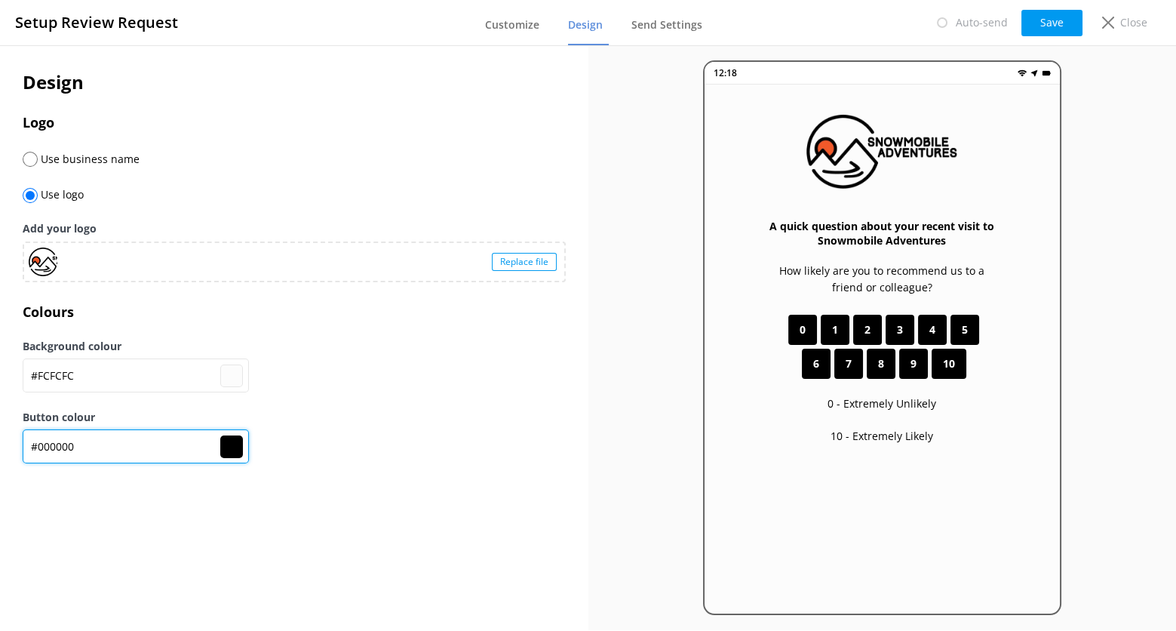
paste input "9628a"
type input "#fcfcfc"
type input "#09628a"
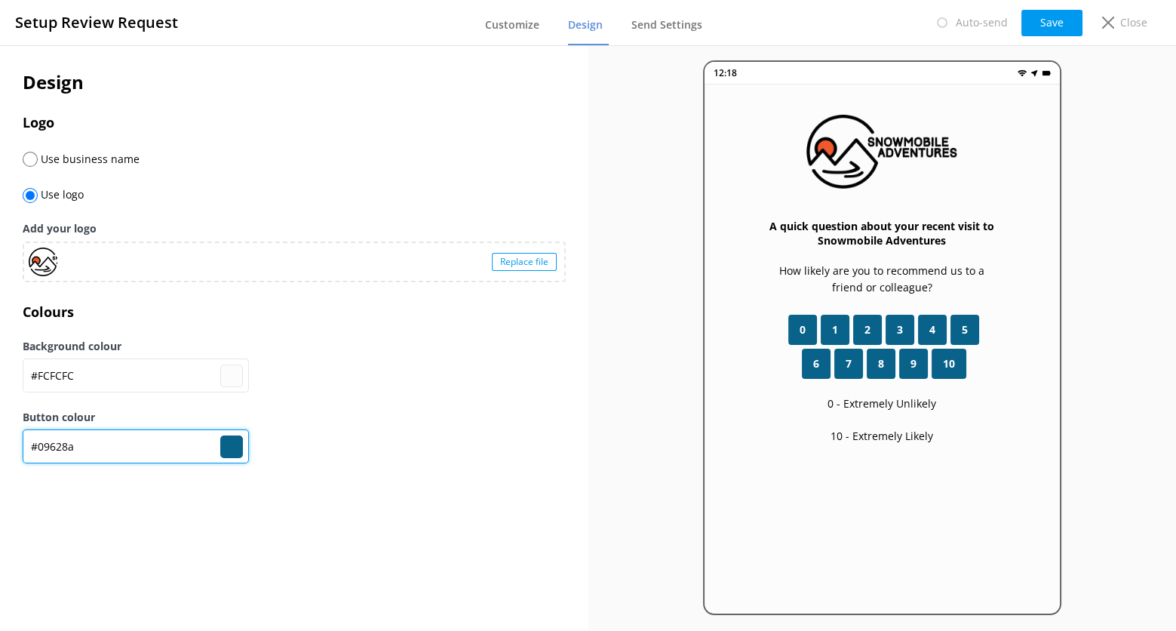
type input "#09628a"
click at [366, 424] on label "Button colour" at bounding box center [294, 417] width 543 height 17
click at [1053, 23] on button "Save" at bounding box center [1052, 23] width 61 height 26
type input "#fcfcfc"
click at [511, 29] on span "Customize" at bounding box center [512, 24] width 54 height 15
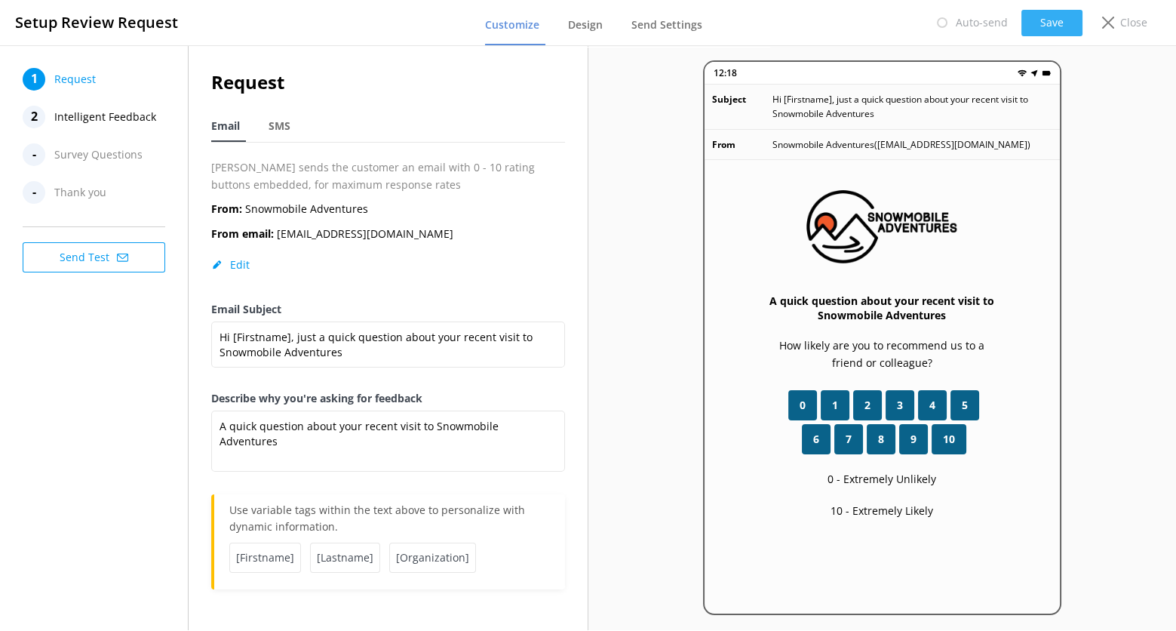
click at [1057, 29] on button "Save" at bounding box center [1052, 23] width 61 height 26
click at [1123, 22] on p "Close" at bounding box center [1133, 22] width 27 height 17
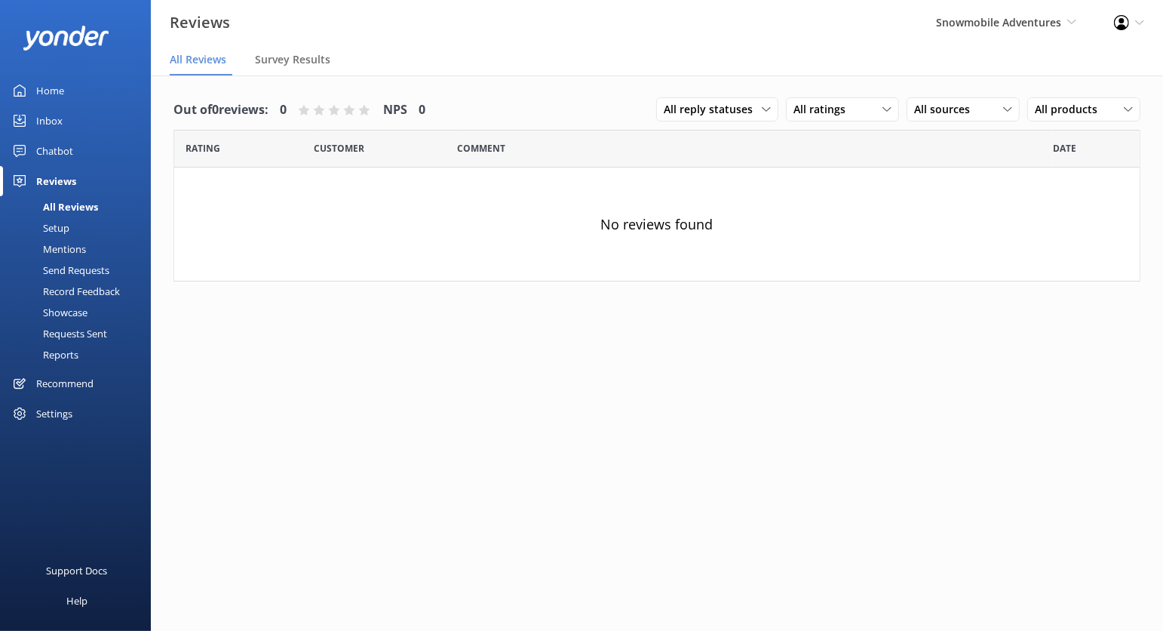
click at [51, 146] on div "Chatbot" at bounding box center [54, 151] width 37 height 30
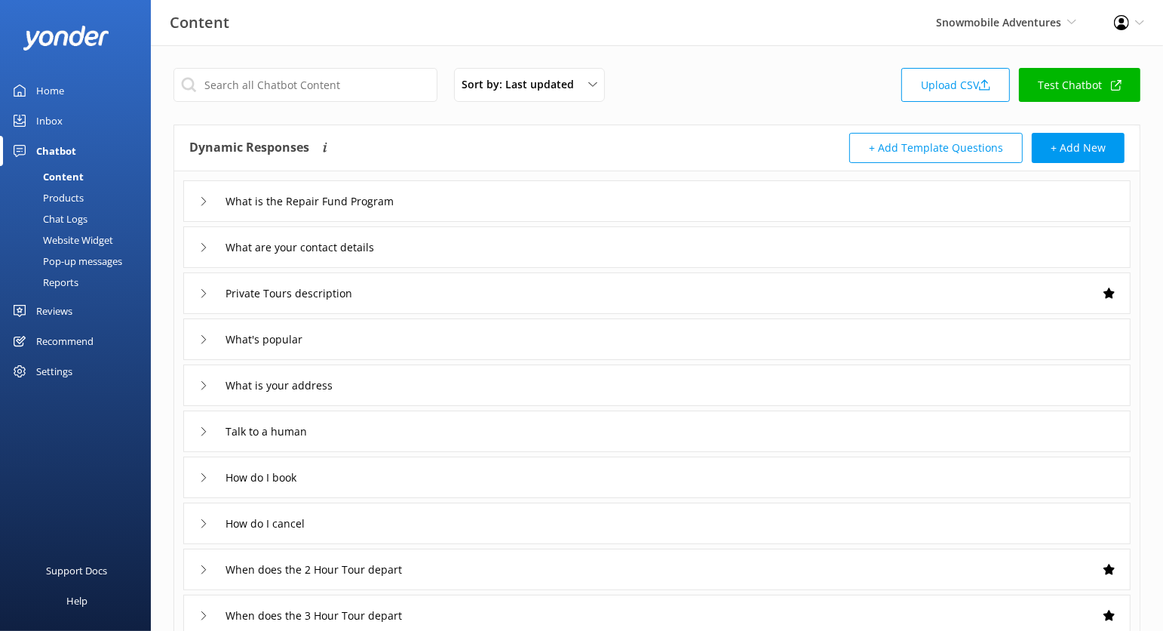
click at [1074, 84] on link "Test Chatbot" at bounding box center [1079, 85] width 121 height 34
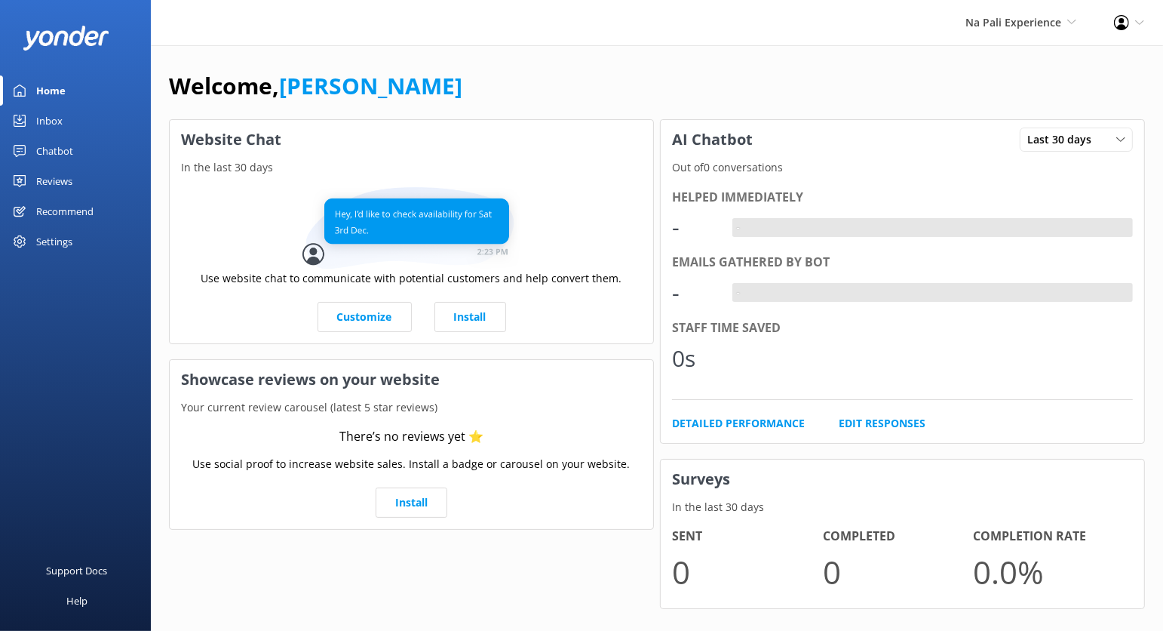
click at [61, 153] on div "Chatbot" at bounding box center [54, 151] width 37 height 30
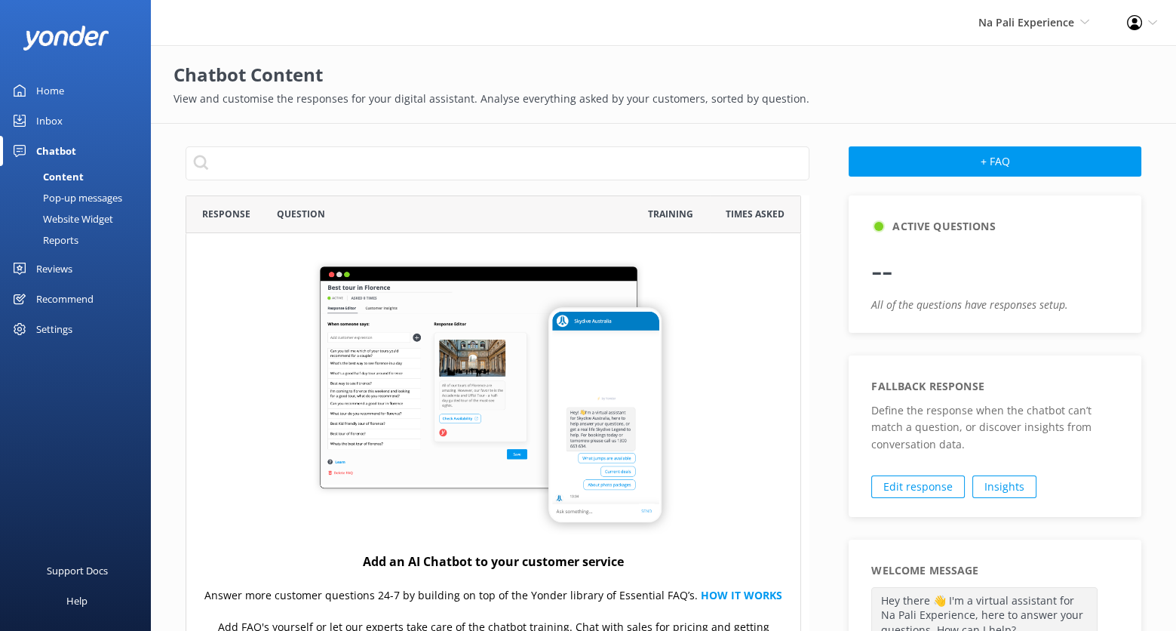
scroll to position [14, 13]
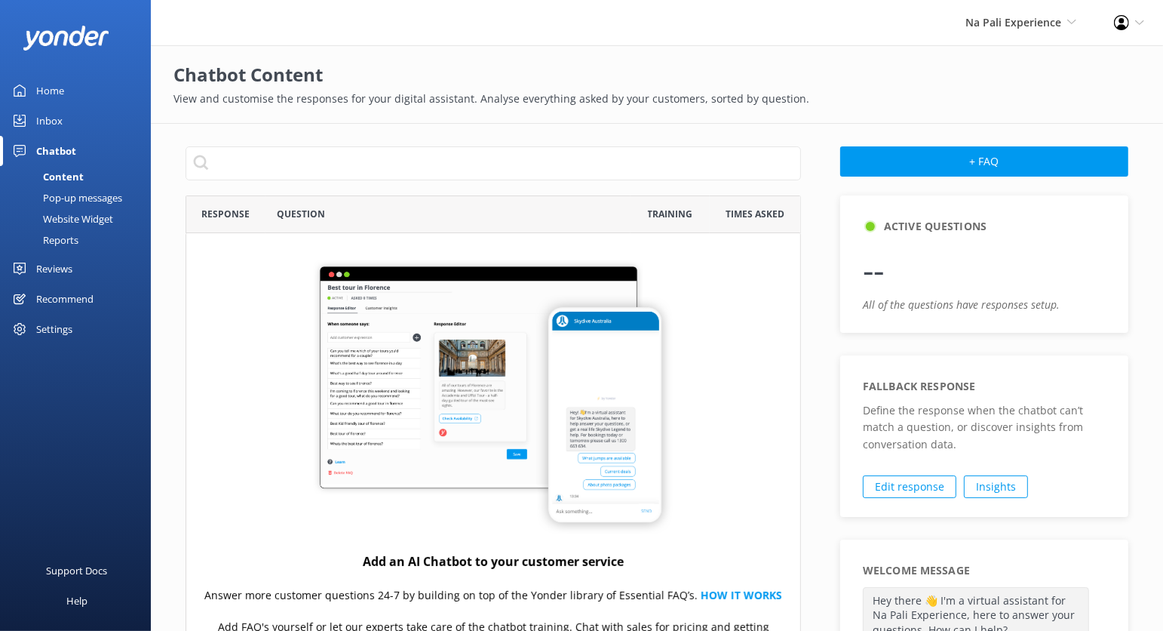
click at [82, 216] on div "Website Widget" at bounding box center [61, 218] width 104 height 21
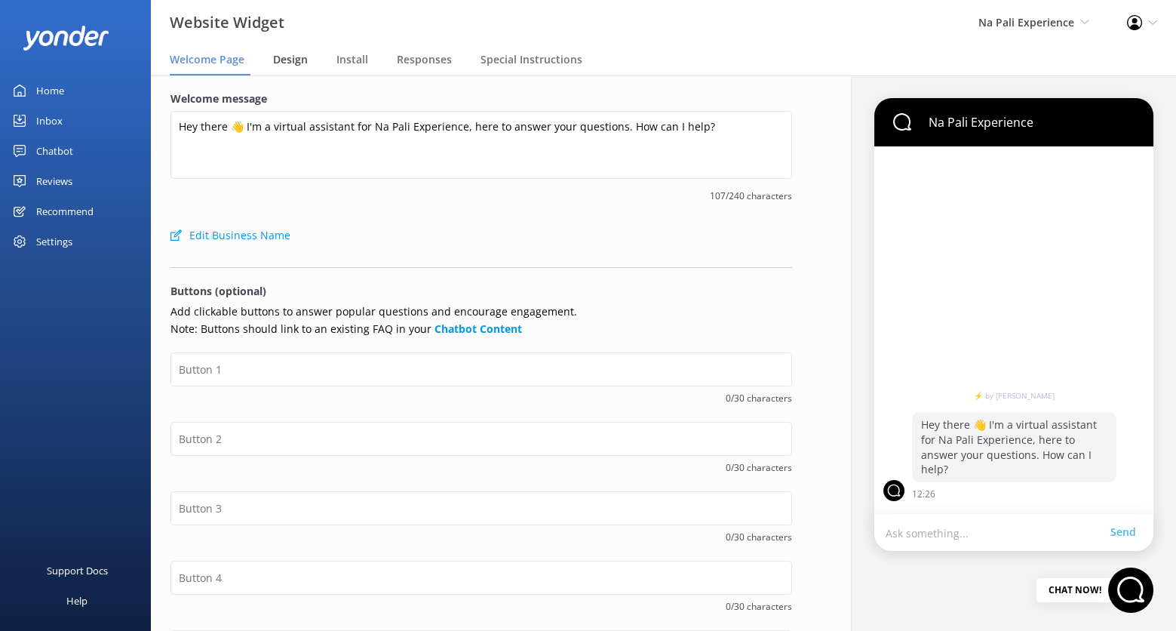
click at [297, 57] on span "Design" at bounding box center [290, 59] width 35 height 15
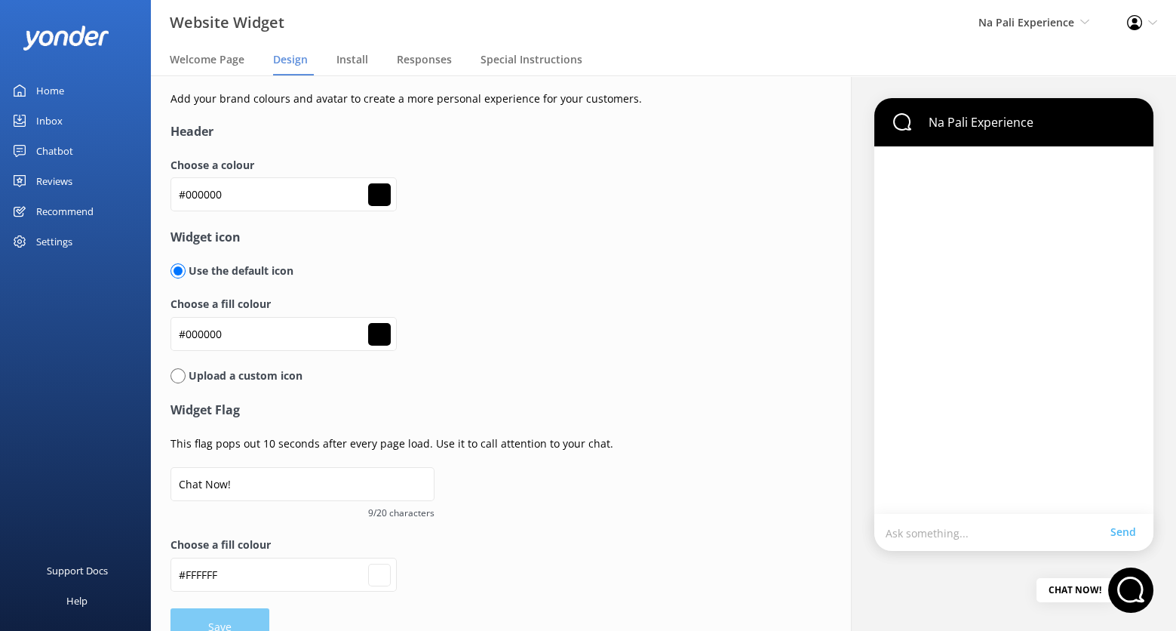
type input "#ffffff"
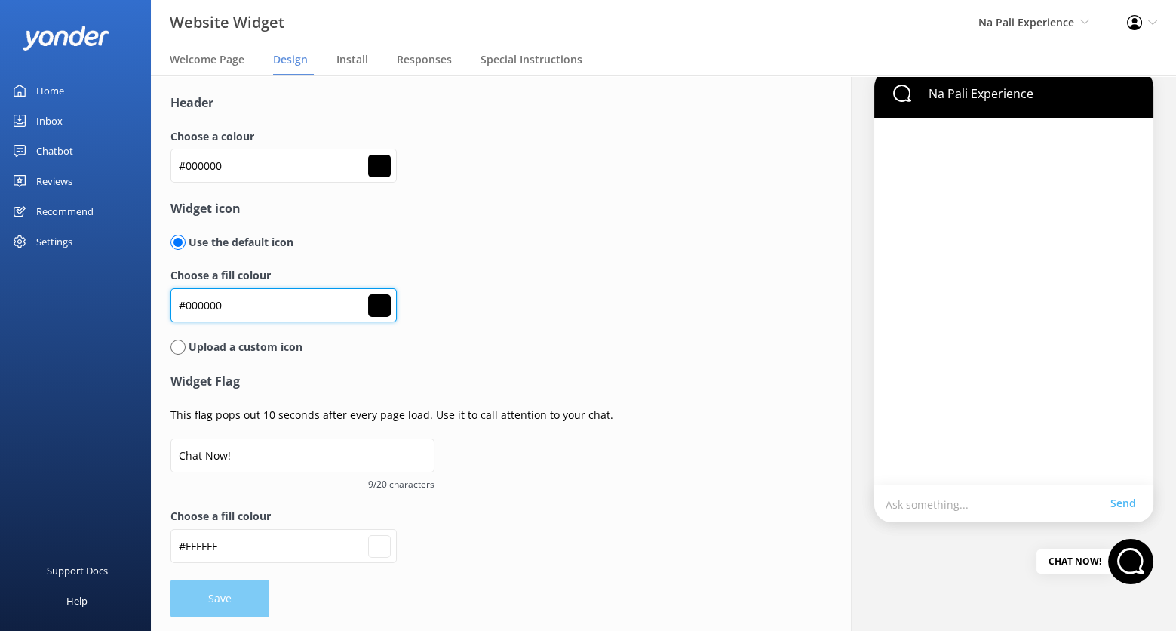
drag, startPoint x: 247, startPoint y: 312, endPoint x: 146, endPoint y: 314, distance: 100.4
click at [146, 314] on div "Website Widget Na Pali Experience Kendall's Adventure Co Cool Tours Virtual Ass…" at bounding box center [588, 352] width 1176 height 555
drag, startPoint x: 225, startPoint y: 304, endPoint x: 167, endPoint y: 304, distance: 57.3
click at [167, 304] on div "Add your brand colours and avatar to create a more personal experience for your…" at bounding box center [481, 339] width 661 height 585
paste input "1283e"
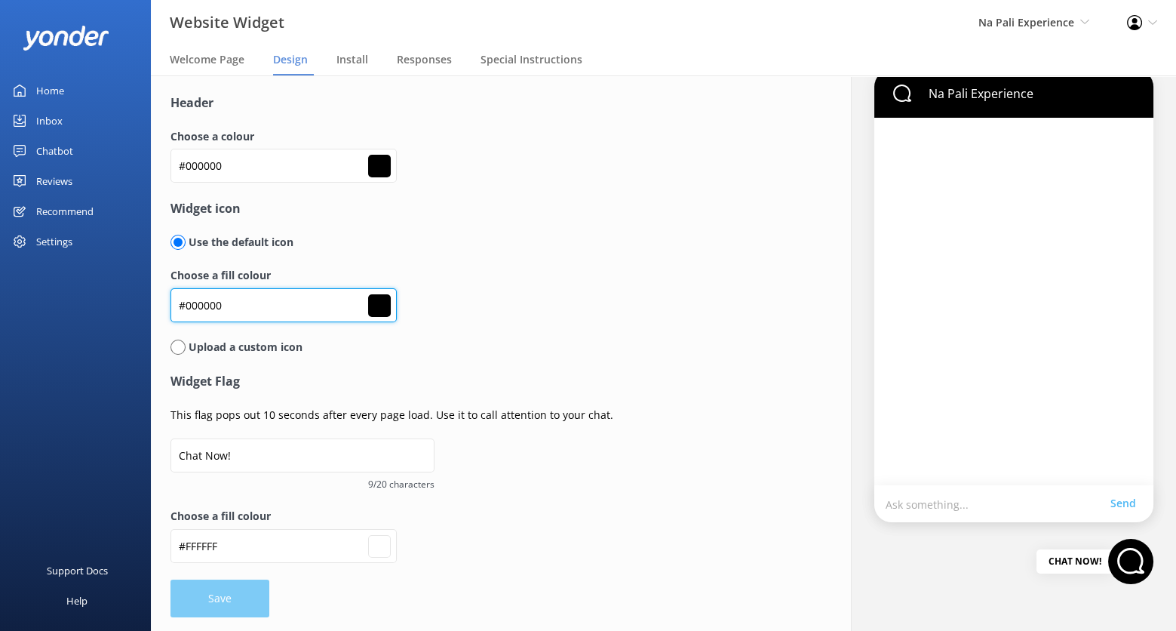
type input "#01283e"
type input "#ffffff"
type input "#01283e"
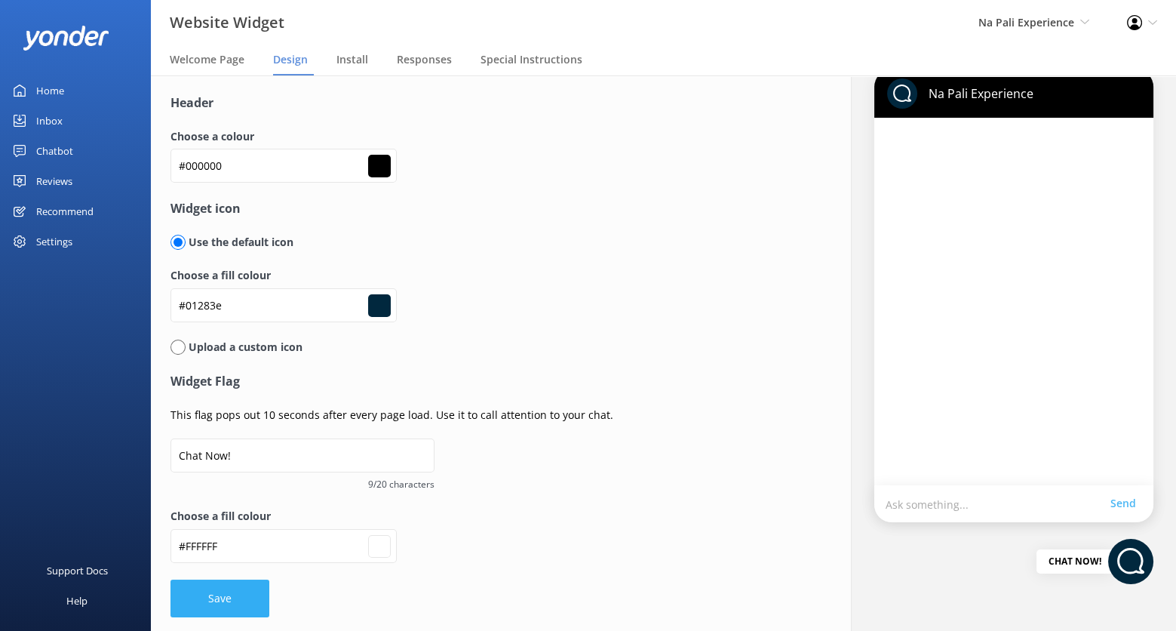
click at [238, 598] on button "Save" at bounding box center [220, 598] width 99 height 38
type input "#ffffff"
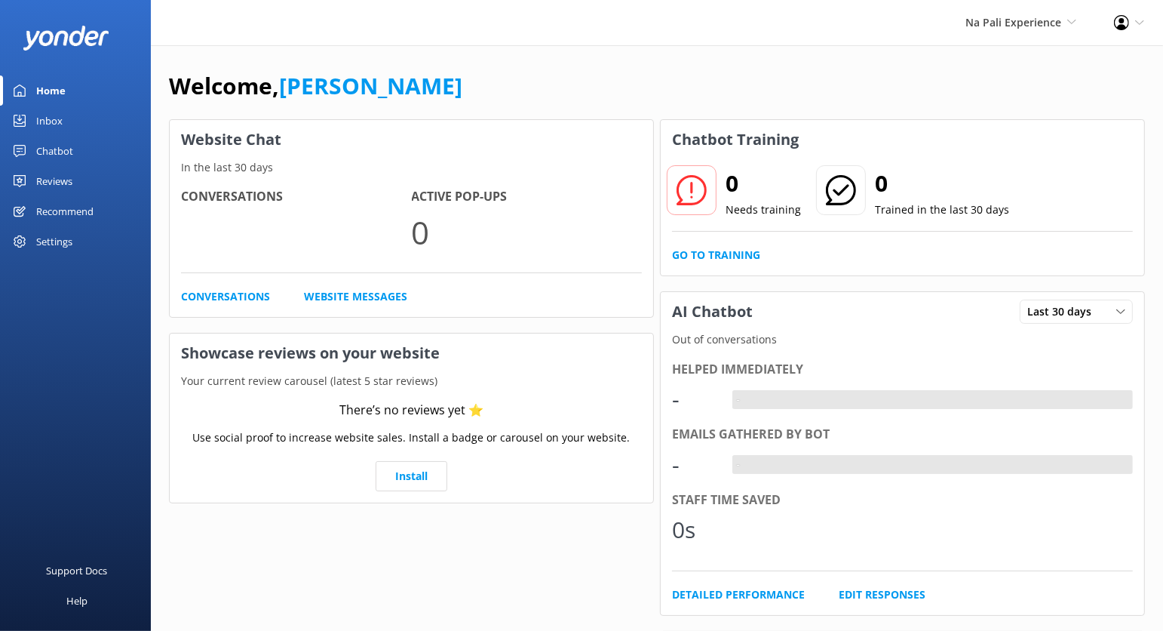
click at [75, 239] on div "Settings" at bounding box center [75, 241] width 151 height 30
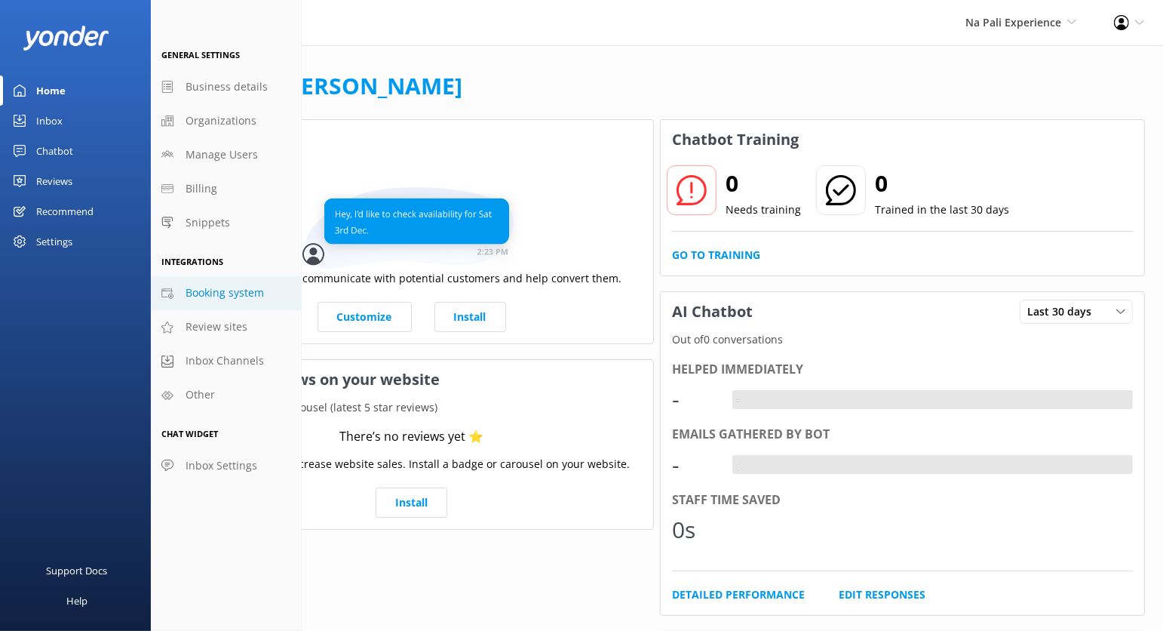
click at [241, 286] on span "Booking system" at bounding box center [225, 292] width 78 height 17
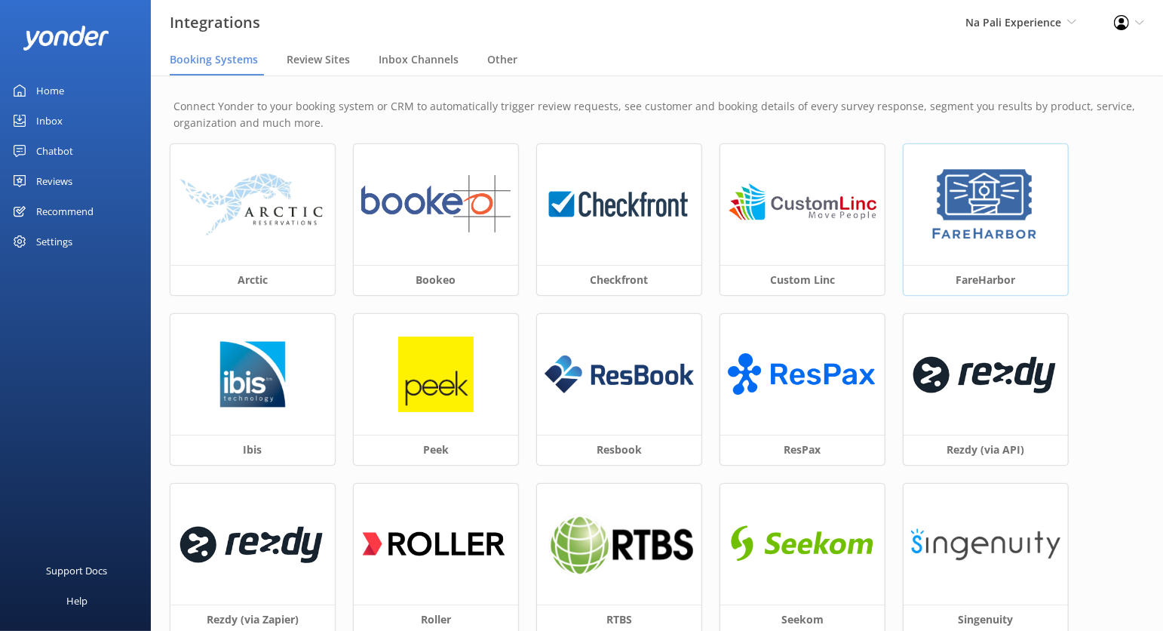
click at [984, 234] on img at bounding box center [986, 204] width 114 height 75
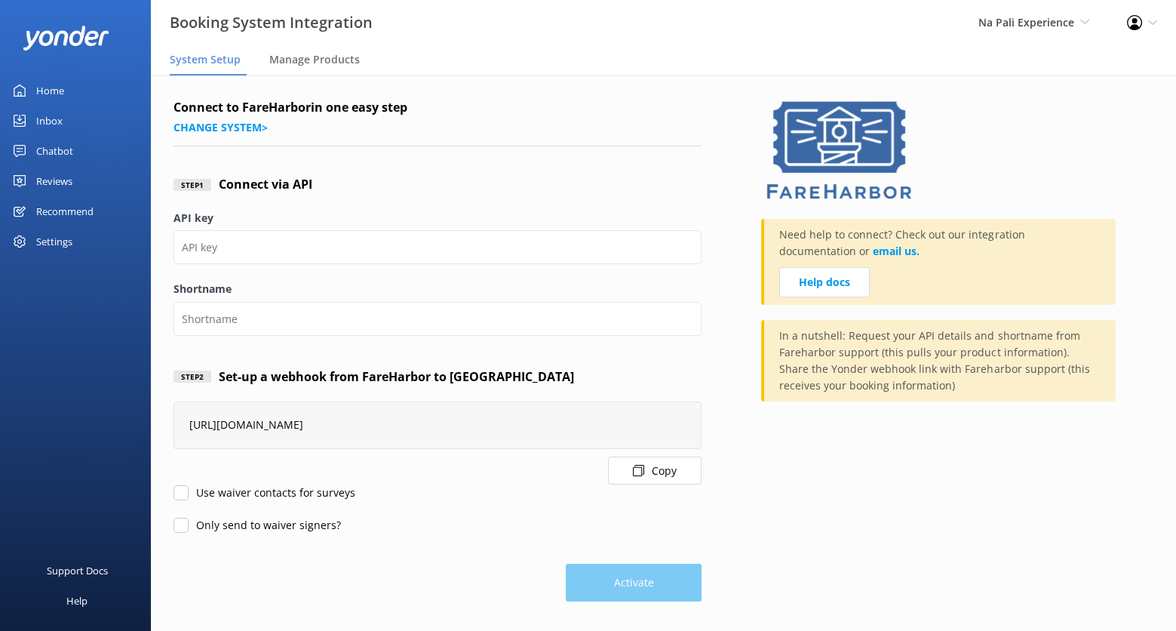
click at [665, 463] on button "Copy" at bounding box center [655, 470] width 94 height 28
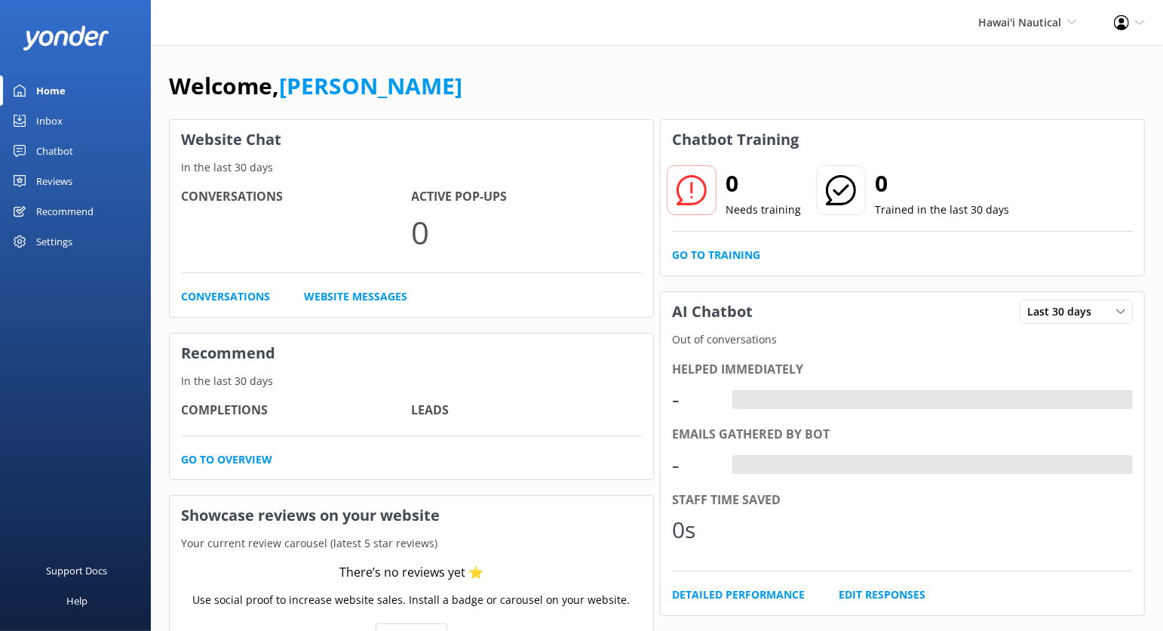
click at [67, 230] on div "Settings" at bounding box center [54, 241] width 36 height 30
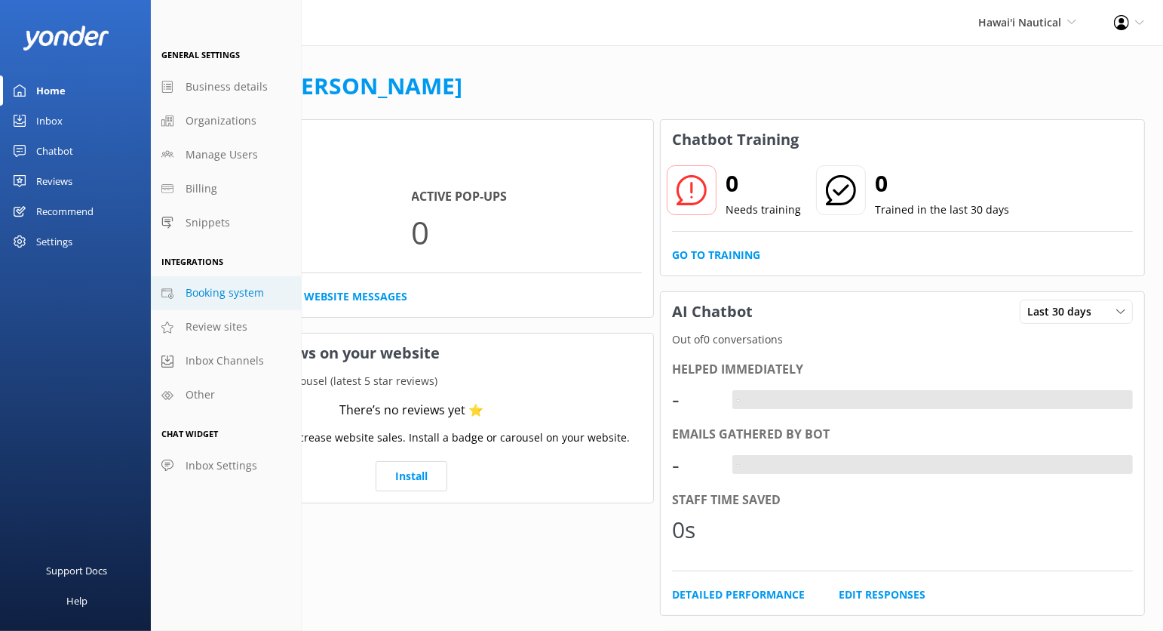
click at [245, 300] on span "Booking system" at bounding box center [225, 292] width 78 height 17
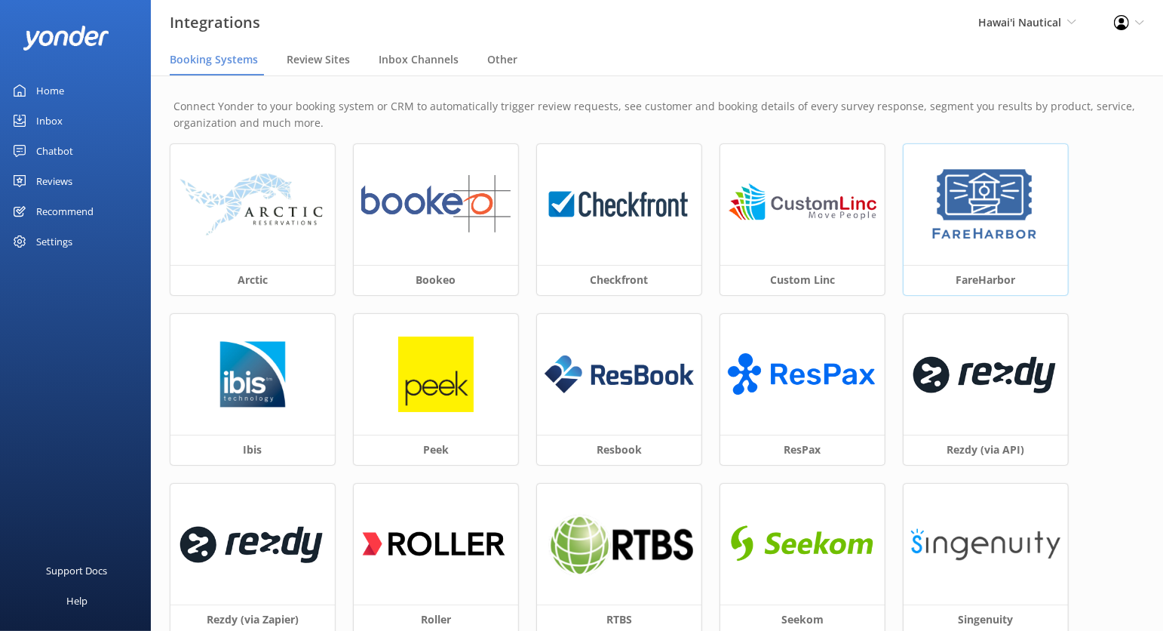
click at [970, 236] on img at bounding box center [986, 204] width 114 height 75
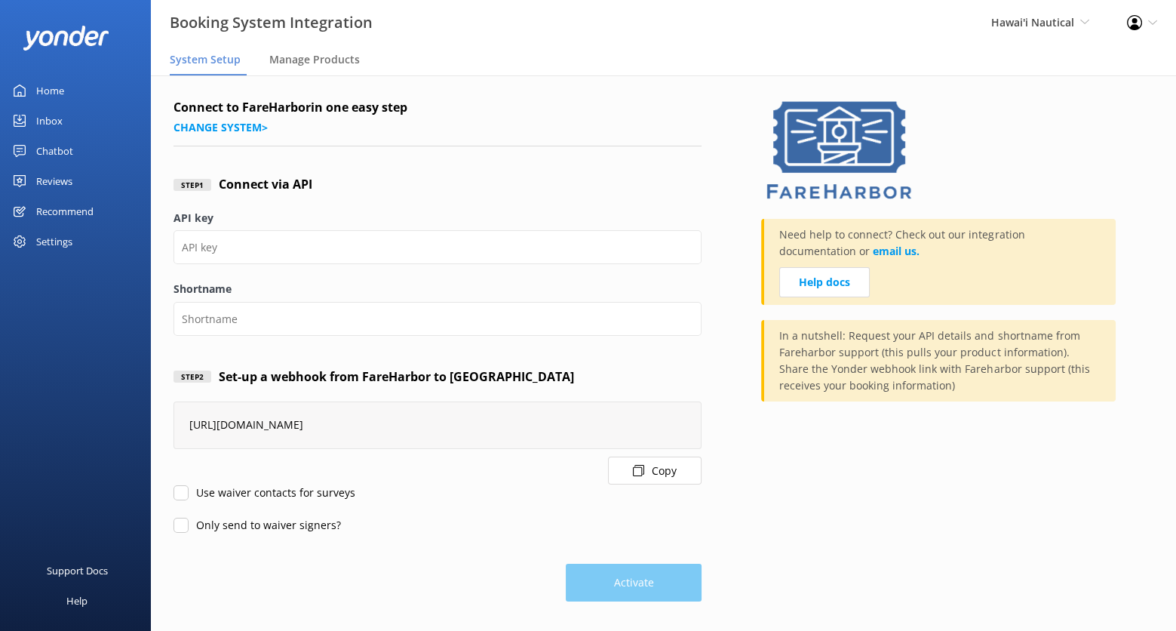
click at [656, 467] on button "Copy" at bounding box center [655, 470] width 94 height 28
click at [1045, 26] on span "Hawai'i Nautical" at bounding box center [1032, 22] width 83 height 14
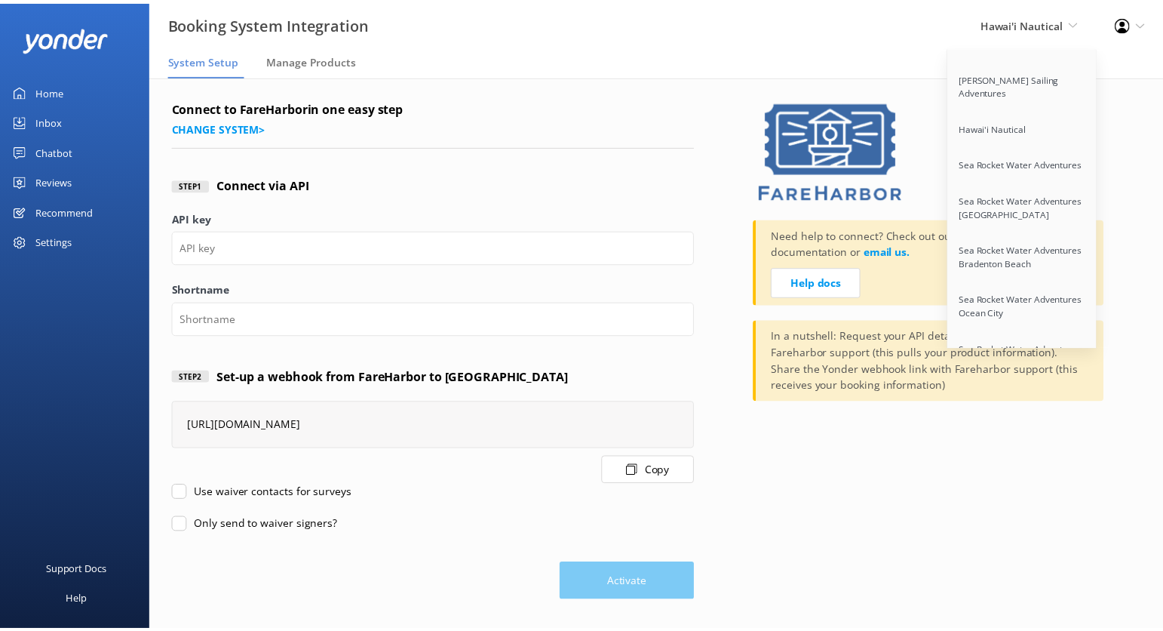
scroll to position [2401, 0]
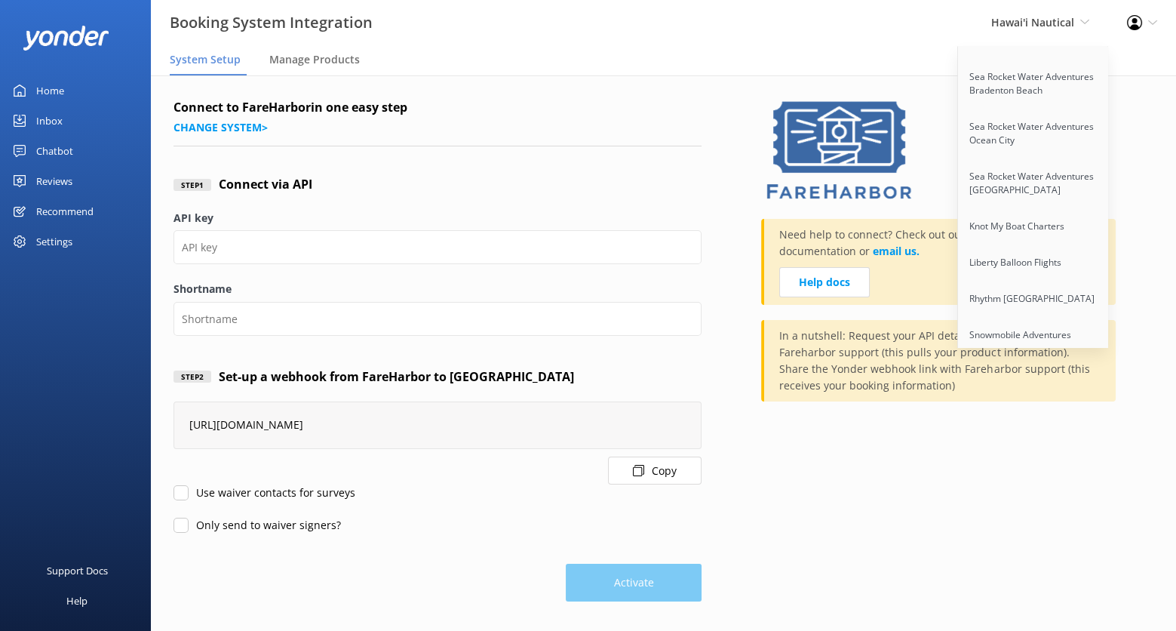
click at [1032, 353] on link "Na Pali Experience" at bounding box center [1033, 371] width 151 height 36
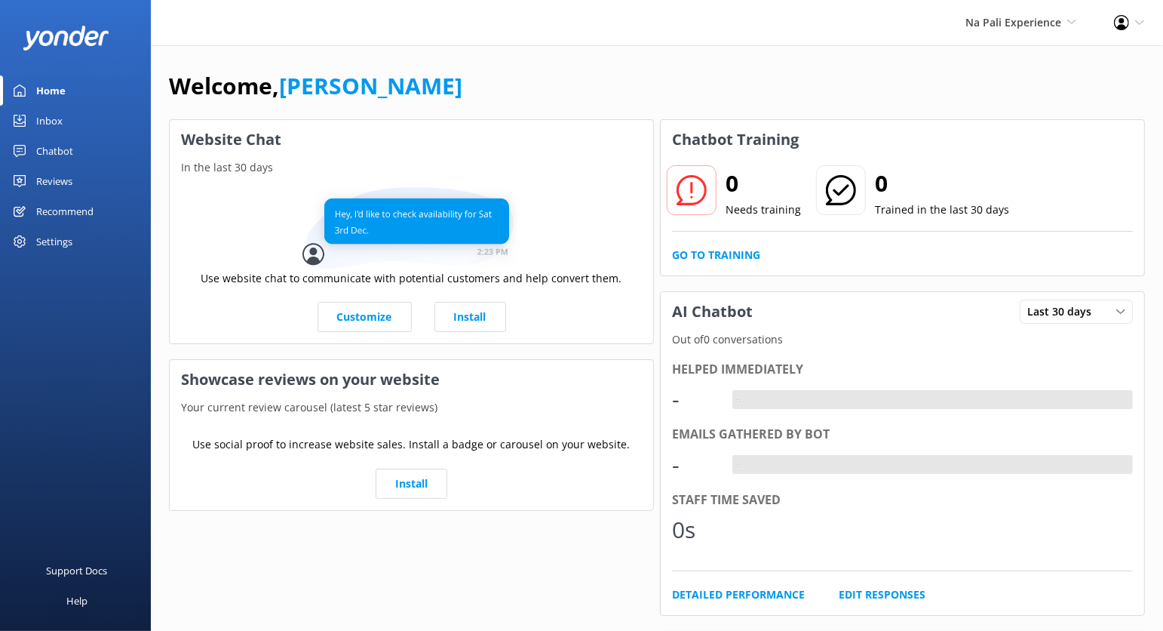
click at [1023, 23] on span "Na Pali Experience" at bounding box center [1014, 22] width 96 height 14
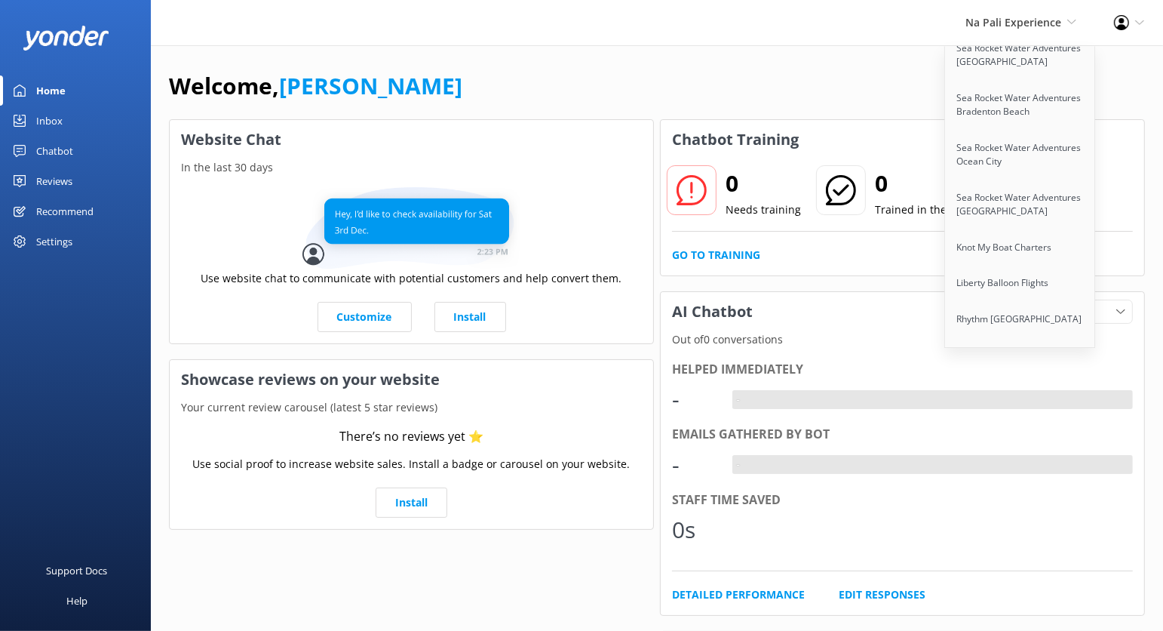
scroll to position [2401, 0]
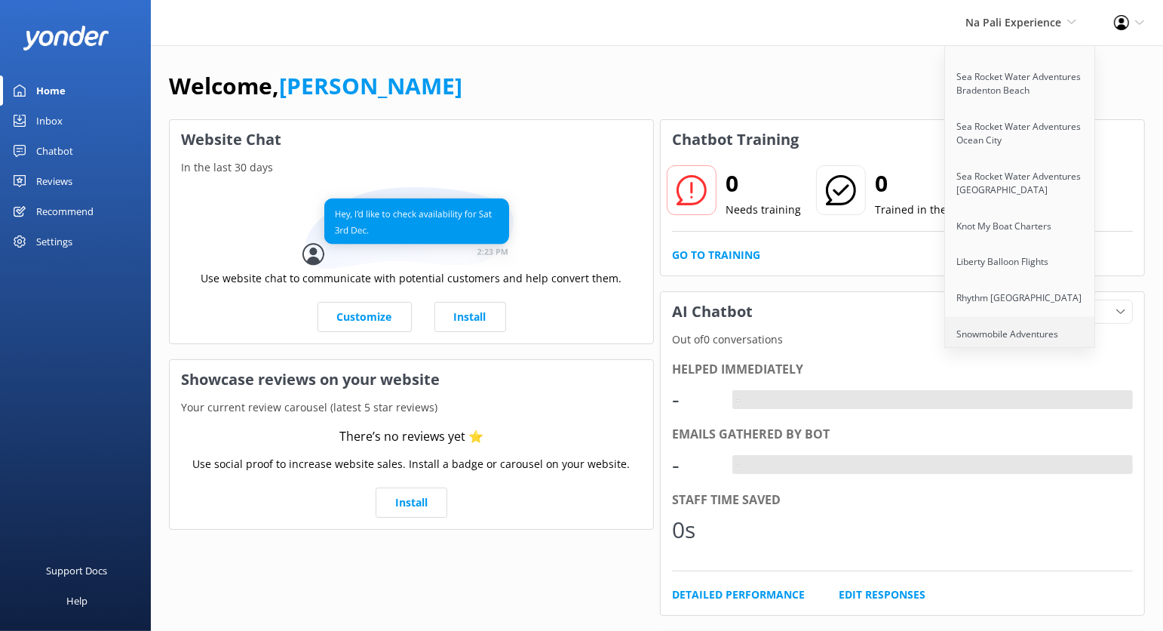
click at [1028, 317] on link "Snowmobile Adventures" at bounding box center [1020, 335] width 151 height 36
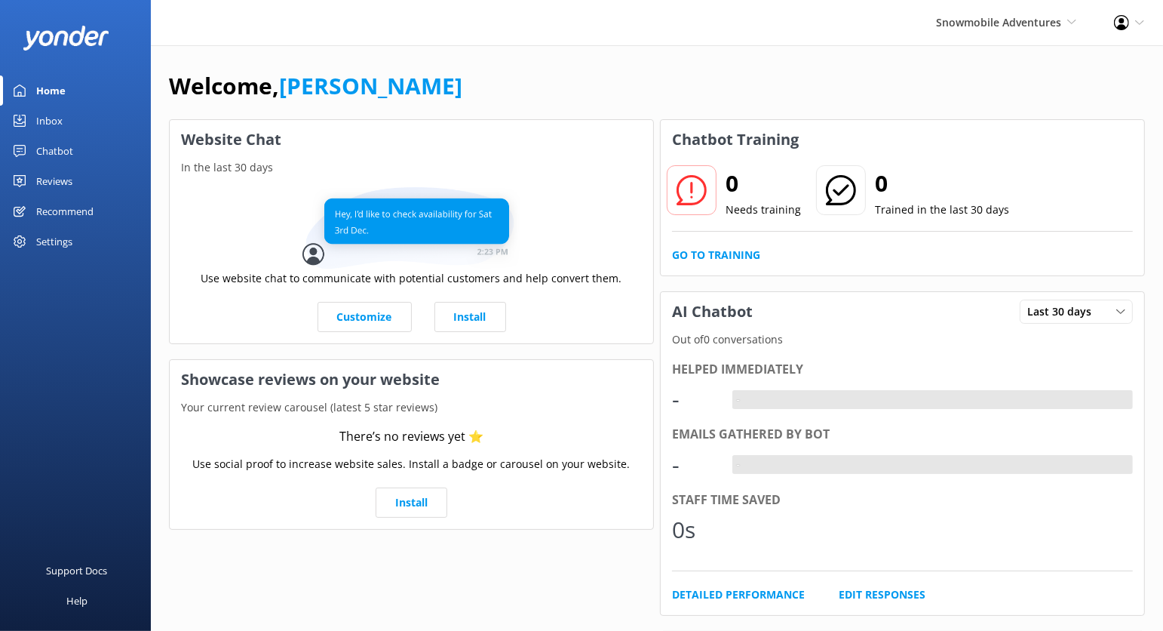
click at [66, 142] on div "Chatbot" at bounding box center [54, 151] width 37 height 30
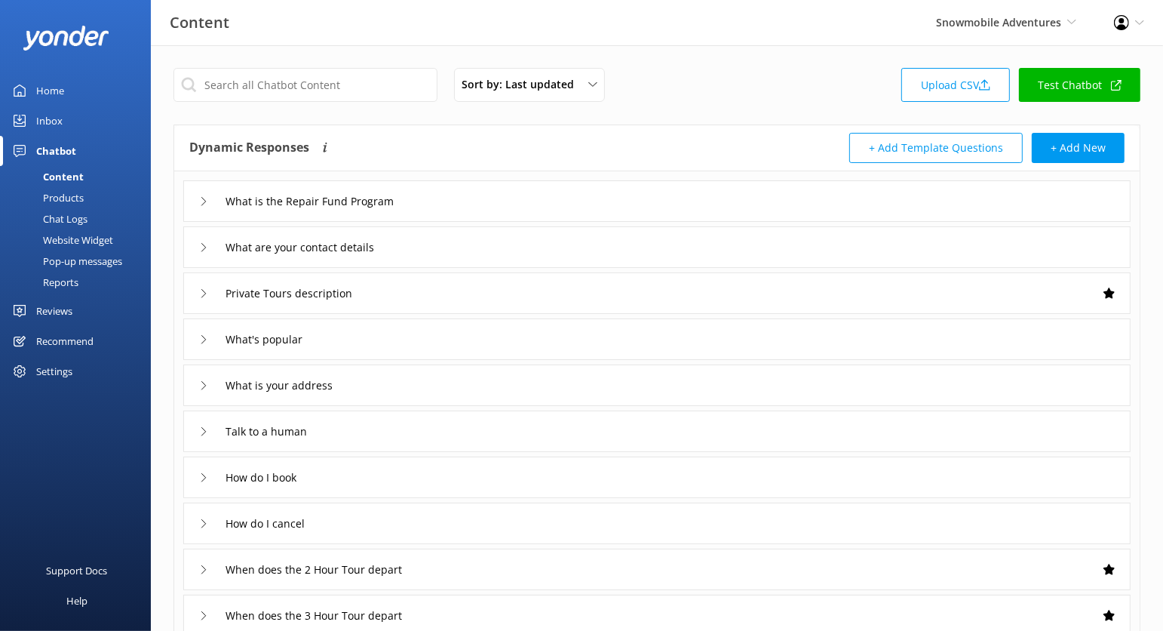
click at [1072, 69] on link "Test Chatbot" at bounding box center [1079, 85] width 121 height 34
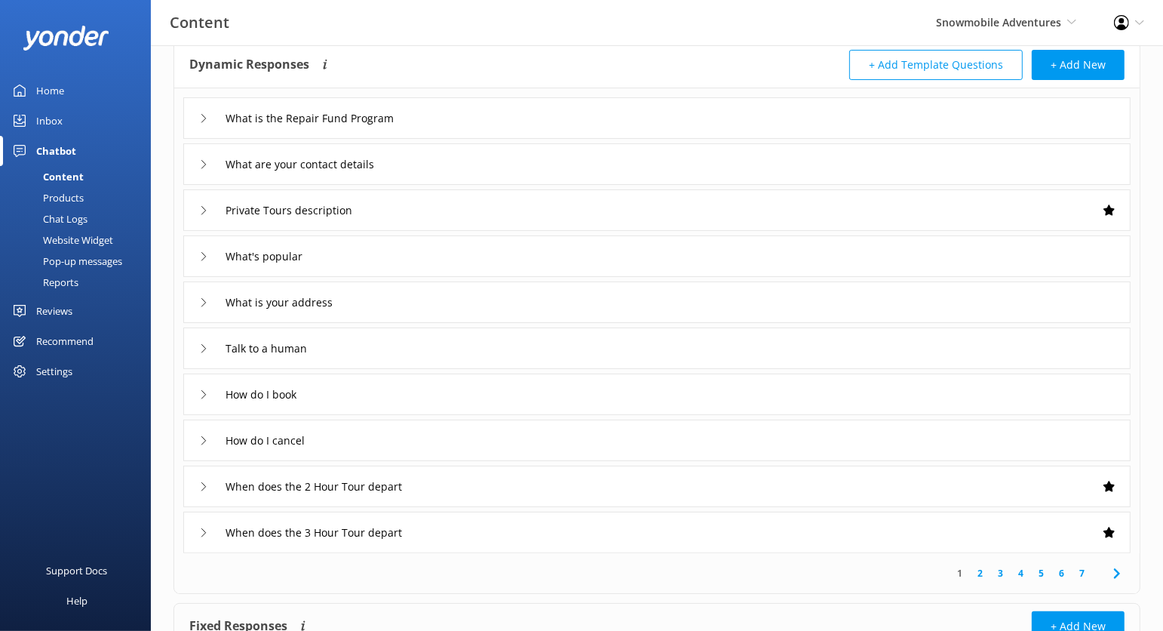
scroll to position [92, 0]
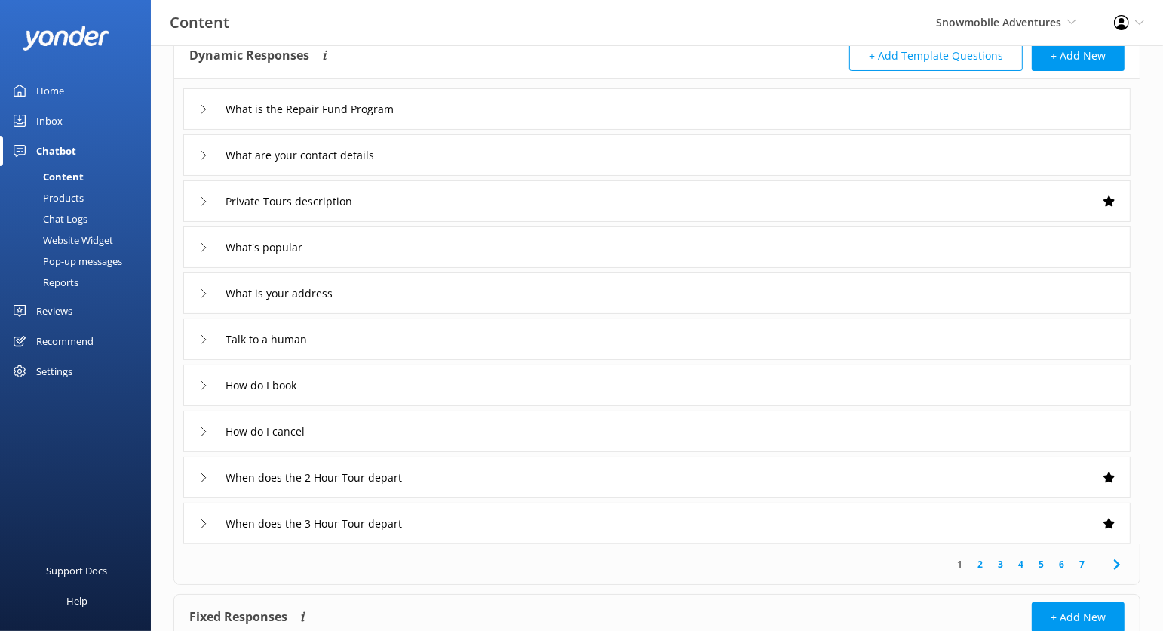
click at [1003, 563] on link "3" at bounding box center [1001, 564] width 20 height 14
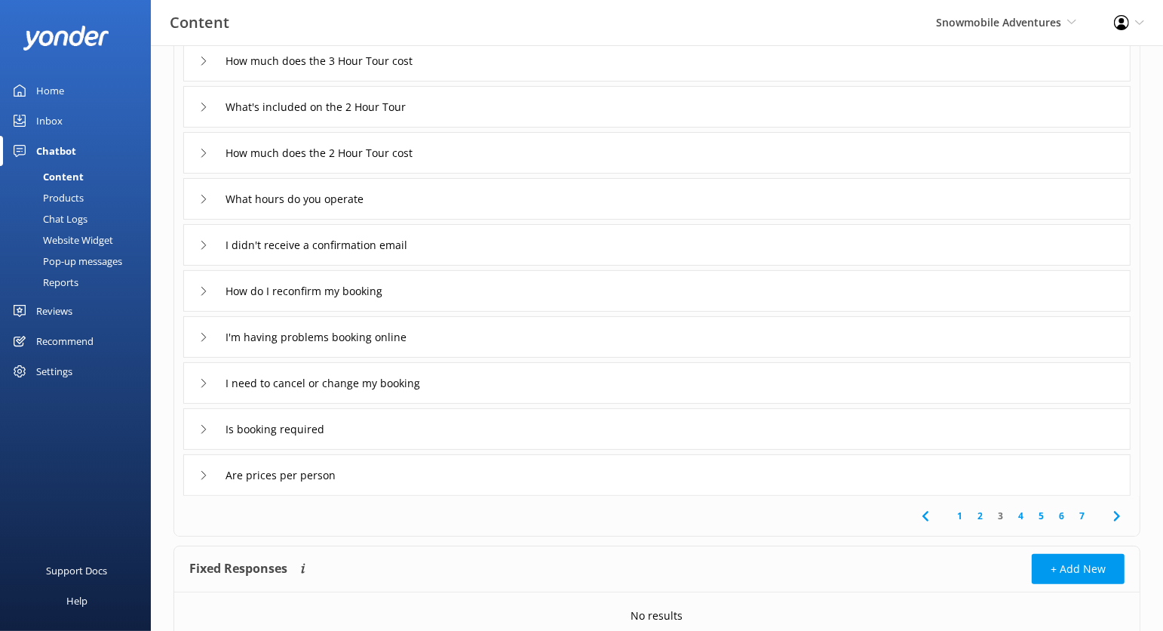
scroll to position [147, 0]
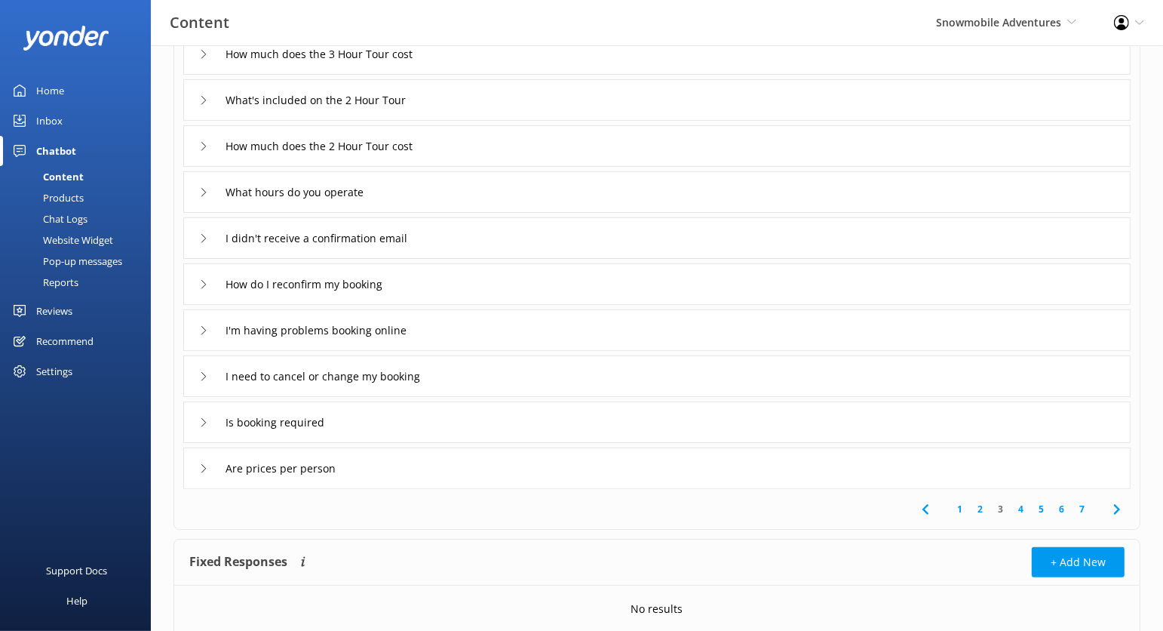
click at [1034, 509] on link "5" at bounding box center [1041, 509] width 20 height 14
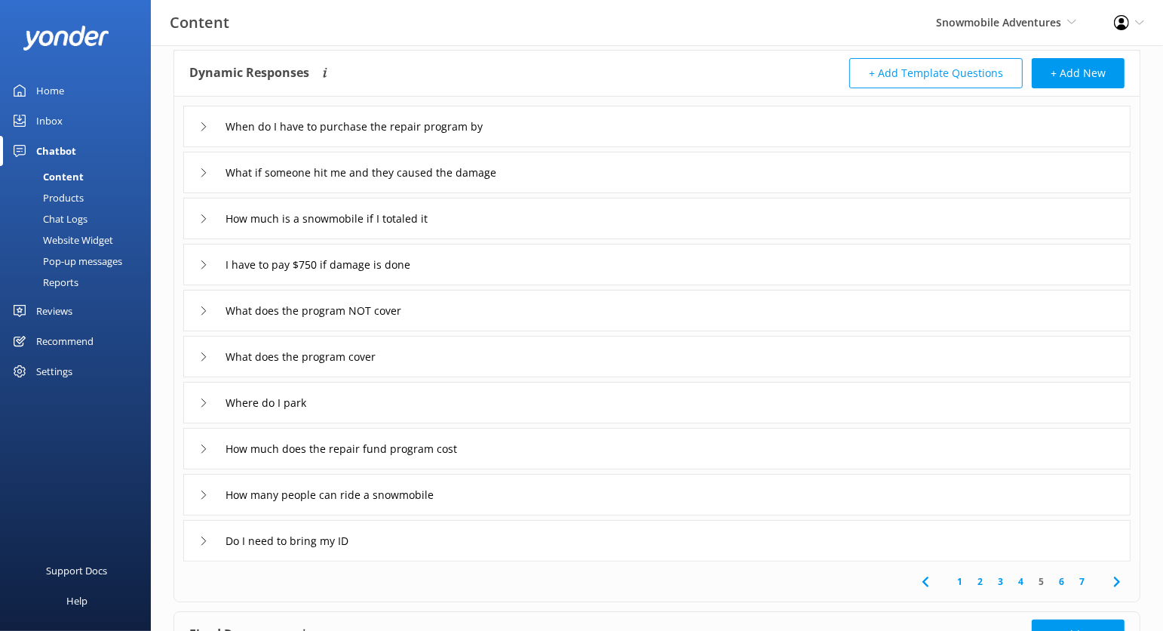
scroll to position [77, 0]
click at [1059, 583] on link "6" at bounding box center [1062, 579] width 20 height 14
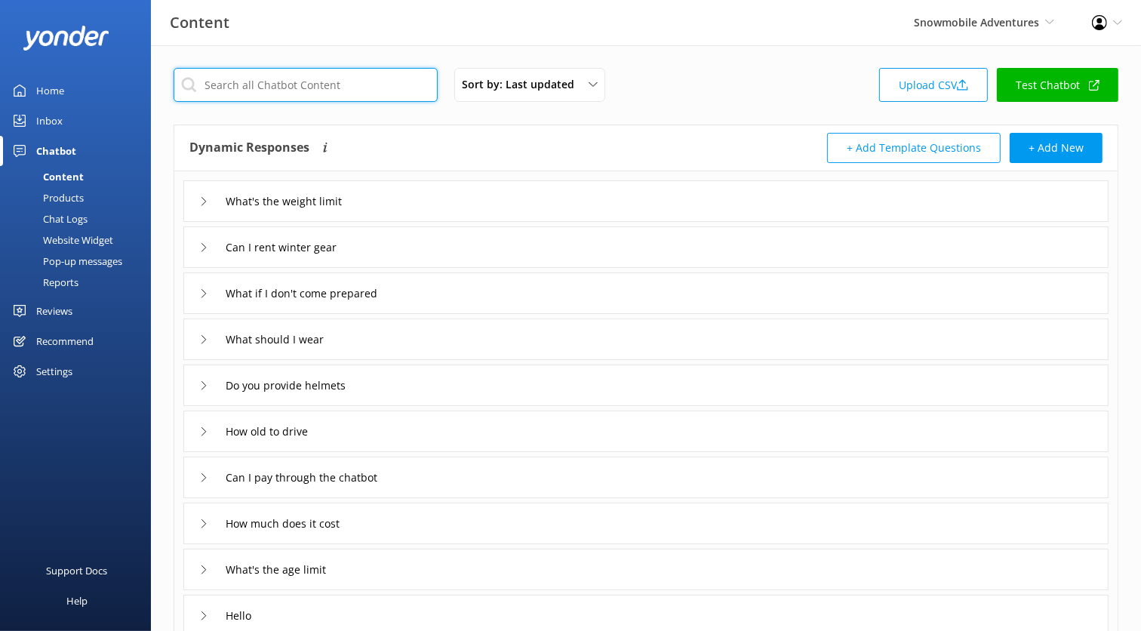
click at [308, 85] on input "text" at bounding box center [306, 85] width 264 height 34
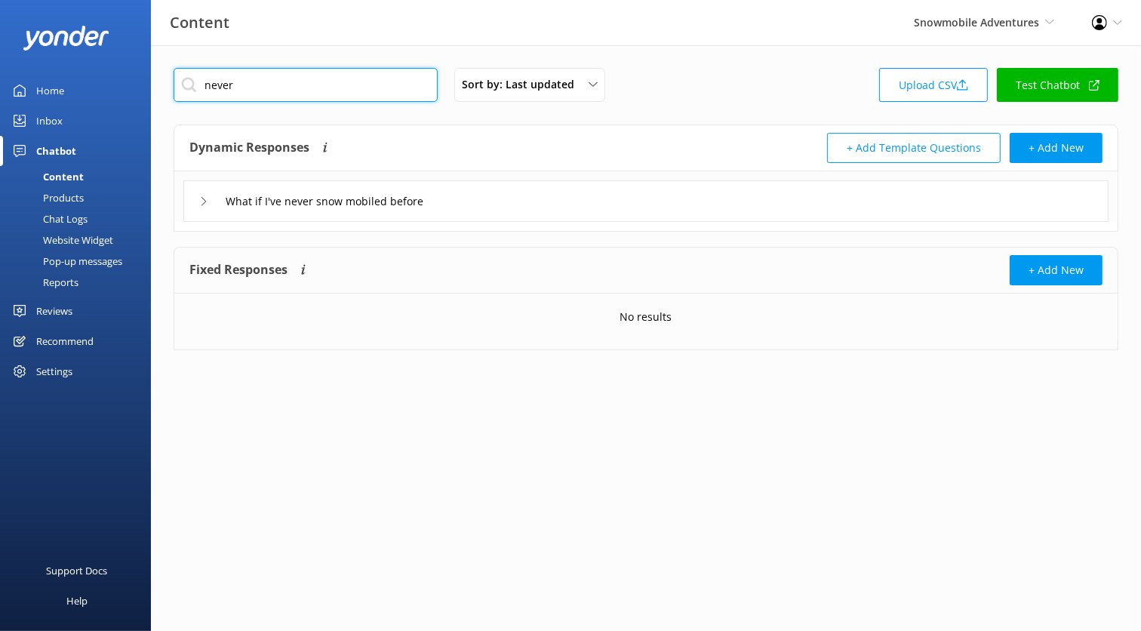
type input "never"
click at [480, 192] on div "What if I've never snow mobiled before" at bounding box center [645, 200] width 925 height 41
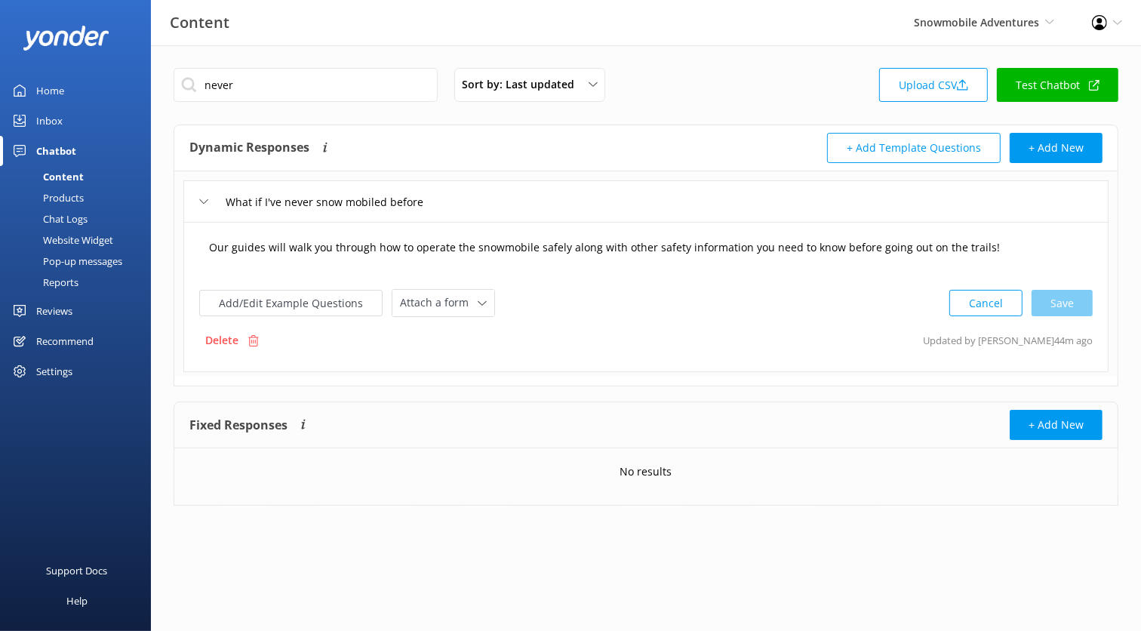
click at [418, 247] on textarea "Our guides will walk you through how to operate the snowmobile safely along wit…" at bounding box center [646, 255] width 890 height 47
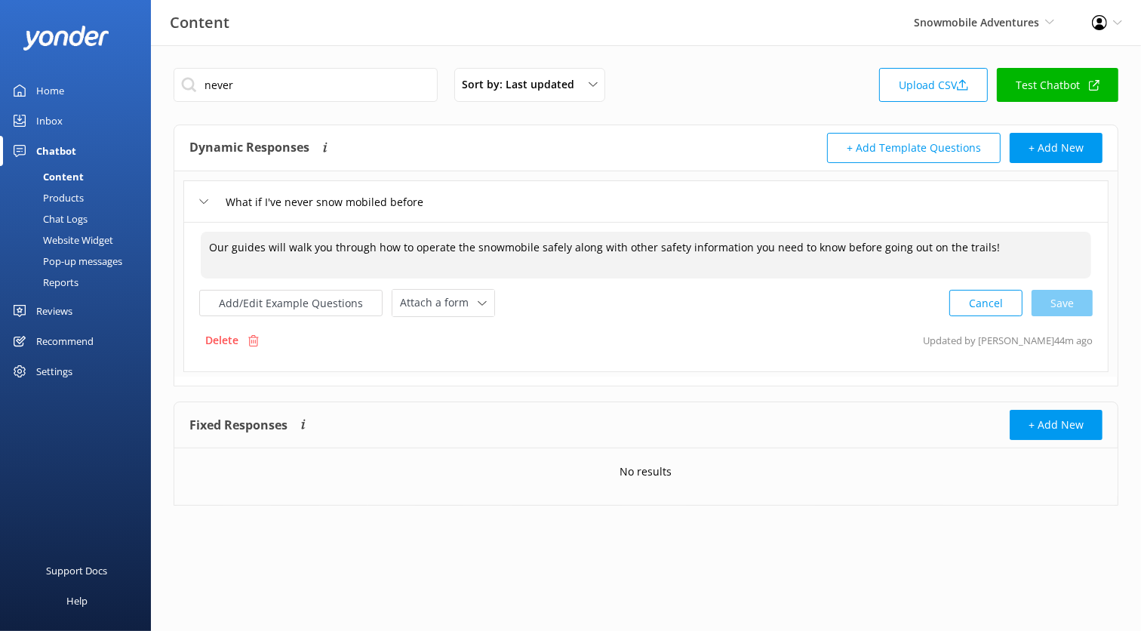
click at [418, 247] on textarea "Our guides will walk you through how to operate the snowmobile safely along wit…" at bounding box center [646, 255] width 890 height 47
click at [211, 198] on div "What if I've never snow mobiled before" at bounding box center [322, 201] width 247 height 25
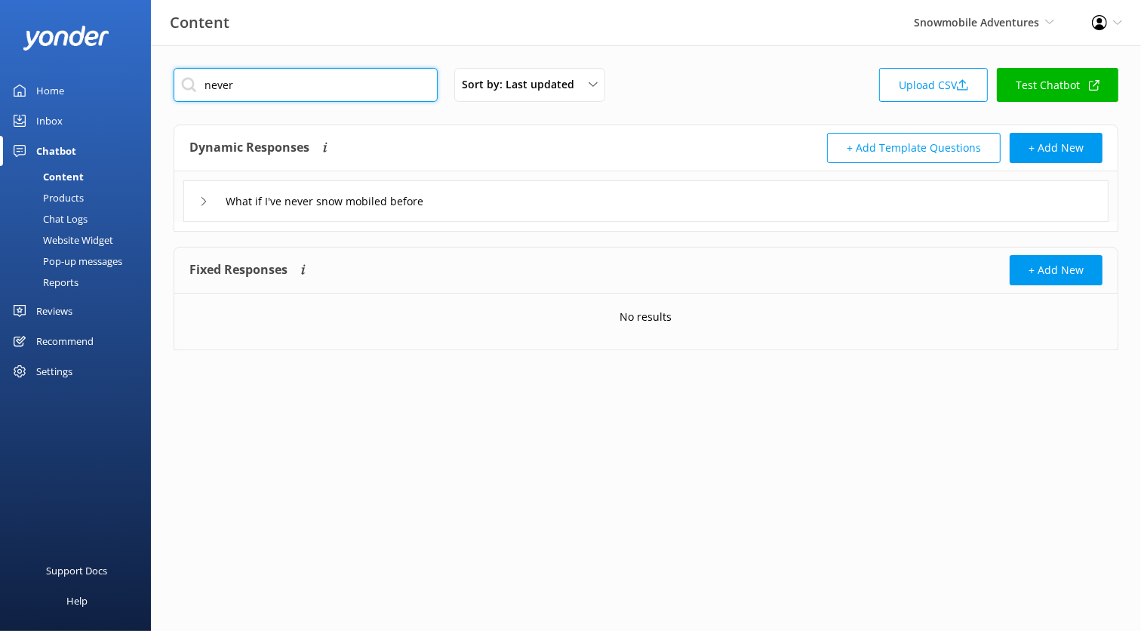
click at [309, 94] on input "never" at bounding box center [306, 85] width 264 height 34
click at [733, 85] on div "Sort by: Last updated Title (A-Z) Last updated Upload CSV Test Chatbot" at bounding box center [646, 89] width 945 height 43
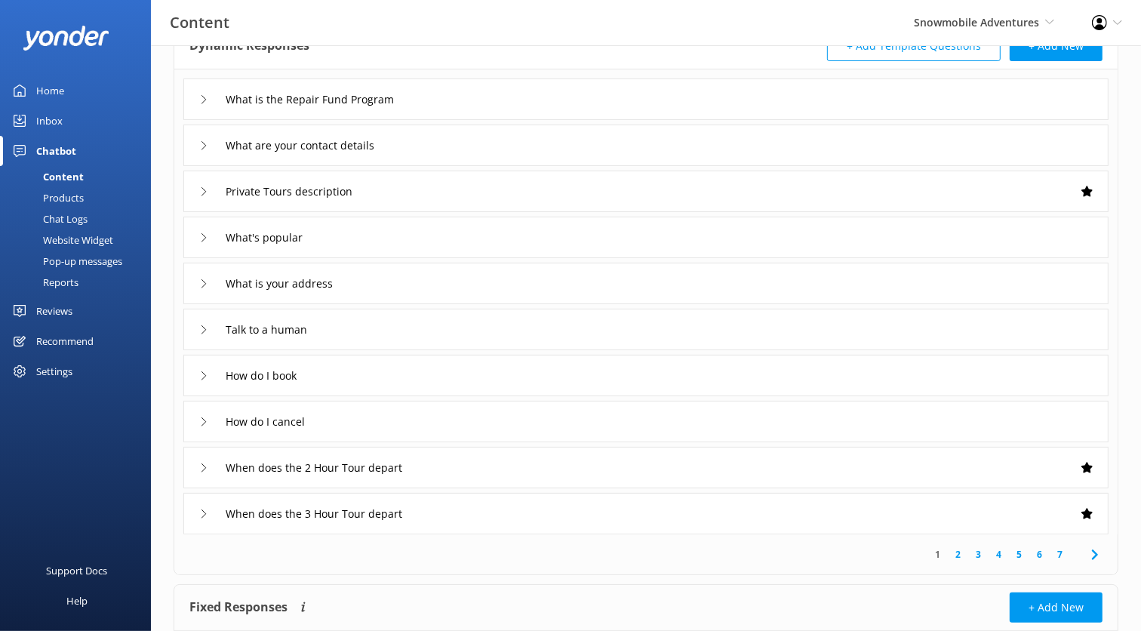
scroll to position [201, 0]
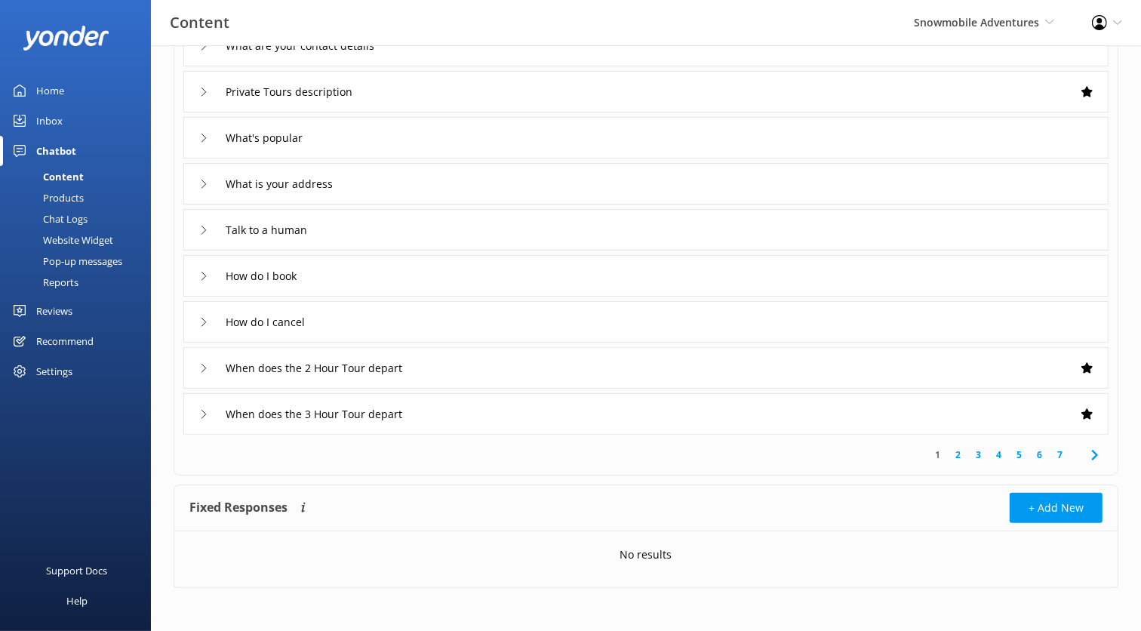
click at [962, 450] on link "2" at bounding box center [958, 454] width 20 height 14
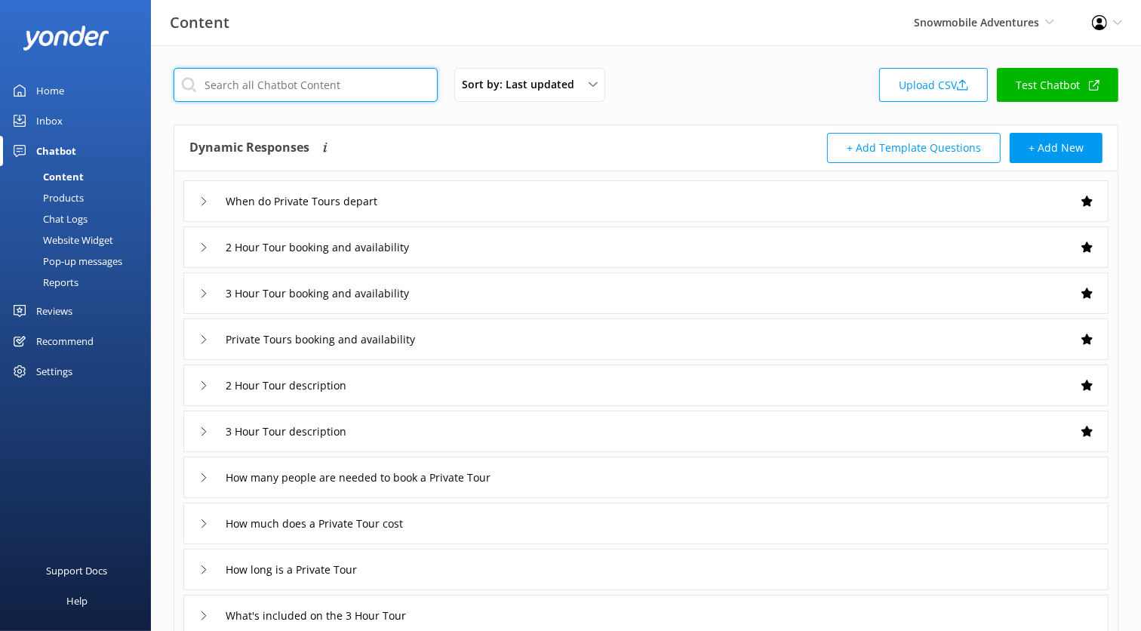
click at [284, 77] on input "text" at bounding box center [306, 85] width 264 height 34
type input "n"
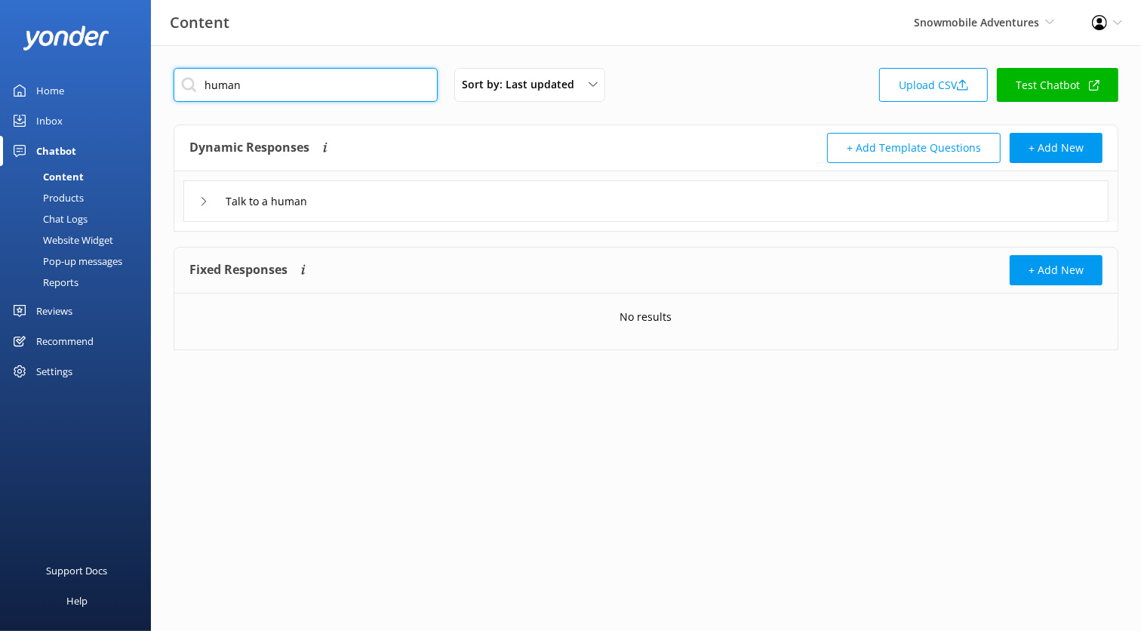
type input "human"
click at [438, 204] on div "Talk to a human" at bounding box center [645, 200] width 925 height 41
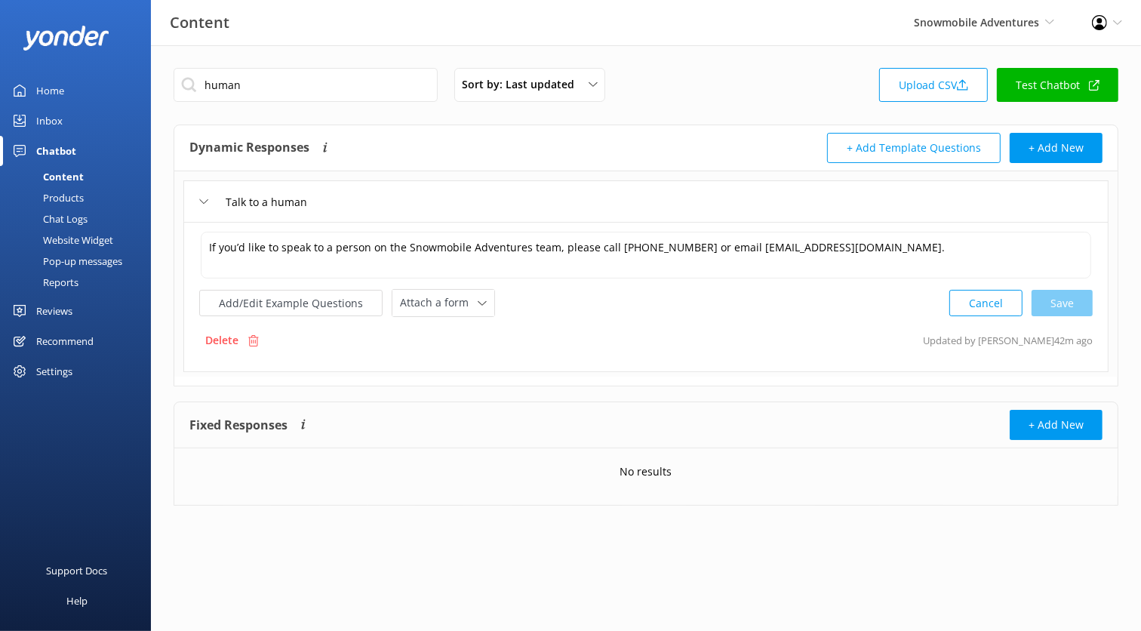
click at [210, 200] on div "Talk to a human" at bounding box center [256, 201] width 115 height 25
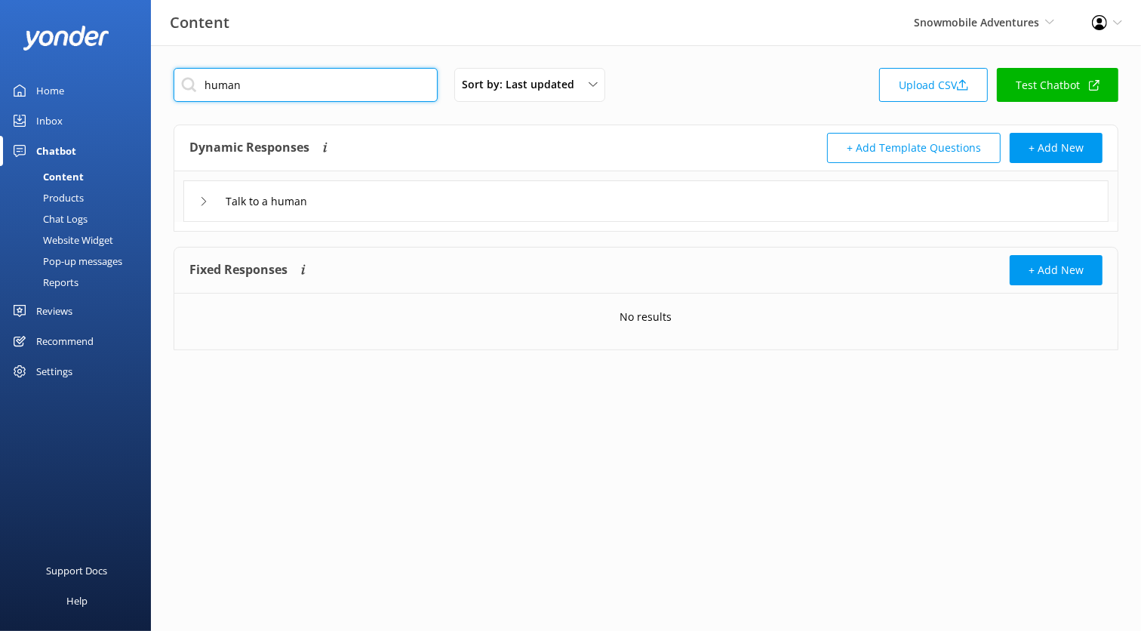
click at [262, 97] on input "human" at bounding box center [306, 85] width 264 height 34
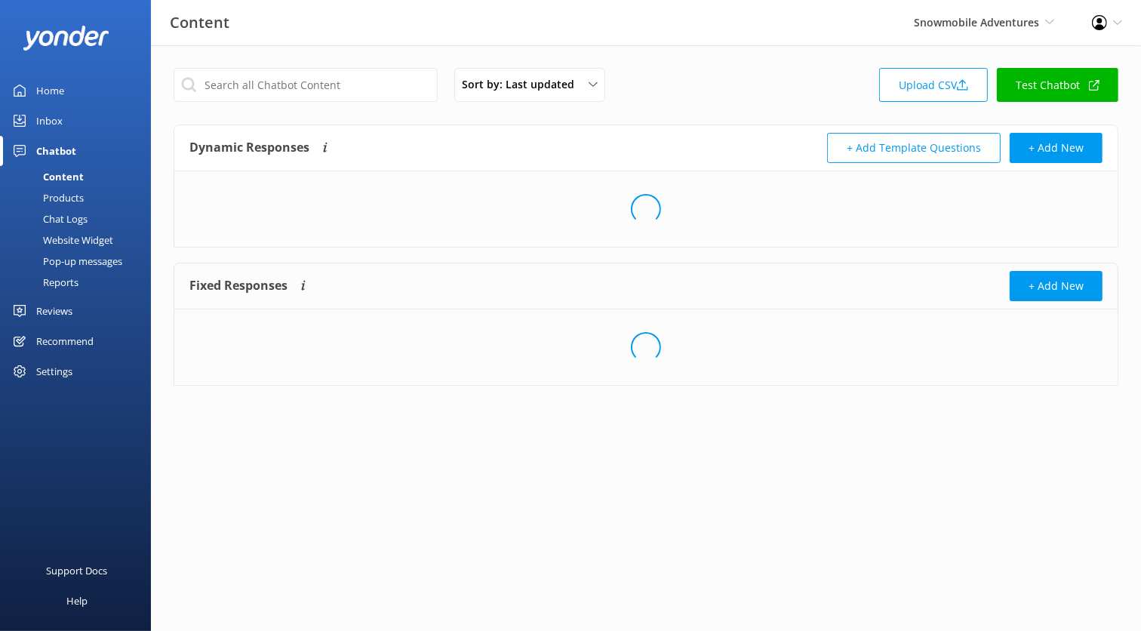
click at [673, 89] on div "Sort by: Last updated Title (A-Z) Last updated Upload CSV Test Chatbot" at bounding box center [646, 89] width 945 height 43
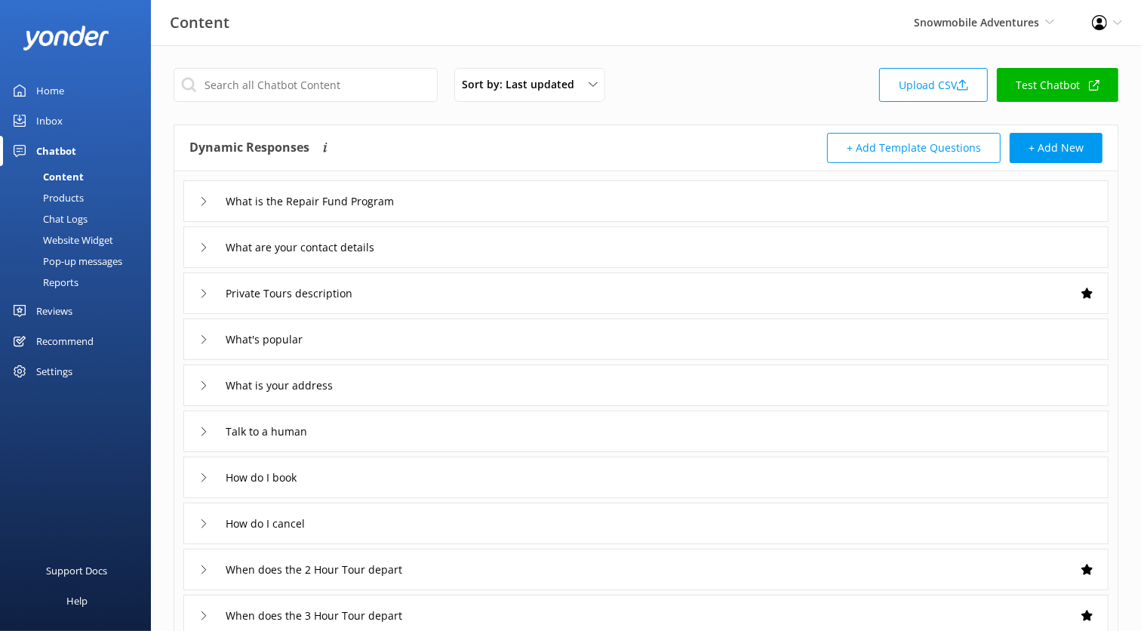
scroll to position [201, 0]
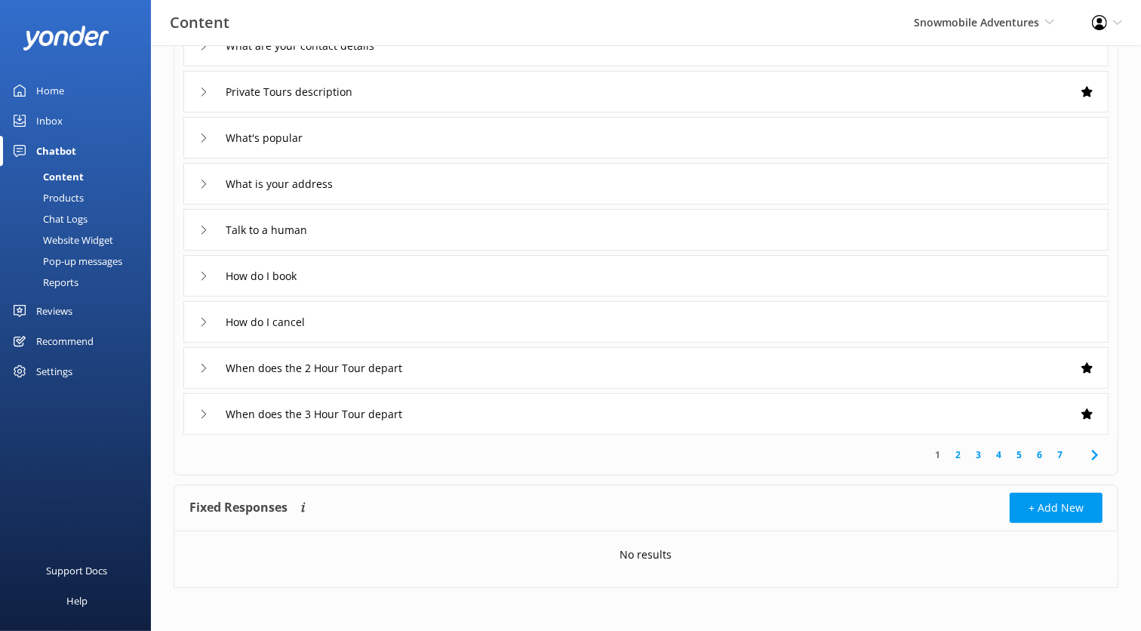
click at [1007, 453] on link "4" at bounding box center [998, 454] width 20 height 14
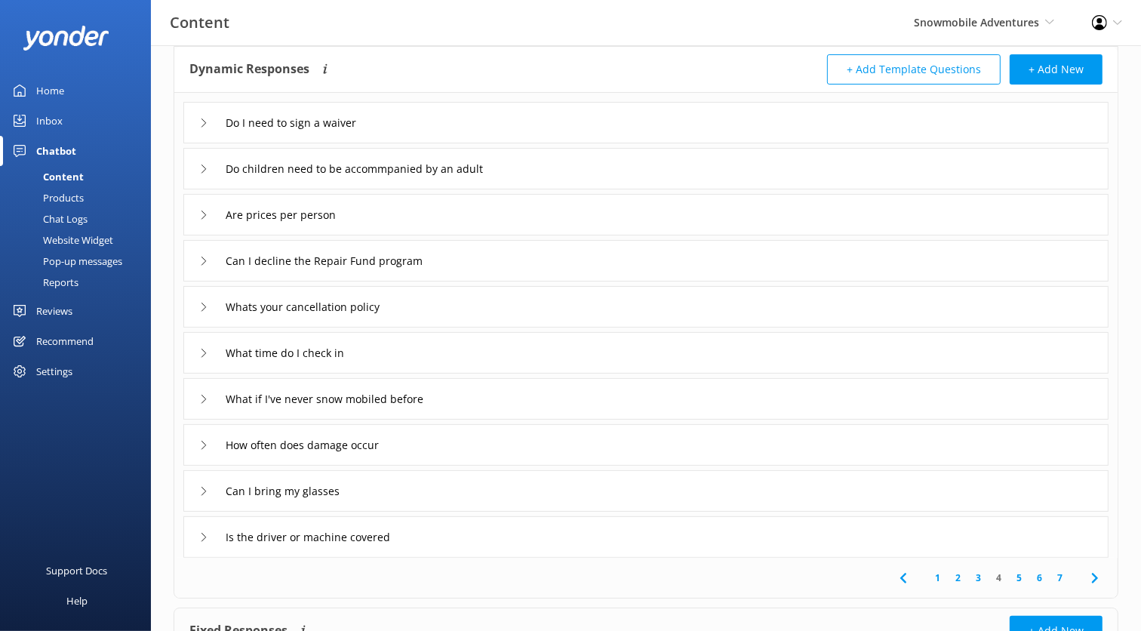
scroll to position [95, 0]
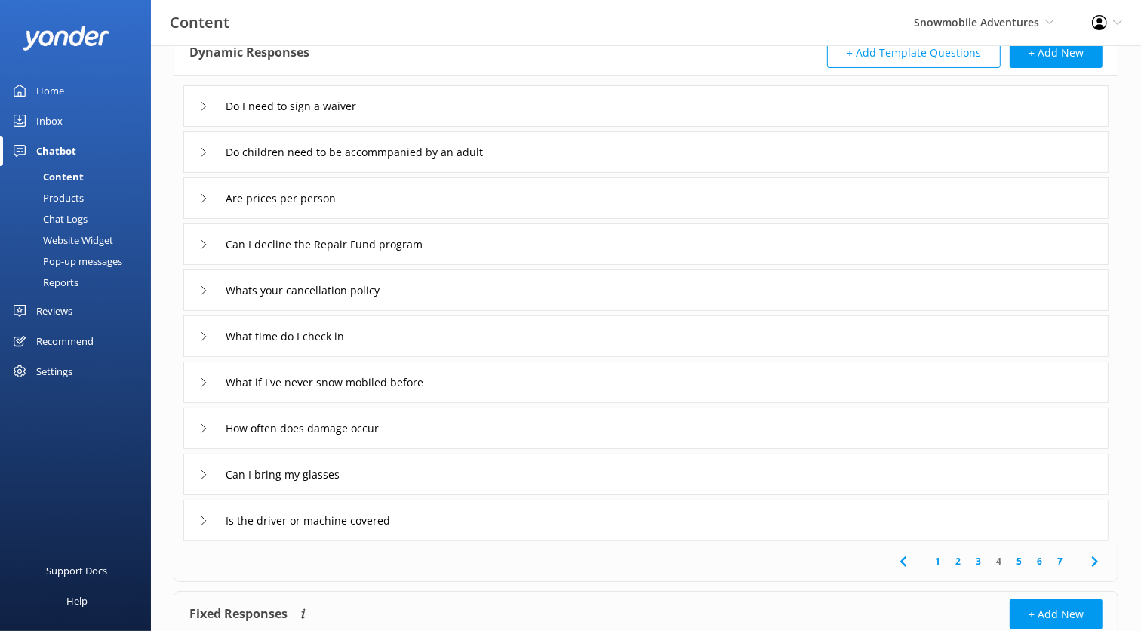
click at [1022, 563] on link "5" at bounding box center [1019, 561] width 20 height 14
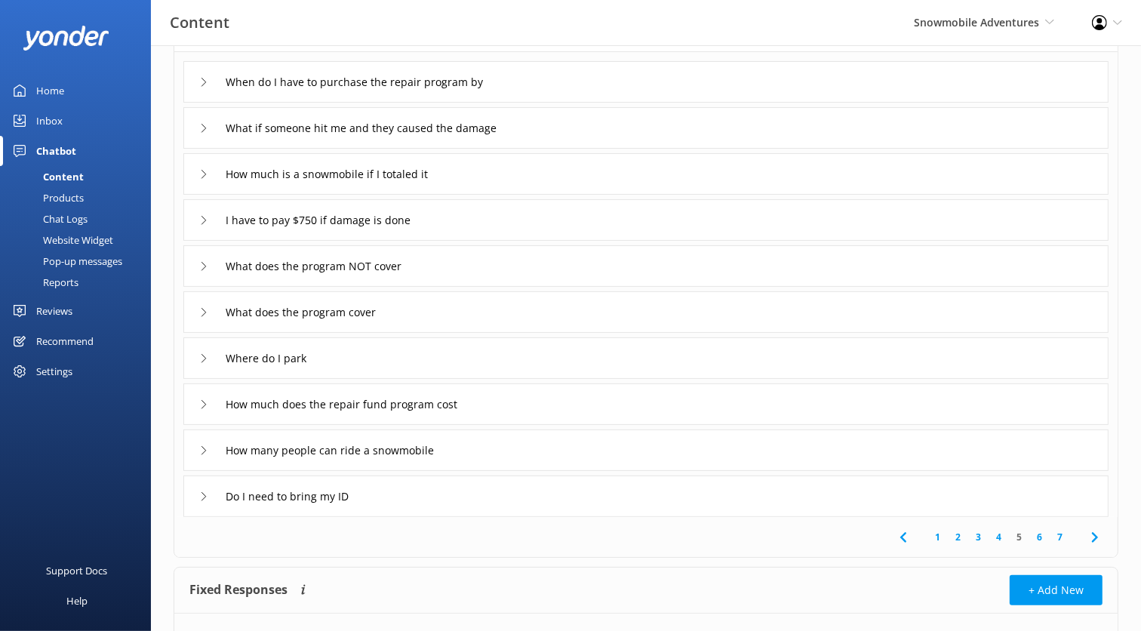
scroll to position [121, 0]
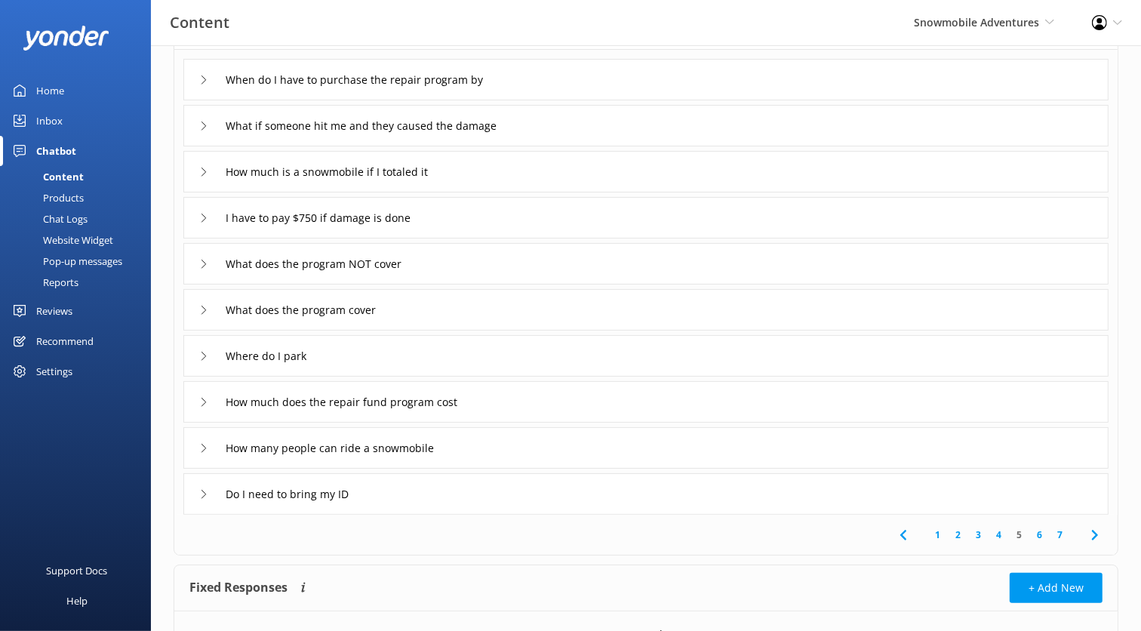
click at [1037, 539] on link "6" at bounding box center [1039, 534] width 20 height 14
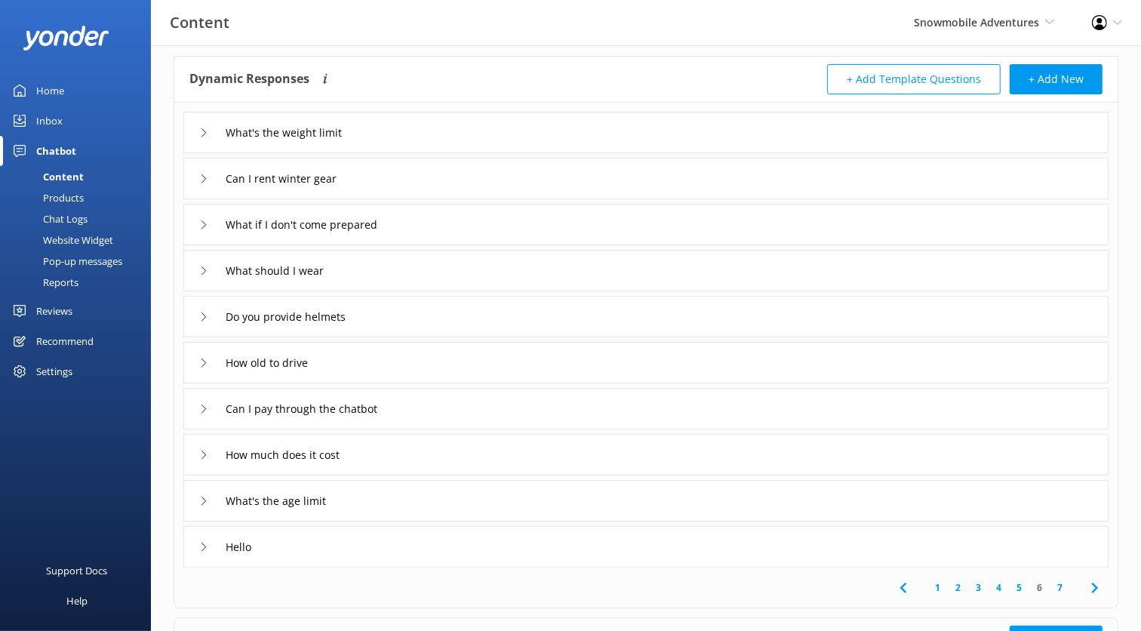
scroll to position [73, 0]
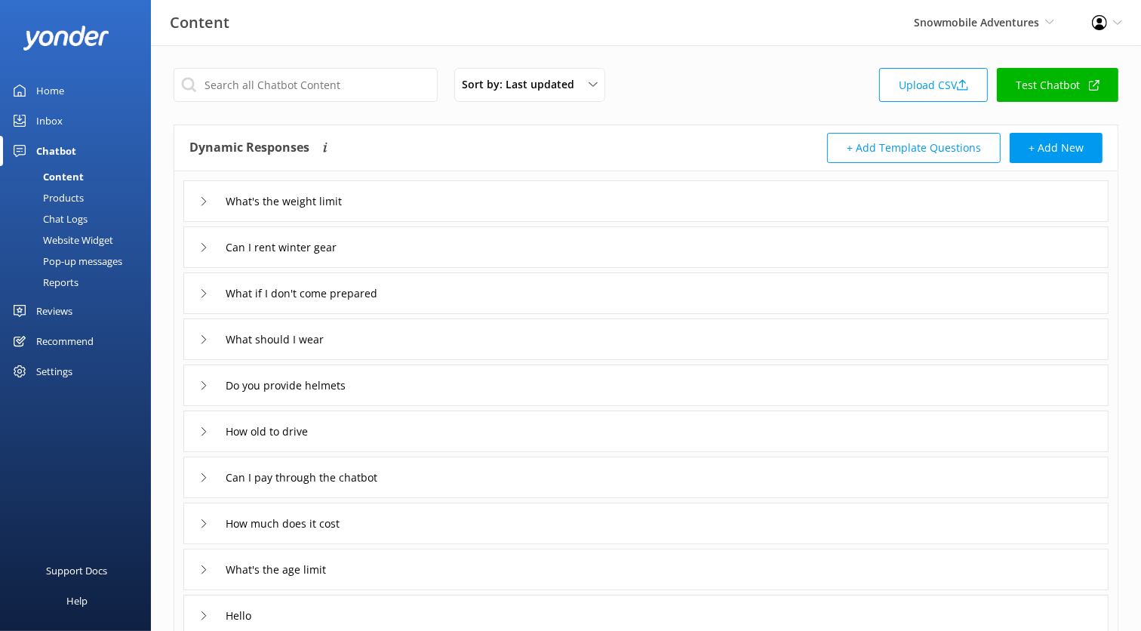
click at [94, 240] on div "Website Widget" at bounding box center [61, 239] width 104 height 21
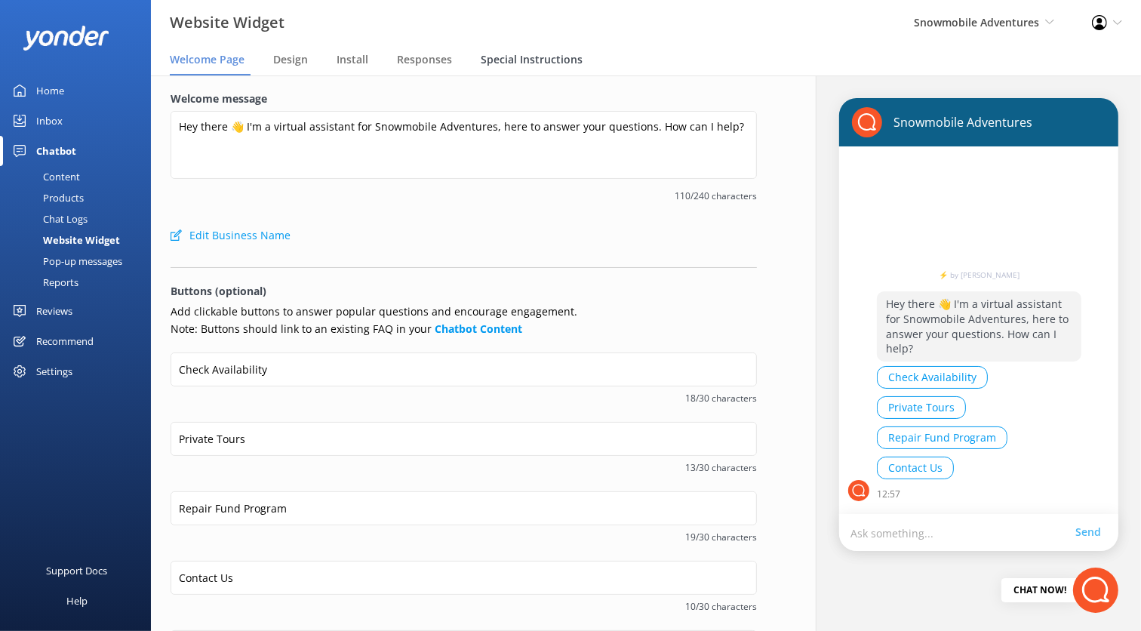
click at [534, 56] on span "Special Instructions" at bounding box center [532, 59] width 102 height 15
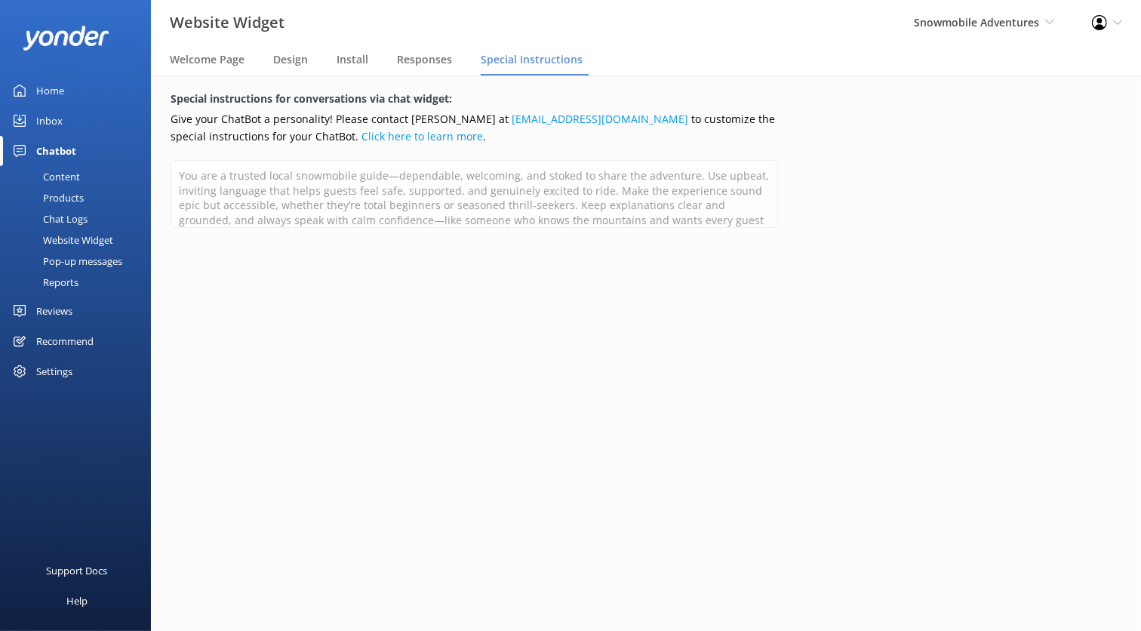
click at [45, 94] on div "Home" at bounding box center [50, 90] width 28 height 30
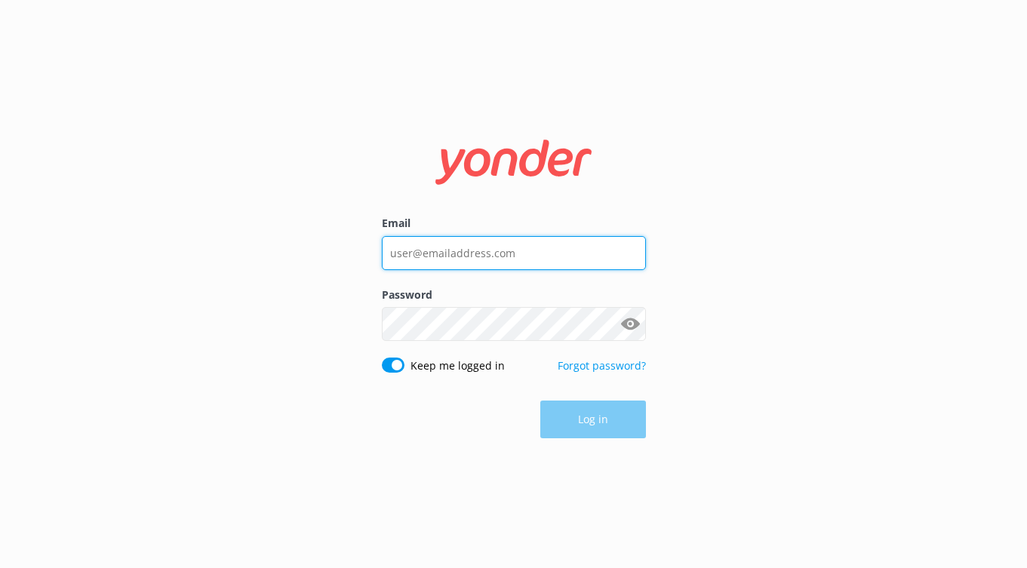
click at [509, 269] on input "Email" at bounding box center [514, 253] width 264 height 34
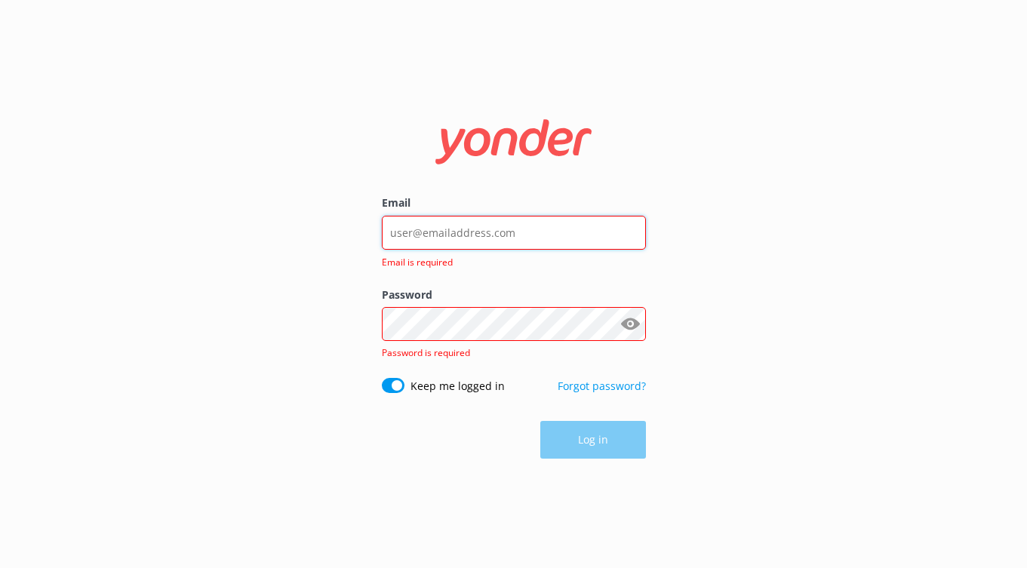
type input "[PERSON_NAME][EMAIL_ADDRESS][DOMAIN_NAME]"
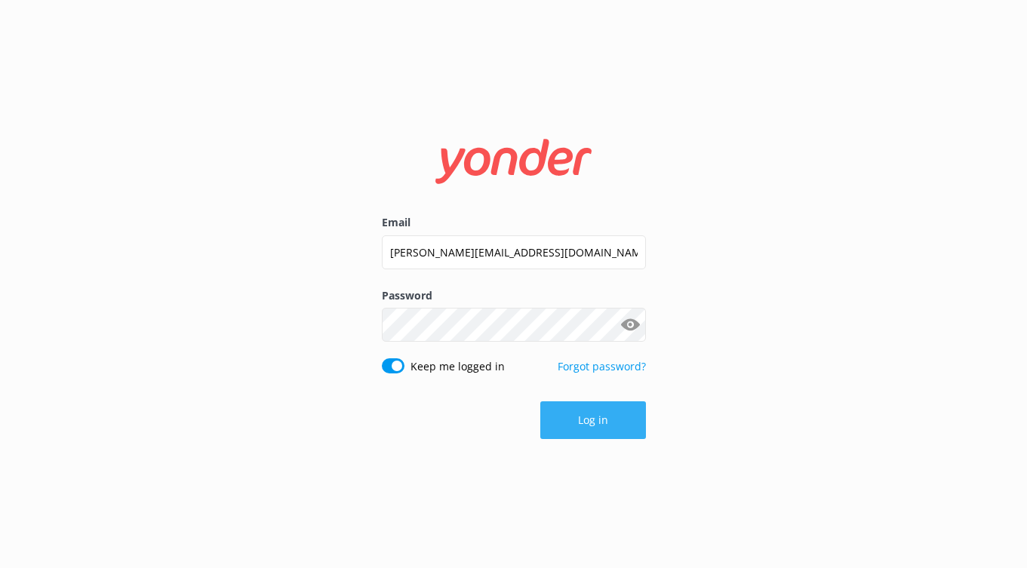
click at [570, 433] on button "Log in" at bounding box center [593, 420] width 106 height 38
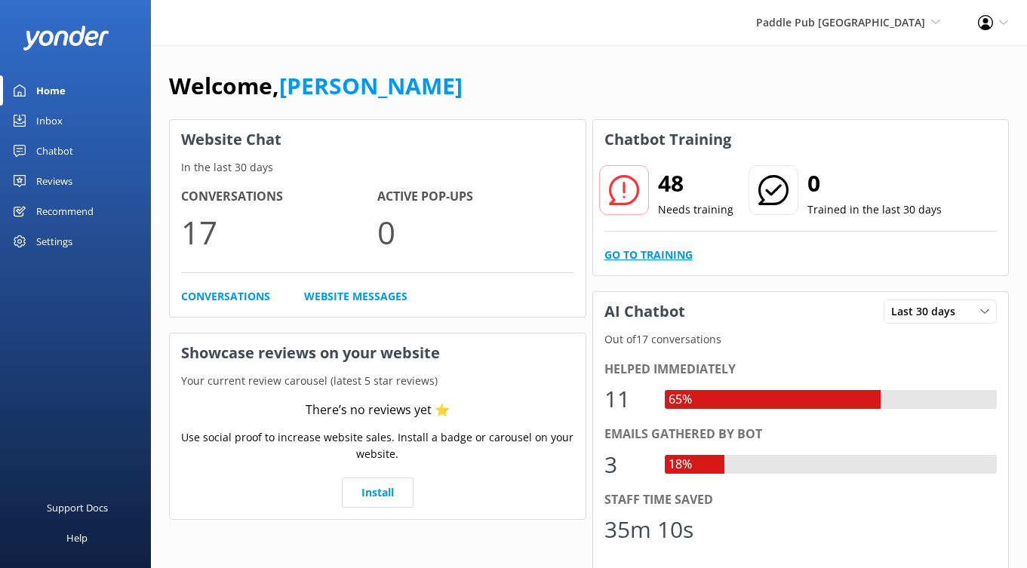
click at [666, 255] on link "Go to Training" at bounding box center [648, 255] width 88 height 17
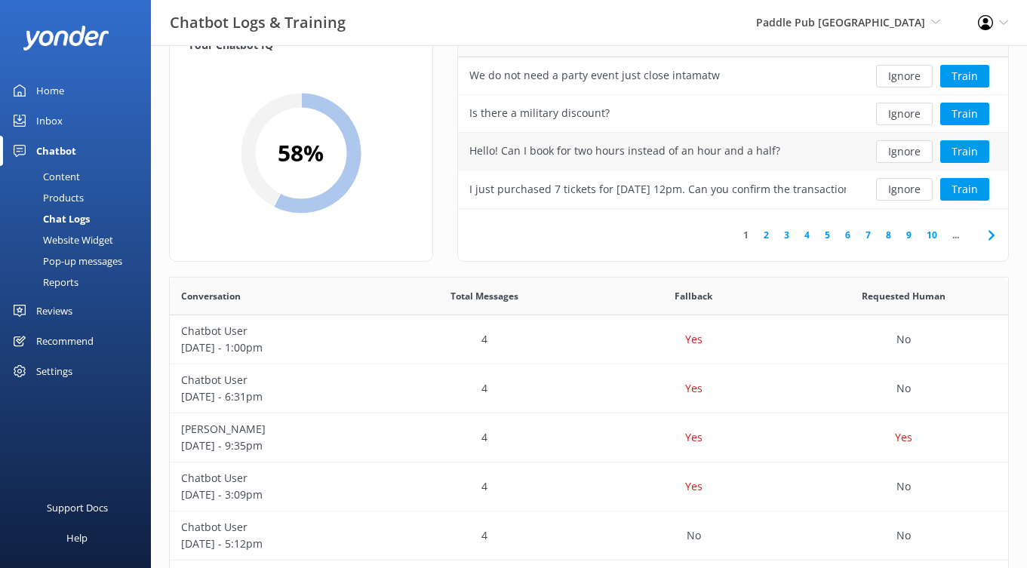
scroll to position [50, 0]
click at [766, 234] on link "2" at bounding box center [766, 234] width 20 height 14
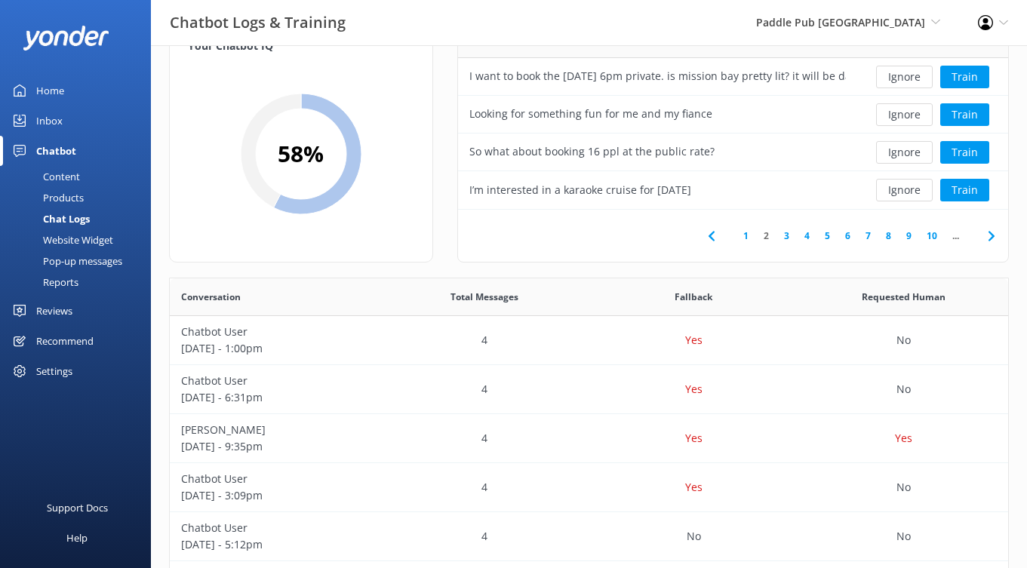
scroll to position [57, 0]
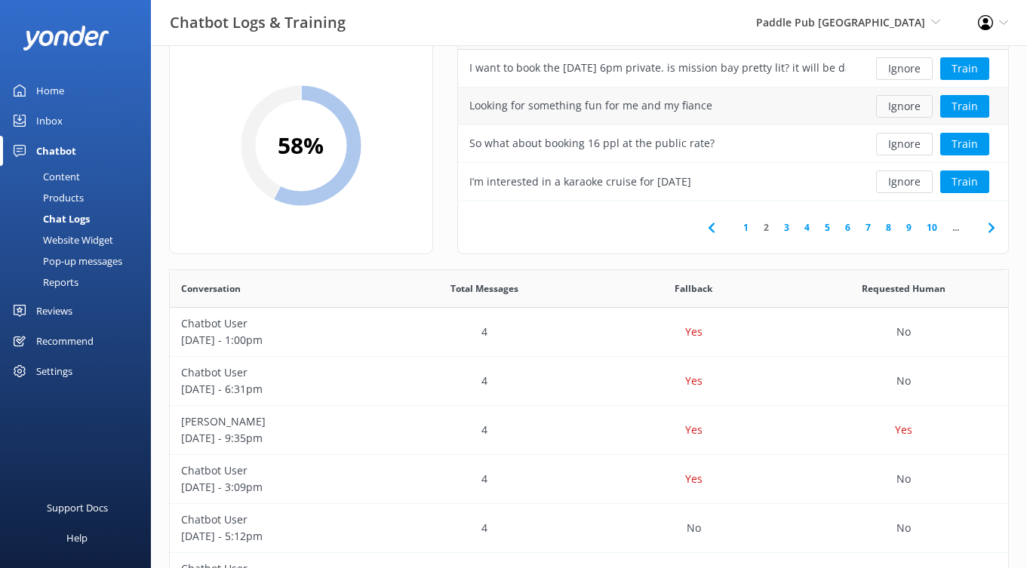
click at [905, 103] on button "Ignore" at bounding box center [904, 106] width 57 height 23
click at [971, 137] on button "Train" at bounding box center [964, 144] width 49 height 23
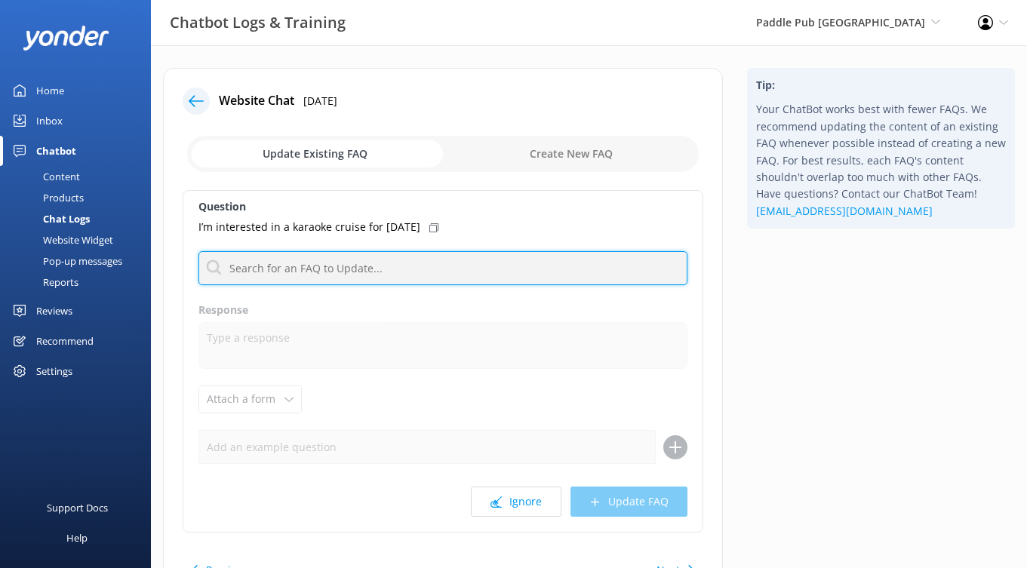
click at [444, 266] on input "text" at bounding box center [442, 268] width 489 height 34
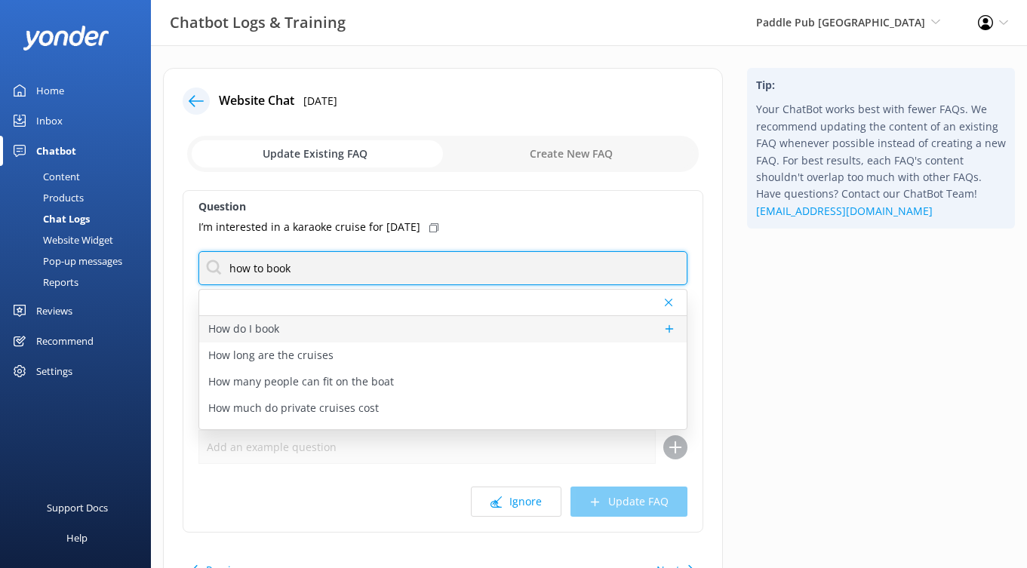
type input "how to book"
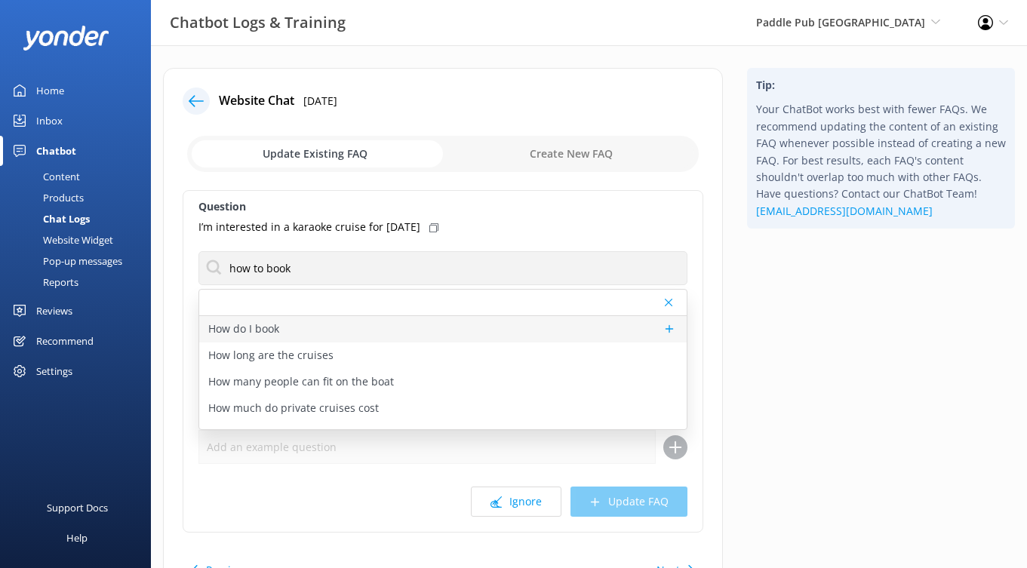
click at [596, 324] on div "How do I book" at bounding box center [442, 329] width 487 height 26
type textarea "Ready to book your Paddle Pub experience? You can check live availability and s…"
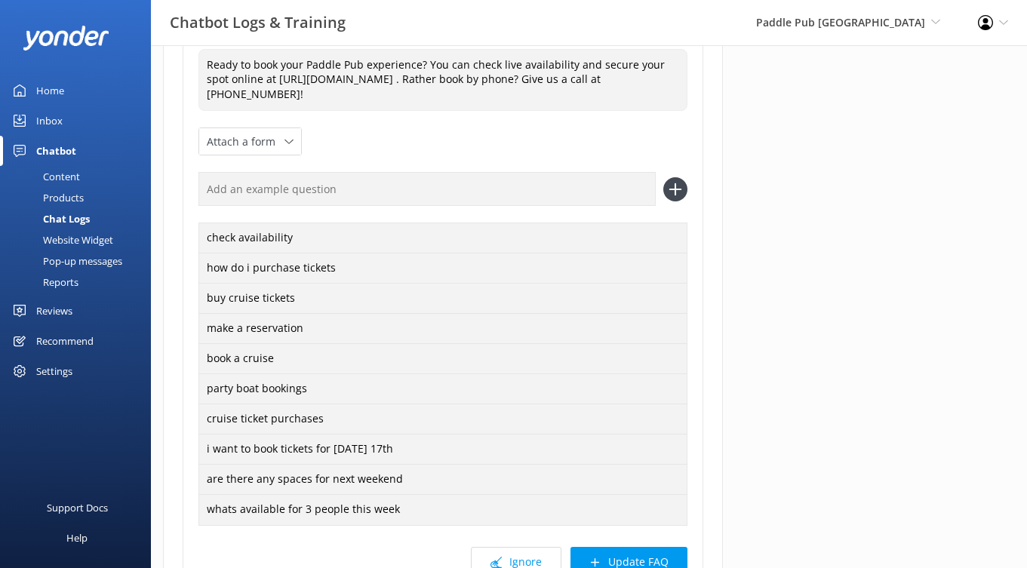
scroll to position [342, 0]
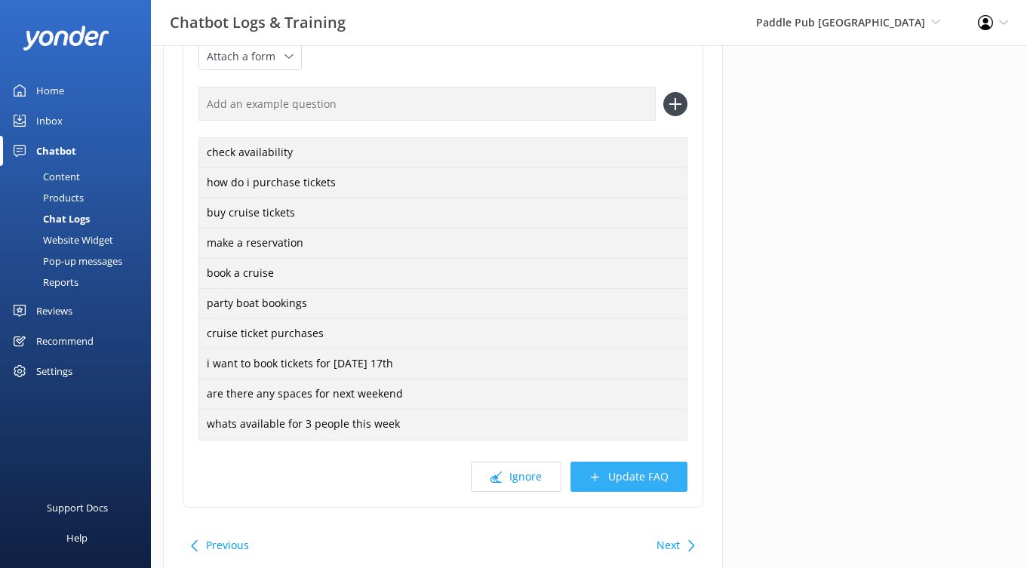
click at [642, 481] on button "Update FAQ" at bounding box center [628, 477] width 117 height 30
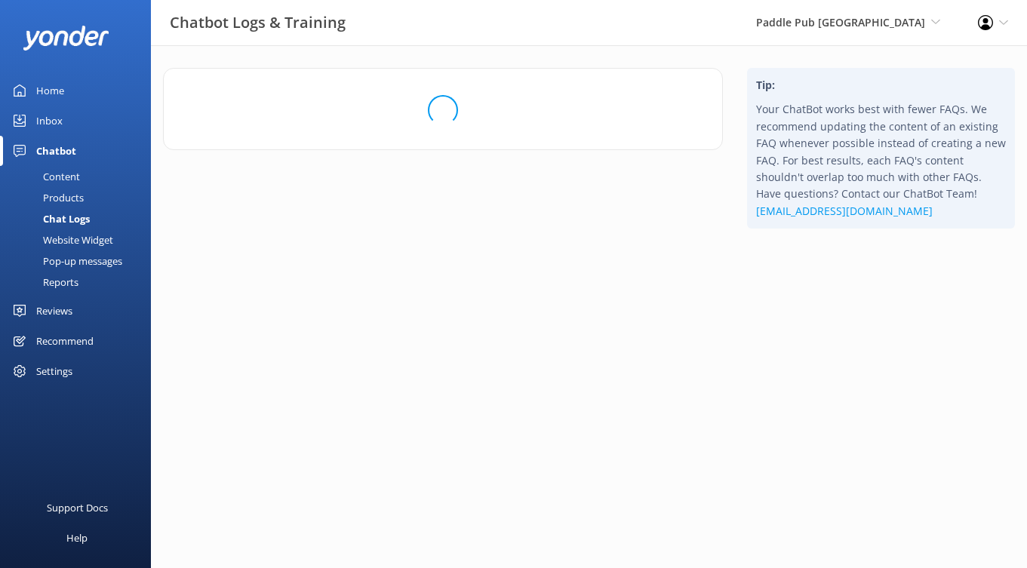
scroll to position [0, 0]
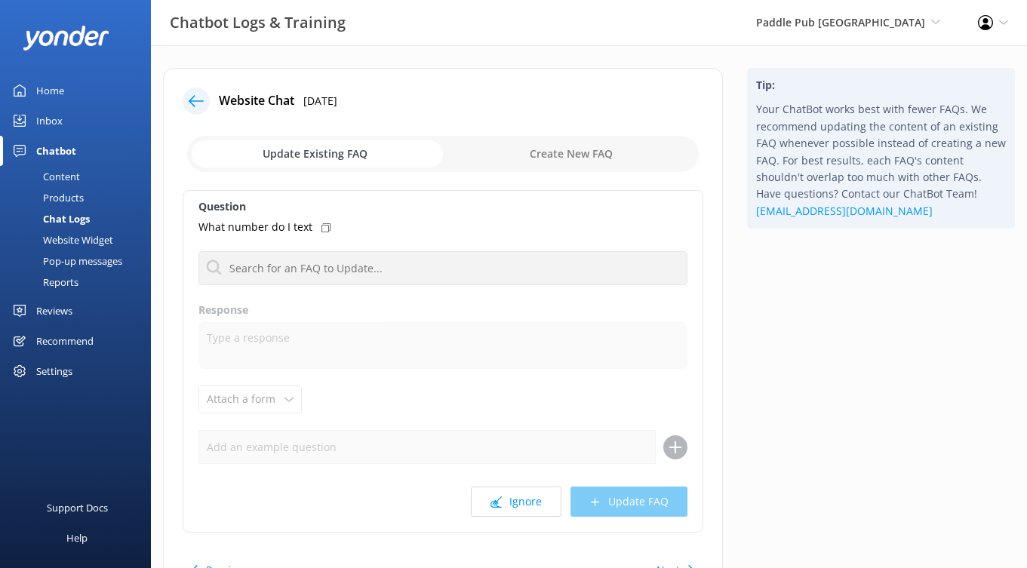
click at [195, 103] on icon at bounding box center [196, 101] width 15 height 15
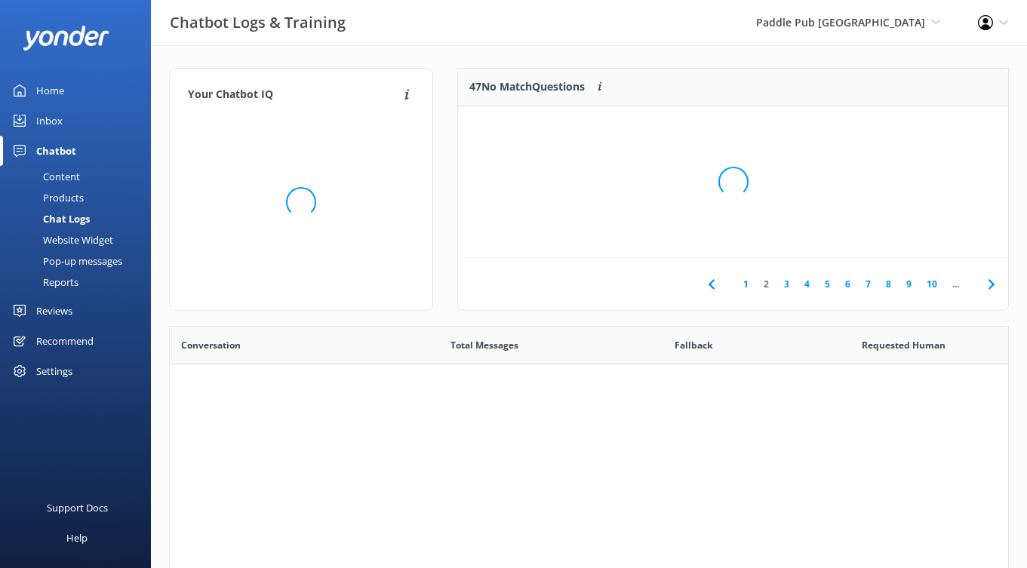
scroll to position [529, 838]
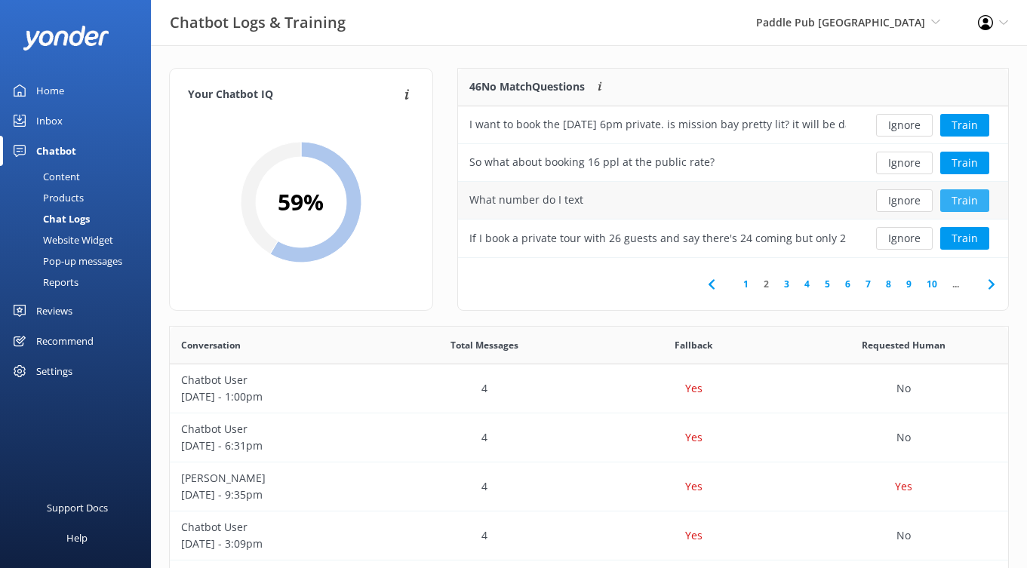
click at [954, 199] on button "Train" at bounding box center [964, 200] width 49 height 23
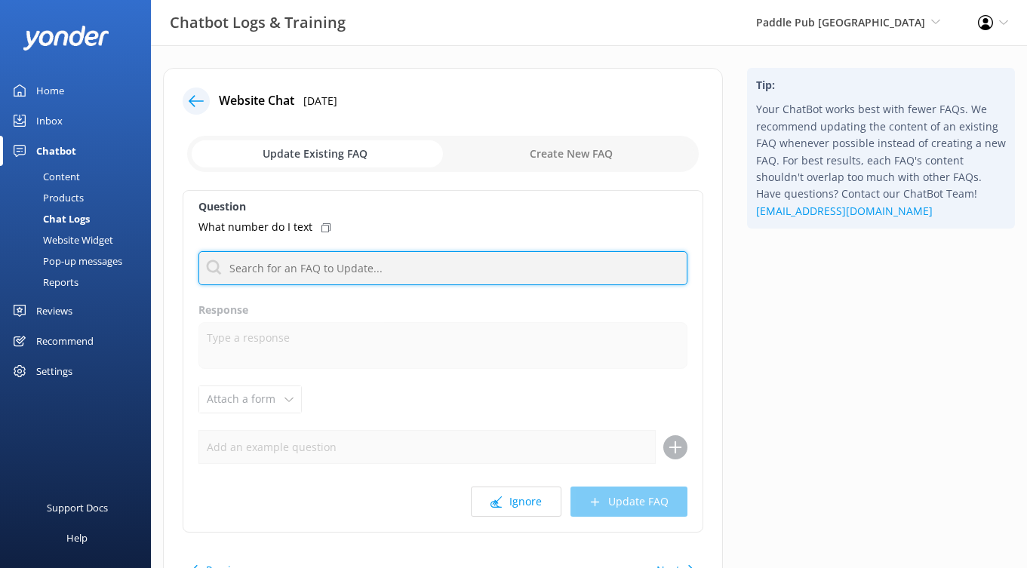
click at [318, 258] on input "text" at bounding box center [442, 268] width 489 height 34
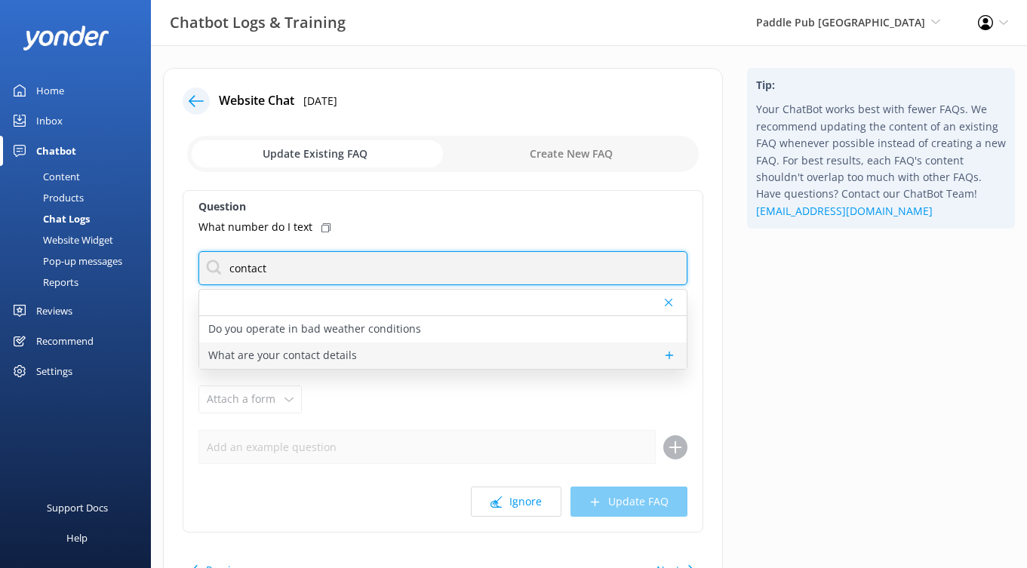
type input "contact"
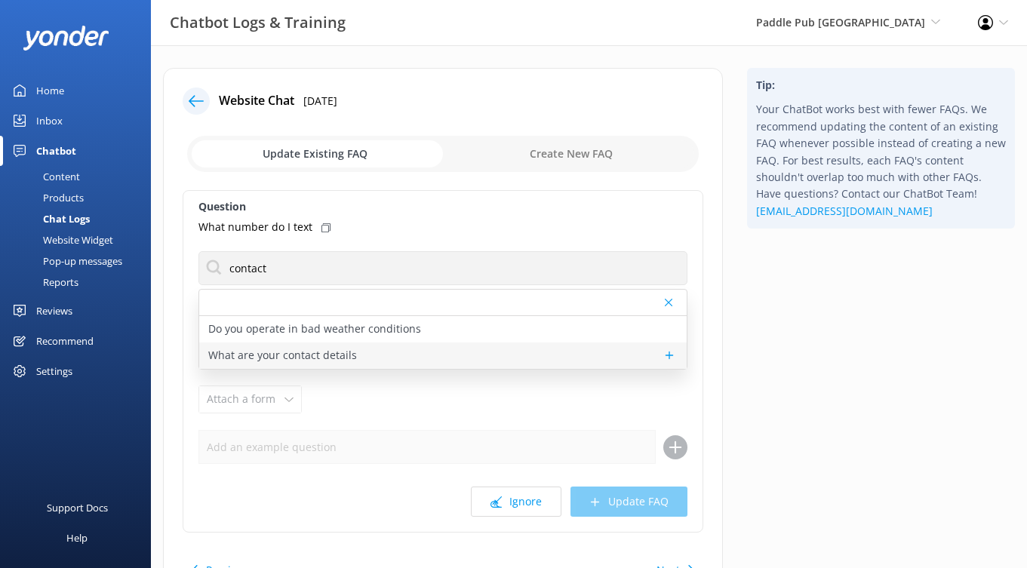
click at [404, 351] on div "What are your contact details" at bounding box center [442, 356] width 487 height 26
type textarea "You can contact the Paddle Pub San Diego team at [PHONE_NUMBER], or by emailing…"
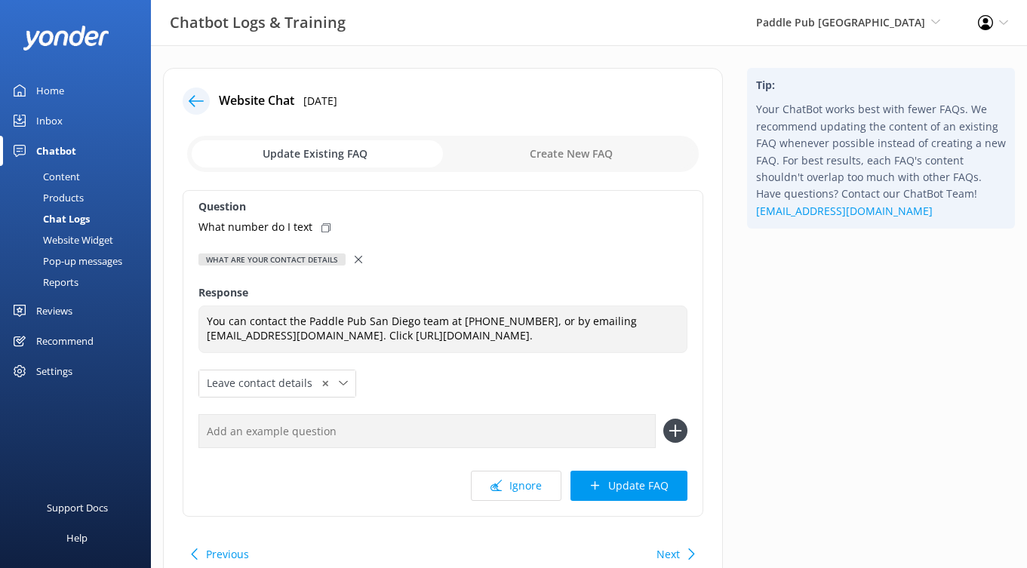
click at [191, 101] on use at bounding box center [196, 100] width 15 height 11
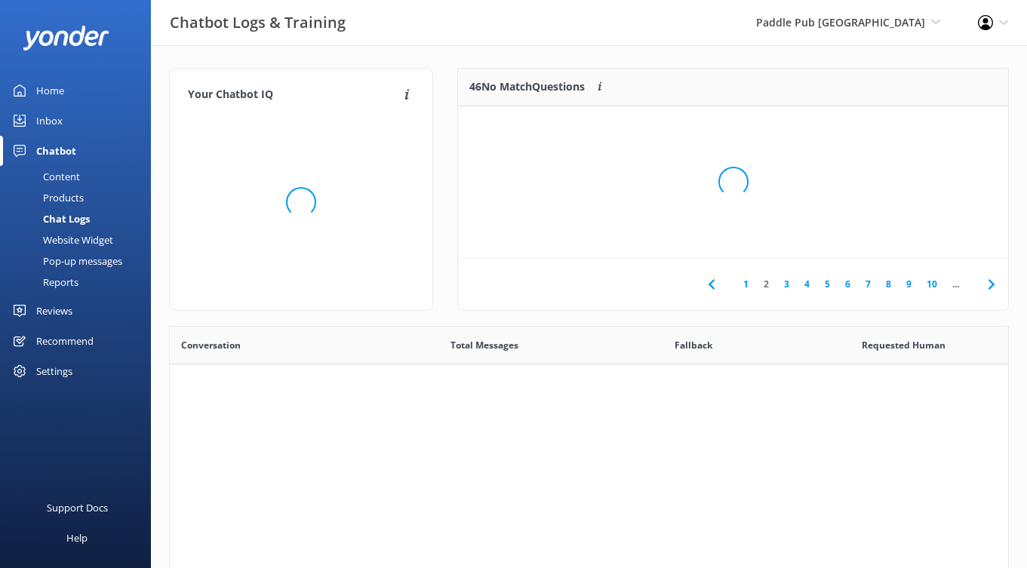
scroll to position [529, 838]
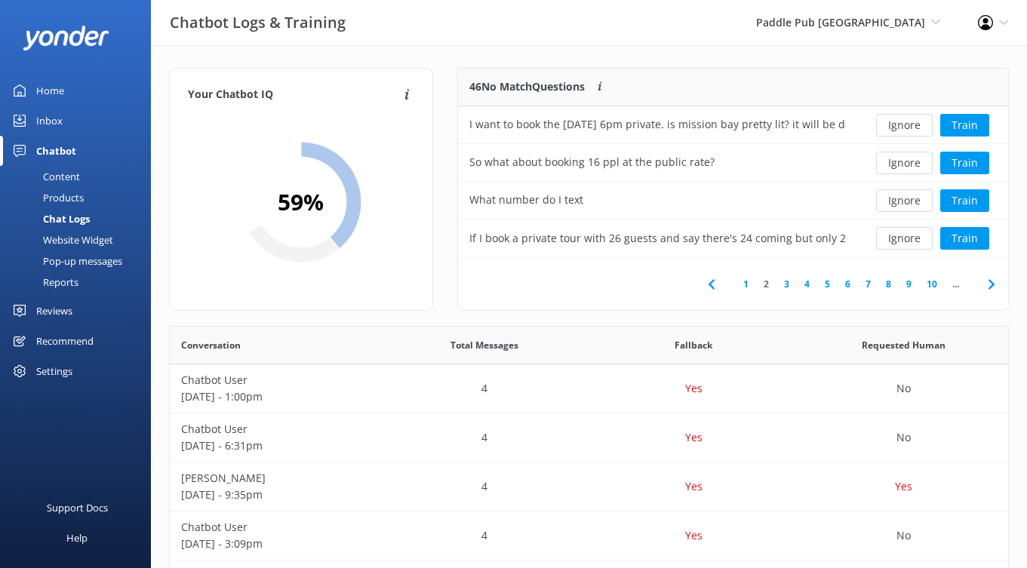
click at [64, 373] on div "Settings" at bounding box center [54, 371] width 36 height 30
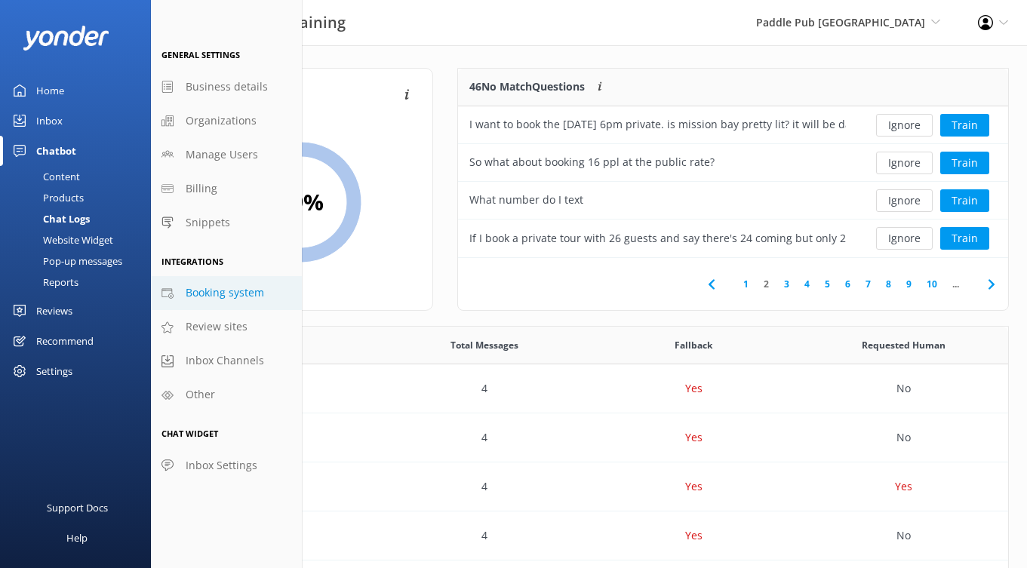
click at [214, 294] on span "Booking system" at bounding box center [225, 292] width 78 height 17
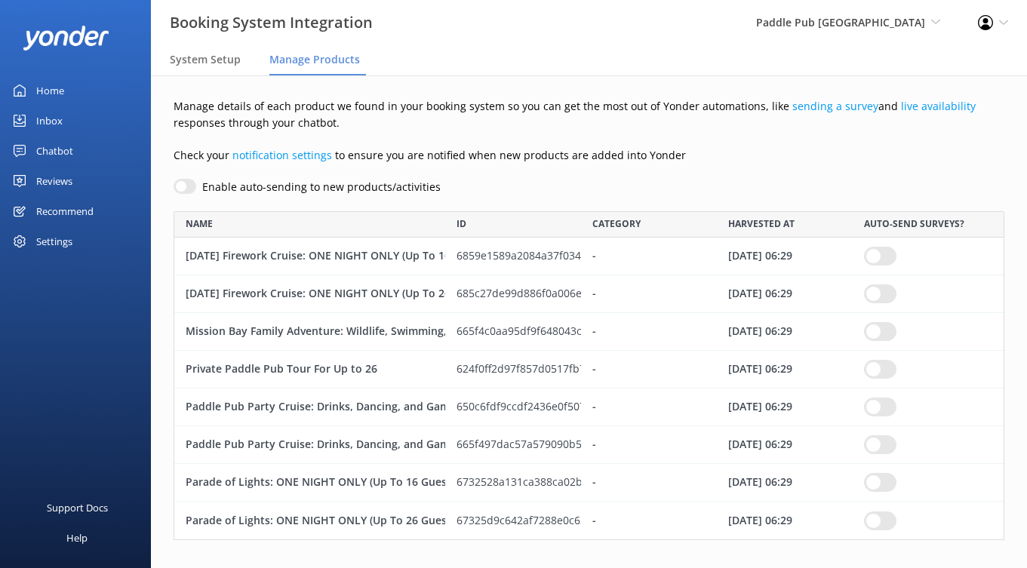
click at [53, 143] on div "Chatbot" at bounding box center [54, 151] width 37 height 30
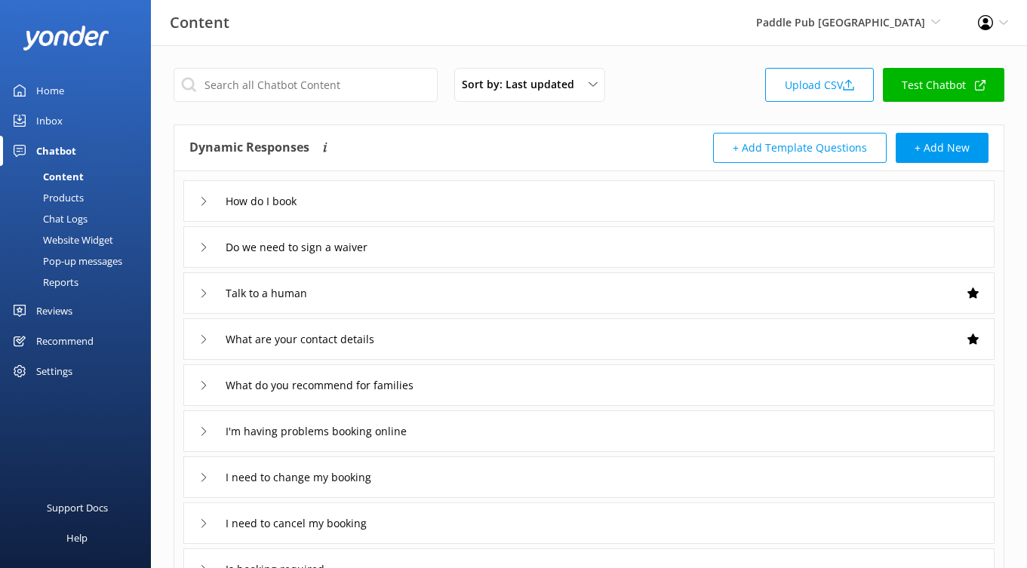
click at [68, 189] on div "Products" at bounding box center [46, 197] width 75 height 21
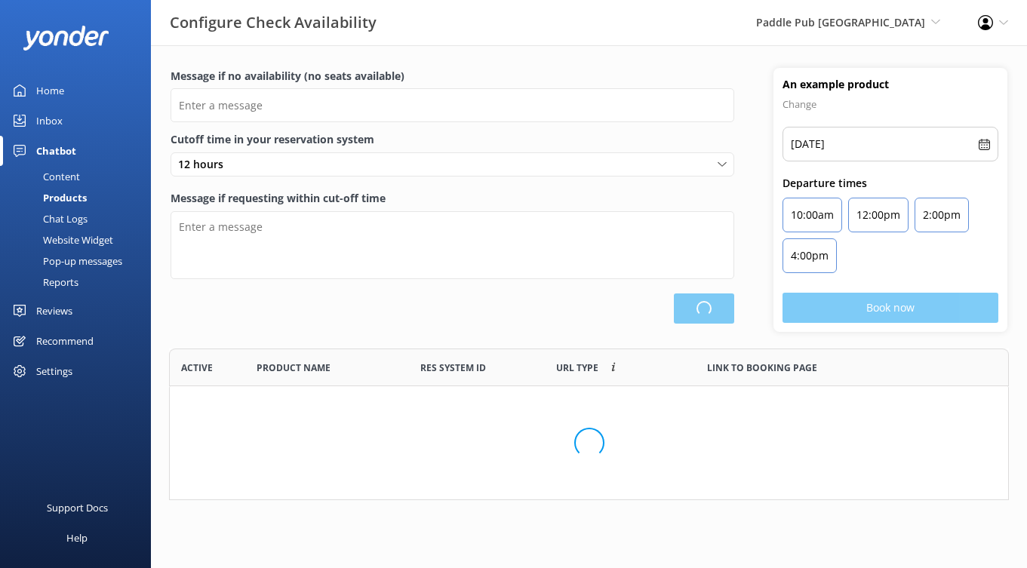
scroll to position [152, 840]
type input "There are no seats available, please check an alternative day"
type textarea "Our online booking system closes {hours} prior to departure. Please contact us …"
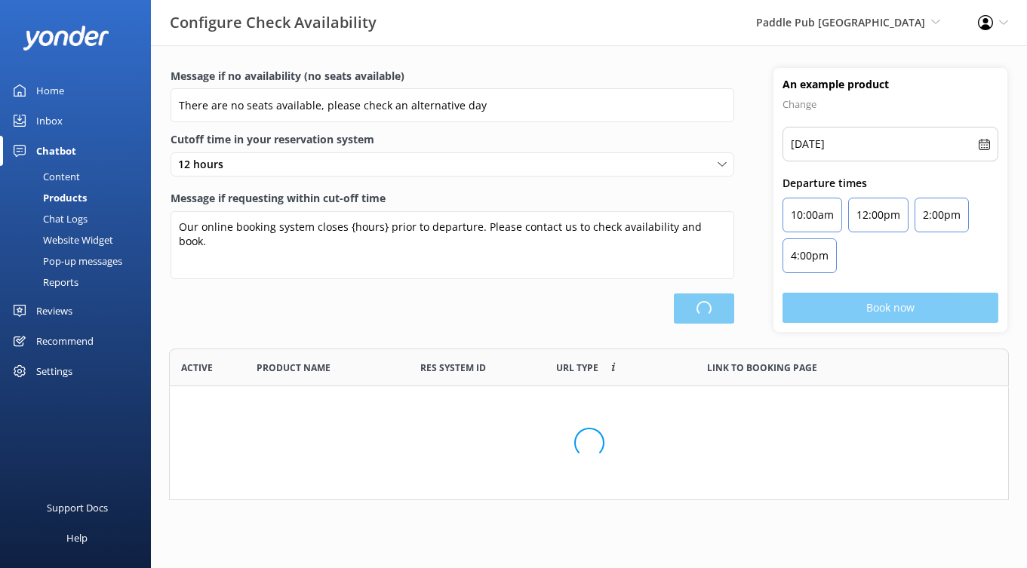
scroll to position [0, 0]
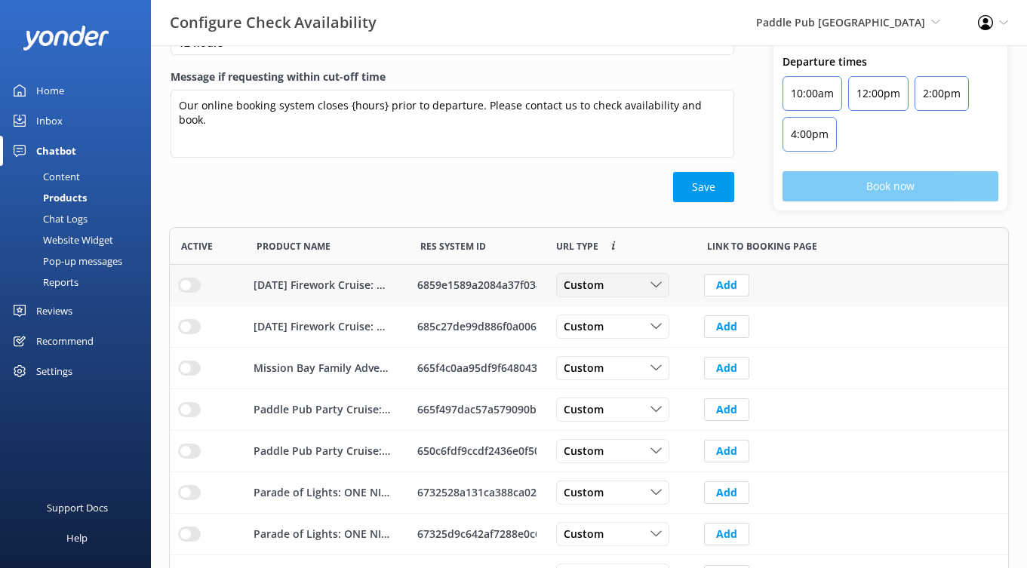
click at [648, 286] on div "Custom" at bounding box center [613, 285] width 106 height 17
click at [635, 336] on link "Dynamic" at bounding box center [624, 347] width 134 height 30
click at [635, 336] on div "Custom Custom Dynamic" at bounding box center [612, 327] width 113 height 24
click at [633, 384] on link "Dynamic" at bounding box center [624, 388] width 134 height 30
click at [632, 375] on div "Custom" at bounding box center [613, 368] width 106 height 17
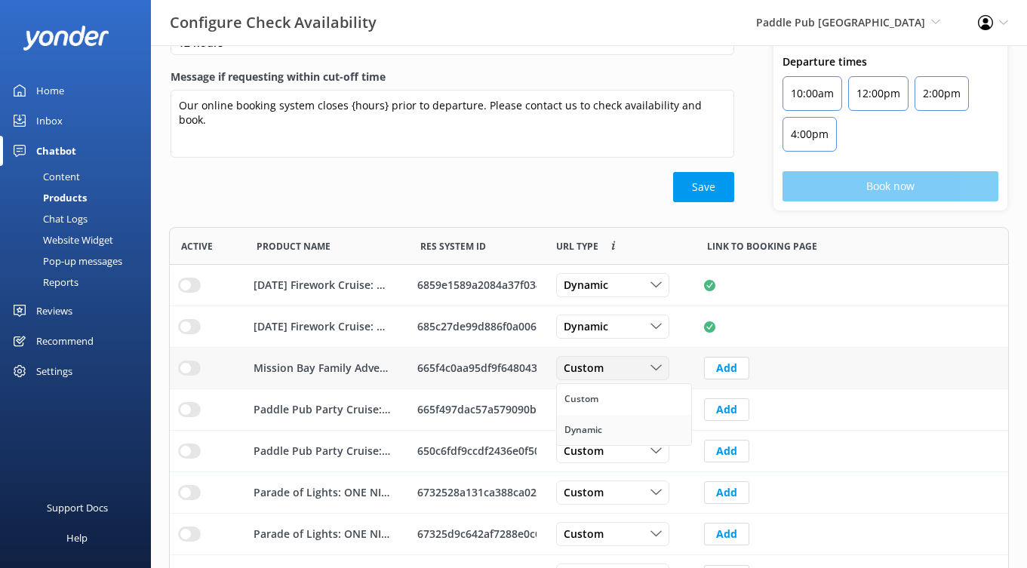
click at [628, 427] on link "Dynamic" at bounding box center [624, 430] width 134 height 30
click at [633, 412] on div "Custom" at bounding box center [613, 409] width 106 height 17
click at [630, 470] on link "Dynamic" at bounding box center [624, 471] width 134 height 30
click at [630, 459] on div "Custom" at bounding box center [613, 451] width 106 height 17
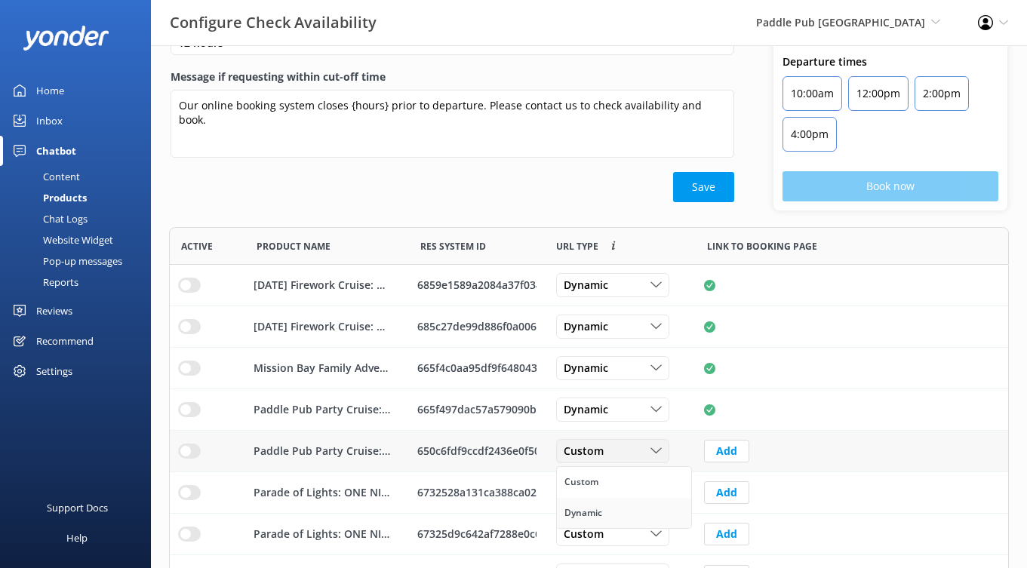
click at [628, 510] on link "Dynamic" at bounding box center [624, 513] width 134 height 30
click at [626, 498] on div "Custom" at bounding box center [613, 492] width 106 height 17
click at [622, 536] on link "Custom" at bounding box center [624, 524] width 134 height 30
click at [623, 493] on div "Custom" at bounding box center [613, 492] width 106 height 17
click at [619, 547] on link "Dynamic" at bounding box center [624, 554] width 134 height 30
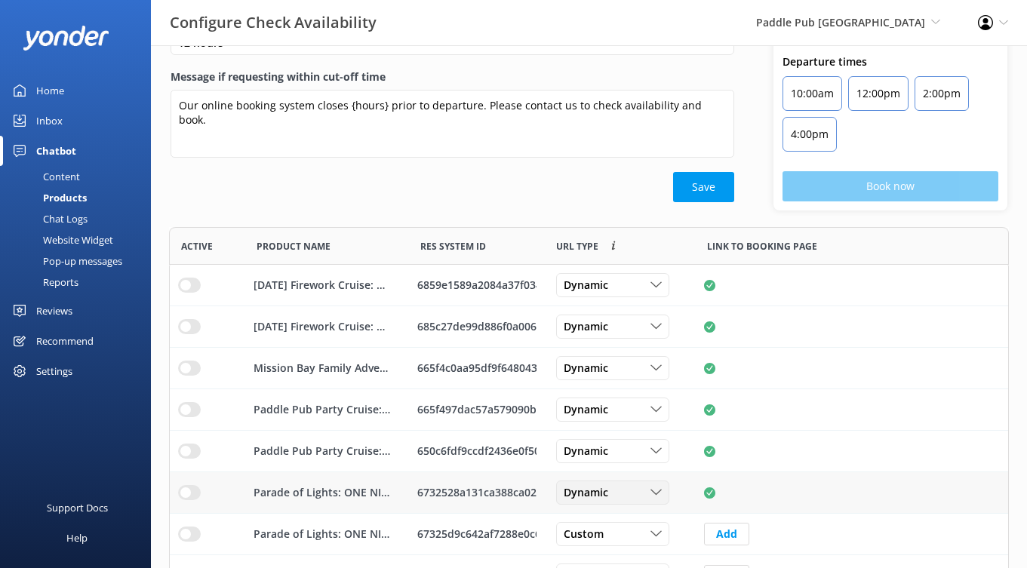
scroll to position [151, 0]
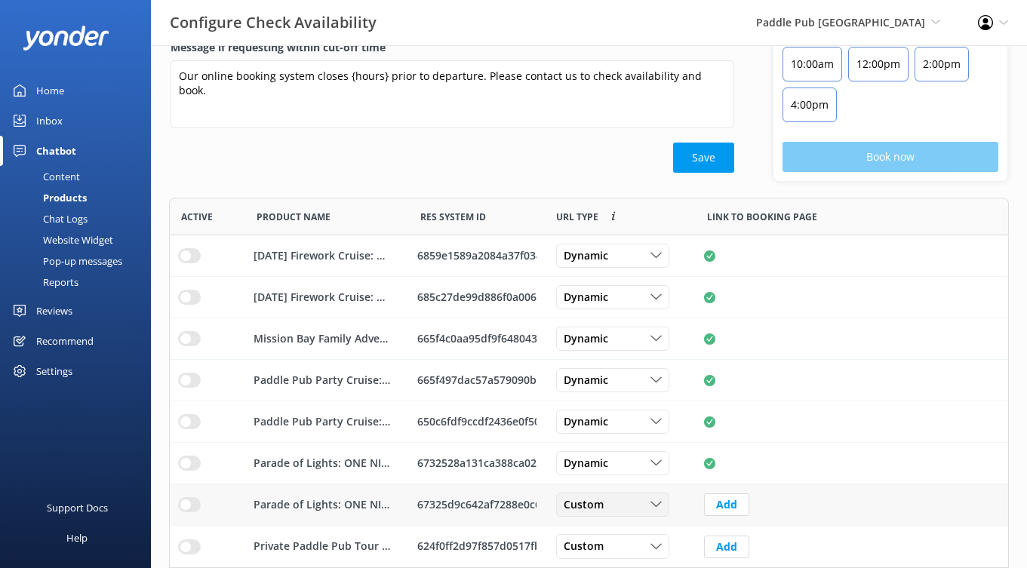
click at [621, 510] on div "Custom" at bounding box center [613, 504] width 106 height 17
click at [618, 559] on link "Dynamic" at bounding box center [624, 567] width 134 height 30
click at [618, 552] on div "Custom" at bounding box center [613, 547] width 106 height 17
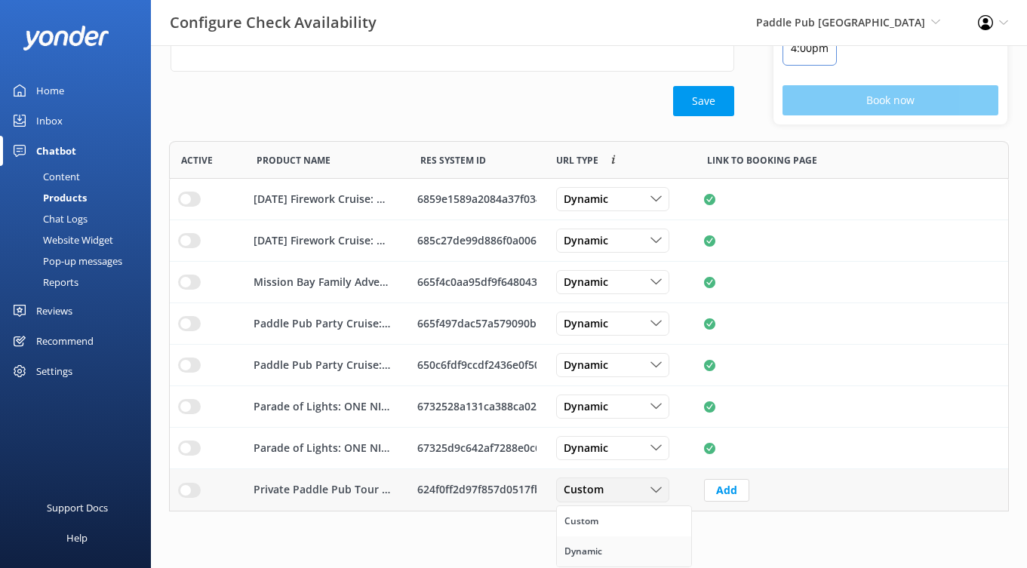
click at [617, 551] on link "Dynamic" at bounding box center [624, 551] width 134 height 30
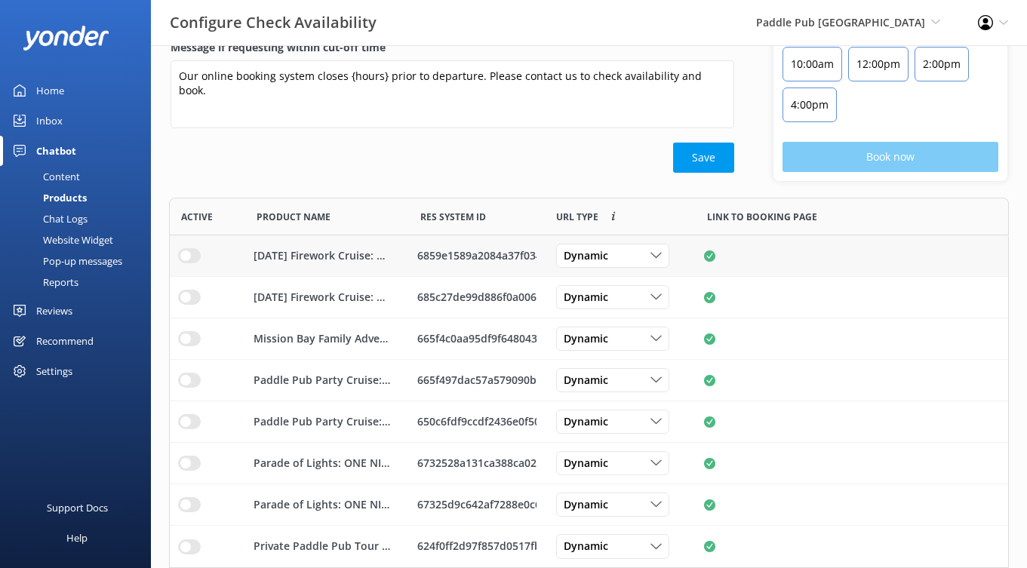
click at [189, 258] on input "row" at bounding box center [189, 255] width 23 height 15
click at [189, 292] on input "row" at bounding box center [189, 297] width 23 height 15
click at [186, 337] on input "row" at bounding box center [189, 338] width 23 height 15
click at [186, 386] on input "row" at bounding box center [189, 380] width 23 height 15
click at [188, 423] on input "row" at bounding box center [189, 421] width 23 height 15
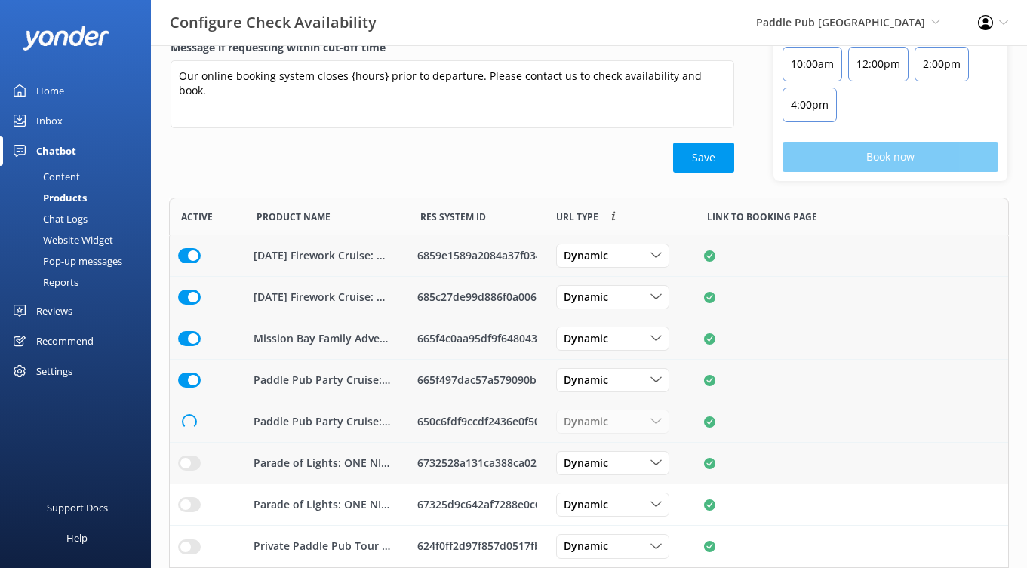
click at [188, 469] on input "row" at bounding box center [189, 463] width 23 height 15
click at [191, 499] on input "row" at bounding box center [189, 504] width 23 height 15
click at [191, 542] on input "row" at bounding box center [189, 546] width 23 height 15
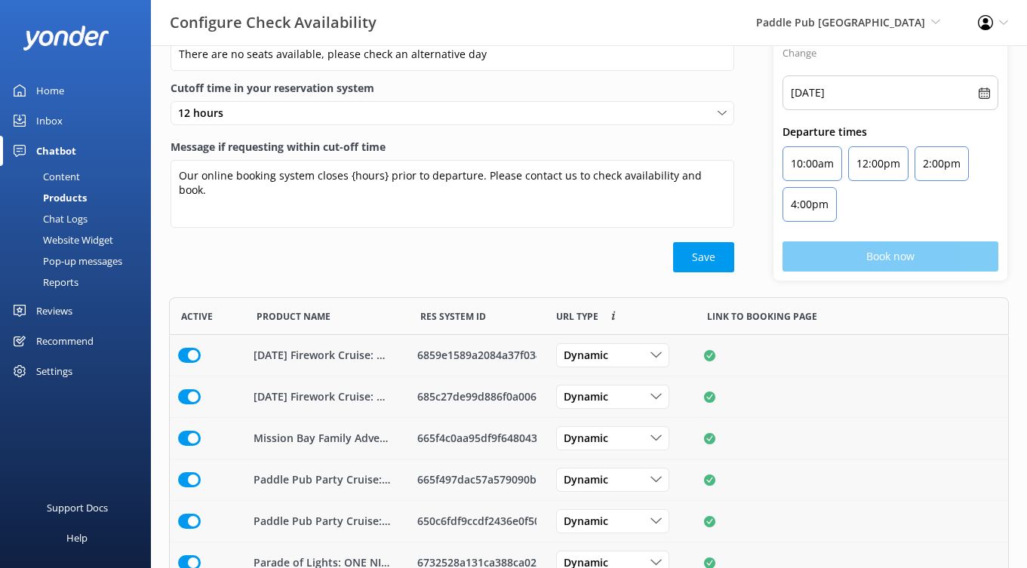
scroll to position [0, 0]
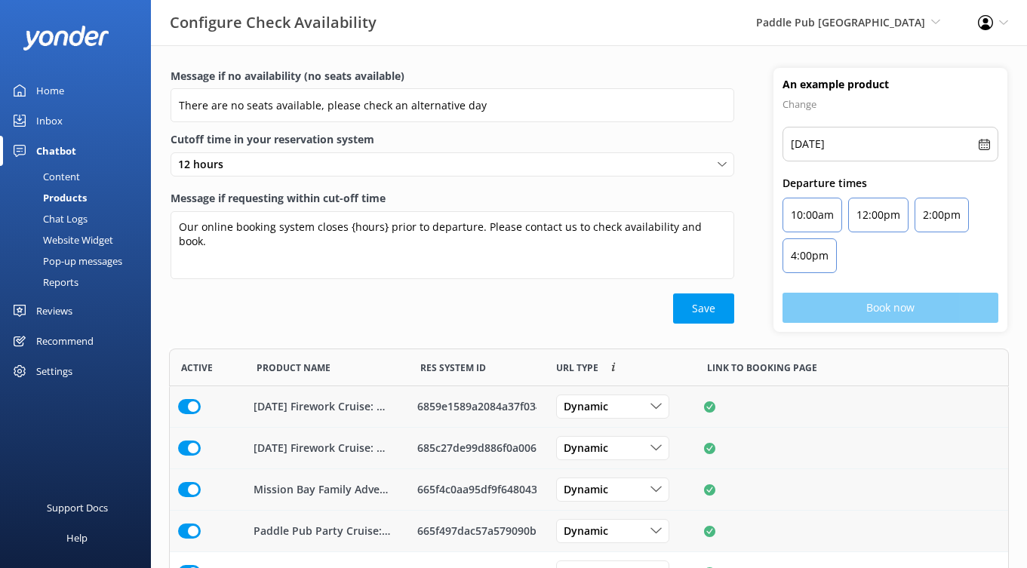
click at [73, 172] on div "Content" at bounding box center [44, 176] width 71 height 21
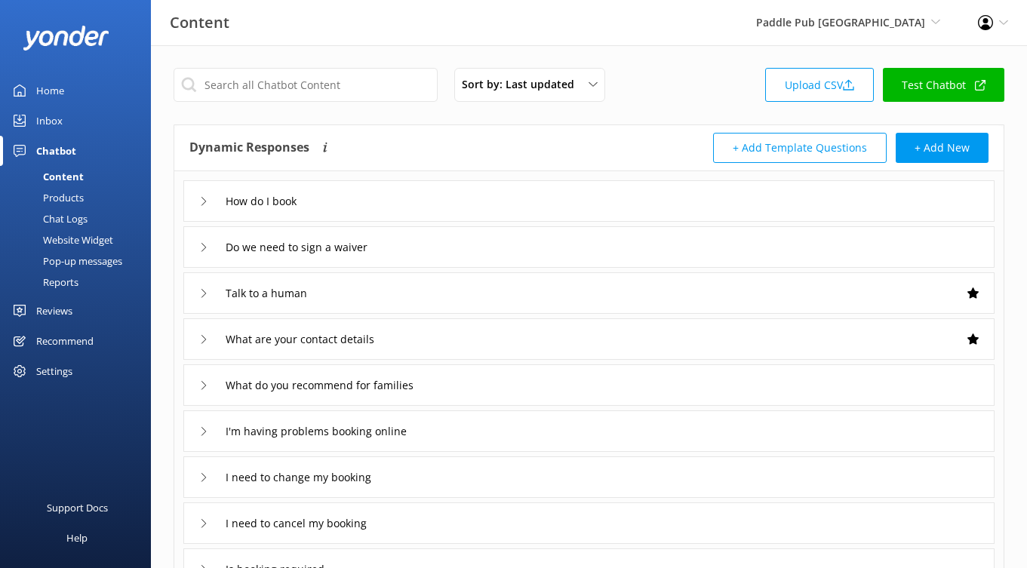
click at [74, 235] on div "Website Widget" at bounding box center [61, 239] width 104 height 21
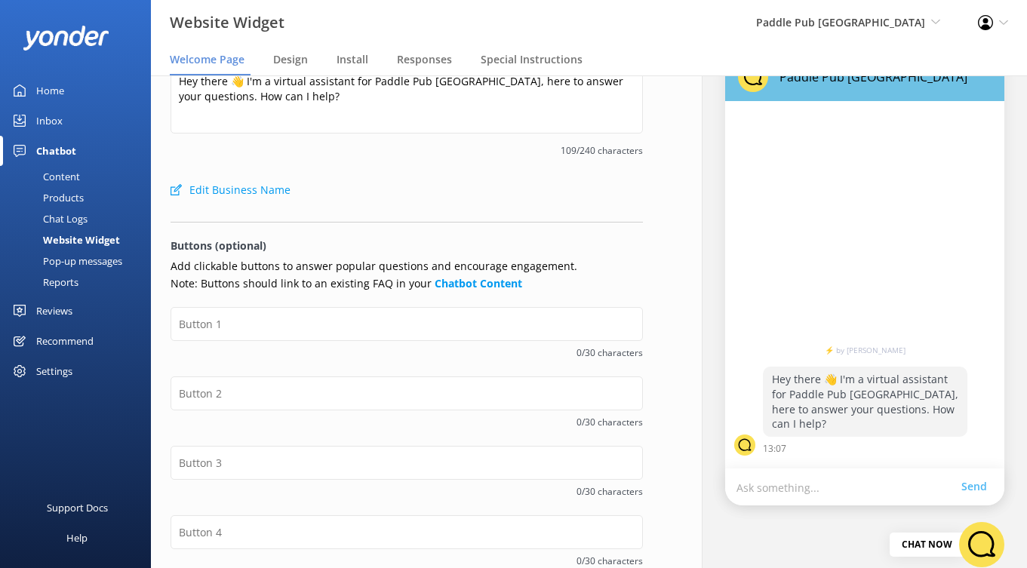
scroll to position [47, 0]
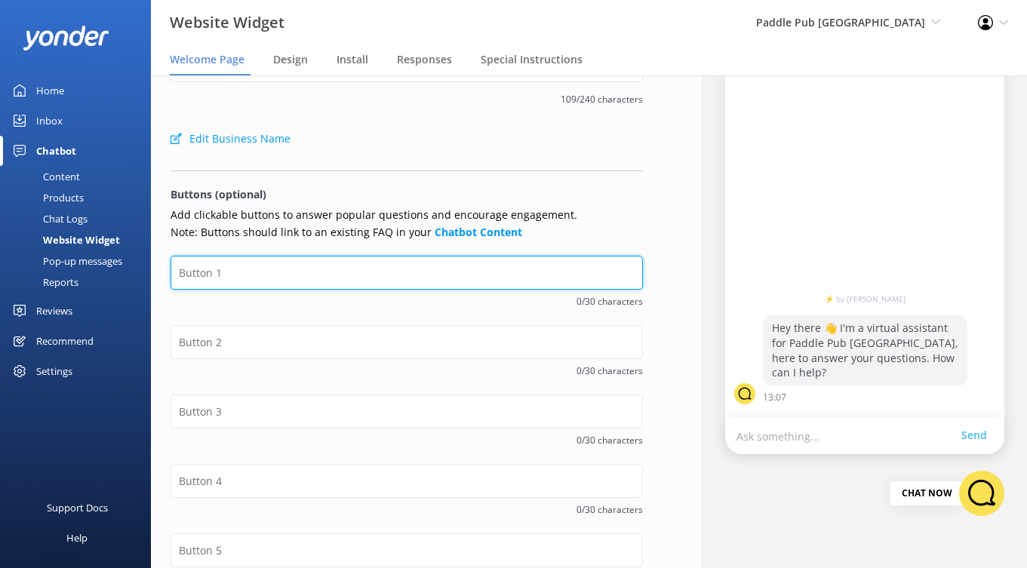
click at [269, 282] on input "text" at bounding box center [407, 273] width 472 height 34
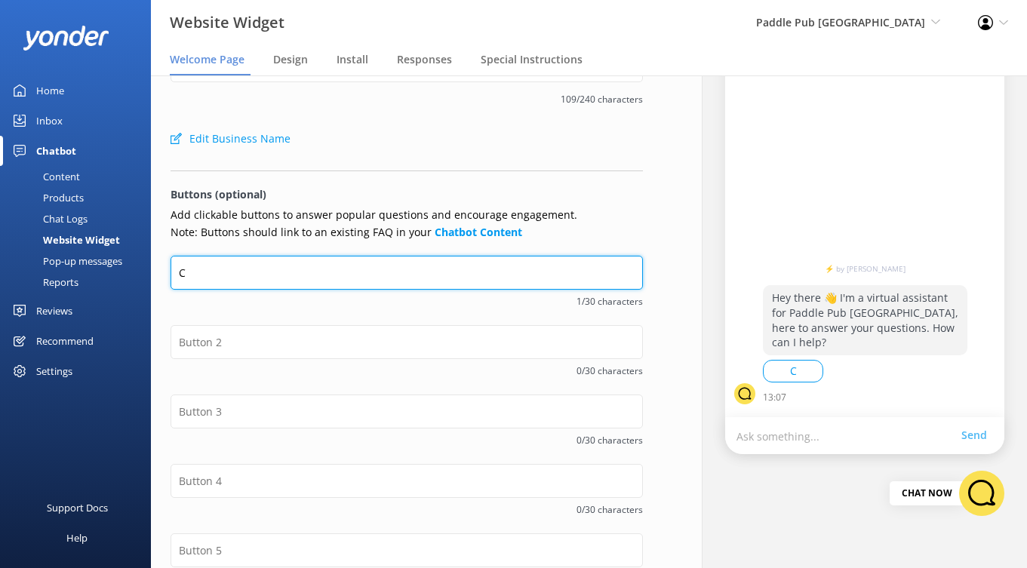
type input "Check Availability"
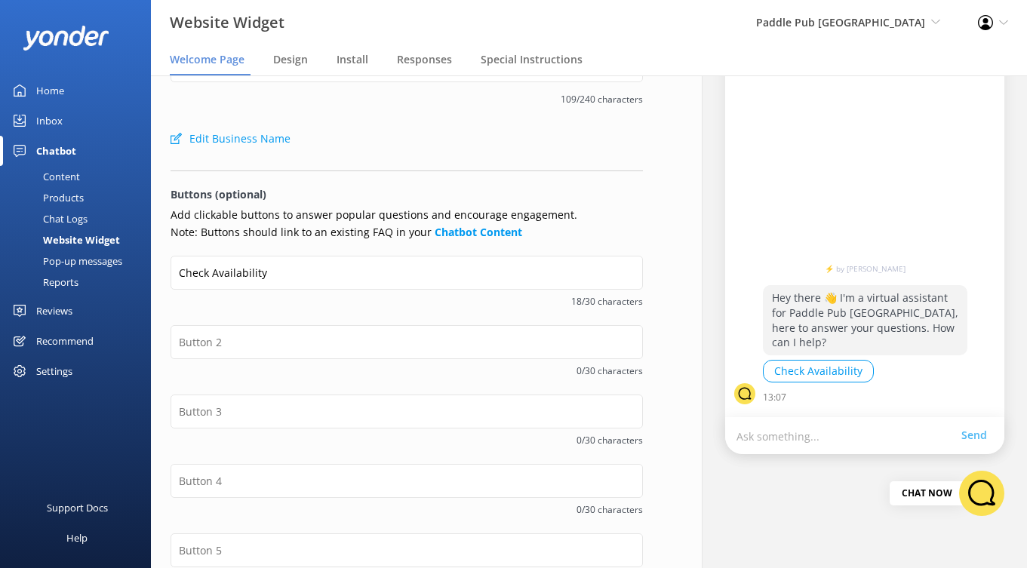
click at [313, 305] on span "18/30 characters" at bounding box center [407, 301] width 472 height 14
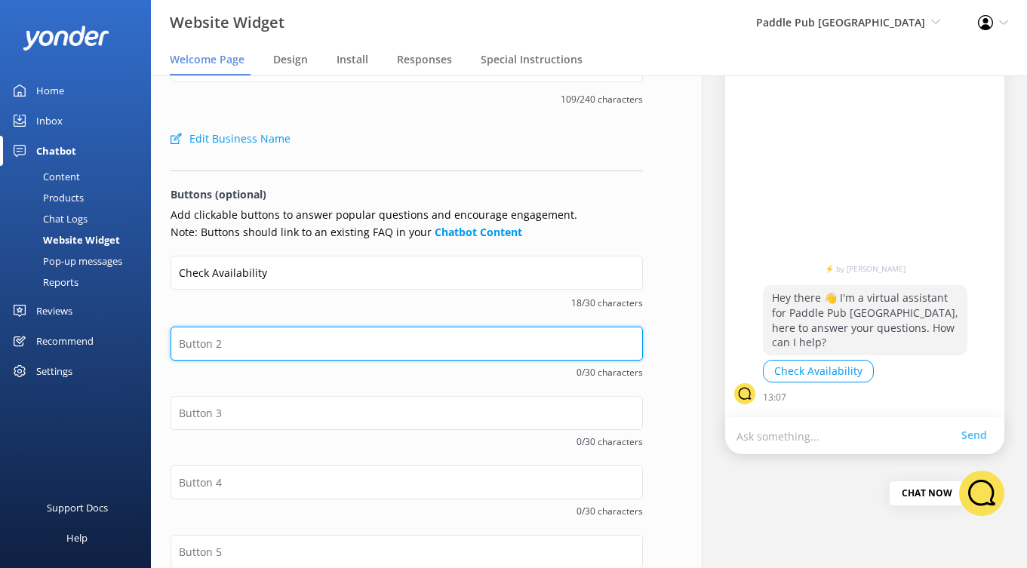
click at [304, 337] on input "text" at bounding box center [407, 344] width 472 height 34
type input "Contact Us"
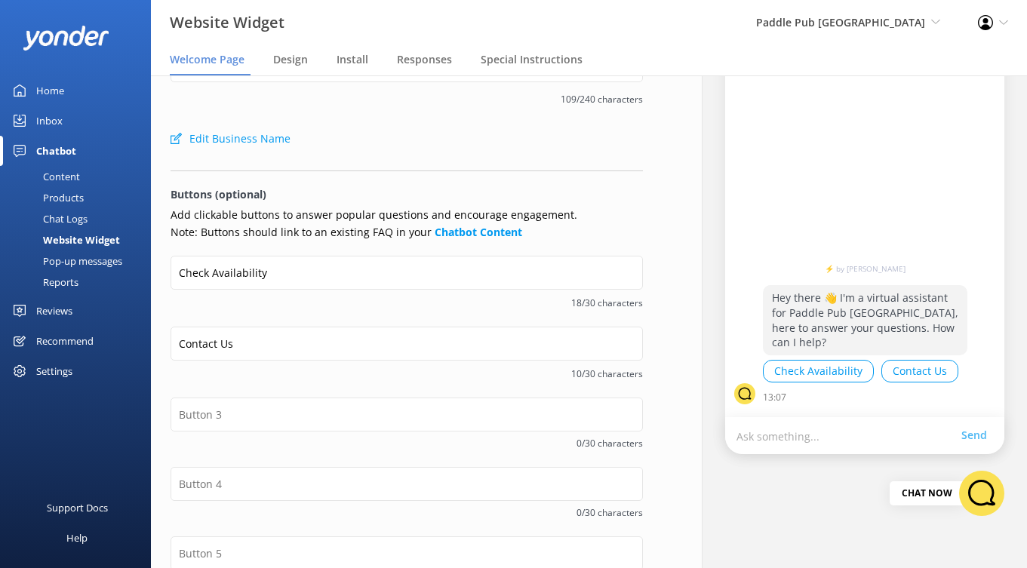
click at [333, 373] on span "10/30 characters" at bounding box center [407, 374] width 472 height 14
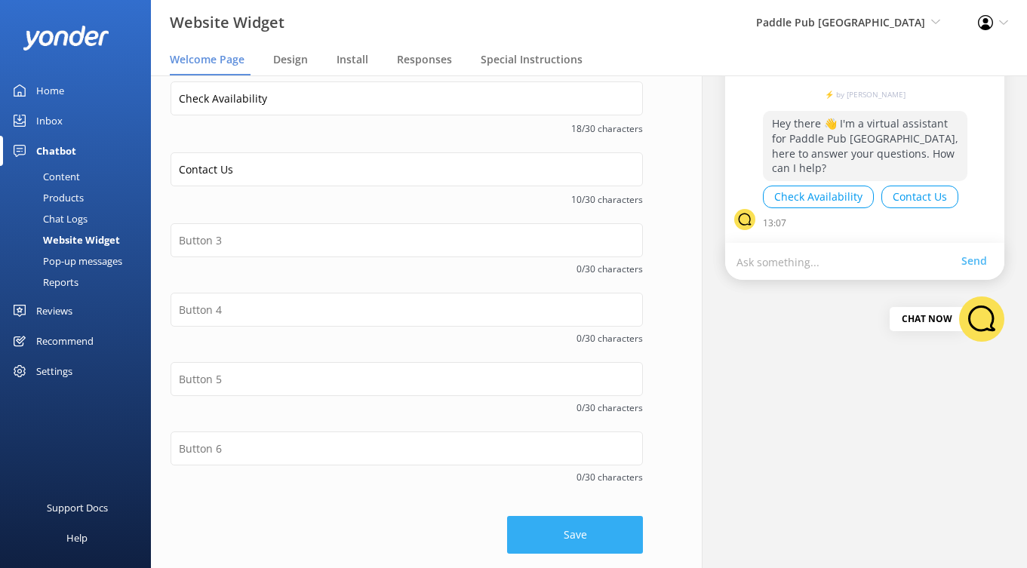
click at [585, 529] on button "Save" at bounding box center [575, 535] width 136 height 38
click at [60, 170] on div "Content" at bounding box center [44, 176] width 71 height 21
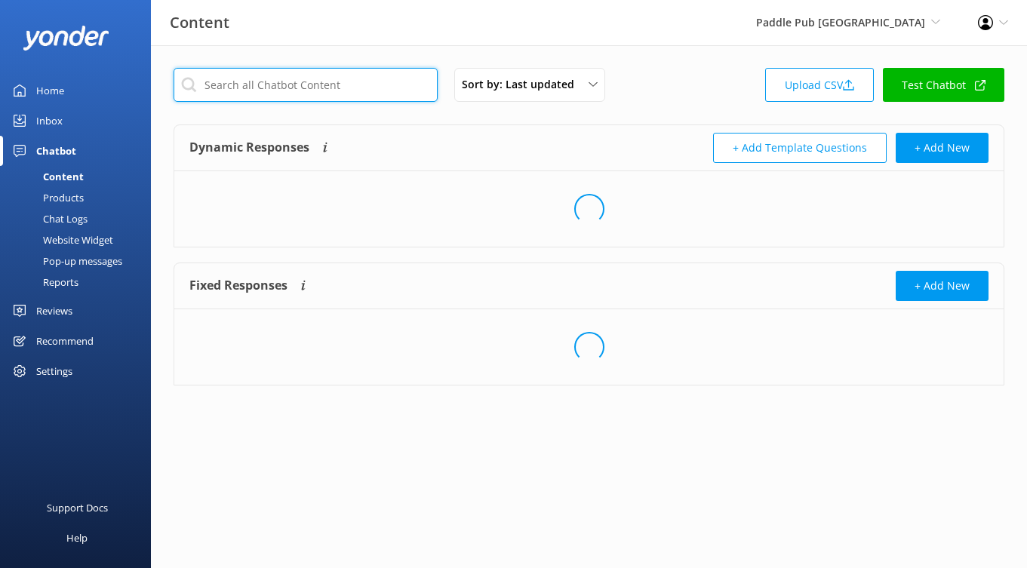
click at [290, 81] on input "text" at bounding box center [306, 85] width 264 height 34
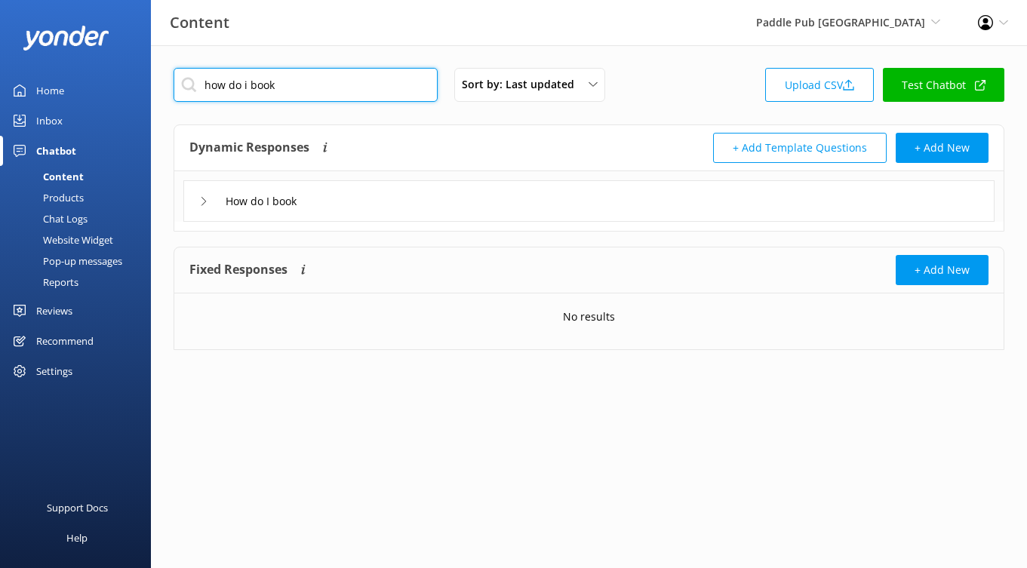
type input "how do i book"
click at [431, 180] on div "How do I book" at bounding box center [588, 200] width 811 height 41
click at [377, 204] on div "How do I book" at bounding box center [588, 200] width 811 height 41
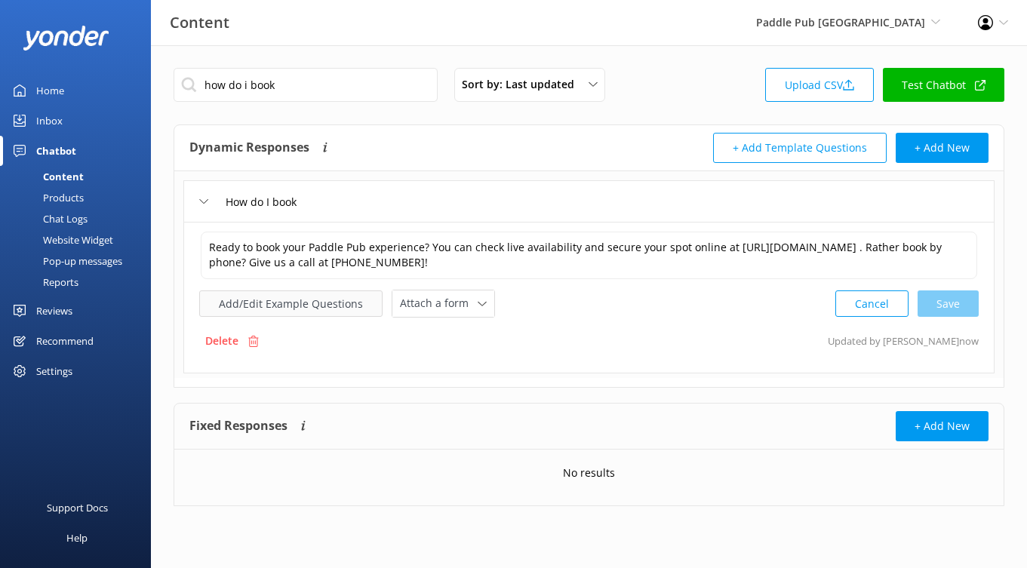
click at [299, 311] on button "Add/Edit Example Questions" at bounding box center [290, 303] width 183 height 26
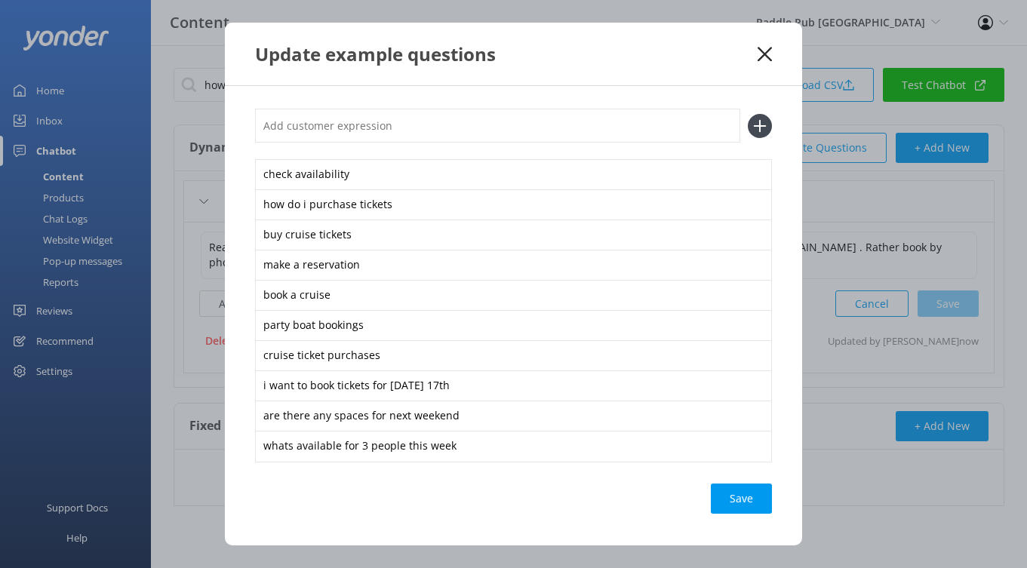
click at [413, 130] on input "text" at bounding box center [497, 126] width 485 height 34
click at [364, 179] on div "check availability" at bounding box center [513, 175] width 517 height 32
click at [338, 178] on div "check availability" at bounding box center [513, 175] width 517 height 32
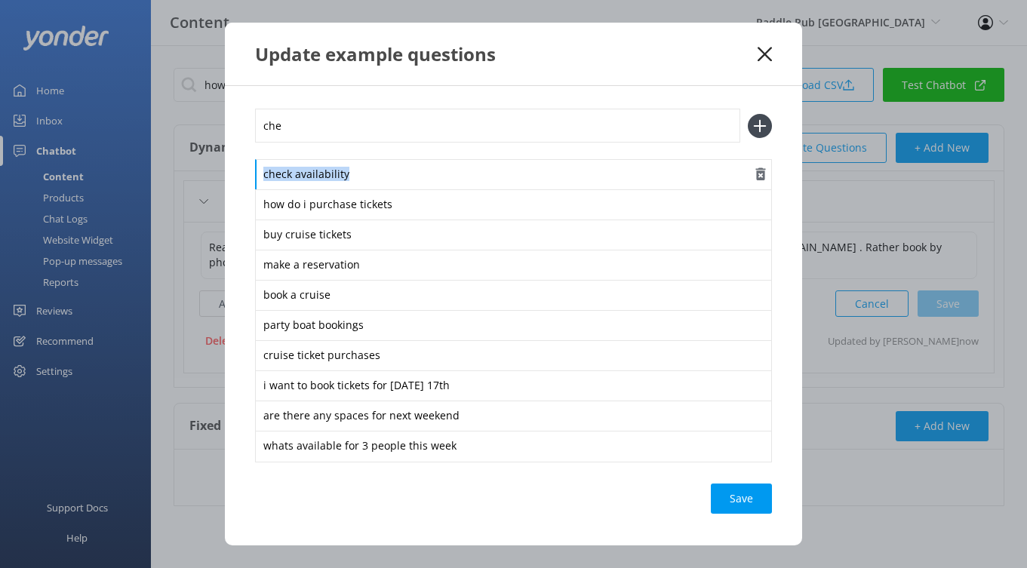
click at [338, 178] on div "check availability" at bounding box center [513, 175] width 517 height 32
copy div "check availability"
click at [328, 129] on input "che" at bounding box center [497, 126] width 485 height 34
type input "c"
paste input "check availability"
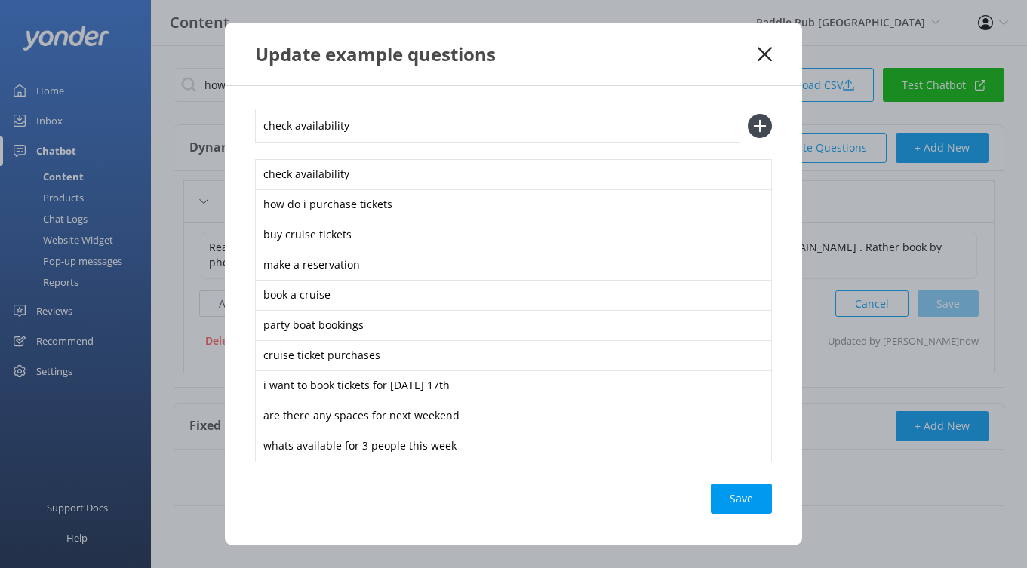
type input "check availability"
click at [748, 114] on button at bounding box center [760, 126] width 24 height 24
paste input "check availability"
type input "check availability"
click at [748, 114] on button at bounding box center [760, 126] width 24 height 24
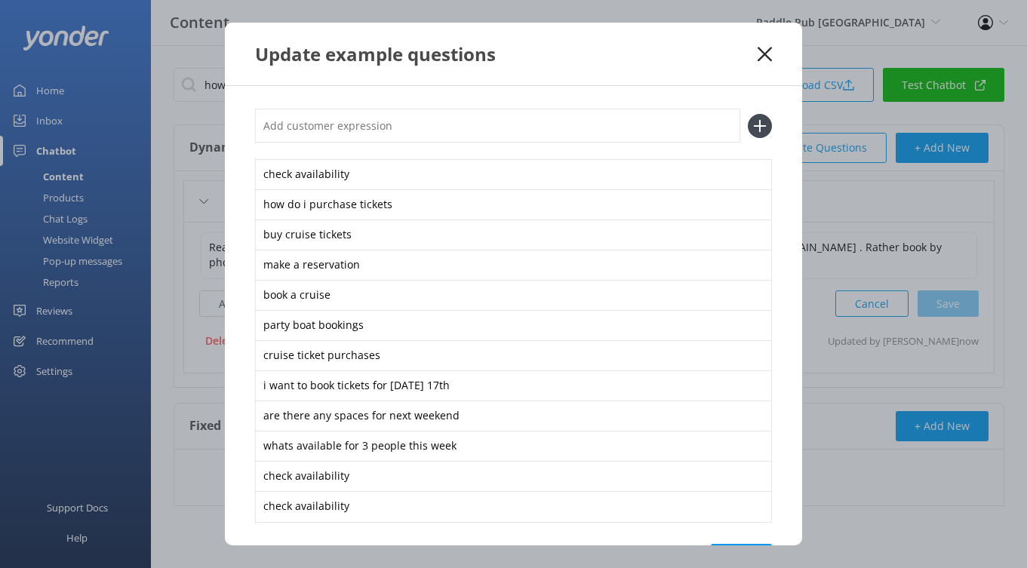
paste input "check availability"
type input "check availability"
click at [748, 114] on button at bounding box center [760, 126] width 24 height 24
paste input "check availability"
type input "check availability"
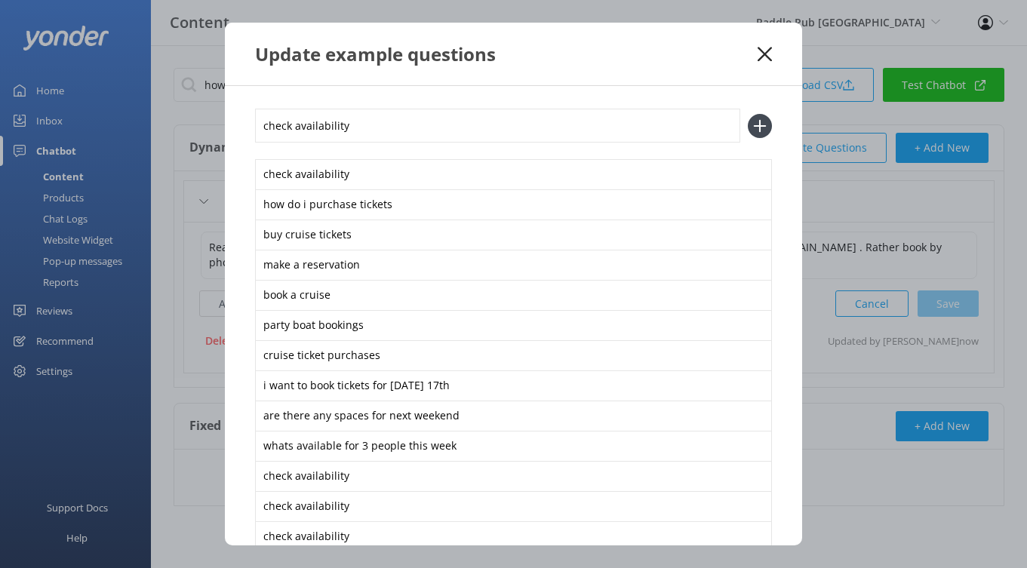
click at [748, 114] on button at bounding box center [760, 126] width 24 height 24
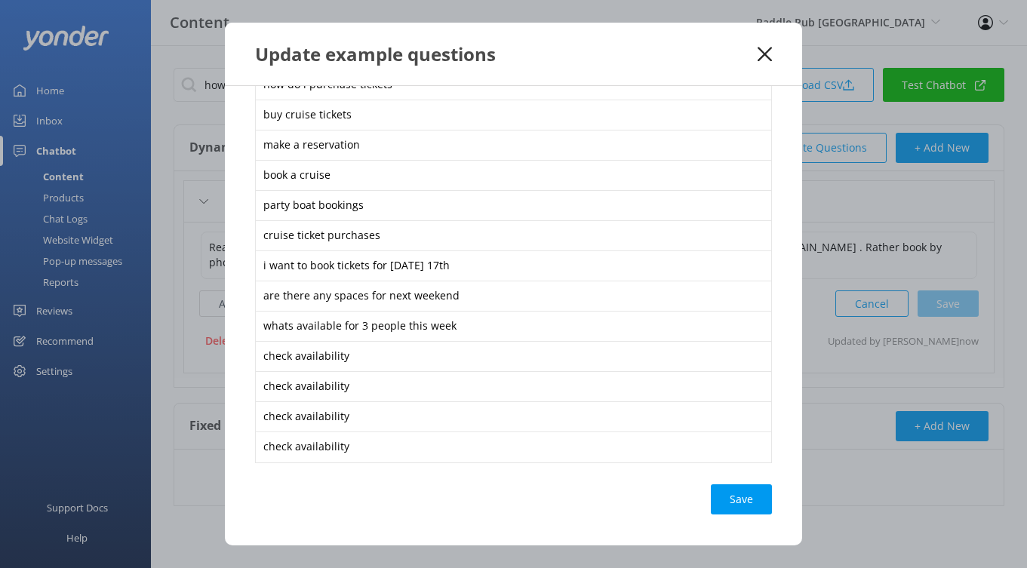
click at [746, 501] on div "Save" at bounding box center [741, 499] width 61 height 30
click at [768, 55] on icon at bounding box center [765, 54] width 14 height 15
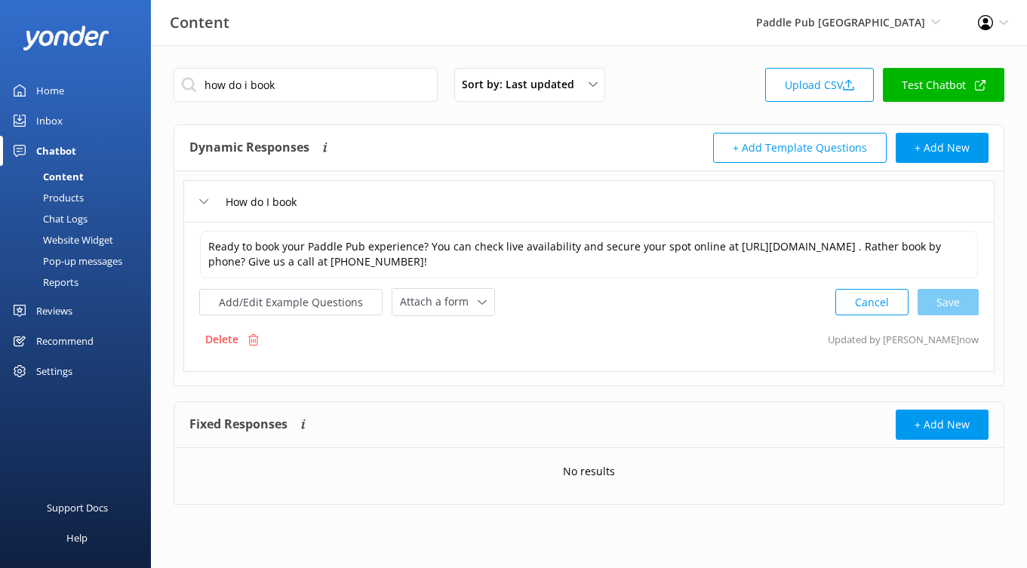
click at [908, 89] on link "Test Chatbot" at bounding box center [943, 85] width 121 height 34
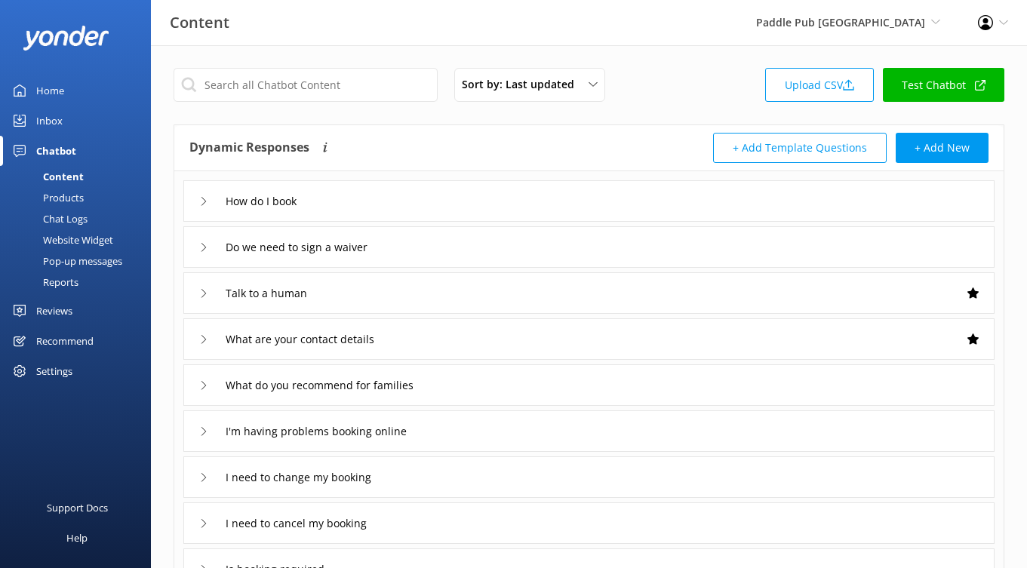
click at [385, 194] on div "How do I book" at bounding box center [588, 200] width 811 height 41
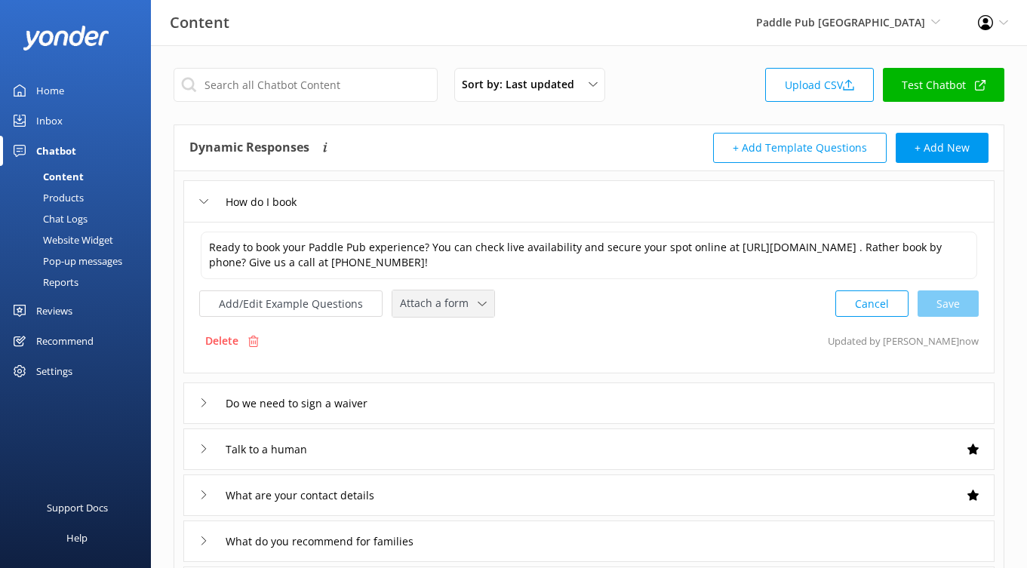
click at [451, 303] on span "Attach a form" at bounding box center [439, 303] width 78 height 17
click at [466, 361] on div "Check availability" at bounding box center [438, 366] width 75 height 15
click at [637, 377] on div "How do I book Ready to book your Paddle Pub experience? You can check live avai…" at bounding box center [588, 480] width 829 height 619
click at [446, 118] on div "Sort by: Last updated Title (A-Z) Last updated Upload CSV Test Chatbot Dynamic …" at bounding box center [589, 517] width 876 height 944
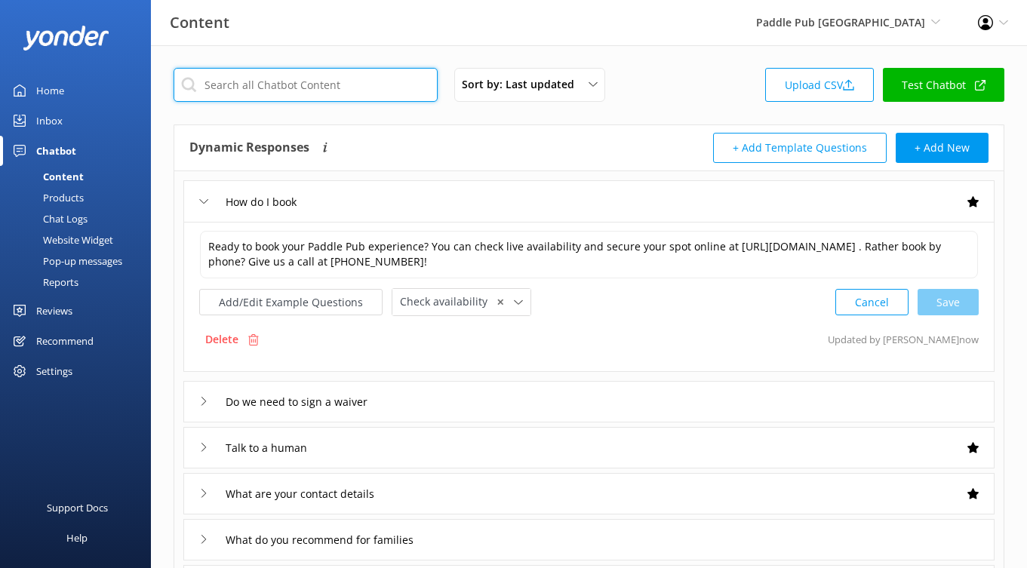
click at [369, 92] on input "text" at bounding box center [306, 85] width 264 height 34
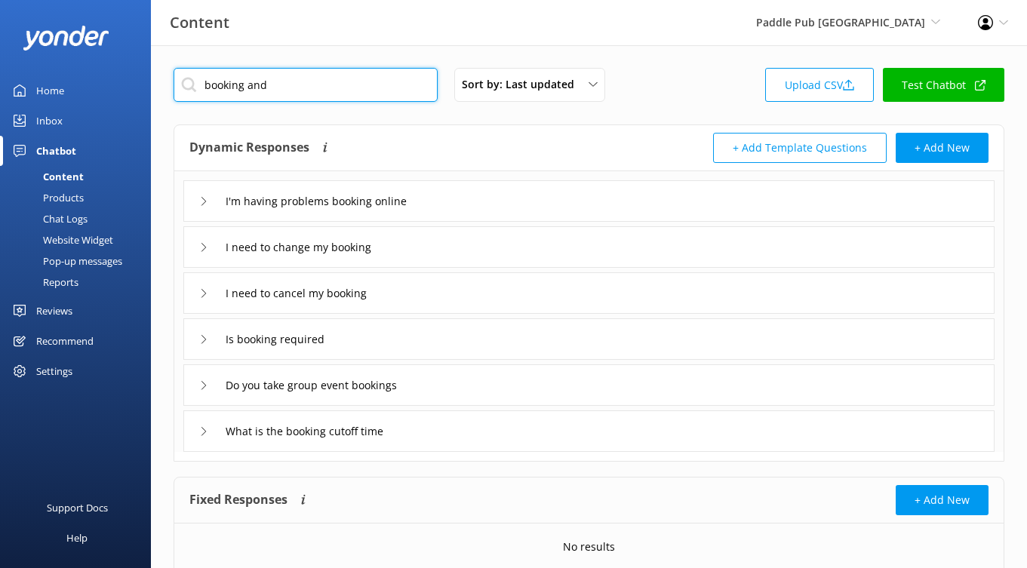
type input "booking and"
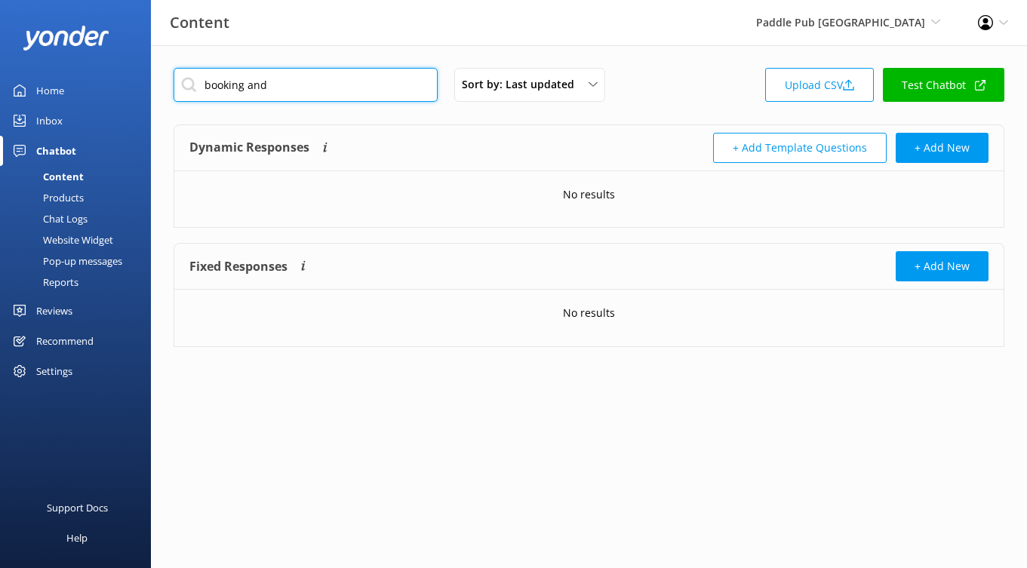
click at [323, 75] on input "booking and" at bounding box center [306, 85] width 264 height 34
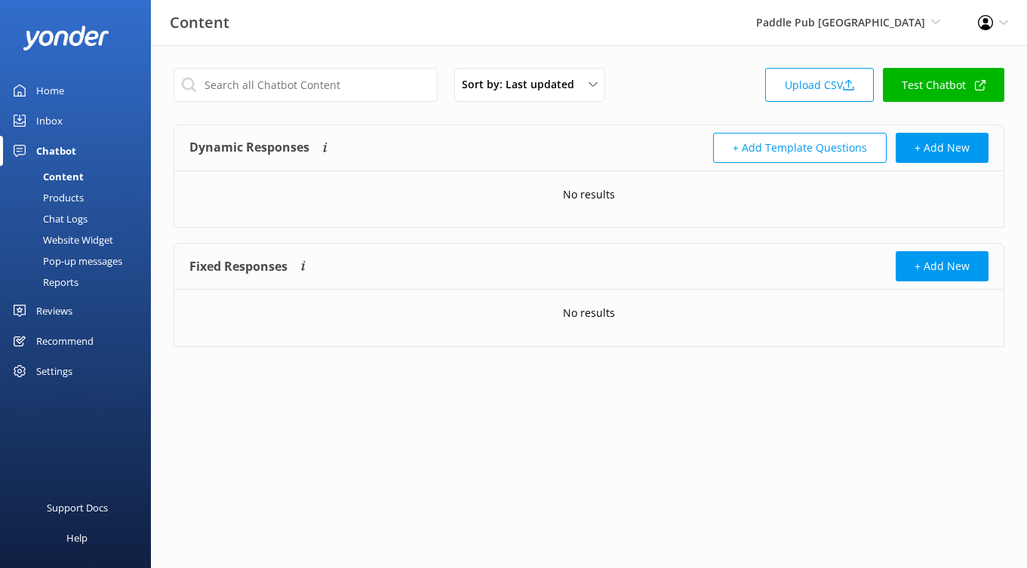
click at [361, 41] on div "Content Paddle Pub [GEOGRAPHIC_DATA][PERSON_NAME] Adventure Co Cool Tours Virtu…" at bounding box center [513, 22] width 1027 height 45
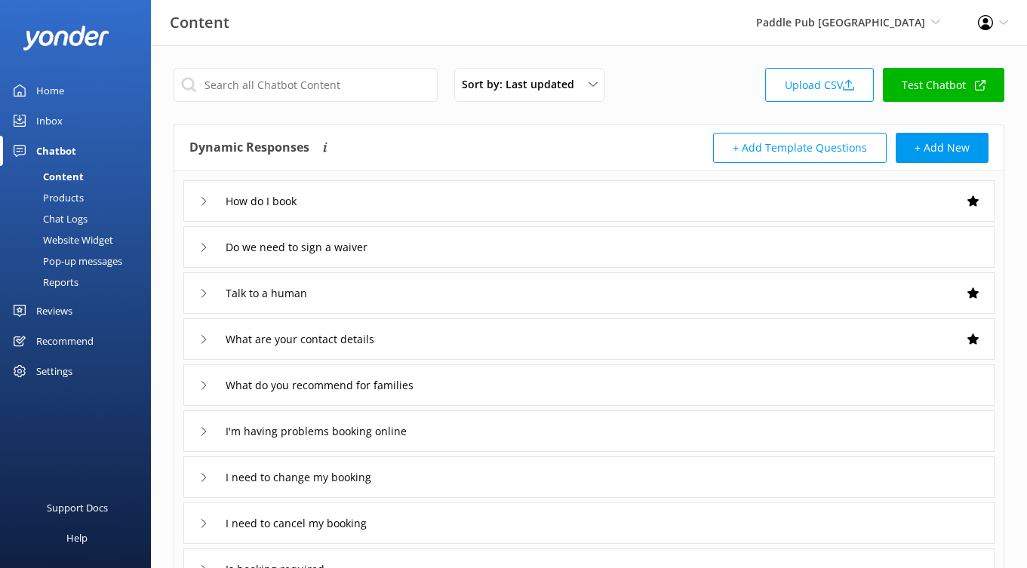
click at [73, 197] on div "Products" at bounding box center [46, 197] width 75 height 21
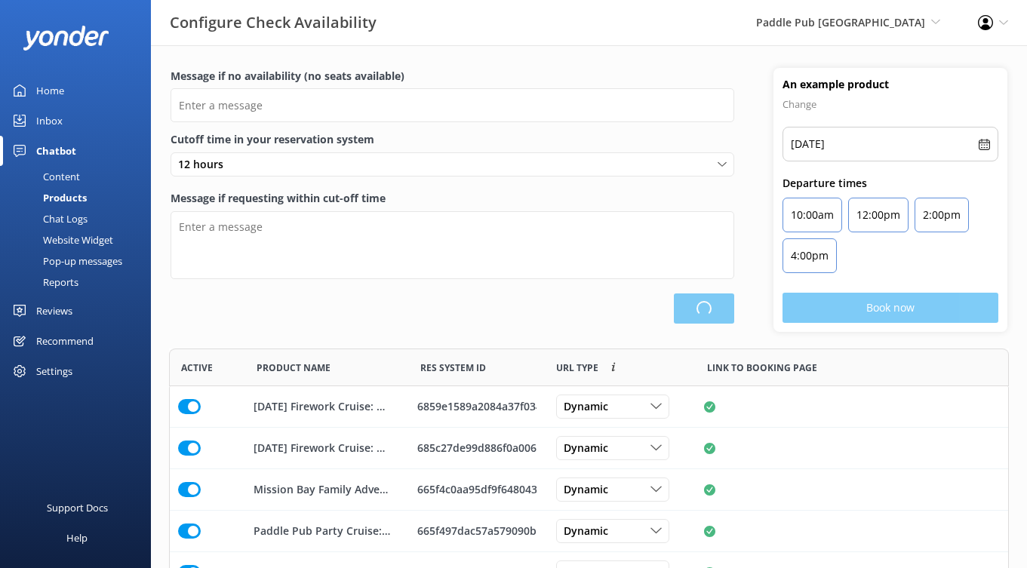
scroll to position [370, 840]
type input "There are no seats available, please check an alternative day"
type textarea "Our online booking system closes {hours} prior to departure. Please contact us …"
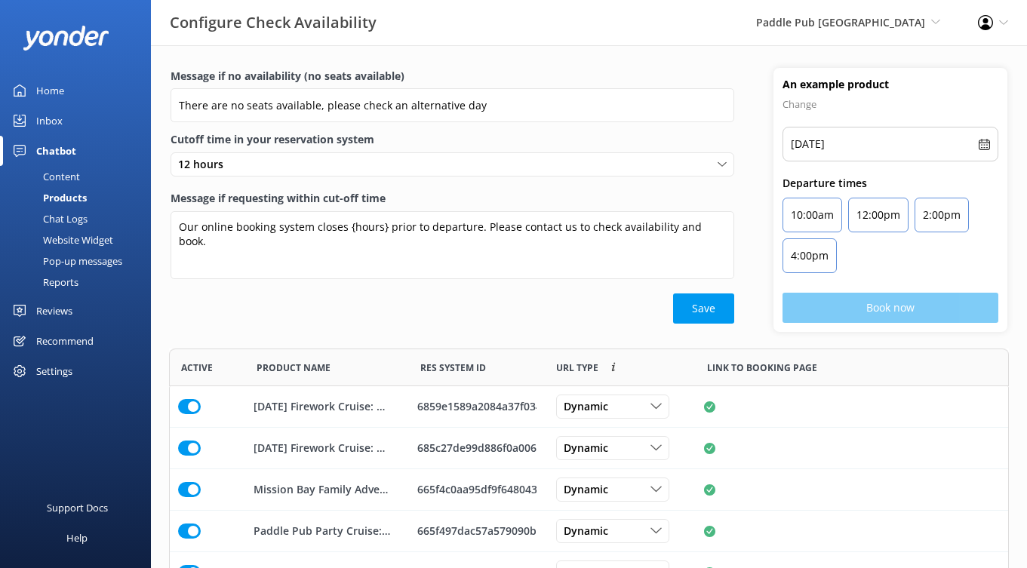
click at [72, 215] on div "Chat Logs" at bounding box center [48, 218] width 78 height 21
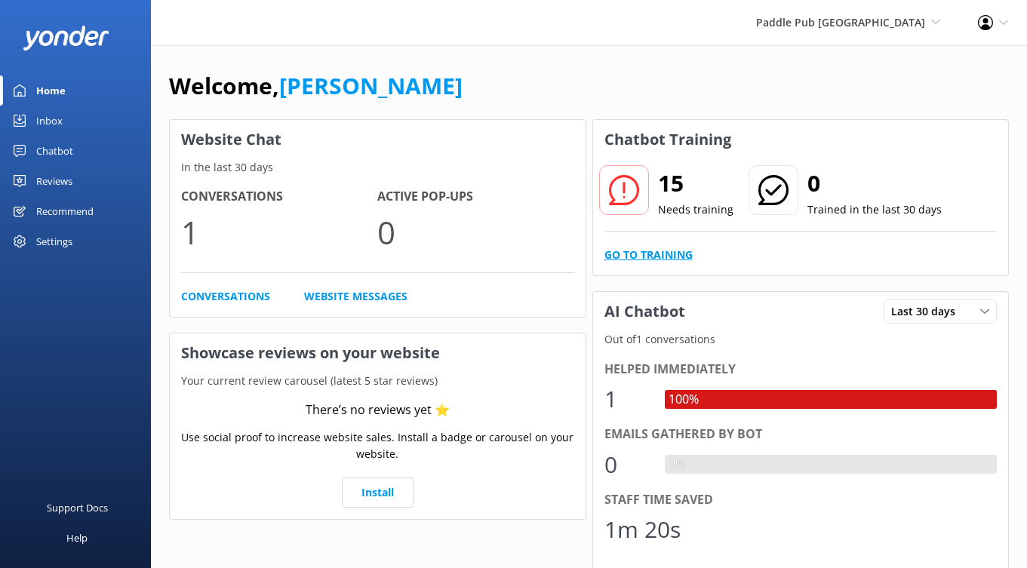
click at [622, 253] on link "Go to Training" at bounding box center [648, 255] width 88 height 17
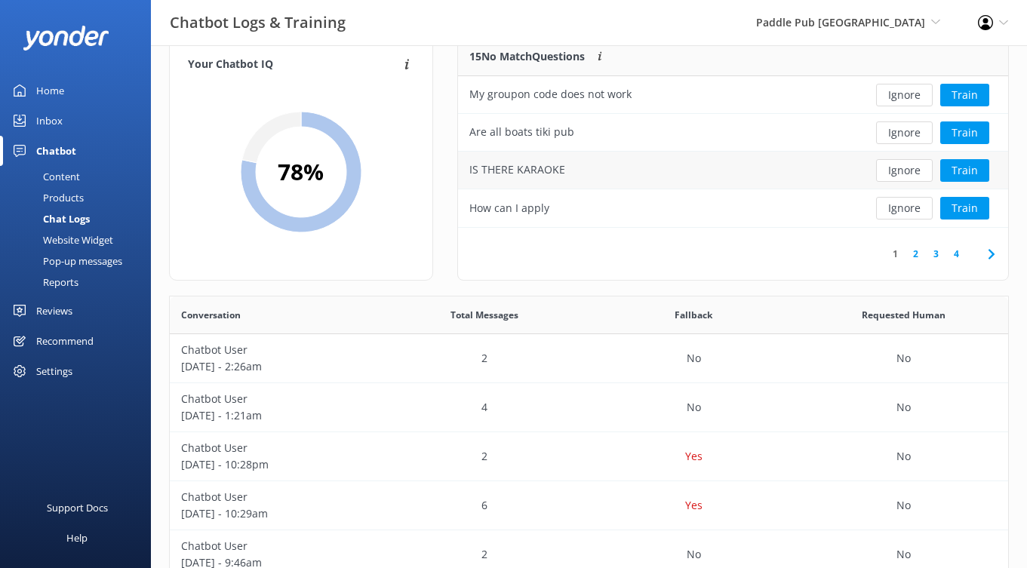
scroll to position [35, 0]
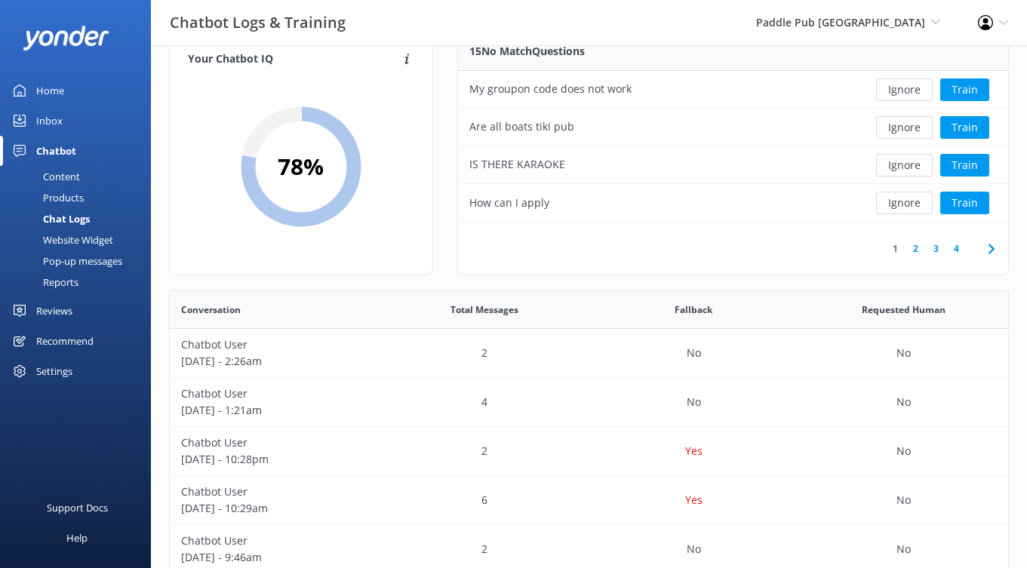
click at [911, 247] on link "2" at bounding box center [915, 248] width 20 height 14
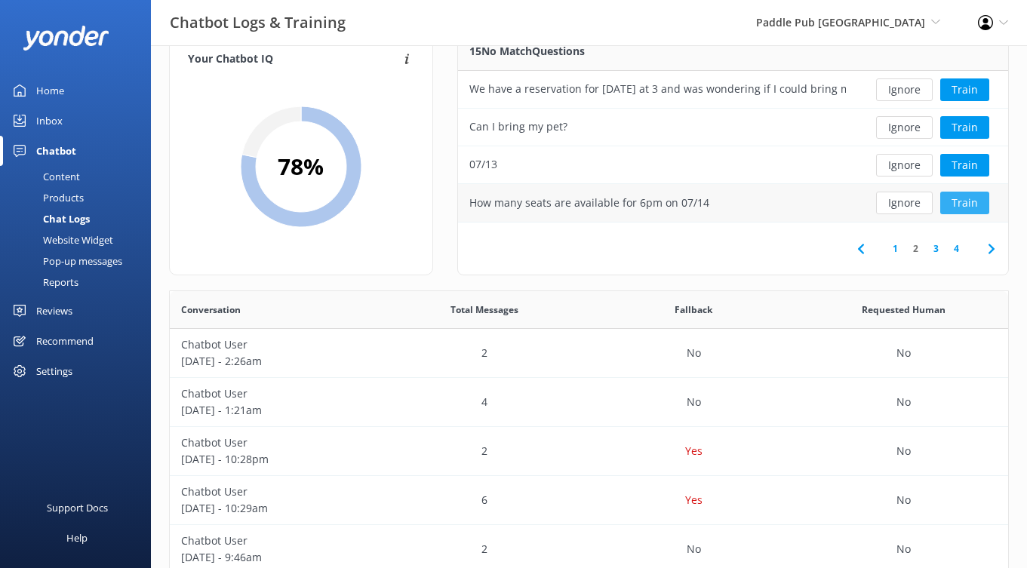
click at [963, 208] on button "Train" at bounding box center [964, 203] width 49 height 23
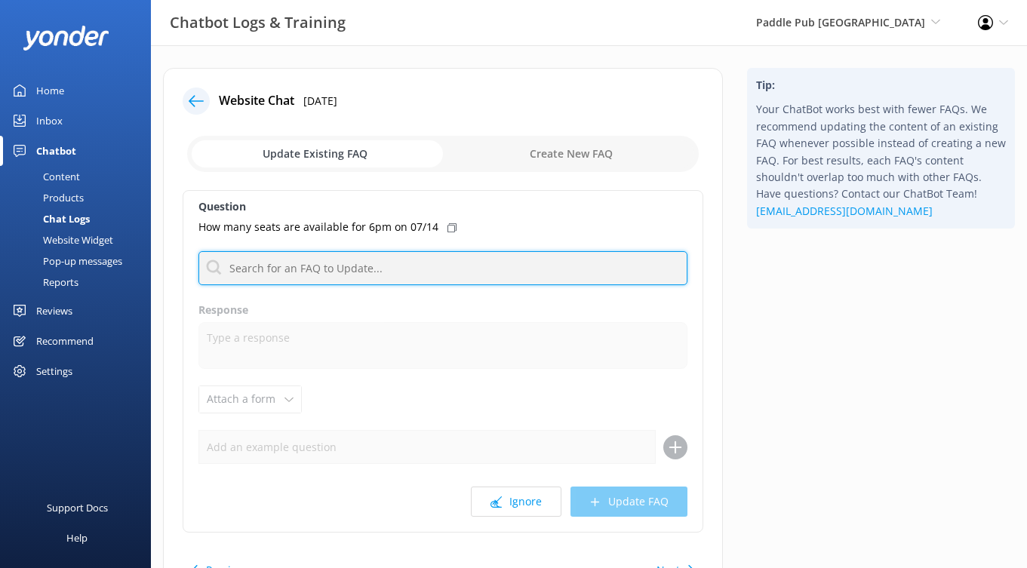
click at [349, 276] on input "text" at bounding box center [442, 268] width 489 height 34
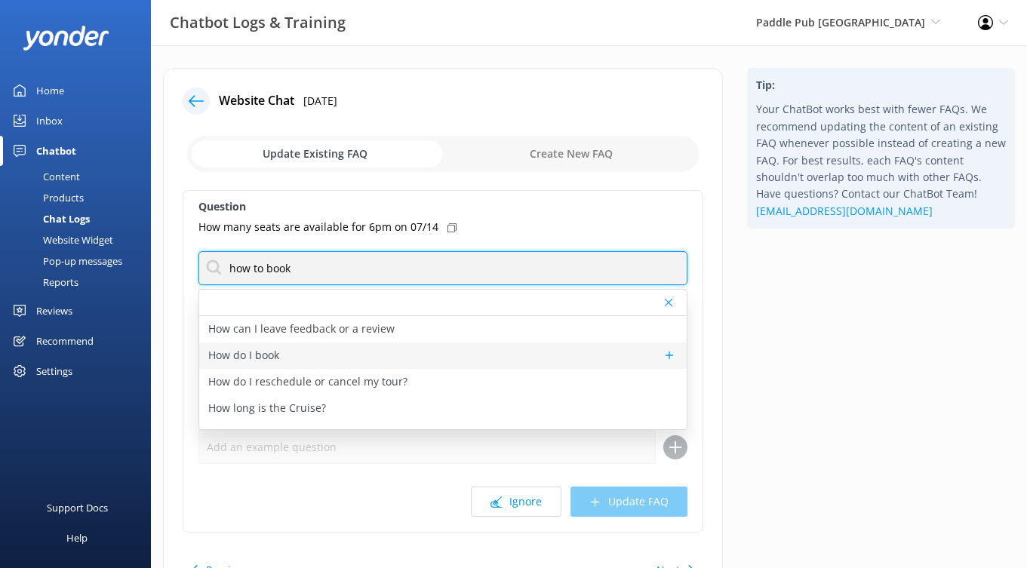
type input "how to book"
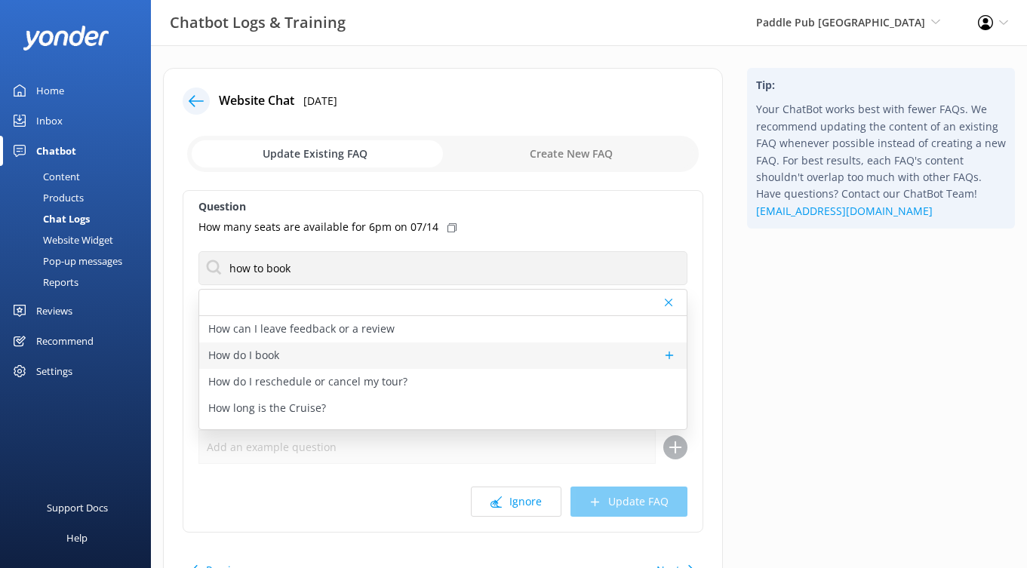
click at [438, 357] on div "How do I book" at bounding box center [442, 356] width 487 height 26
type textarea "Ready for a boatload of fun? You can view live availability and book your Paddl…"
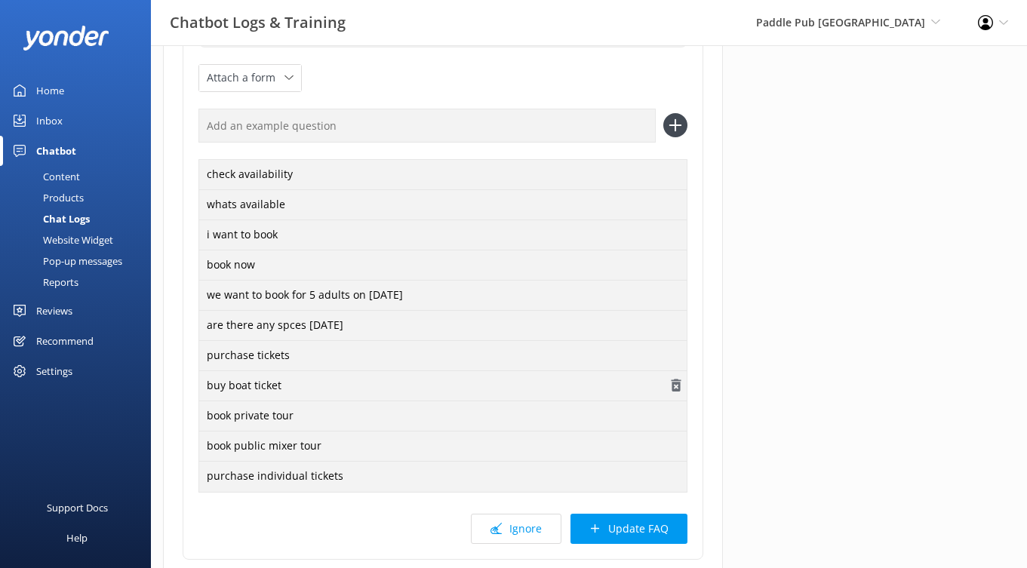
scroll to position [433, 0]
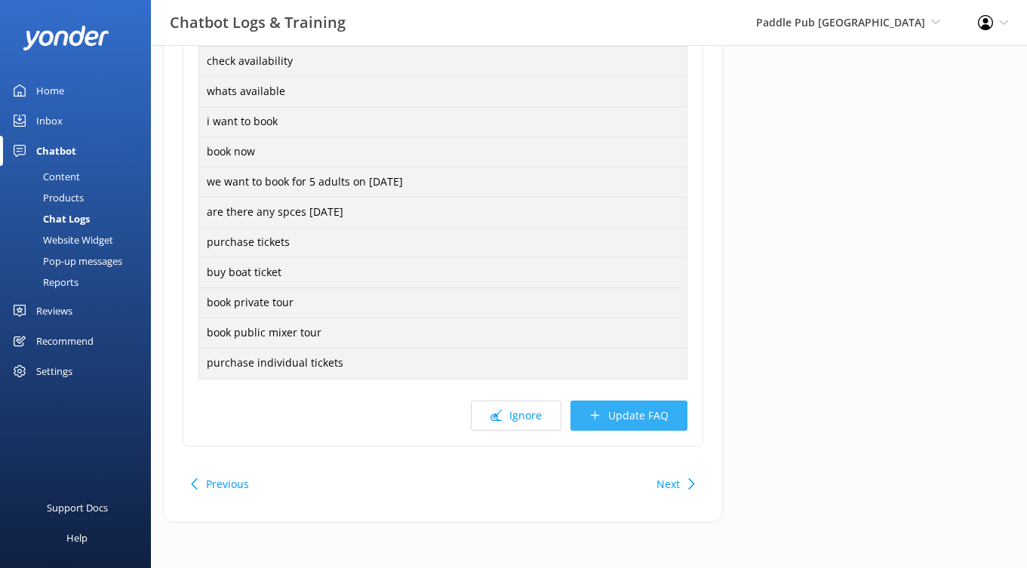
click at [632, 420] on button "Update FAQ" at bounding box center [628, 416] width 117 height 30
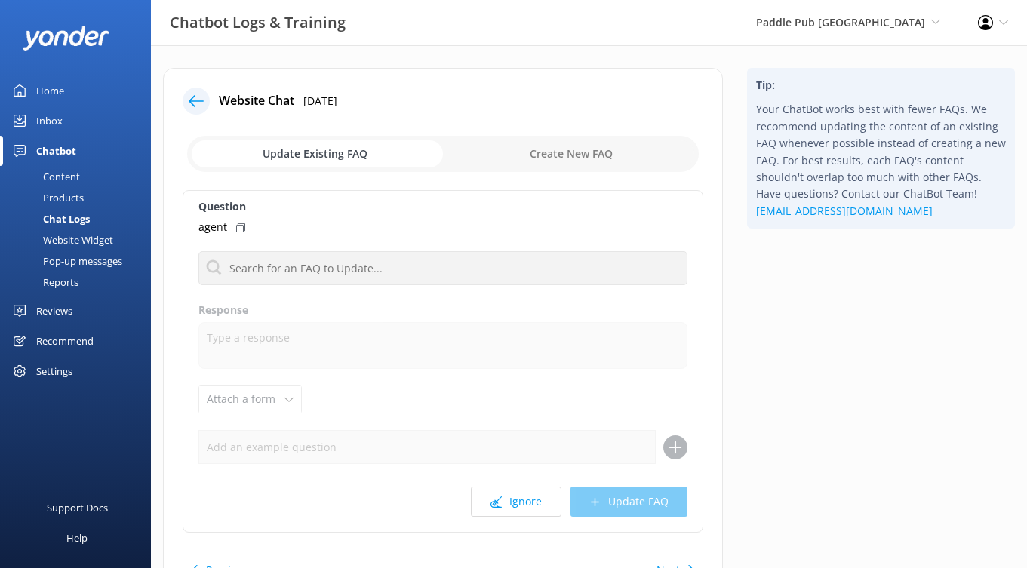
click at [68, 199] on div "Products" at bounding box center [46, 197] width 75 height 21
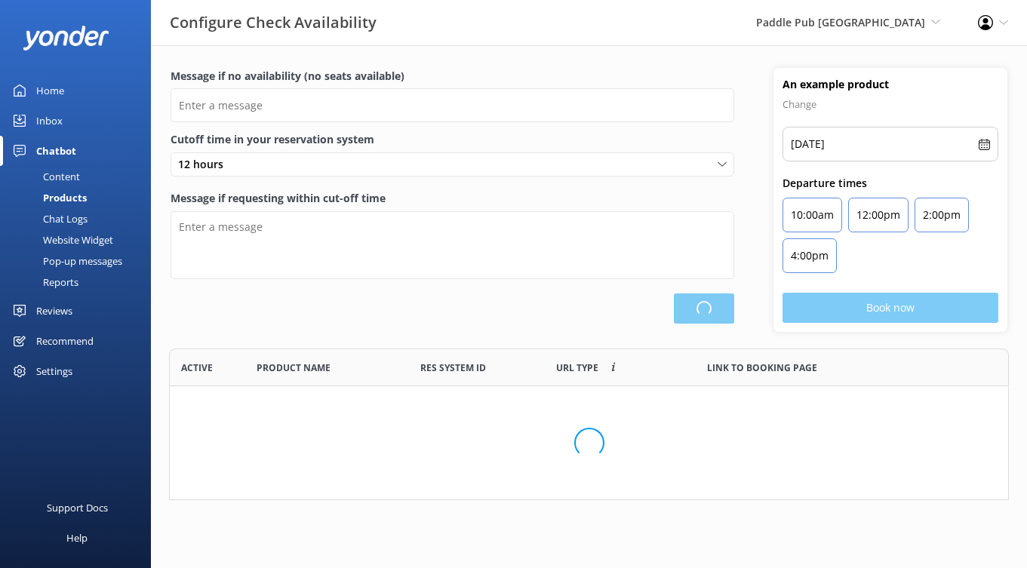
scroll to position [152, 840]
type input "There are no seats available, please check an alternative day"
type textarea "Our online booking system closes {hours} prior to departure. Please contact us …"
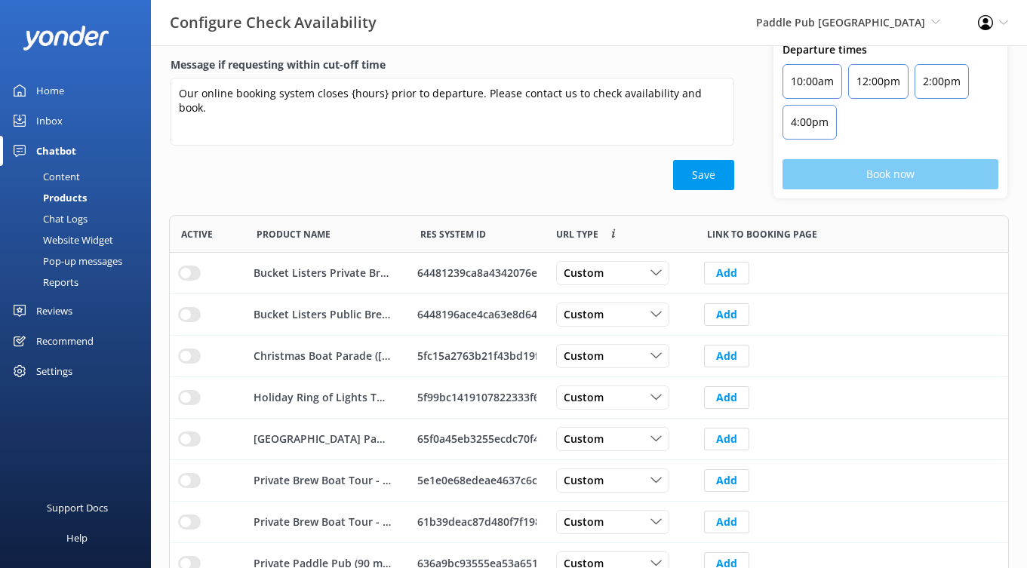
scroll to position [189, 0]
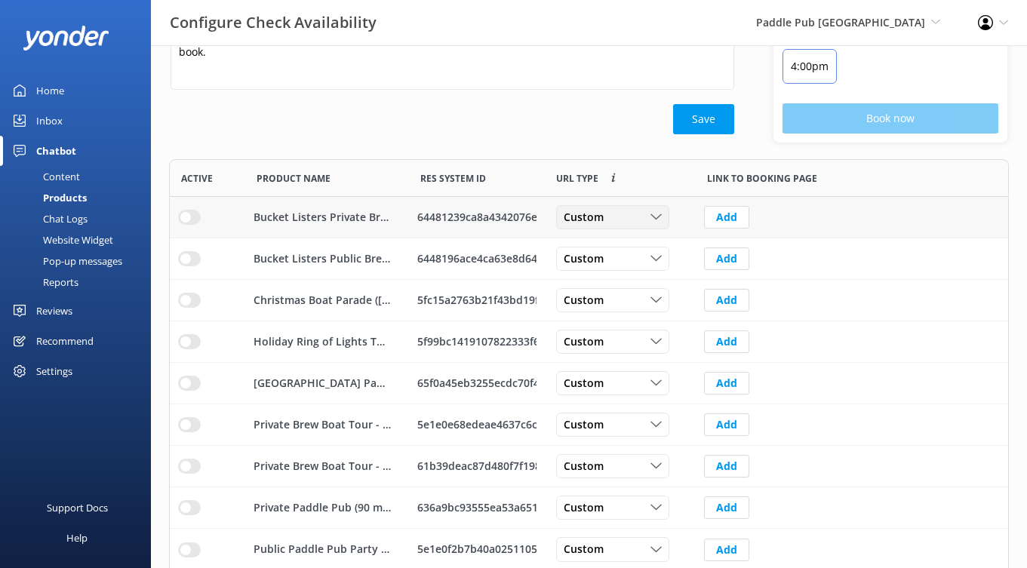
click at [623, 216] on div "Custom" at bounding box center [613, 217] width 106 height 17
click at [623, 269] on link "Dynamic" at bounding box center [624, 279] width 134 height 30
click at [623, 269] on div "Custom Custom Dynamic" at bounding box center [612, 259] width 113 height 24
click at [627, 319] on link "Dynamic" at bounding box center [624, 321] width 134 height 30
click at [627, 301] on div "Custom" at bounding box center [613, 300] width 106 height 17
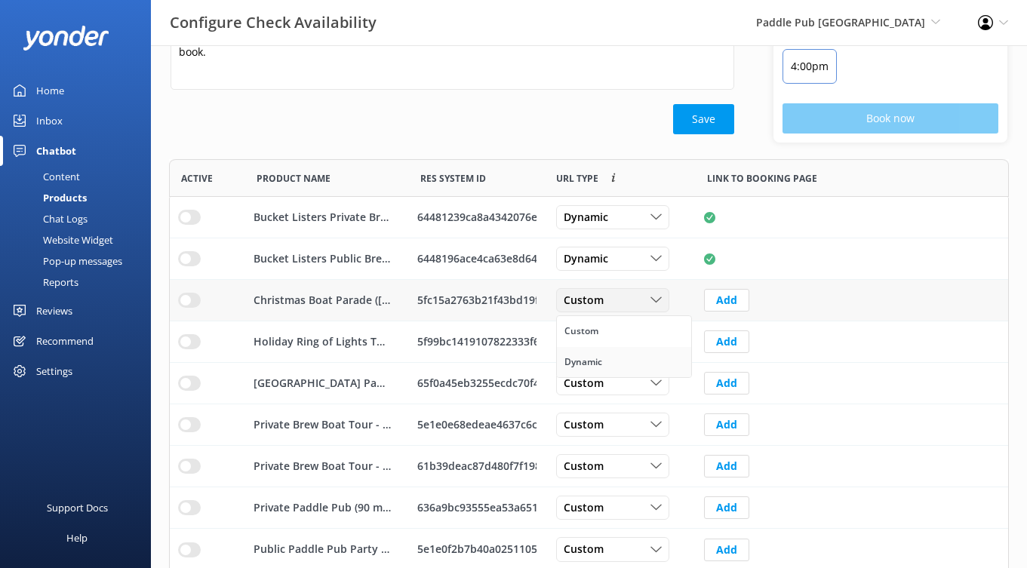
click at [624, 357] on link "Dynamic" at bounding box center [624, 362] width 134 height 30
click at [622, 351] on div "Custom Custom Dynamic" at bounding box center [612, 342] width 113 height 24
click at [621, 398] on link "Dynamic" at bounding box center [624, 404] width 134 height 30
click at [621, 380] on div "Custom" at bounding box center [613, 383] width 106 height 17
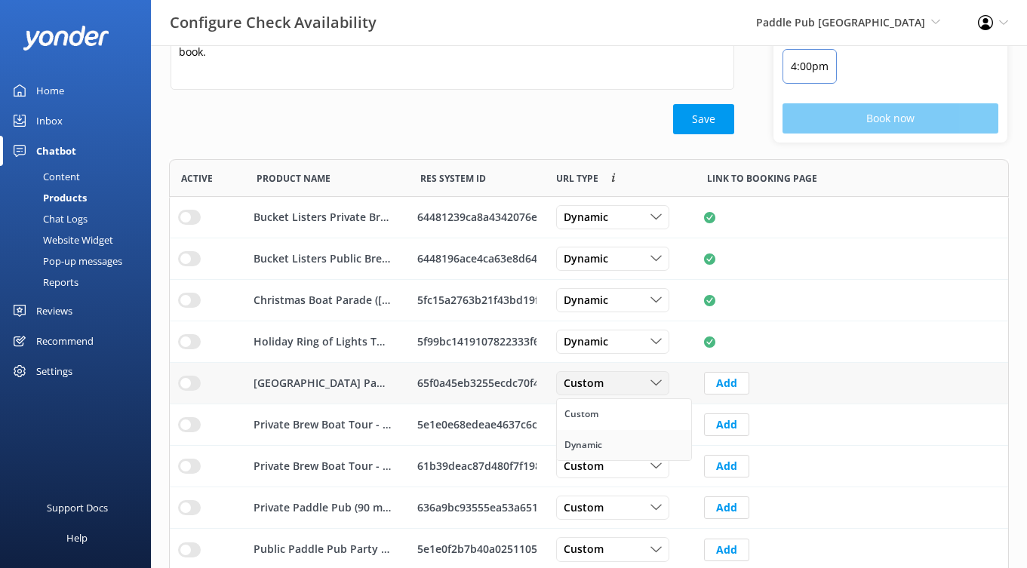
click at [619, 436] on link "Dynamic" at bounding box center [624, 445] width 134 height 30
click at [621, 416] on div "Custom" at bounding box center [613, 424] width 106 height 17
click at [620, 482] on link "Dynamic" at bounding box center [624, 487] width 134 height 30
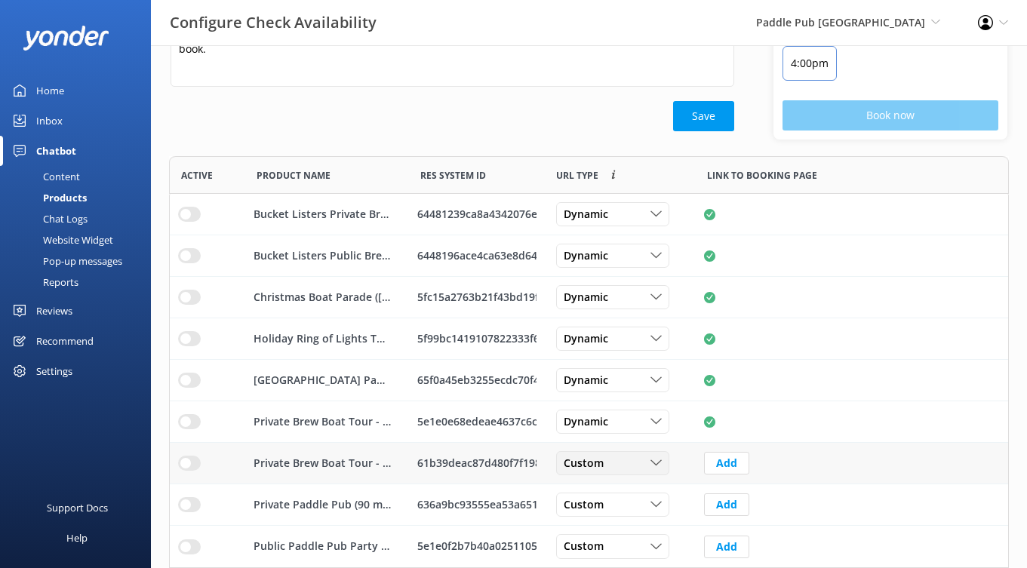
click at [619, 464] on div "Custom" at bounding box center [613, 463] width 106 height 17
click at [608, 514] on link "Dynamic" at bounding box center [624, 525] width 134 height 30
click at [608, 514] on div "Custom Custom Dynamic" at bounding box center [612, 505] width 113 height 24
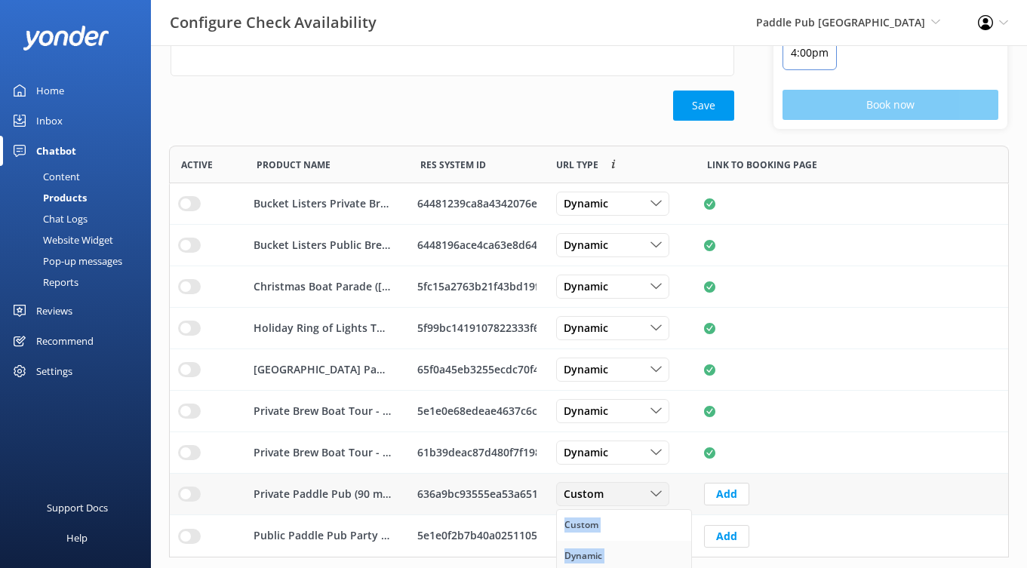
click at [601, 558] on div "Dynamic" at bounding box center [583, 556] width 38 height 15
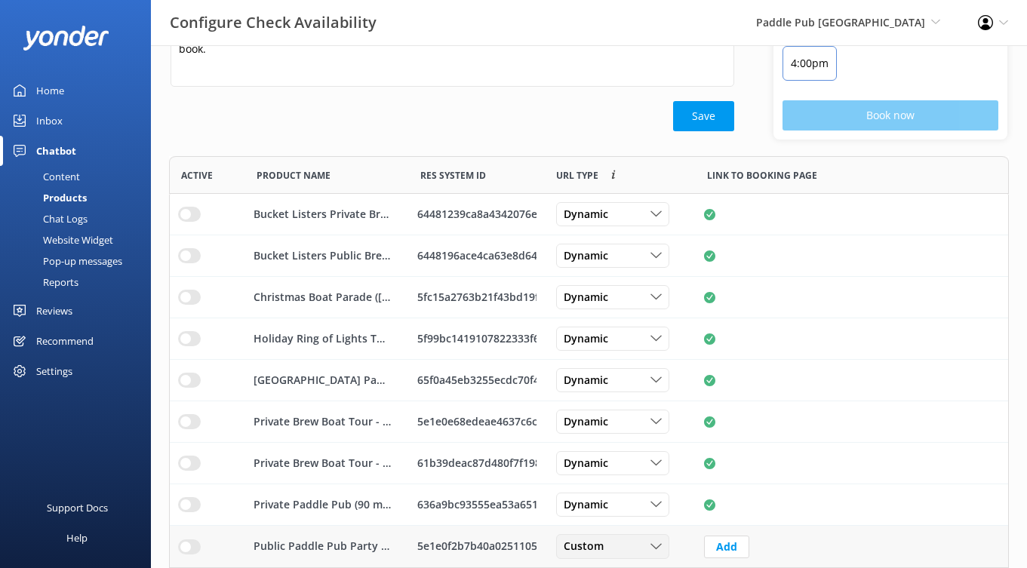
click at [606, 545] on span "Custom" at bounding box center [588, 547] width 49 height 17
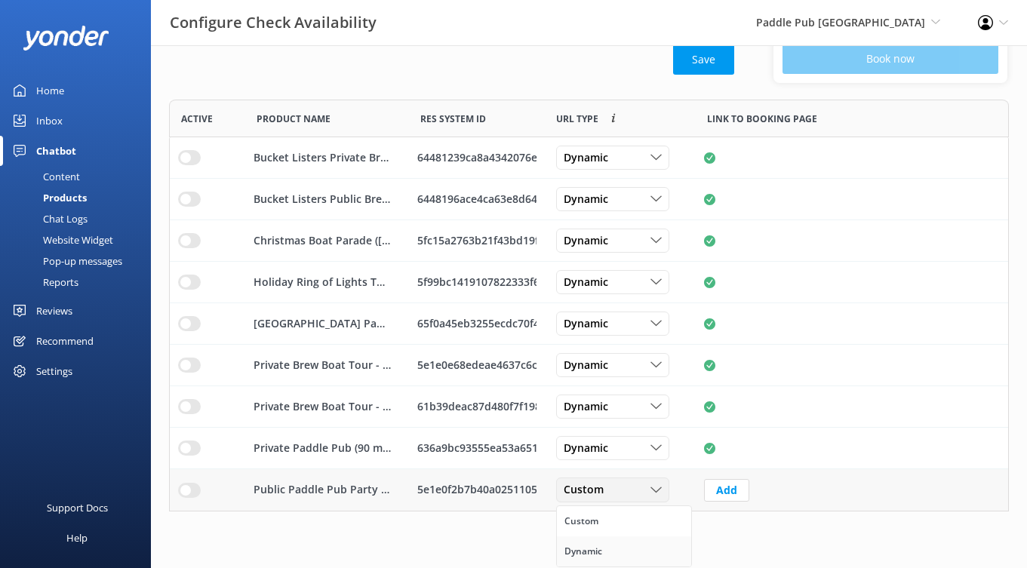
click at [602, 547] on link "Dynamic" at bounding box center [624, 551] width 134 height 30
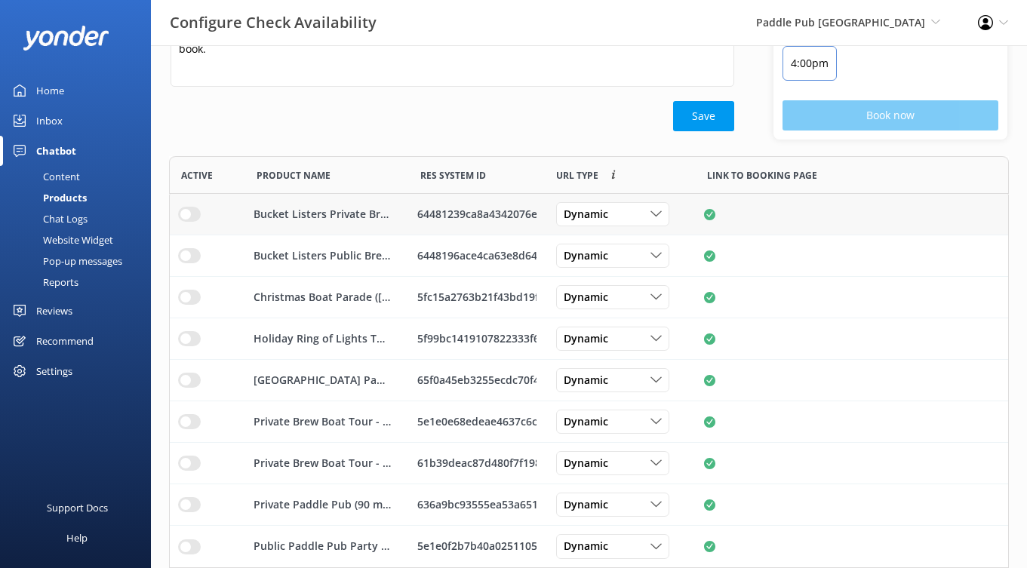
drag, startPoint x: 189, startPoint y: 212, endPoint x: 189, endPoint y: 229, distance: 16.6
click at [189, 212] on input "row" at bounding box center [189, 214] width 23 height 15
click at [189, 254] on input "row" at bounding box center [189, 255] width 23 height 15
click at [188, 294] on input "row" at bounding box center [189, 297] width 23 height 15
click at [188, 341] on input "row" at bounding box center [189, 338] width 23 height 15
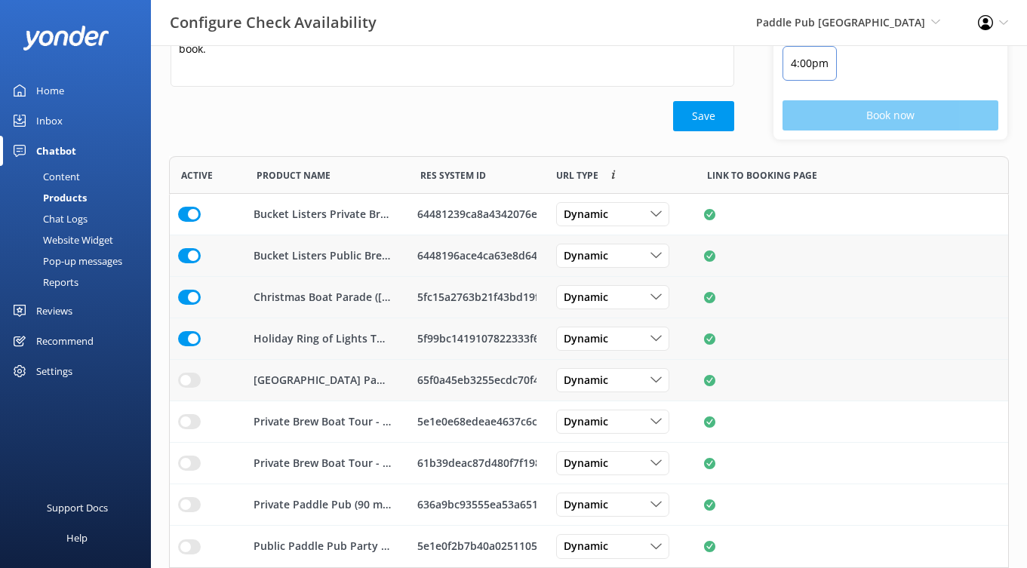
click at [189, 380] on input "row" at bounding box center [189, 380] width 23 height 15
click at [189, 422] on input "row" at bounding box center [189, 421] width 23 height 15
click at [191, 459] on input "row" at bounding box center [189, 463] width 23 height 15
click at [191, 502] on input "row" at bounding box center [189, 504] width 23 height 15
click at [191, 546] on input "row" at bounding box center [189, 546] width 23 height 15
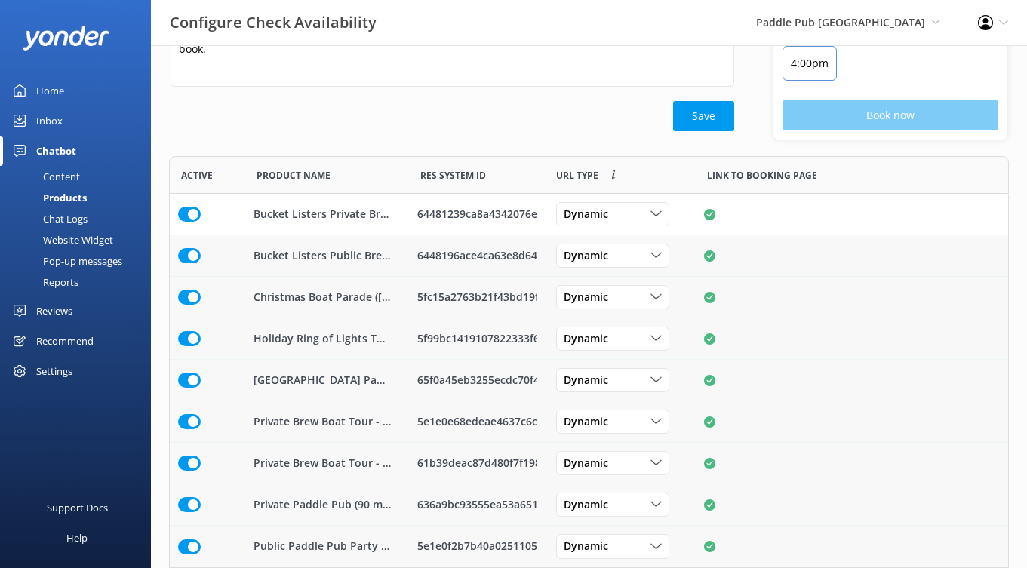
click at [726, 95] on div "Message if requesting within cut-off time Our online booking system closes {hou…" at bounding box center [453, 49] width 564 height 103
click at [709, 113] on button "Save" at bounding box center [703, 116] width 61 height 30
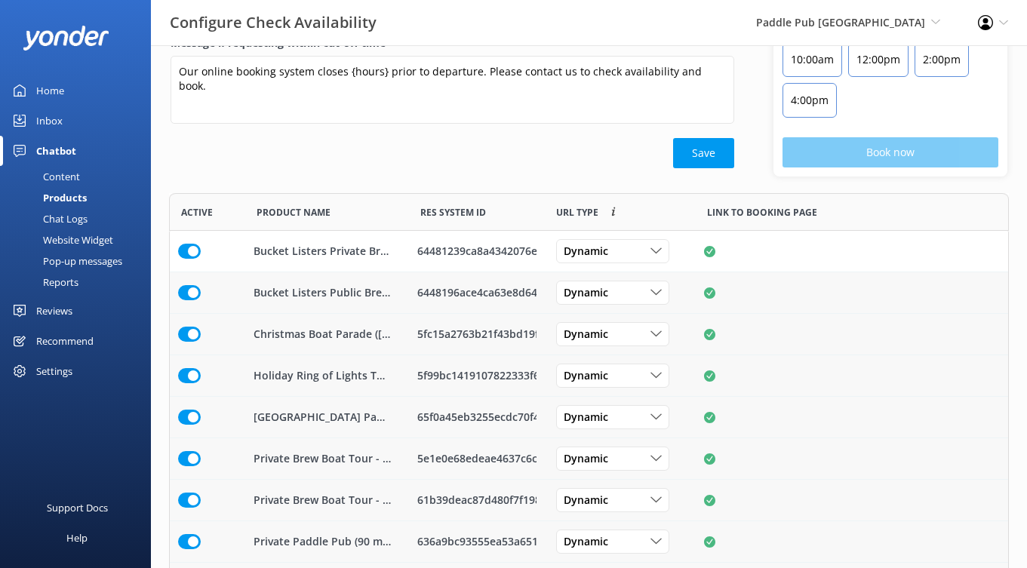
scroll to position [0, 0]
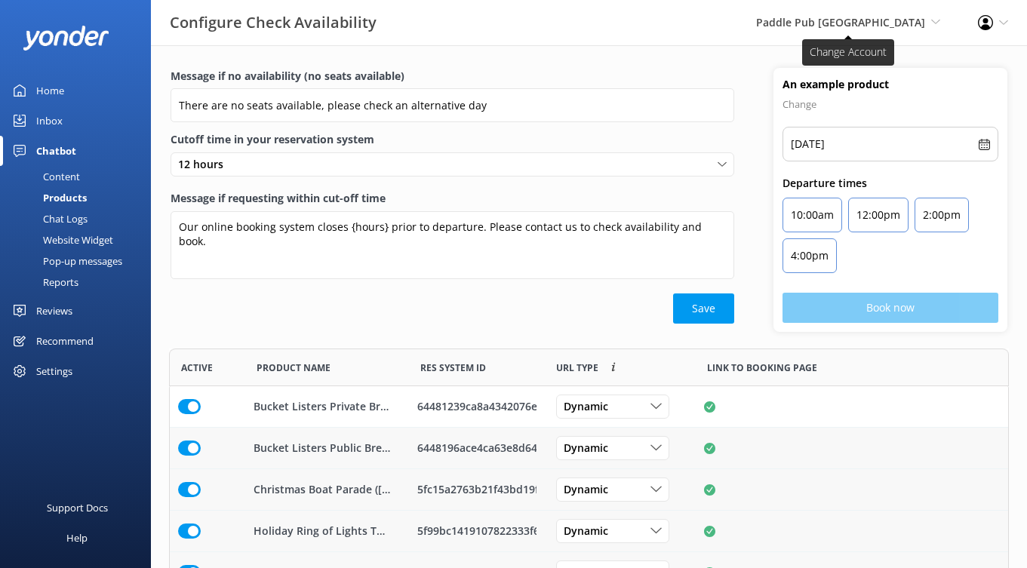
click at [908, 23] on span "Paddle Pub Newport Beach" at bounding box center [840, 22] width 169 height 14
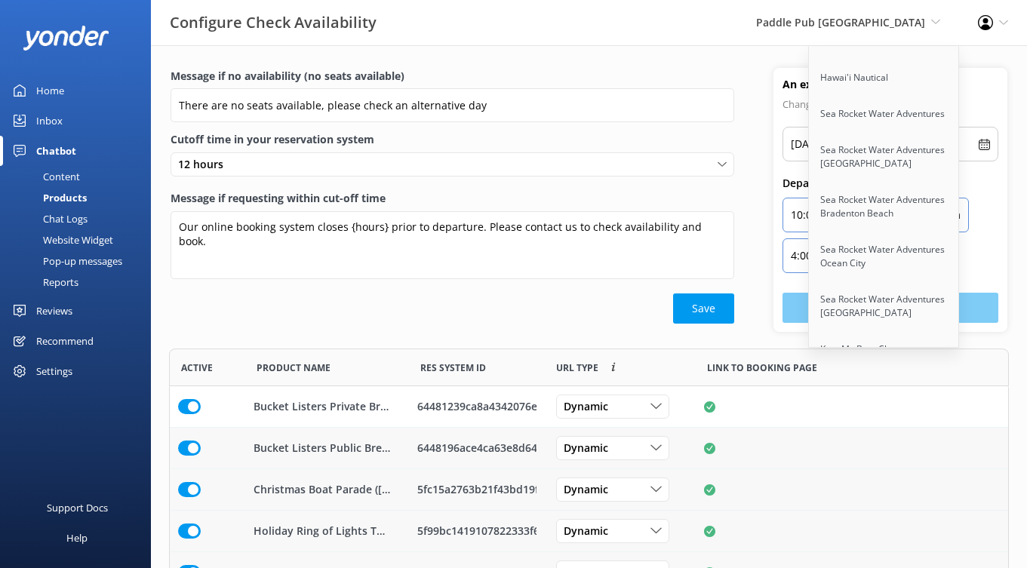
scroll to position [2402, 0]
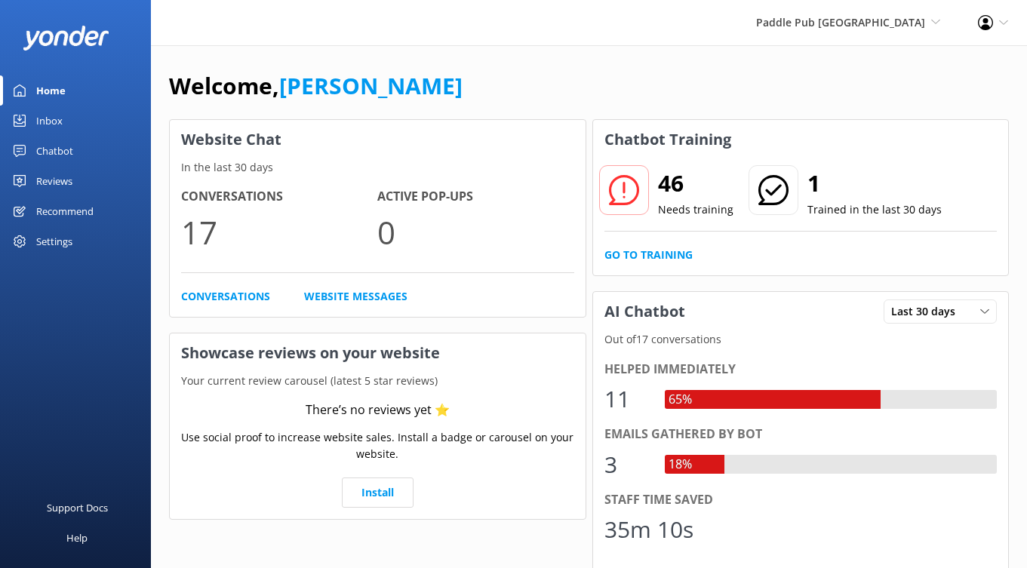
click at [74, 188] on link "Reviews" at bounding box center [75, 181] width 151 height 30
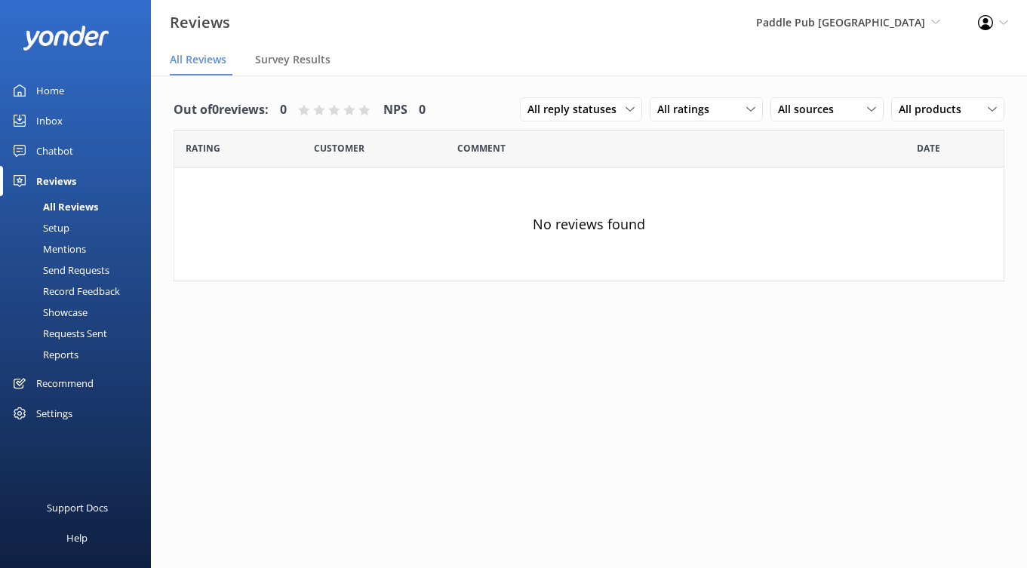
click at [64, 150] on div "Chatbot" at bounding box center [54, 151] width 37 height 30
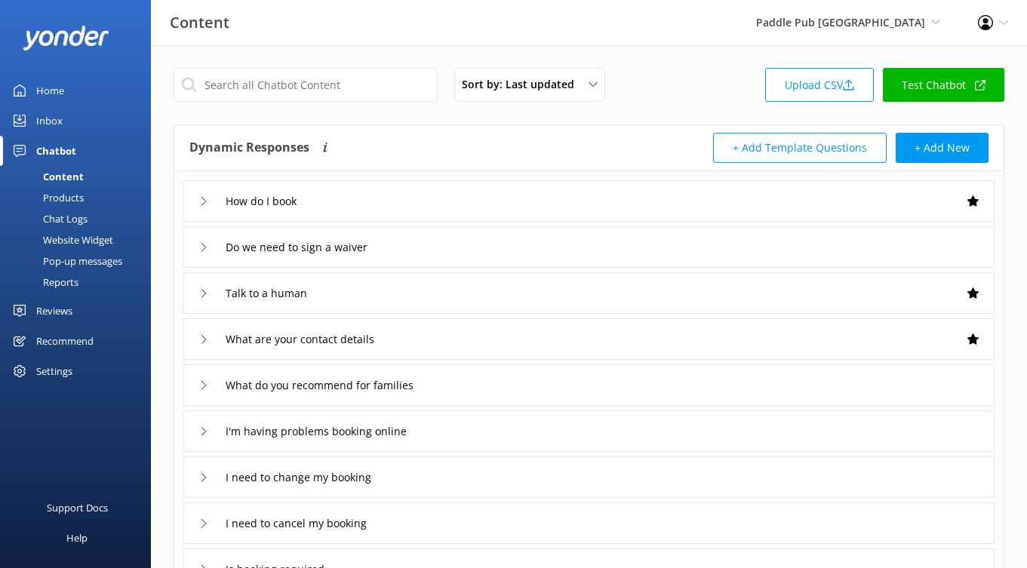
scroll to position [266, 0]
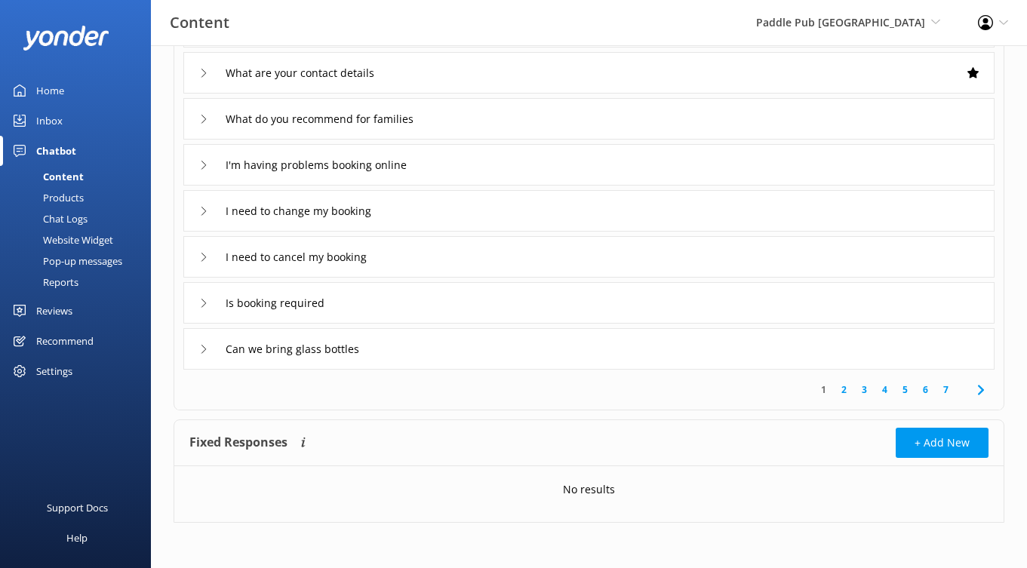
click at [849, 392] on link "2" at bounding box center [844, 390] width 20 height 14
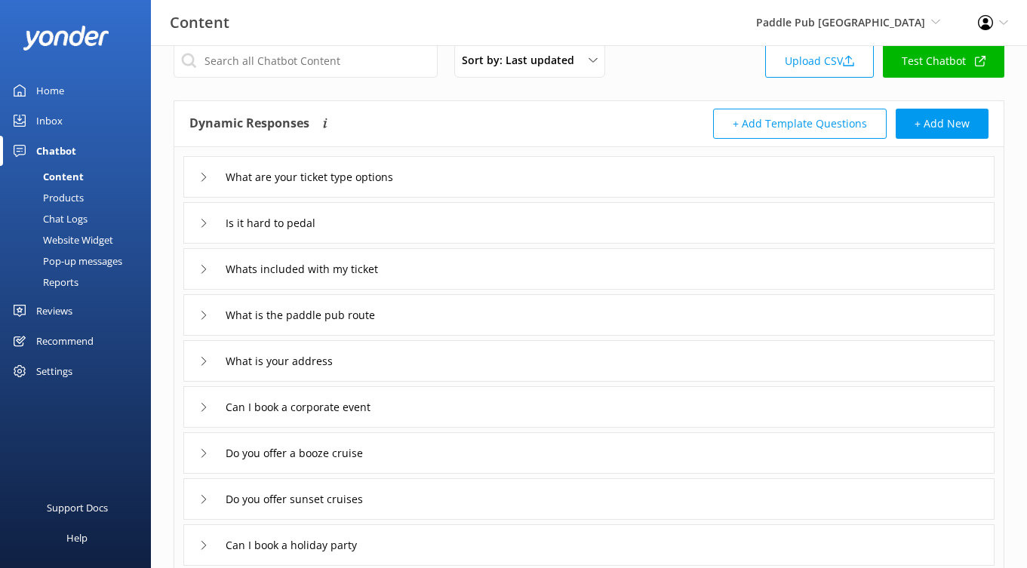
scroll to position [28, 0]
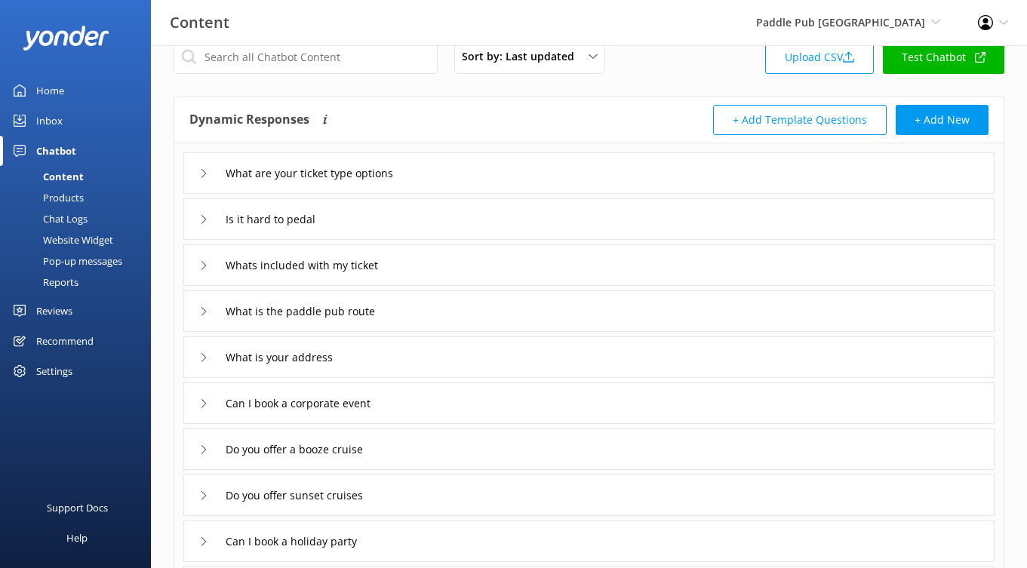
click at [521, 177] on div "What are your ticket type options" at bounding box center [588, 172] width 811 height 41
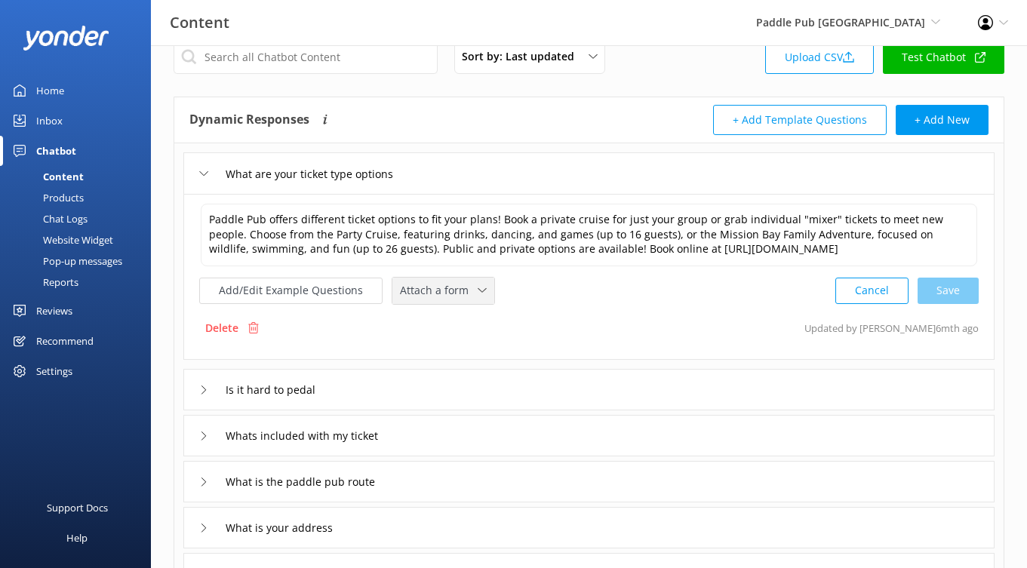
click at [459, 285] on span "Attach a form" at bounding box center [439, 290] width 78 height 17
click at [459, 351] on div "Check availability" at bounding box center [438, 353] width 75 height 15
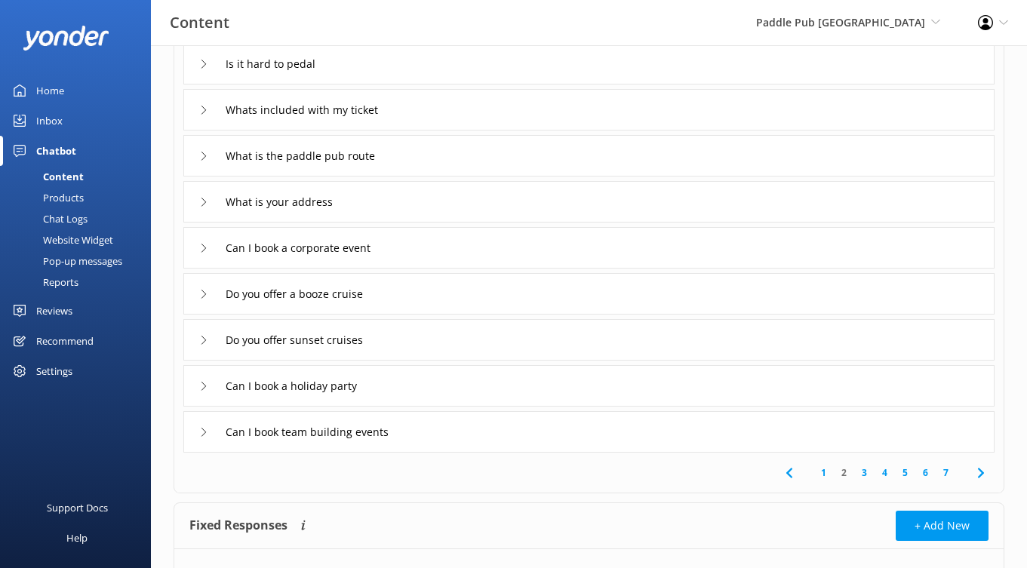
scroll to position [364, 0]
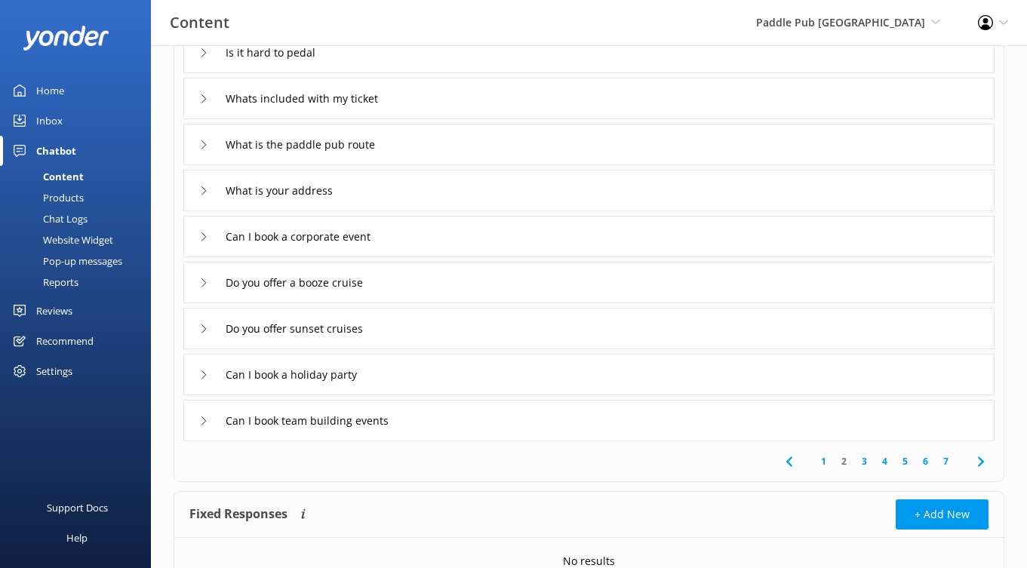
click at [868, 461] on link "3" at bounding box center [864, 461] width 20 height 14
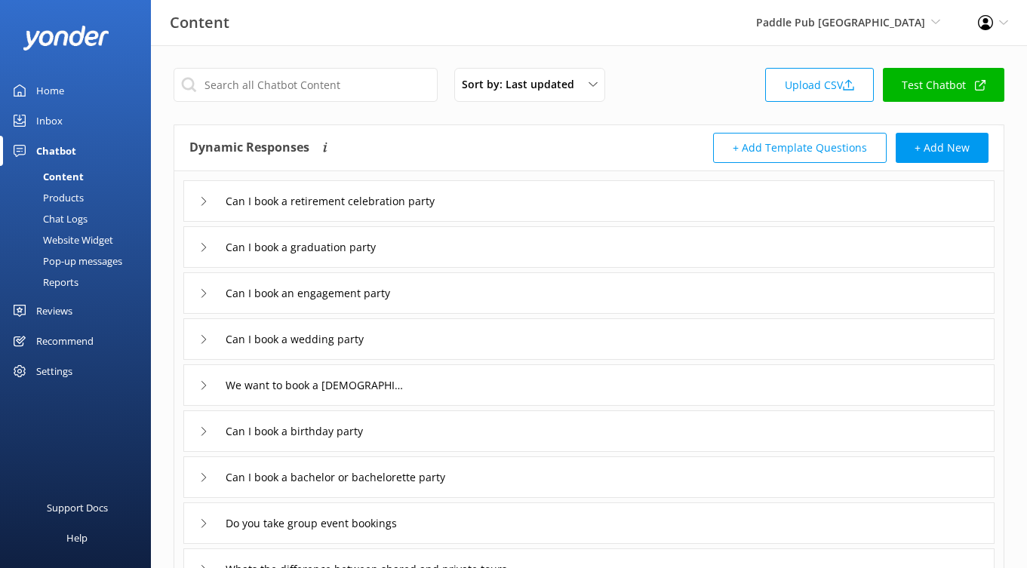
click at [581, 299] on div "Can I book an engagement party" at bounding box center [588, 292] width 811 height 41
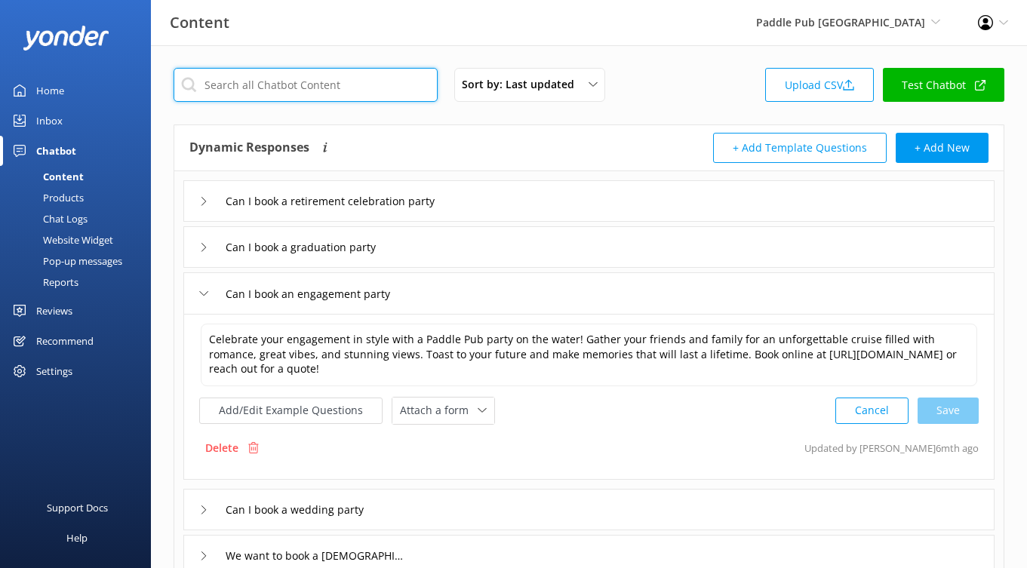
click at [312, 100] on input "text" at bounding box center [306, 85] width 264 height 34
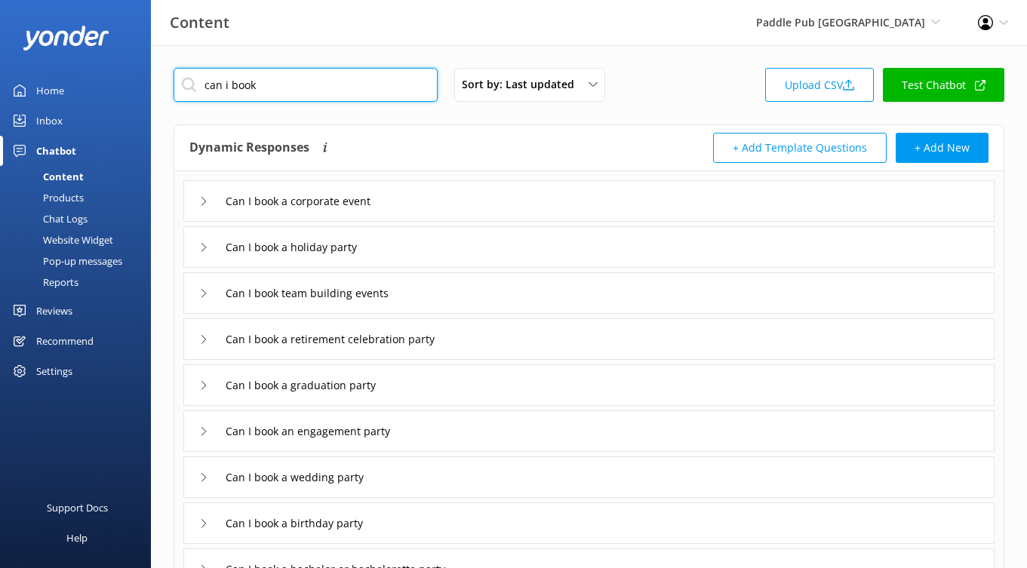
type input "can i book"
click at [493, 202] on div "Can I book a corporate event" at bounding box center [588, 200] width 811 height 41
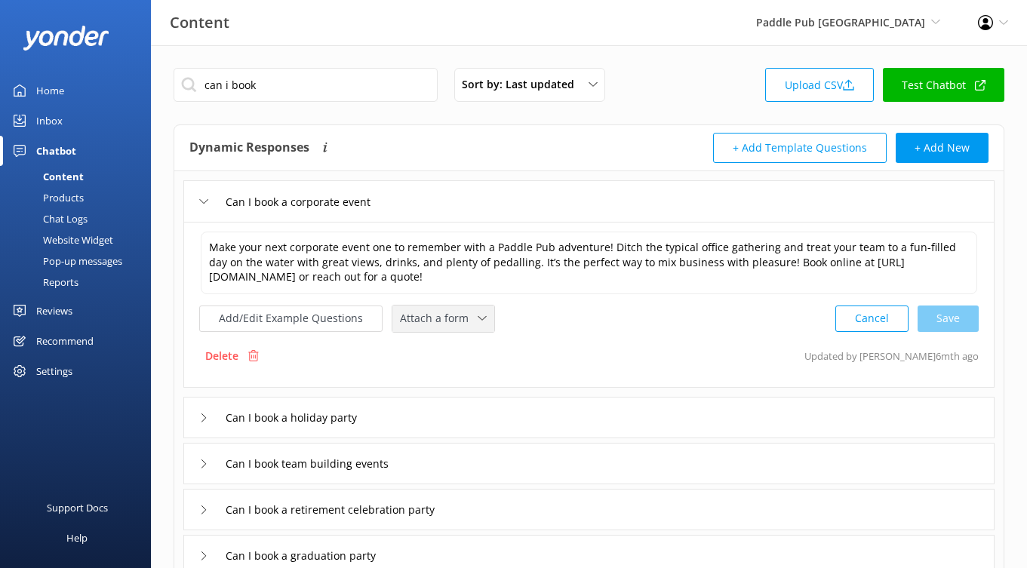
click at [454, 317] on span "Attach a form" at bounding box center [439, 318] width 78 height 17
click at [463, 375] on div "Check availability" at bounding box center [438, 380] width 75 height 15
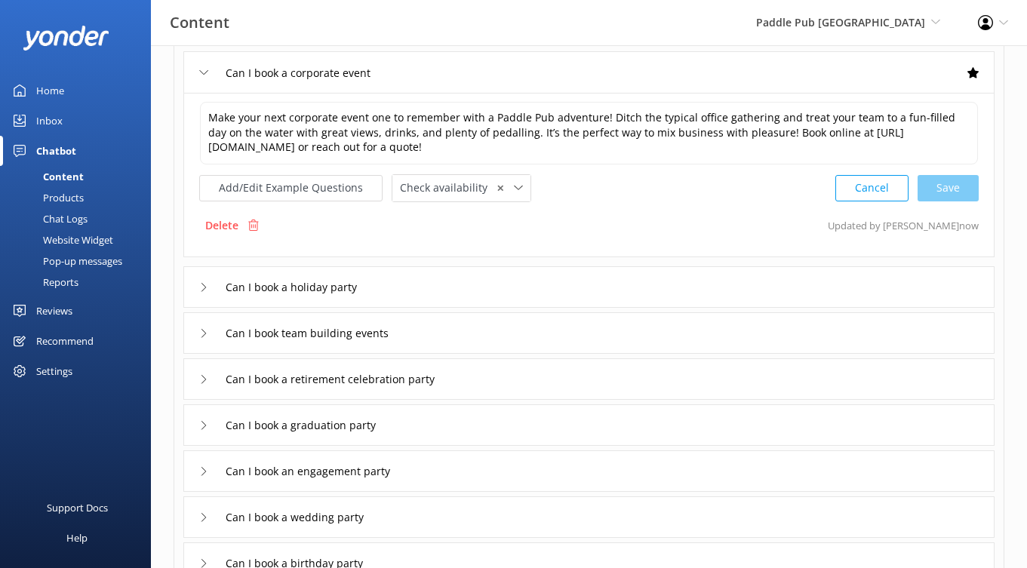
scroll to position [141, 0]
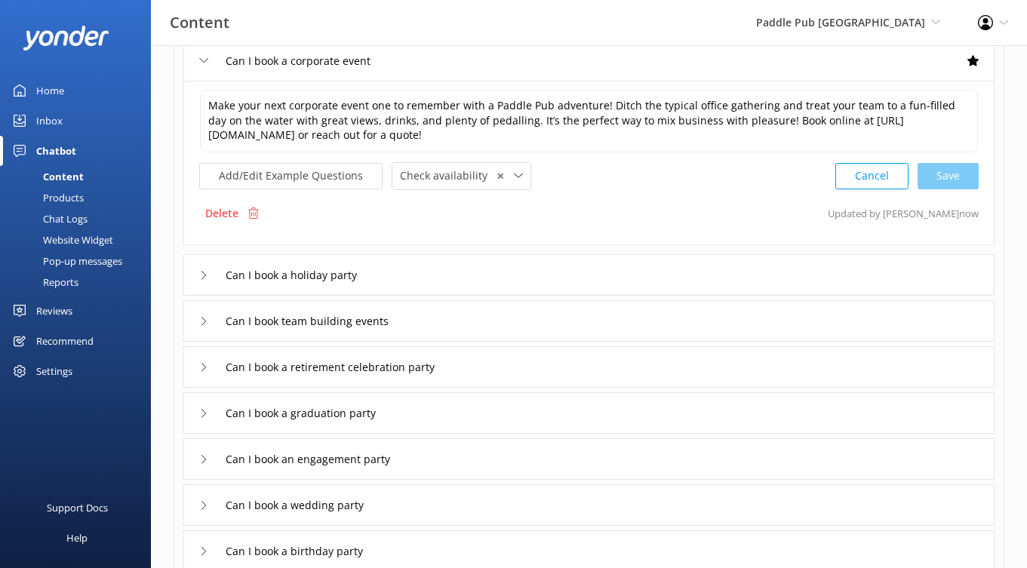
click at [446, 289] on div "Can I book a holiday party" at bounding box center [588, 274] width 811 height 41
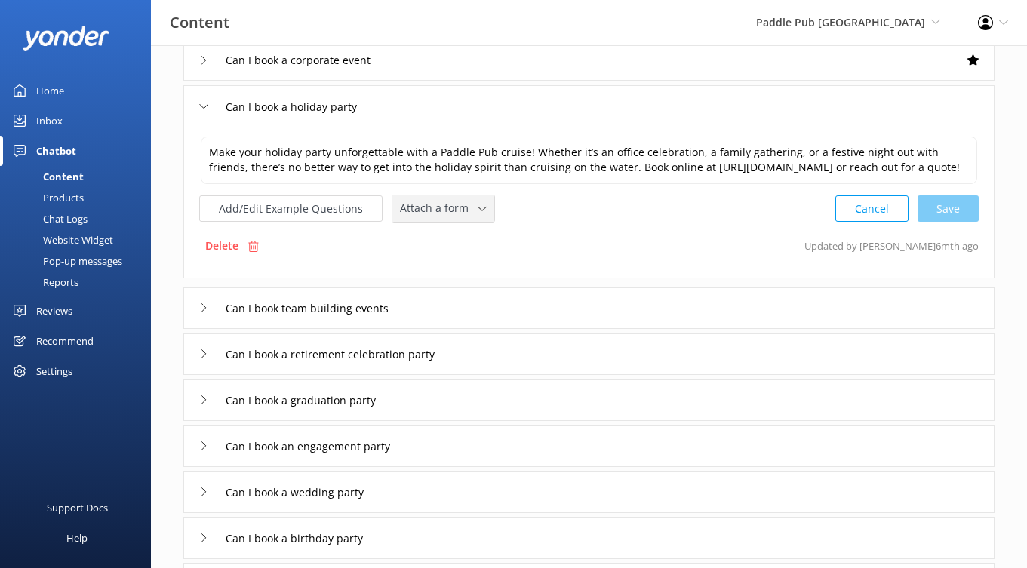
click at [447, 218] on div "Attach a form" at bounding box center [443, 208] width 94 height 19
click at [447, 287] on link "Check availability" at bounding box center [460, 272] width 134 height 30
click at [463, 324] on div "Can I book team building events" at bounding box center [588, 306] width 811 height 41
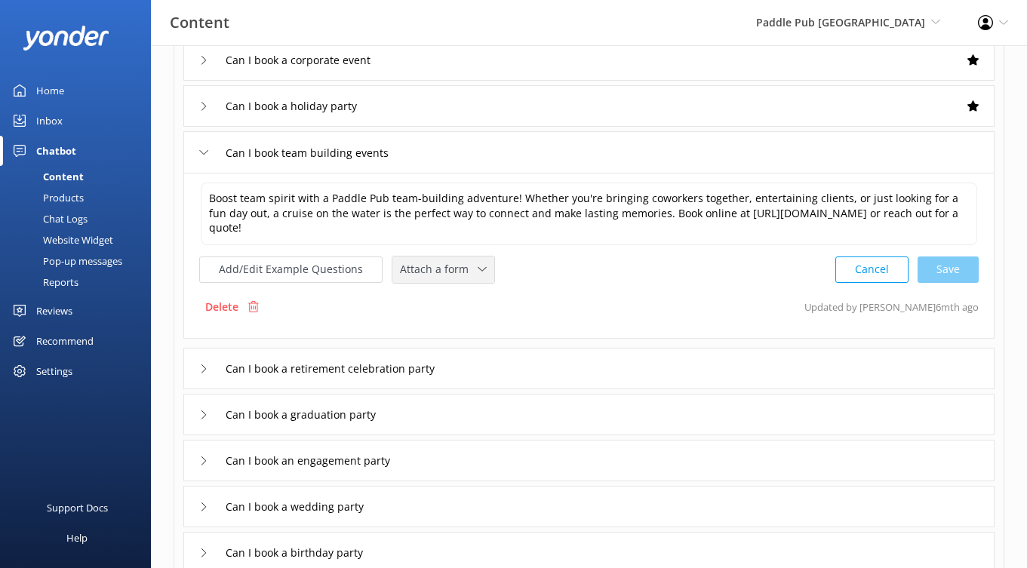
click at [452, 272] on span "Attach a form" at bounding box center [439, 269] width 78 height 17
click at [459, 330] on div "Check availability" at bounding box center [438, 331] width 75 height 15
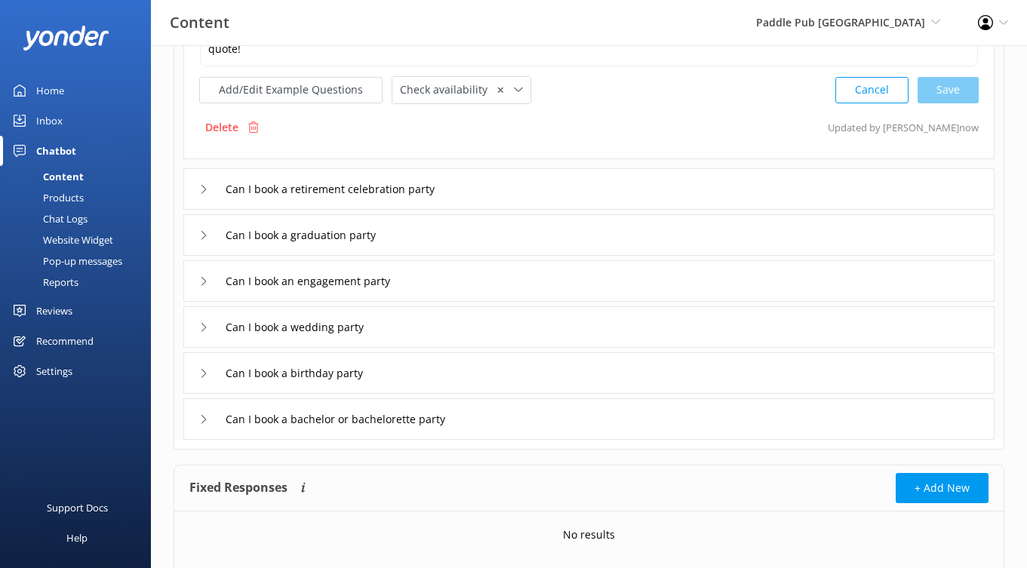
click at [518, 194] on div "Can I book a retirement celebration party" at bounding box center [588, 188] width 811 height 41
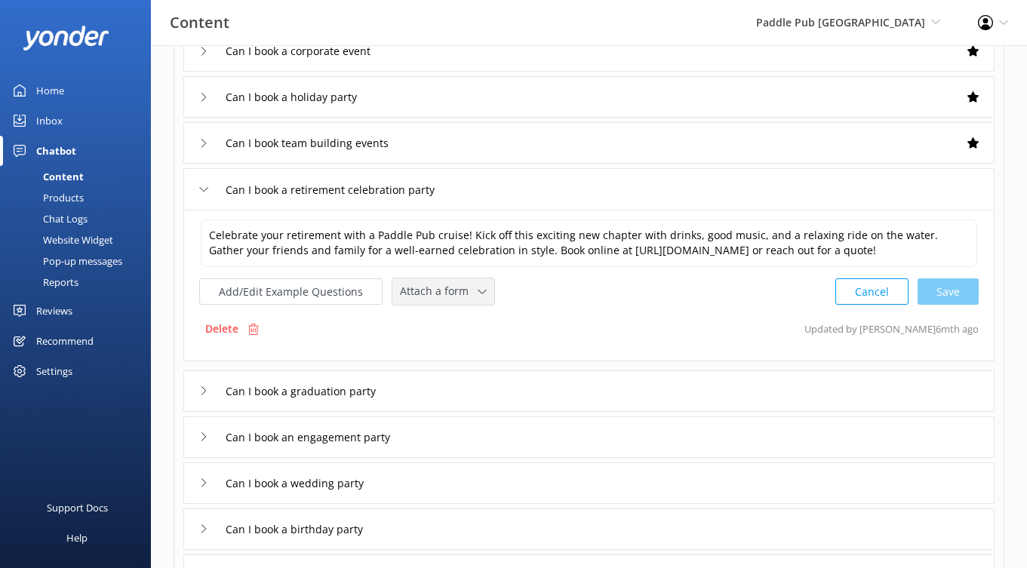
click at [459, 300] on span "Attach a form" at bounding box center [439, 291] width 78 height 17
click at [475, 370] on link "Check availability" at bounding box center [460, 355] width 134 height 30
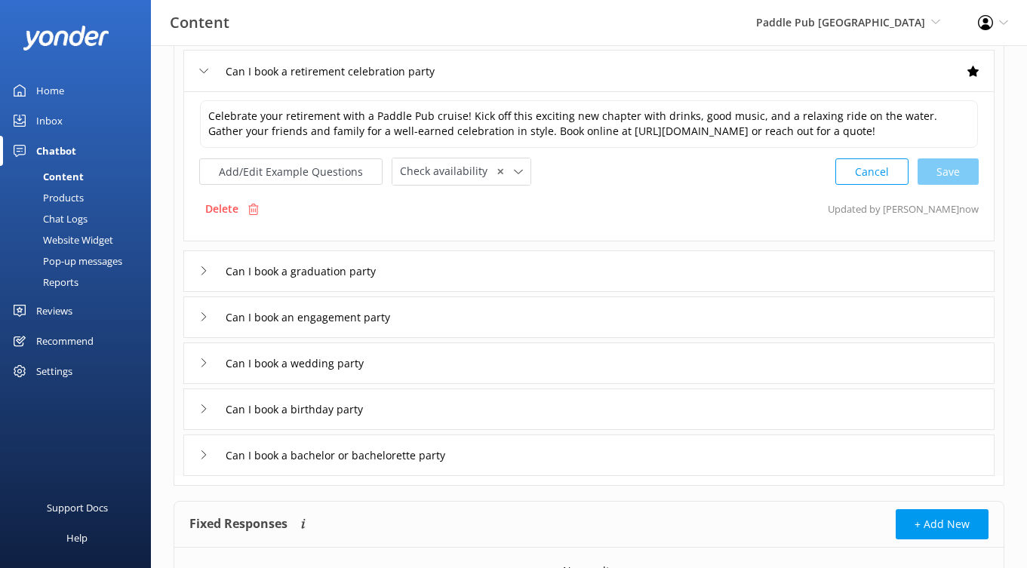
scroll to position [308, 0]
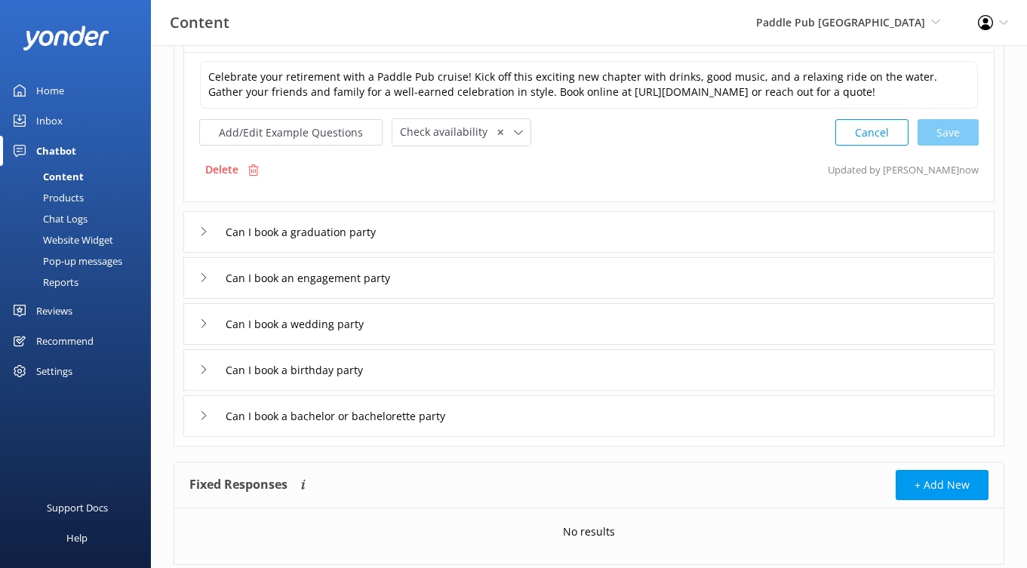
click at [490, 246] on div "Can I book a graduation party" at bounding box center [588, 231] width 811 height 41
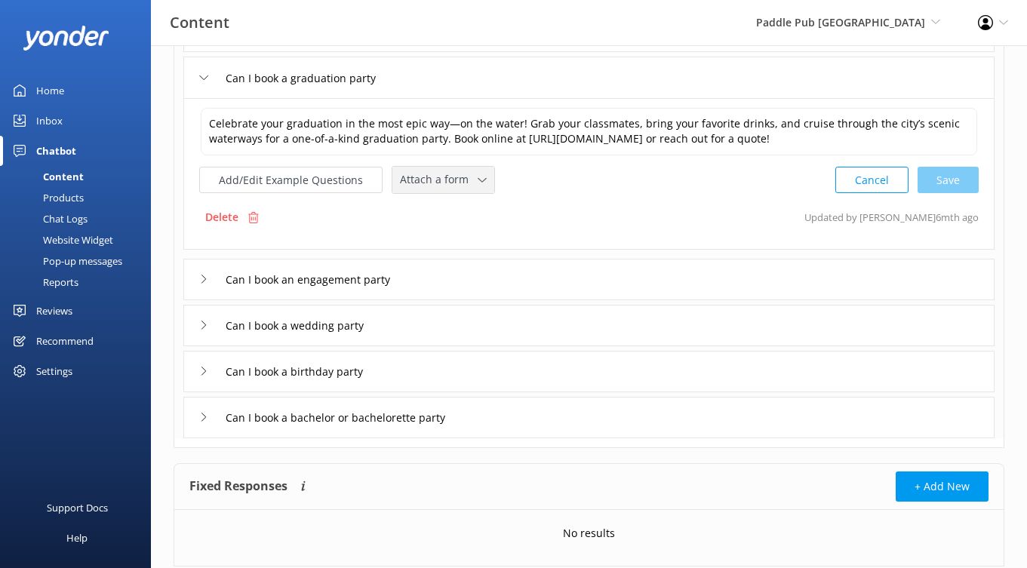
click at [463, 190] on div "Attach a form Leave contact details Check availability" at bounding box center [443, 180] width 102 height 26
click at [472, 249] on div "Check availability" at bounding box center [438, 242] width 75 height 15
click at [478, 283] on div "Can I book an engagement party" at bounding box center [588, 277] width 811 height 41
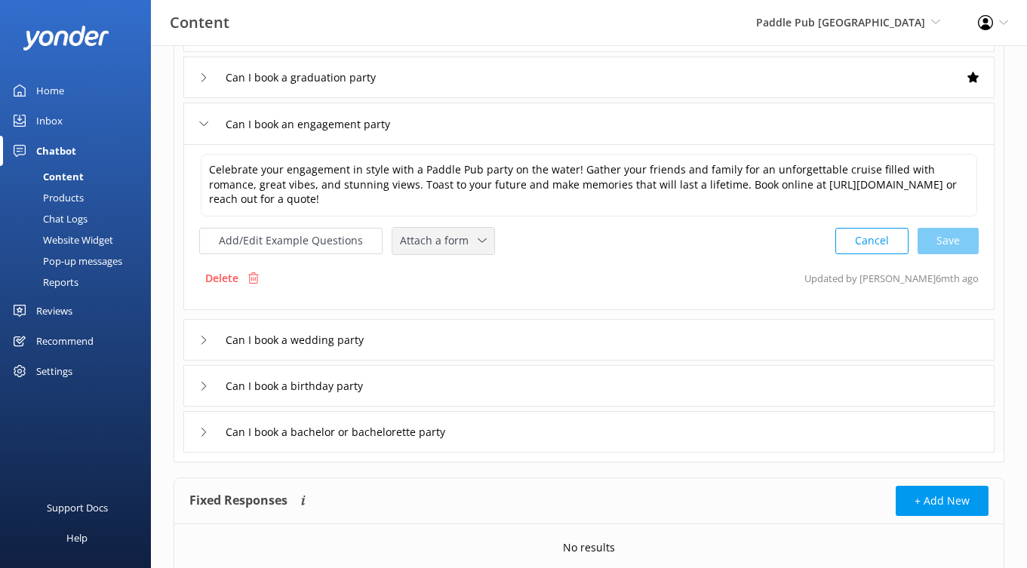
click at [454, 242] on span "Attach a form" at bounding box center [439, 240] width 78 height 17
click at [455, 291] on link "Check availability" at bounding box center [460, 303] width 134 height 30
click at [463, 347] on div "Can I book a wedding party" at bounding box center [588, 338] width 811 height 41
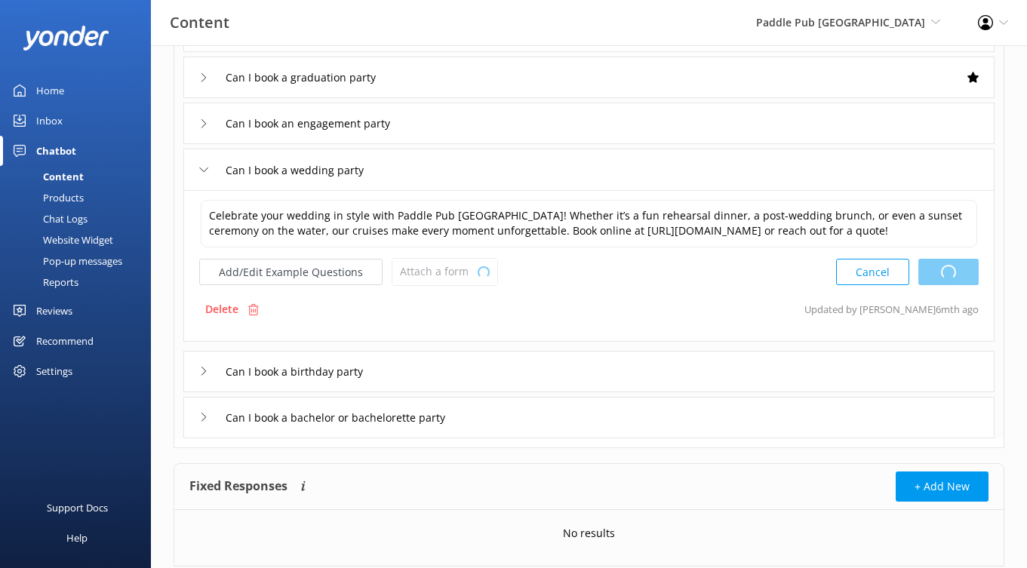
type textarea "Celebrate your engagement in style with a Paddle Pub party on the water! Gather…"
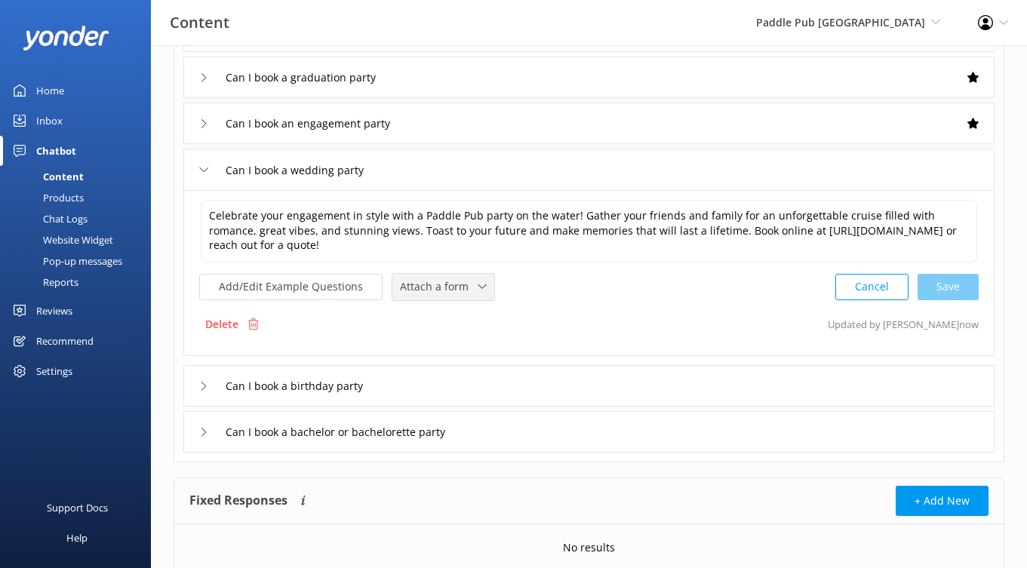
click at [456, 286] on span "Attach a form" at bounding box center [439, 286] width 78 height 17
click at [456, 347] on div "Check availability" at bounding box center [438, 349] width 75 height 15
click at [479, 389] on div "Can I book a birthday party" at bounding box center [588, 384] width 811 height 41
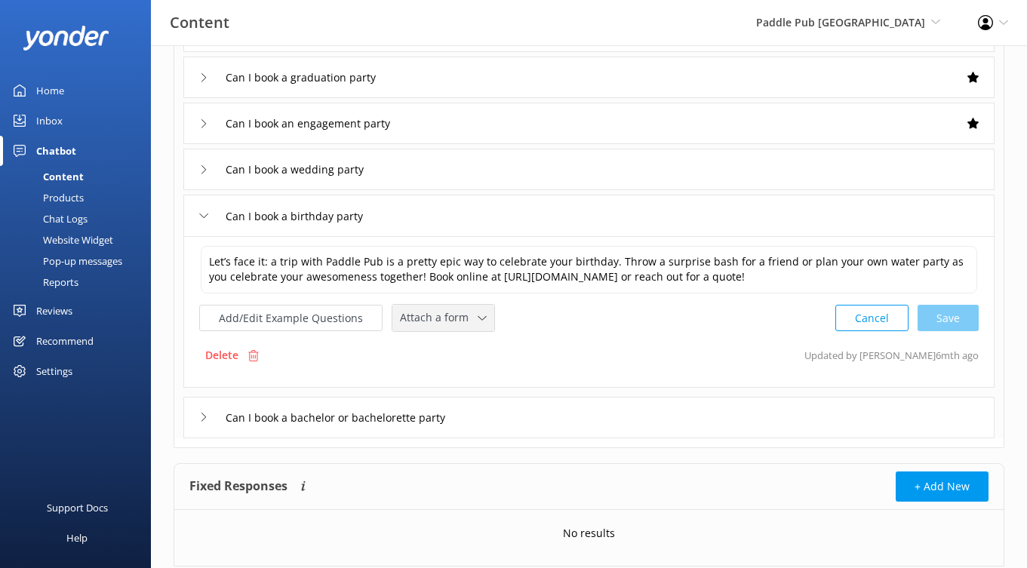
click at [470, 309] on div "Attach a form" at bounding box center [443, 318] width 94 height 19
click at [469, 383] on div "Check availability" at bounding box center [438, 380] width 75 height 15
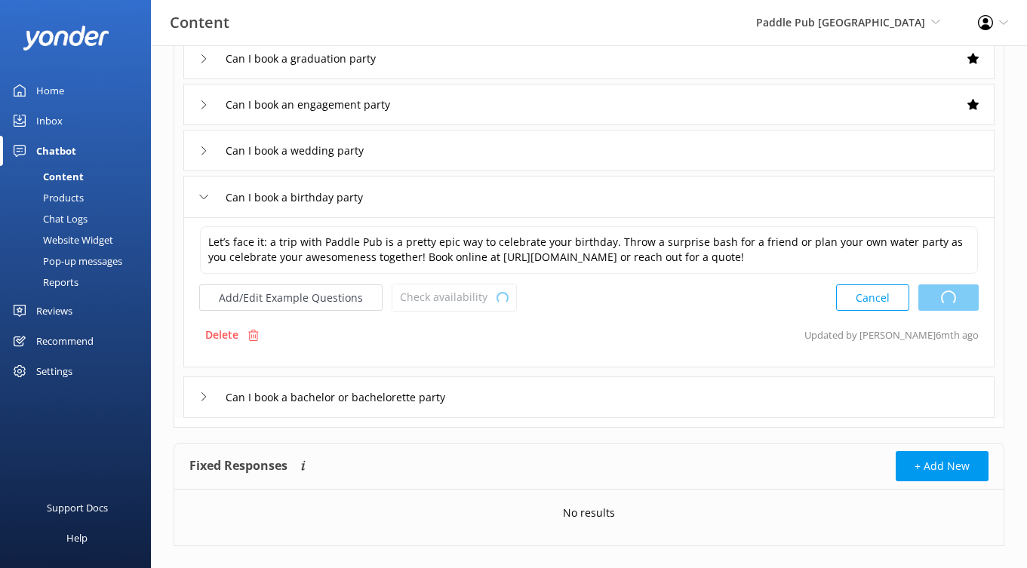
click at [561, 413] on div "Can I book a bachelor or bachelorette party" at bounding box center [588, 396] width 811 height 41
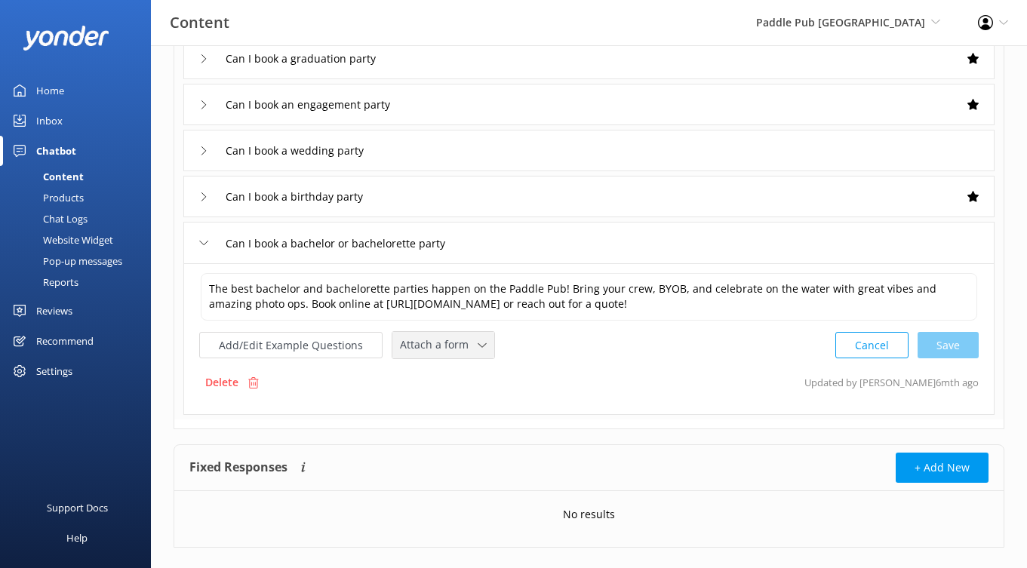
click at [479, 354] on div "Attach a form" at bounding box center [443, 345] width 94 height 19
click at [477, 405] on link "Check availability" at bounding box center [460, 408] width 134 height 30
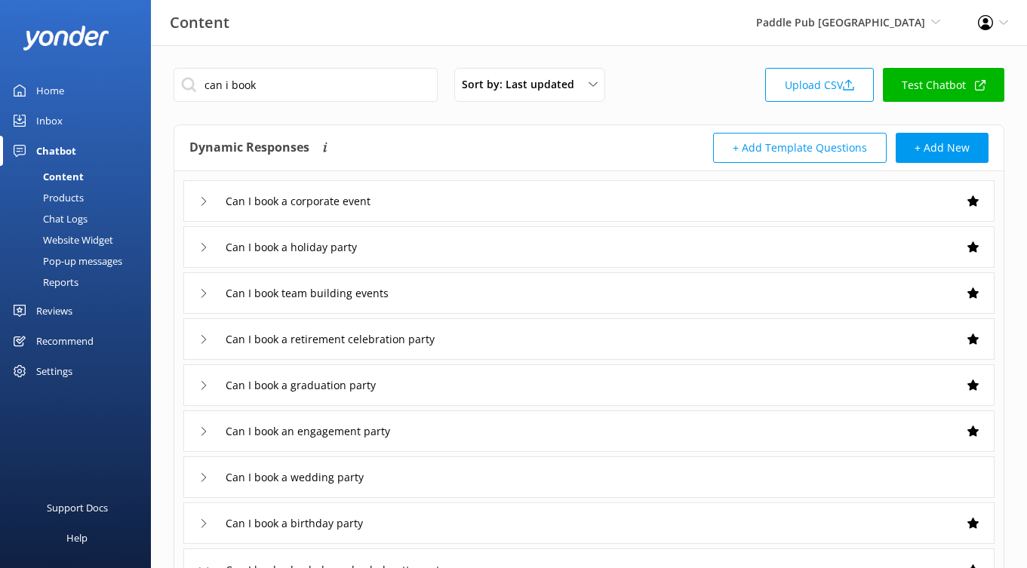
click at [930, 89] on link "Test Chatbot" at bounding box center [943, 85] width 121 height 34
click at [668, 74] on div "can i book Sort by: Last updated Title (A-Z) Last updated Upload CSV Test Chatb…" at bounding box center [589, 89] width 831 height 43
click at [901, 19] on span "Paddle Pub [GEOGRAPHIC_DATA]" at bounding box center [840, 22] width 169 height 14
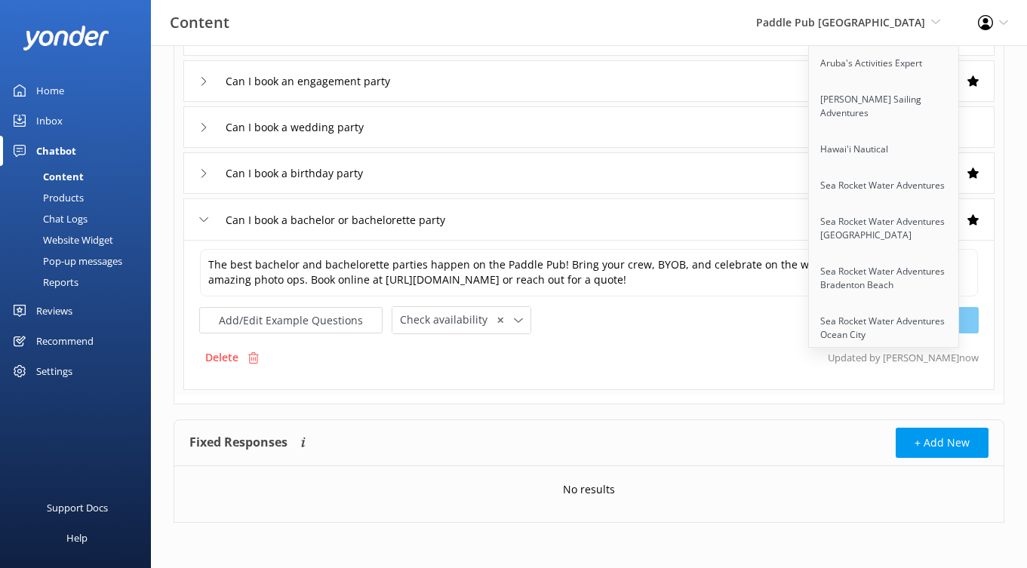
scroll to position [2402, 0]
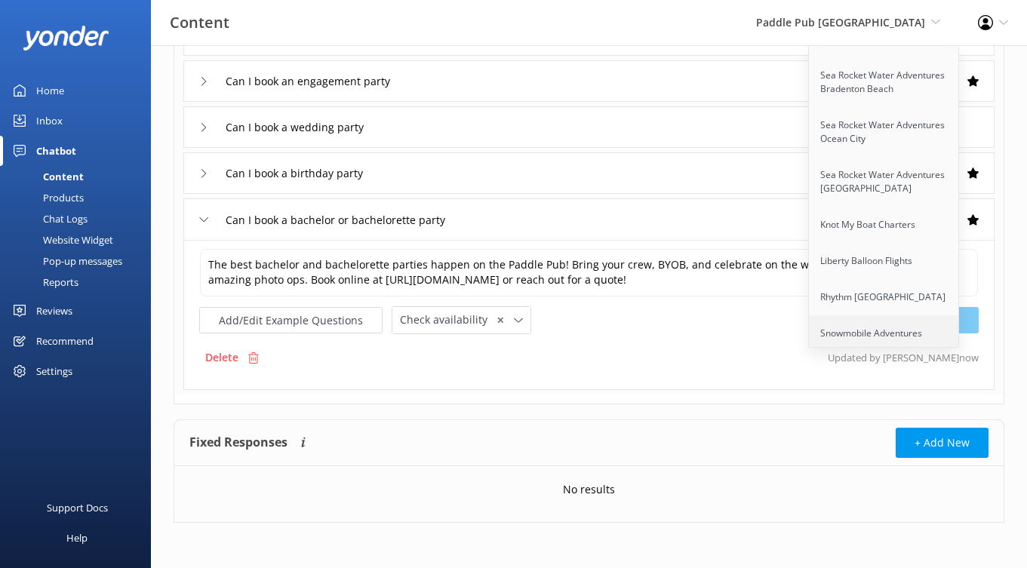
click at [881, 315] on link "Snowmobile Adventures" at bounding box center [884, 333] width 151 height 36
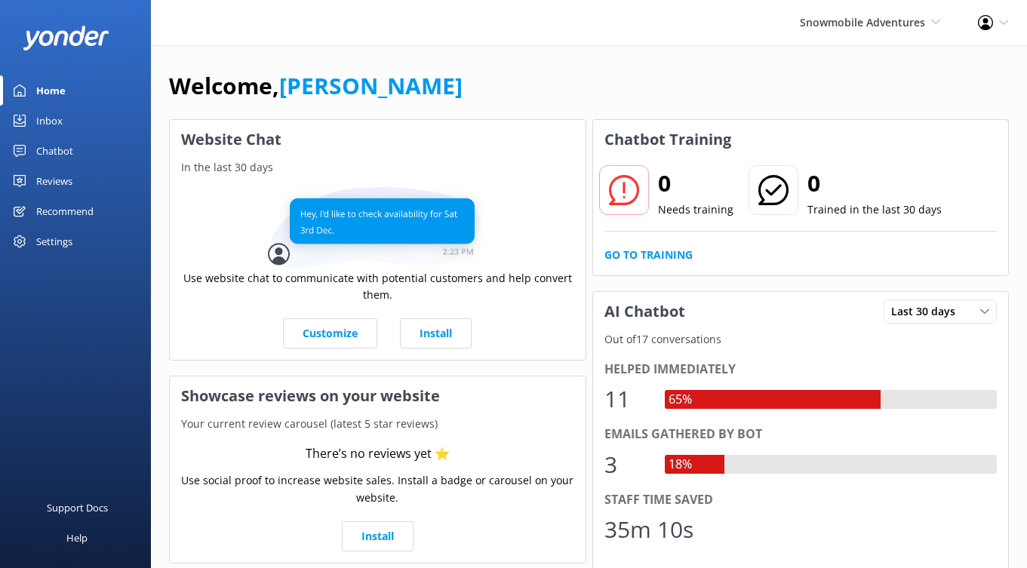
click at [61, 150] on div "Chatbot" at bounding box center [54, 151] width 37 height 30
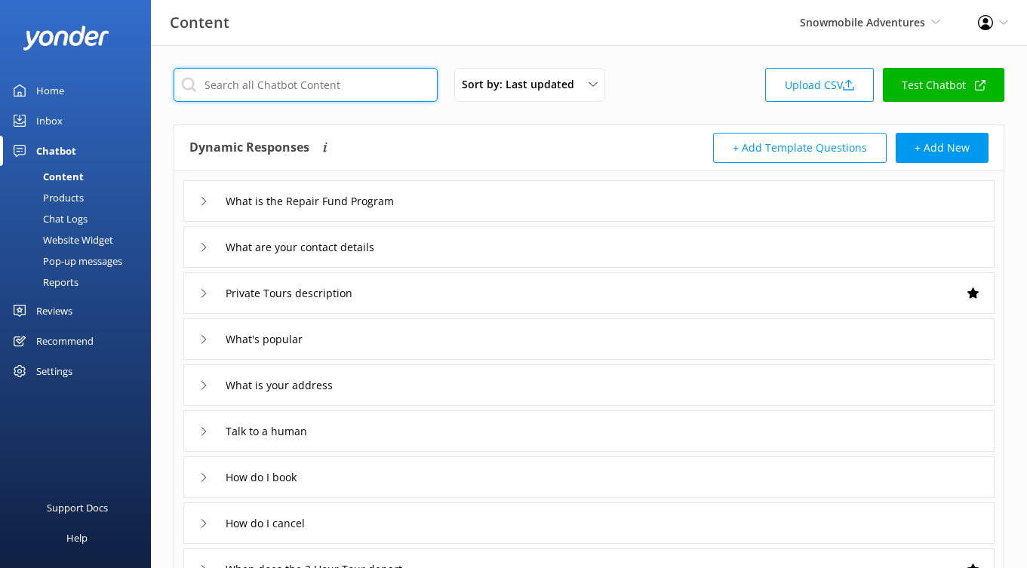
click at [345, 77] on input "text" at bounding box center [306, 85] width 264 height 34
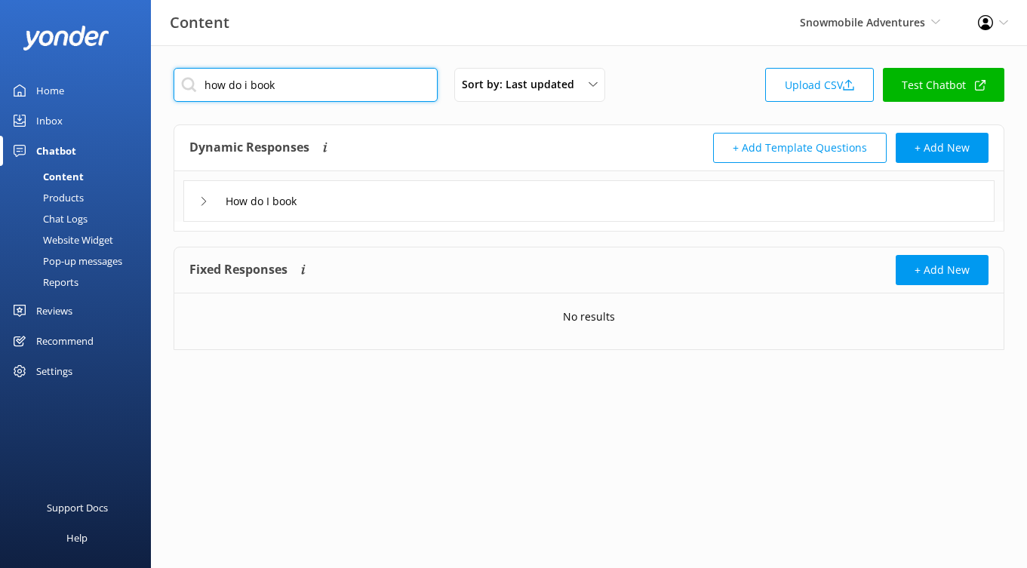
type input "how do i book"
click at [463, 196] on div "How do I book" at bounding box center [588, 200] width 811 height 41
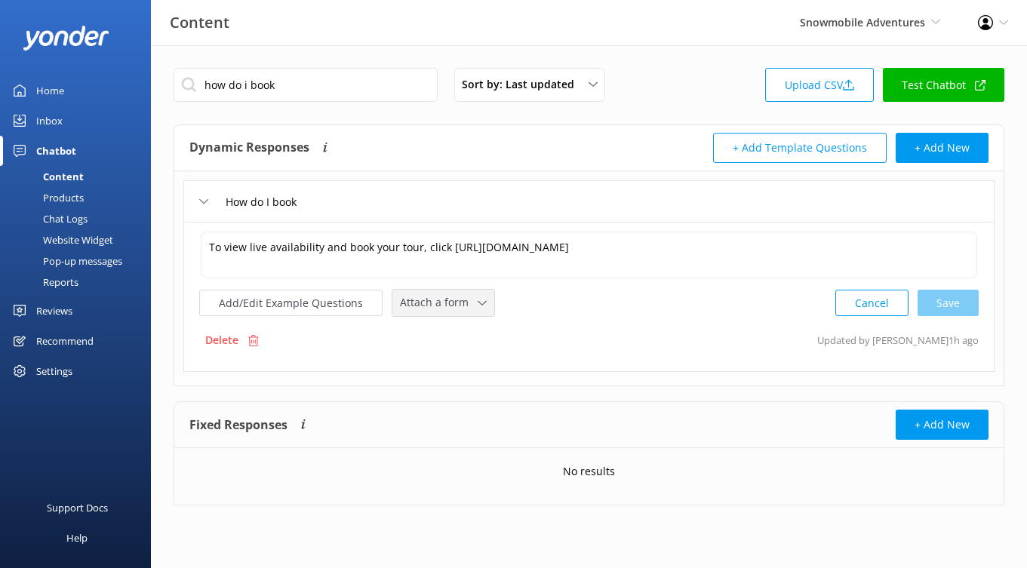
click at [418, 303] on span "Attach a form" at bounding box center [439, 302] width 78 height 17
click at [450, 359] on div "Check availability" at bounding box center [438, 365] width 75 height 15
click at [573, 394] on div "how do i book Sort by: Last updated Title (A-Z) Last updated Upload CSV Test Ch…" at bounding box center [589, 297] width 876 height 504
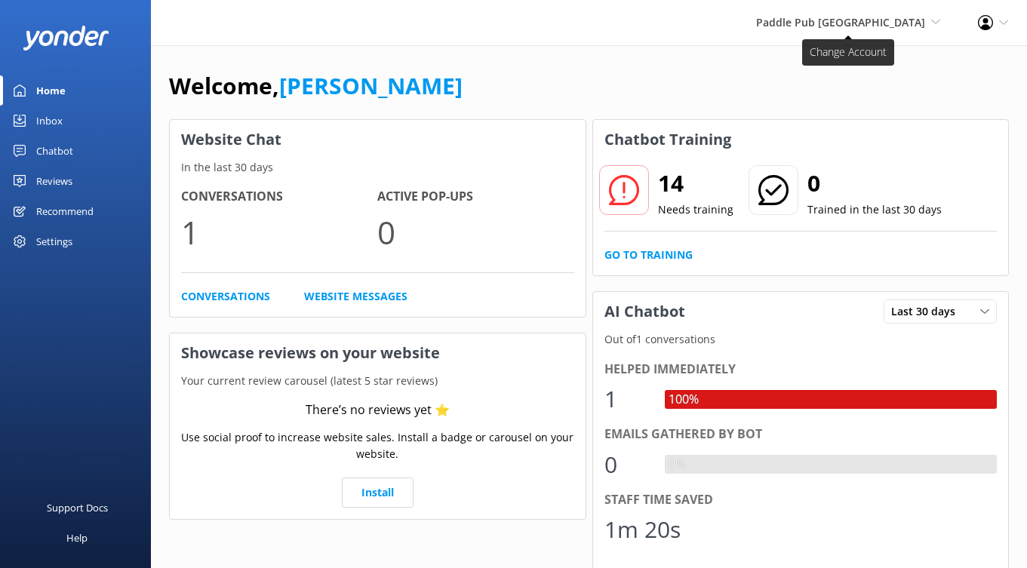
click at [876, 24] on span "Paddle Pub [GEOGRAPHIC_DATA]" at bounding box center [840, 22] width 169 height 14
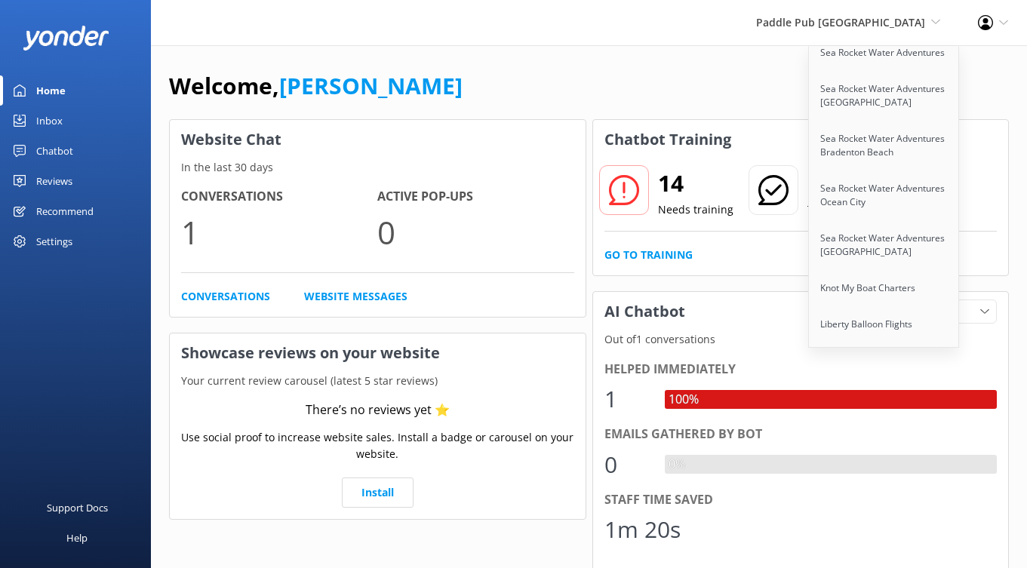
scroll to position [2402, 0]
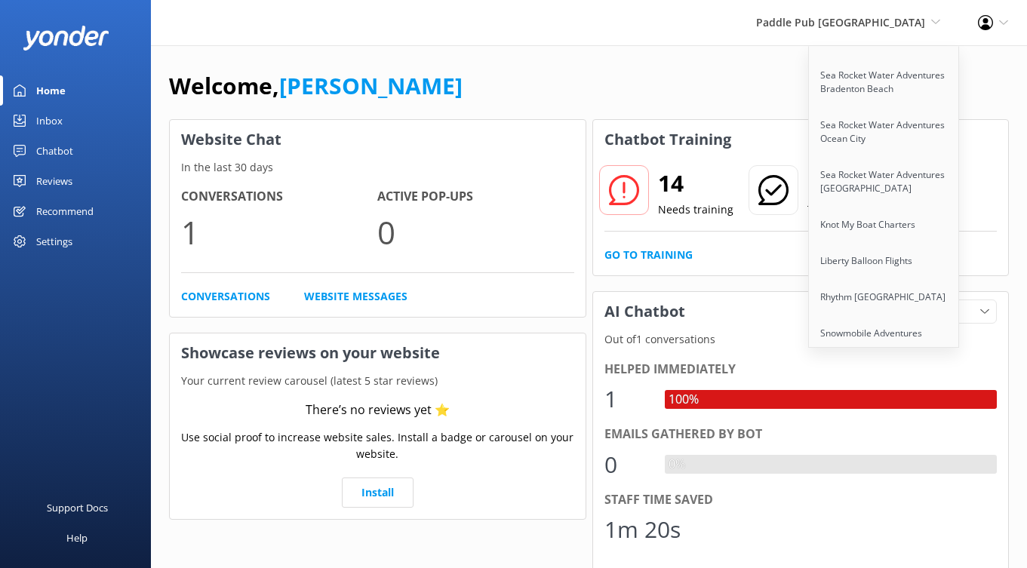
click at [727, 92] on div "Welcome, [PERSON_NAME]" at bounding box center [589, 93] width 840 height 51
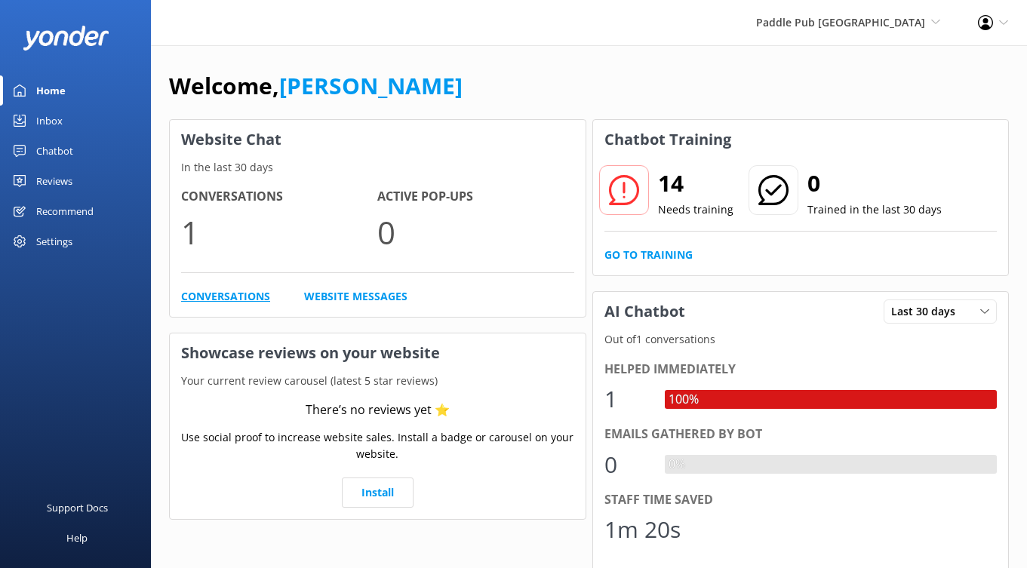
click at [223, 290] on link "Conversations" at bounding box center [225, 296] width 89 height 17
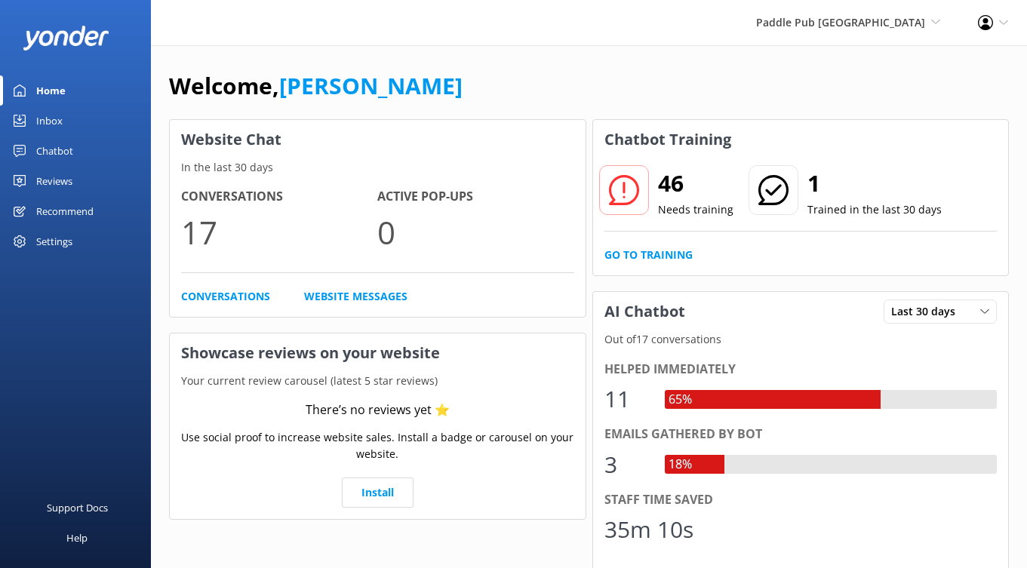
click at [66, 236] on div "Settings" at bounding box center [54, 241] width 36 height 30
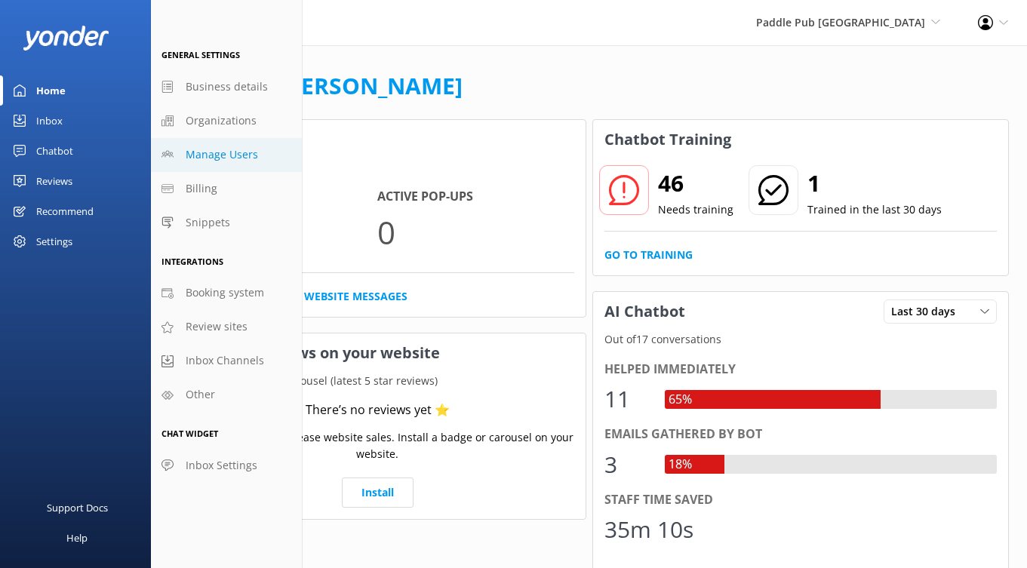
click at [241, 147] on span "Manage Users" at bounding box center [222, 154] width 72 height 17
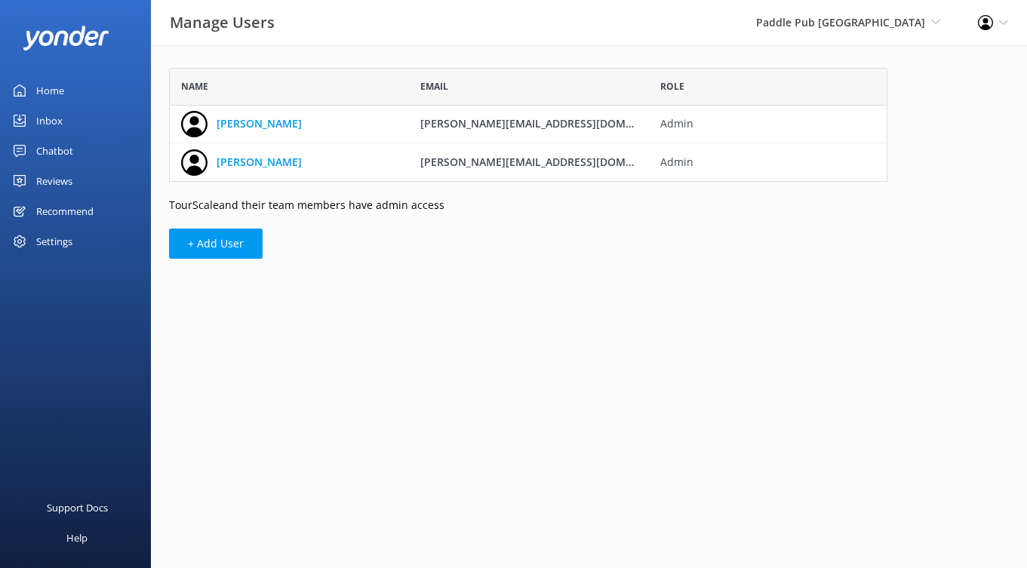
scroll to position [114, 718]
click at [61, 91] on div "Home" at bounding box center [50, 90] width 28 height 30
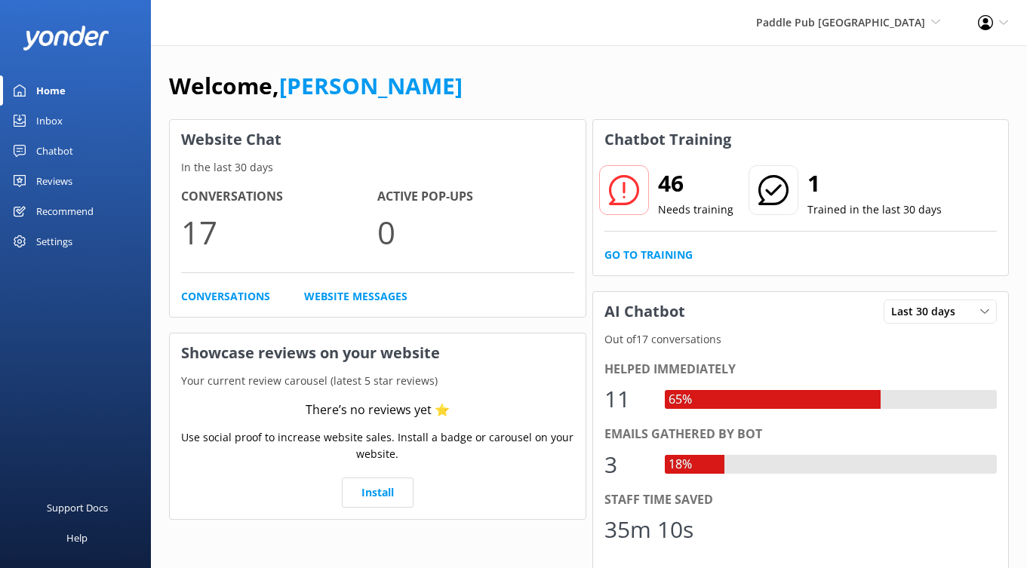
click at [718, 54] on div "Welcome, [PERSON_NAME] Website Chat In the last 30 days Conversations 17 Active…" at bounding box center [589, 435] width 876 height 781
